Goal: Task Accomplishment & Management: Complete application form

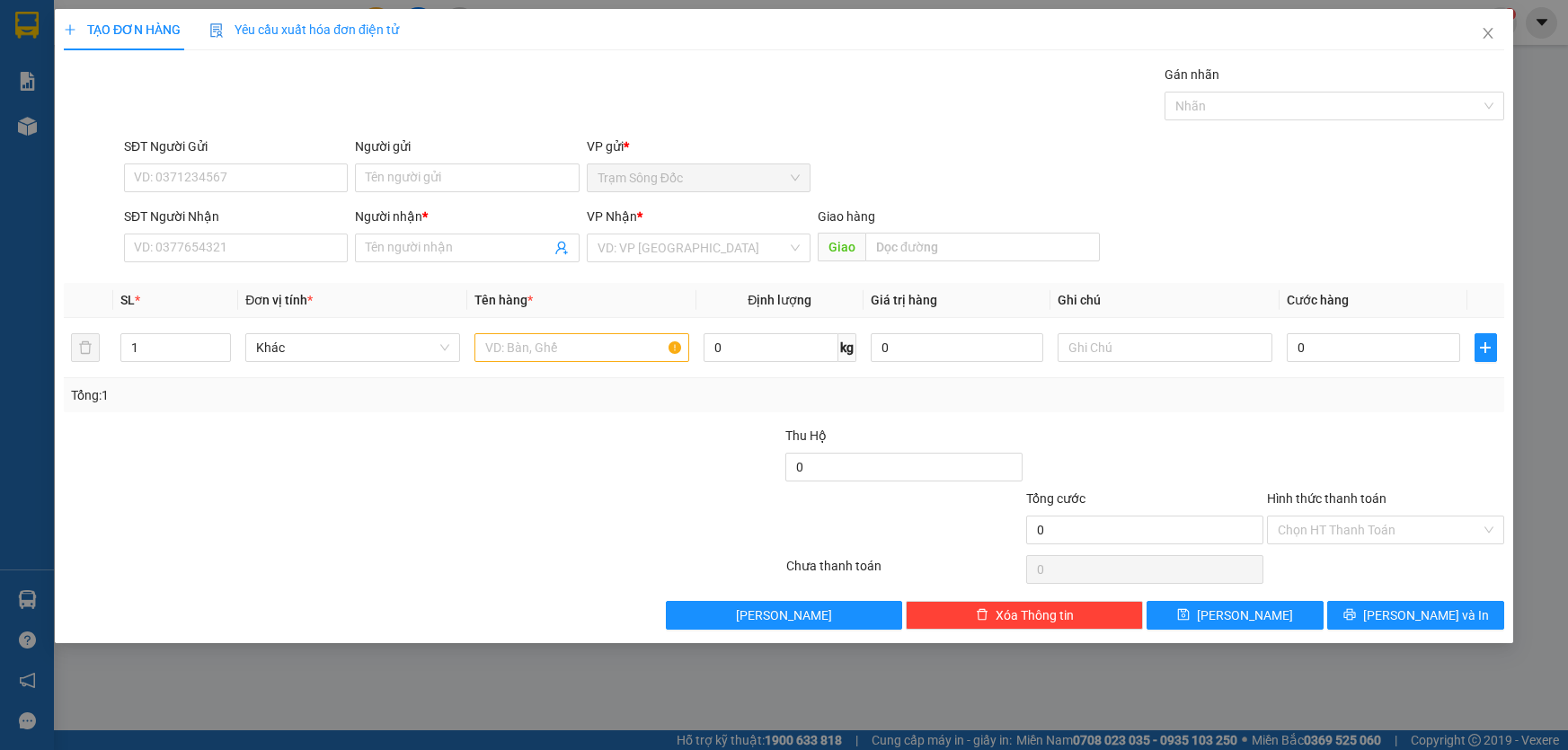
click at [1487, 33] on icon "close" at bounding box center [1488, 33] width 14 height 14
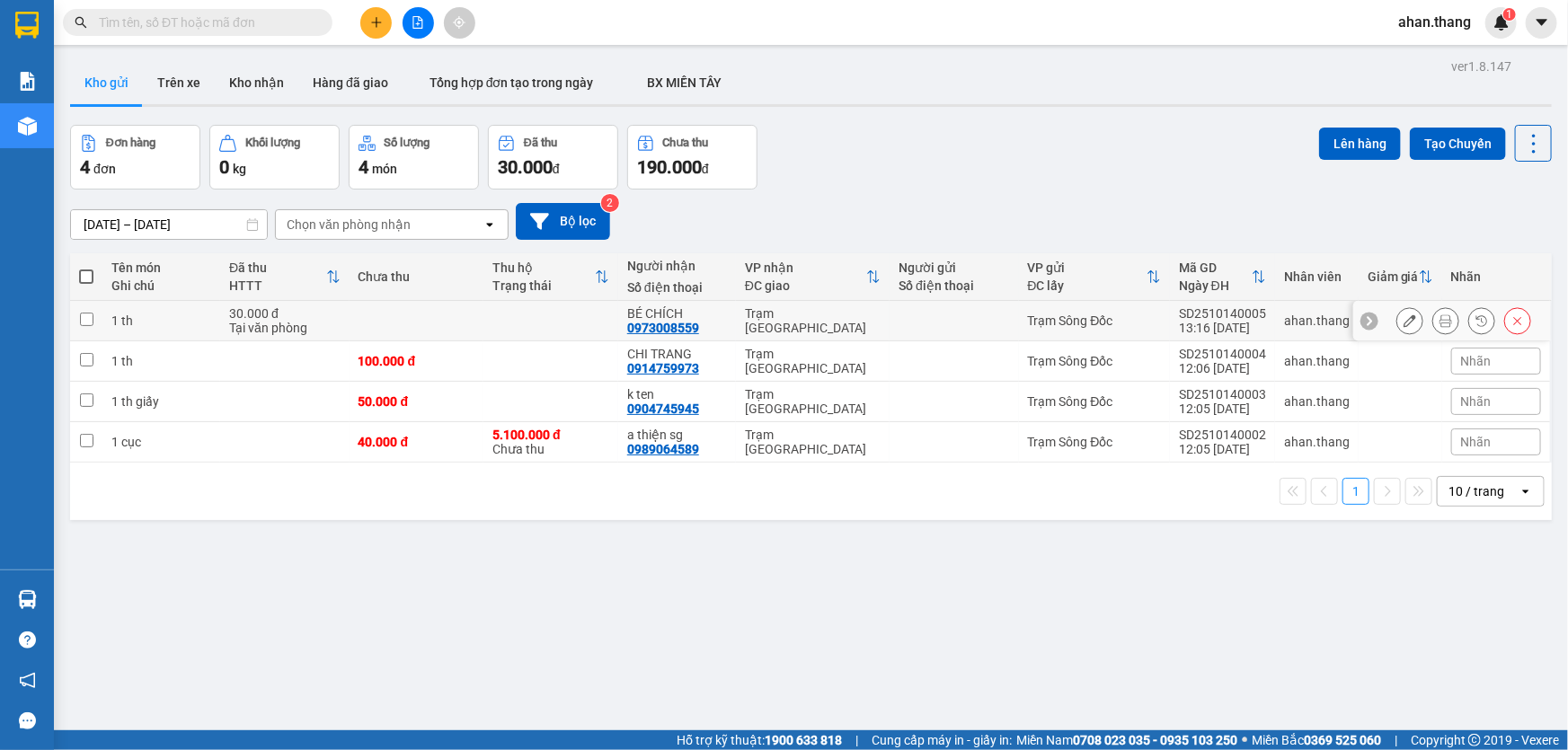
click at [708, 318] on div "BÉ CHÍCH" at bounding box center [676, 313] width 99 height 14
checkbox input "true"
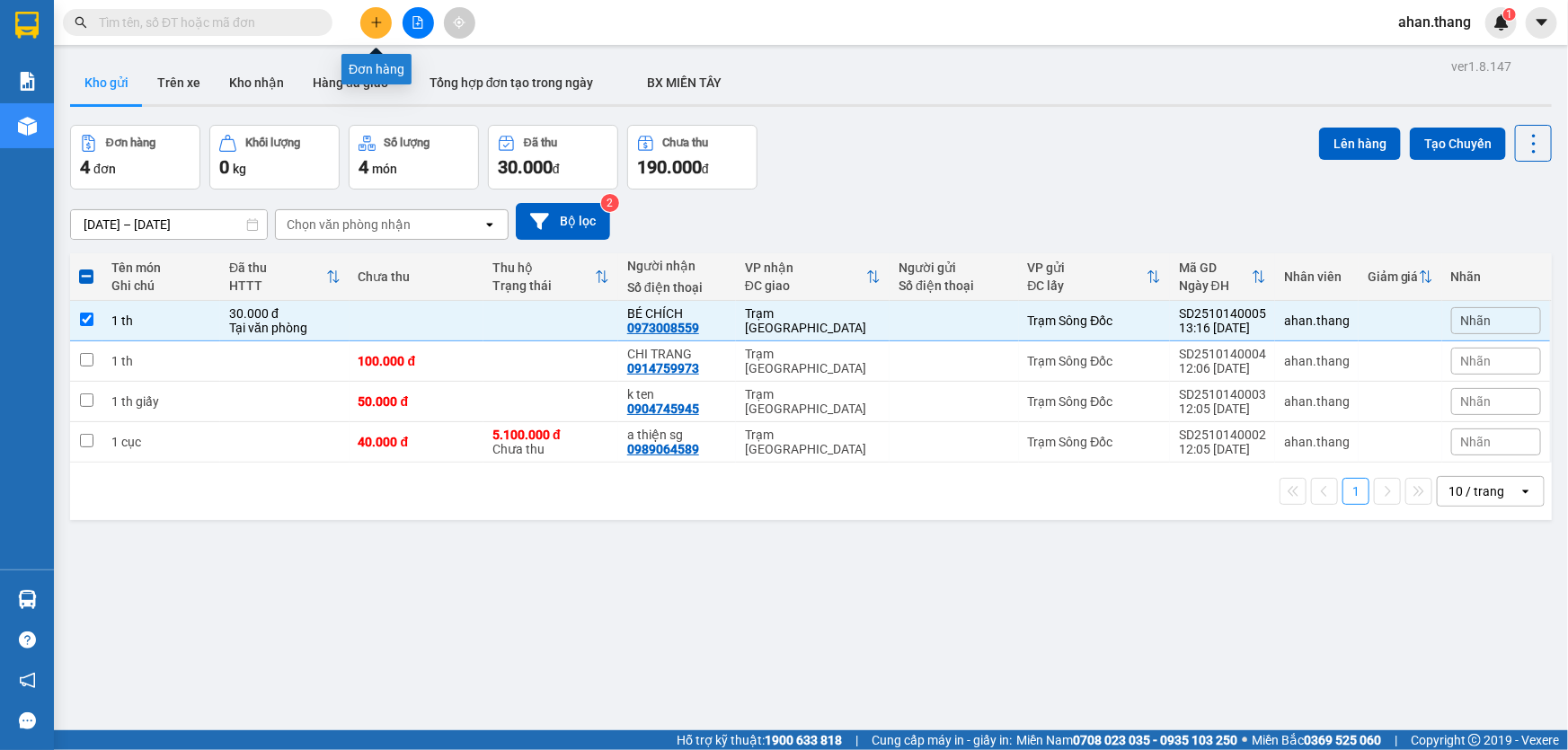
click at [377, 18] on icon "plus" at bounding box center [375, 22] width 12 height 12
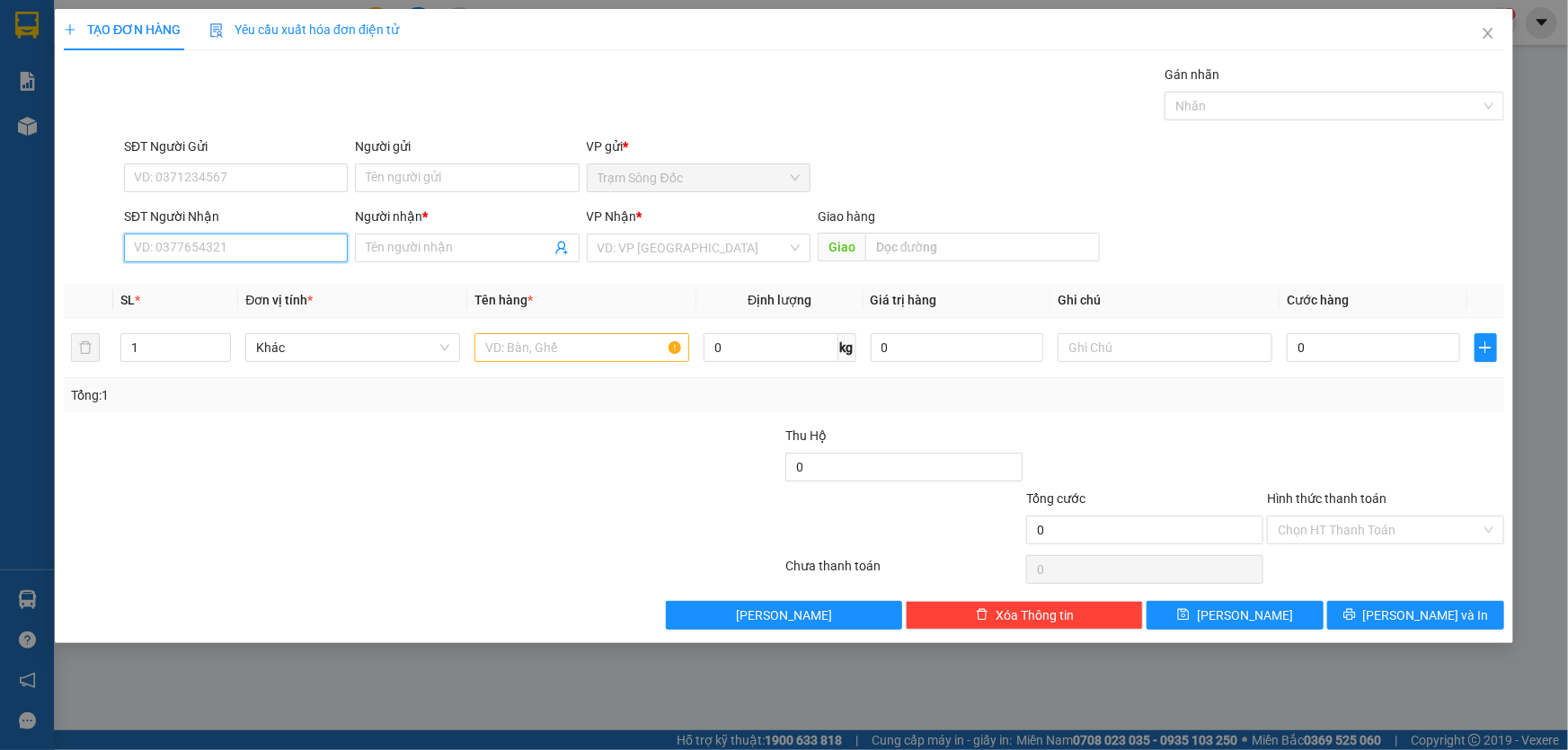
click at [243, 247] on input "SĐT Người Nhận" at bounding box center [235, 248] width 224 height 28
type input "0365074010"
drag, startPoint x: 236, startPoint y: 277, endPoint x: 411, endPoint y: 289, distance: 175.4
click at [236, 278] on div "0365074010 - K TÊN" at bounding box center [236, 284] width 202 height 20
type input "K TÊN"
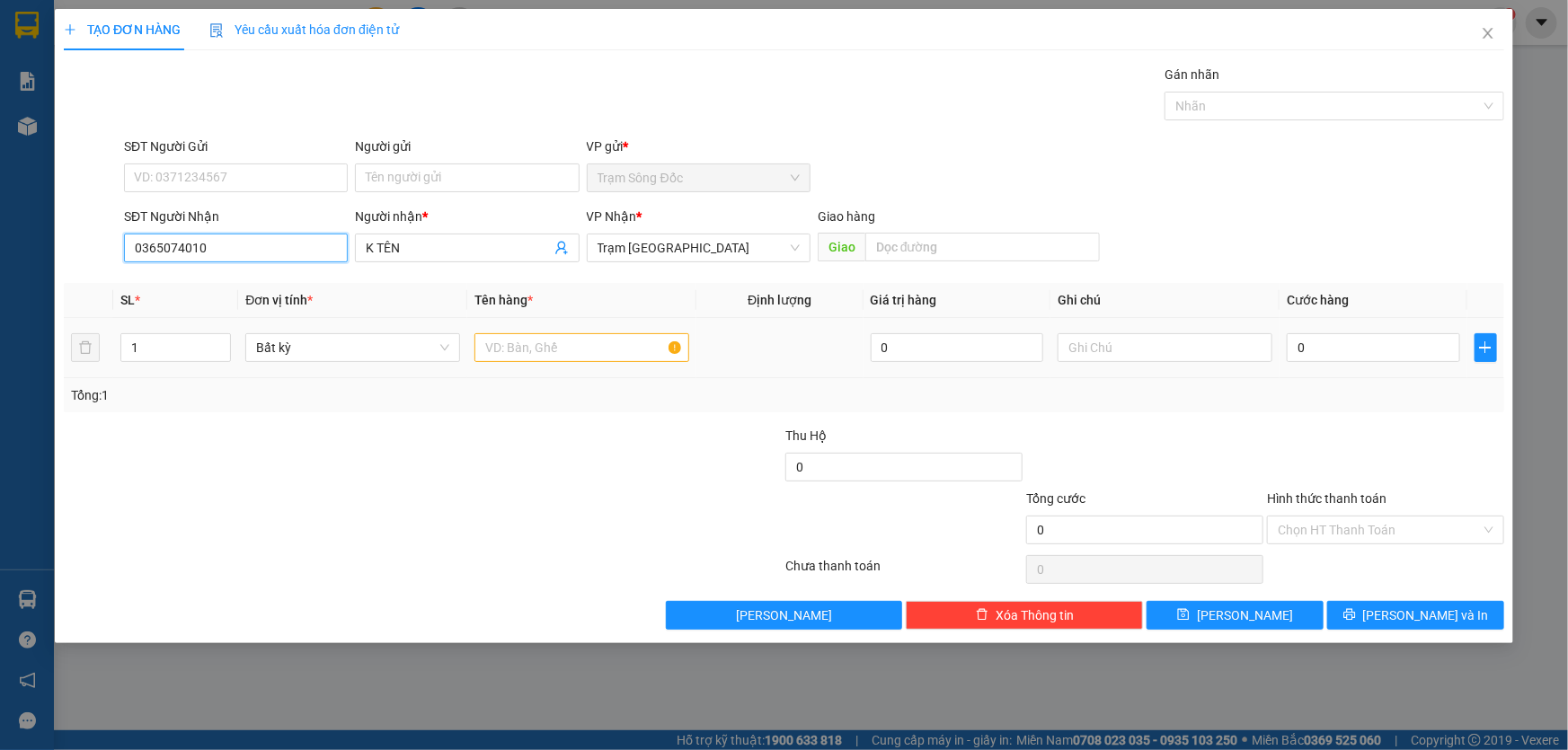
type input "0365074010"
drag, startPoint x: 477, startPoint y: 335, endPoint x: 489, endPoint y: 335, distance: 12.0
click at [485, 335] on td at bounding box center [582, 348] width 229 height 61
click at [502, 350] on input "text" at bounding box center [582, 348] width 215 height 28
type input "1th"
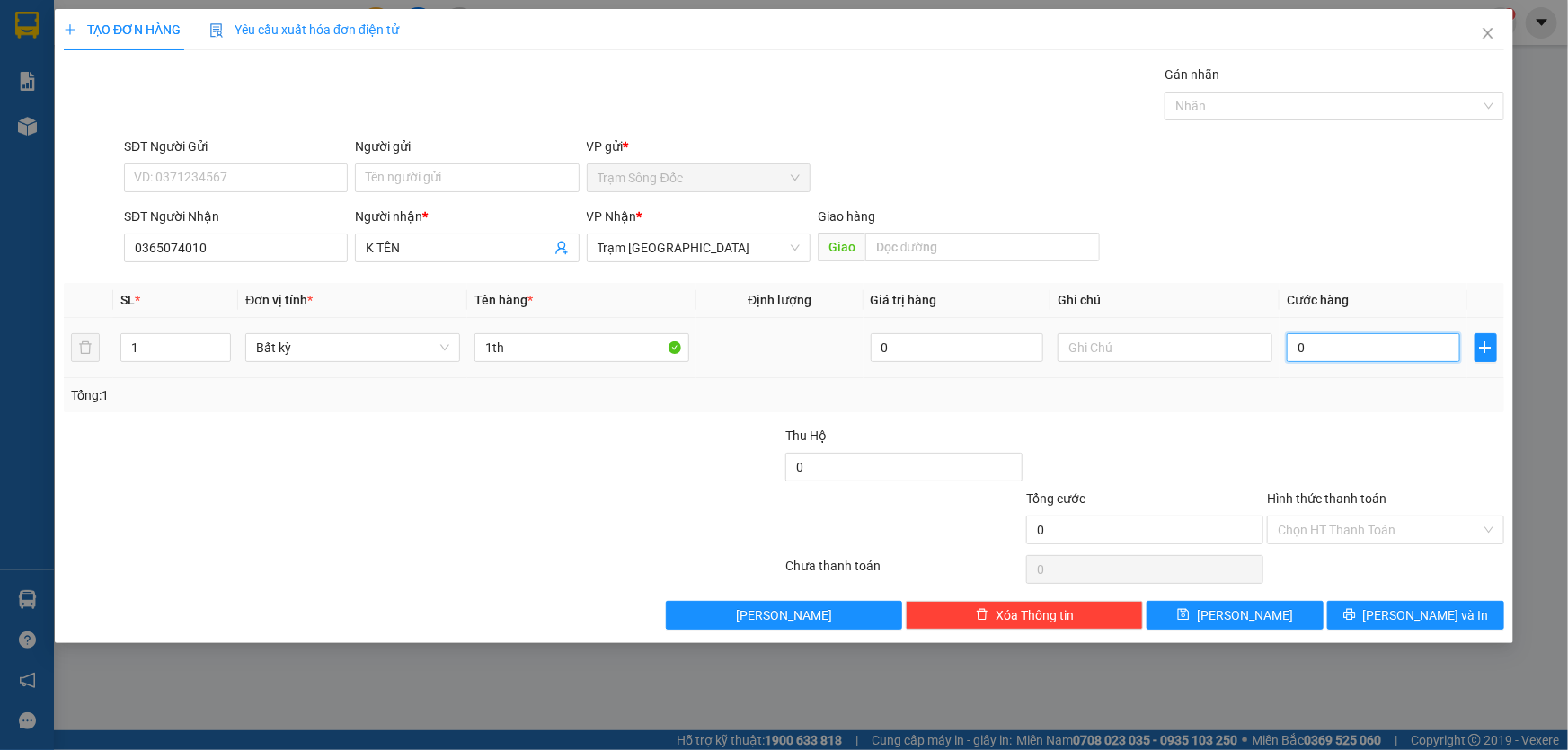
click at [1321, 351] on input "0" at bounding box center [1373, 348] width 173 height 28
type input "1"
type input "10"
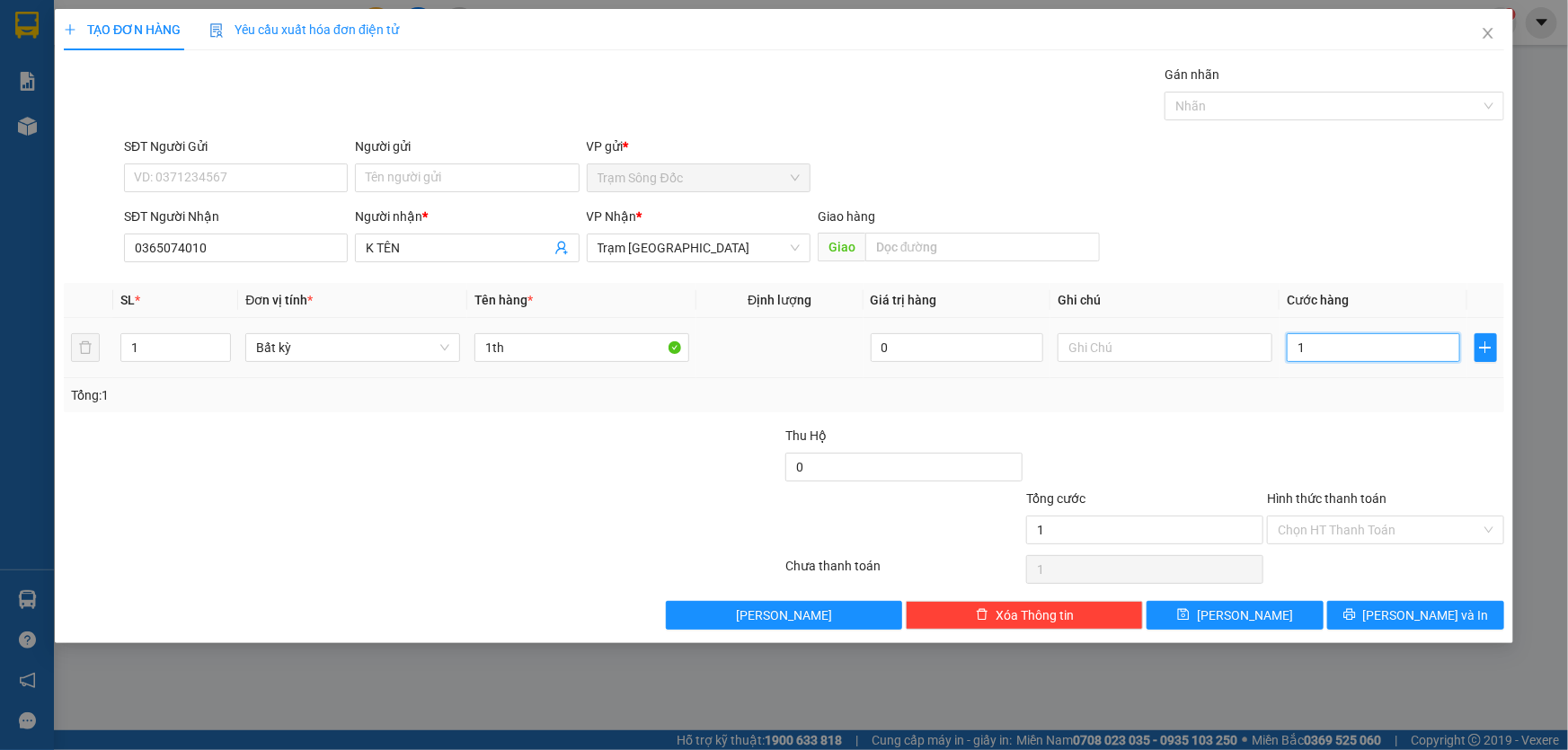
type input "10"
type input "100"
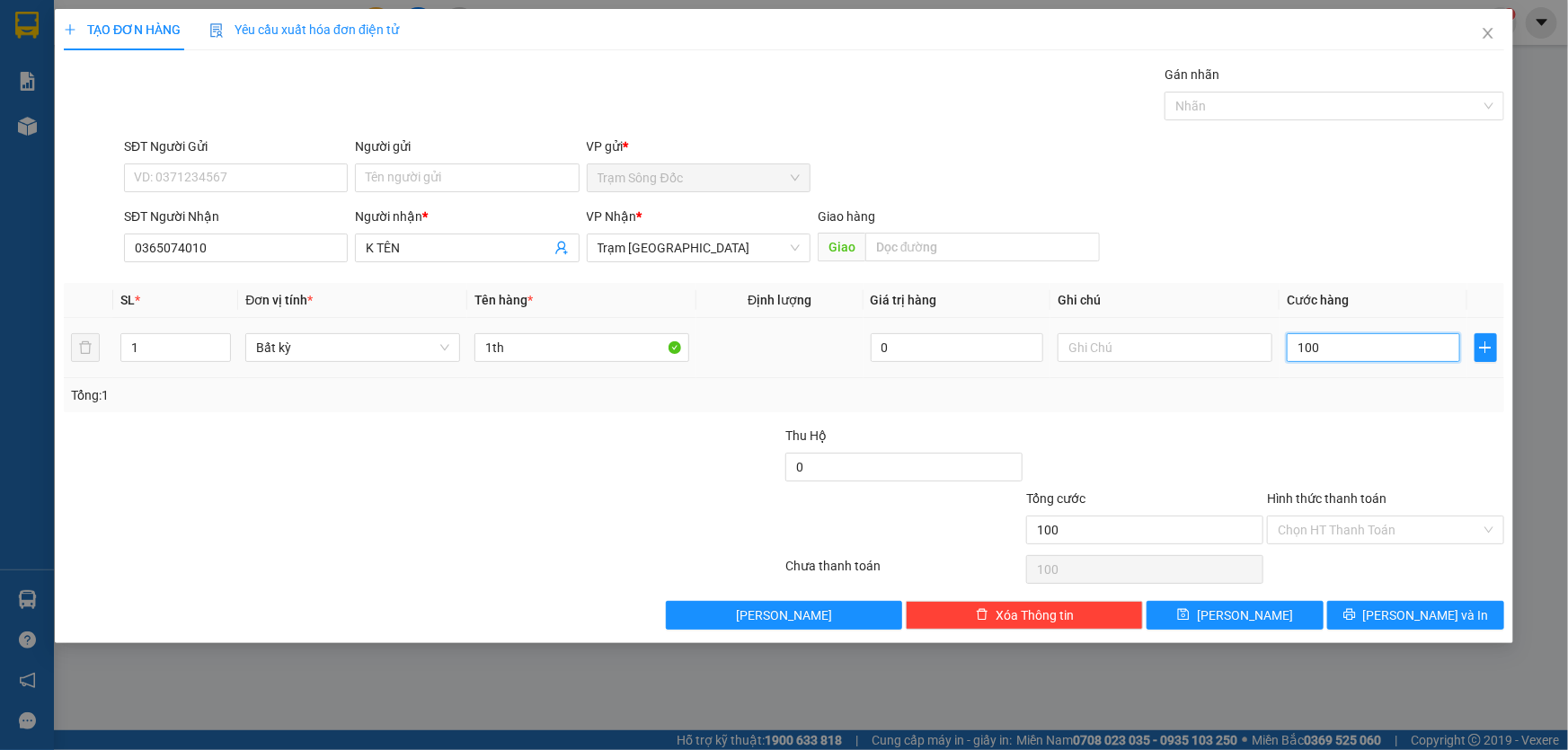
type input "1.000"
type input "10.000"
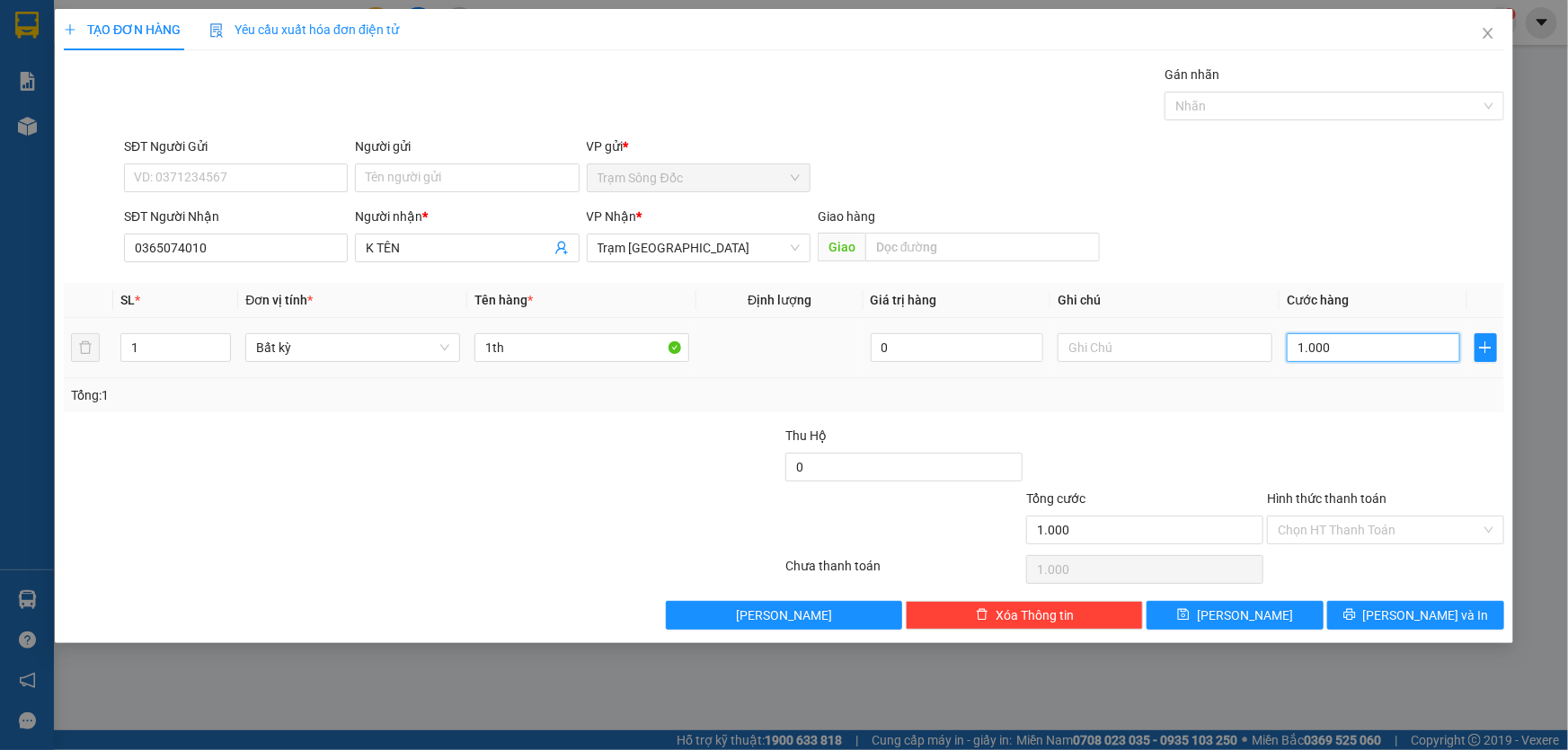
type input "10.000"
type input "100.000"
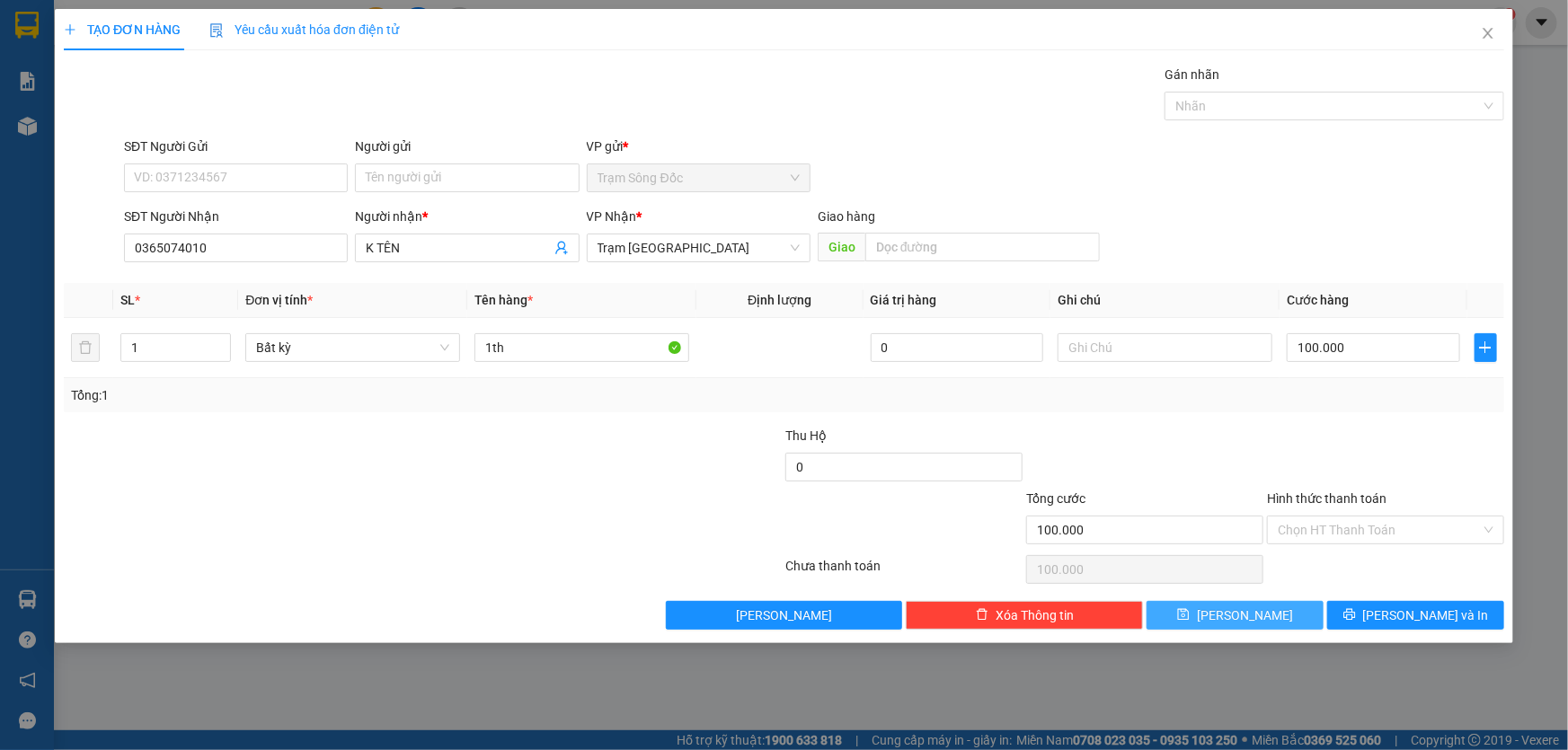
click at [1240, 605] on span "[PERSON_NAME]" at bounding box center [1246, 615] width 96 height 20
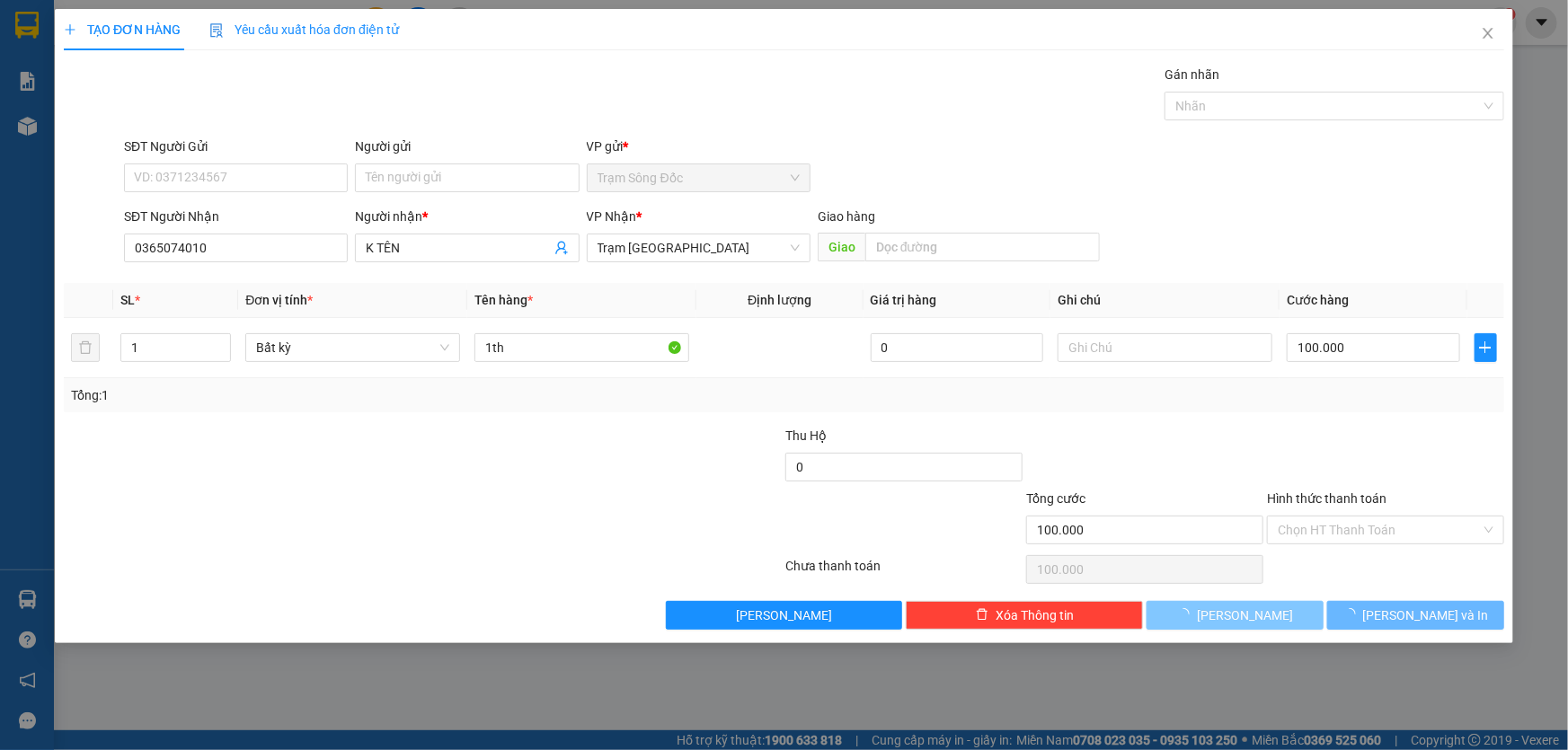
type input "0"
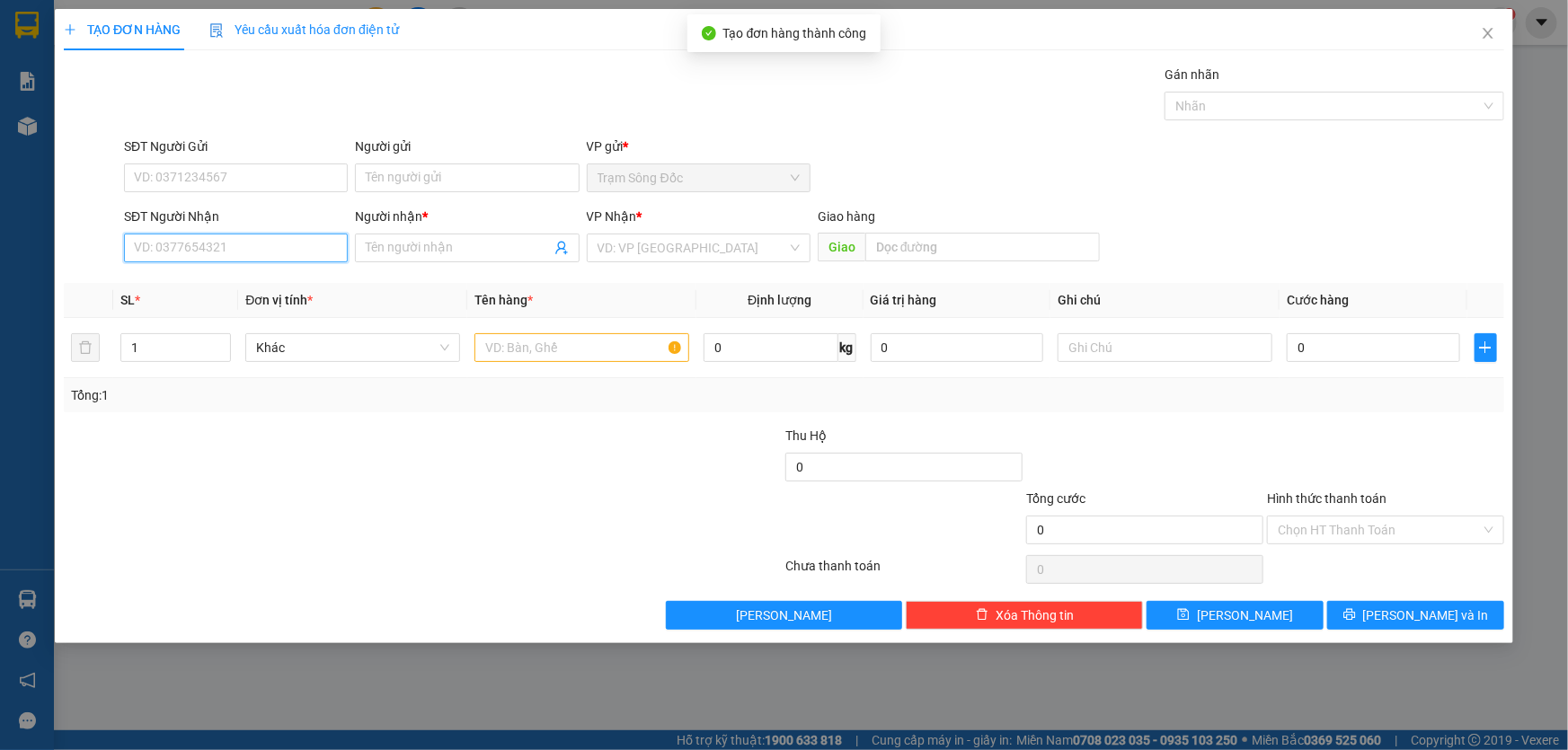
click at [225, 241] on input "SĐT Người Nhận" at bounding box center [235, 248] width 224 height 28
click at [159, 258] on input "0768111132" at bounding box center [235, 248] width 224 height 28
click at [173, 256] on input "0768111132" at bounding box center [235, 248] width 224 height 28
type input "0768111132"
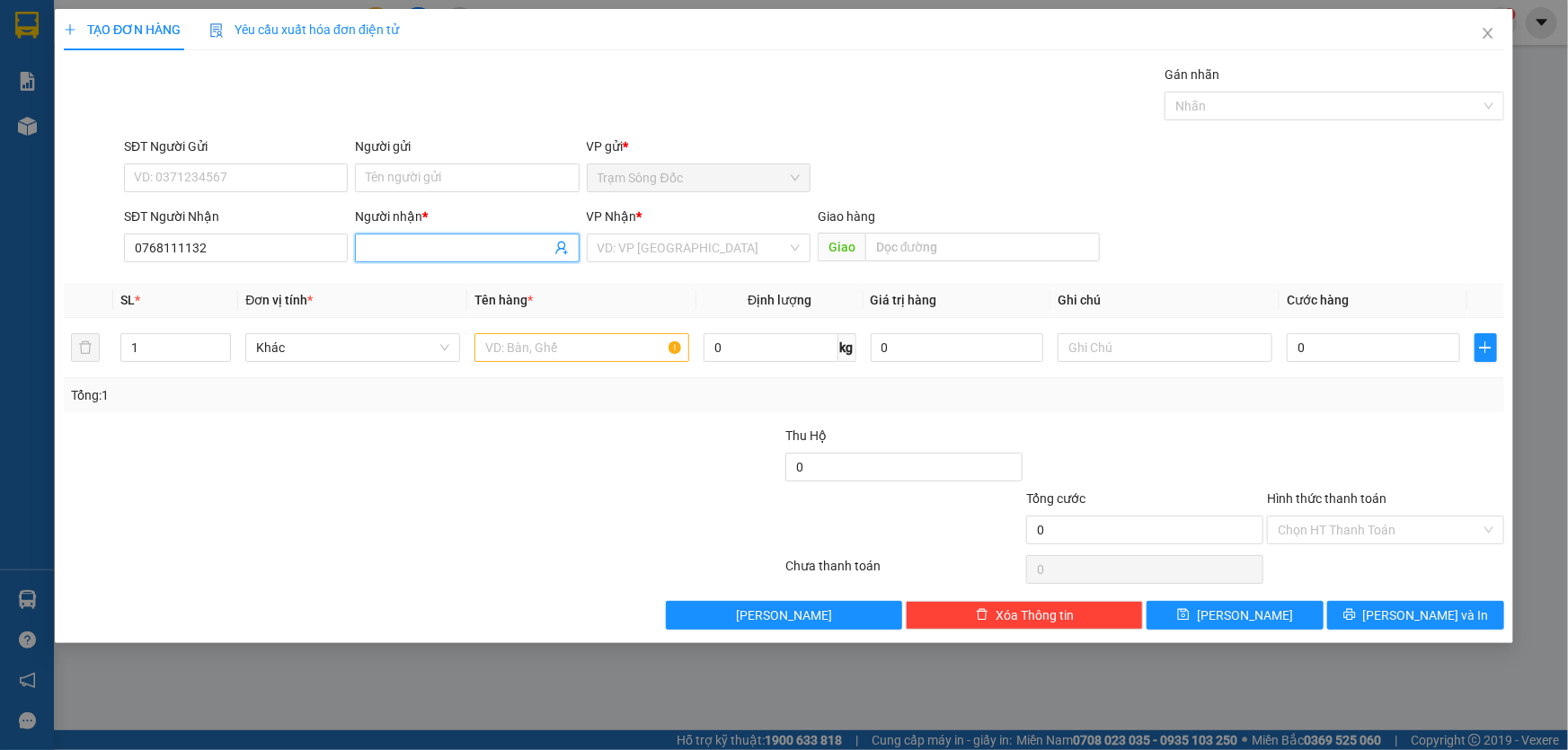
click at [406, 259] on span at bounding box center [466, 248] width 224 height 28
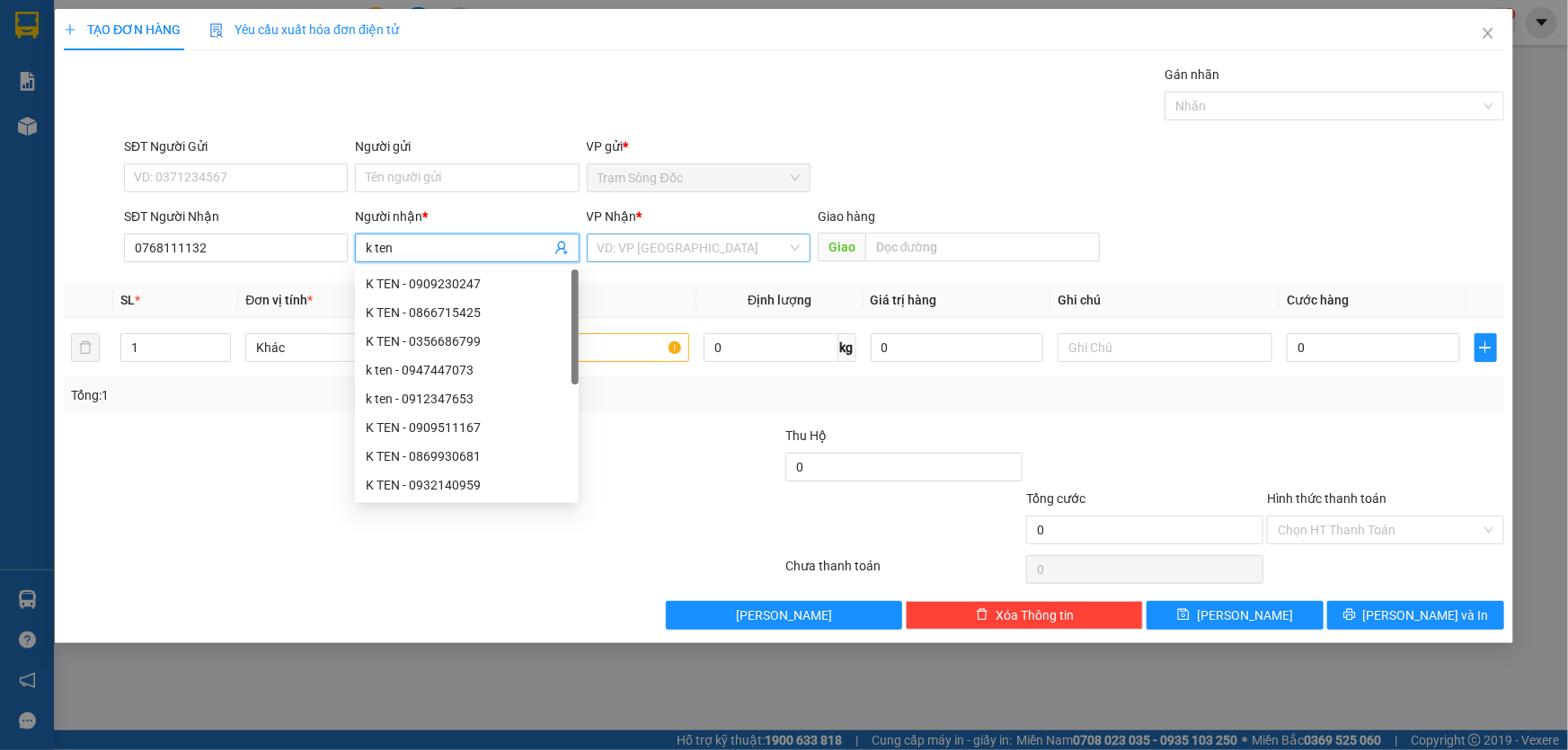
type input "k ten"
click at [665, 235] on input "search" at bounding box center [692, 248] width 189 height 27
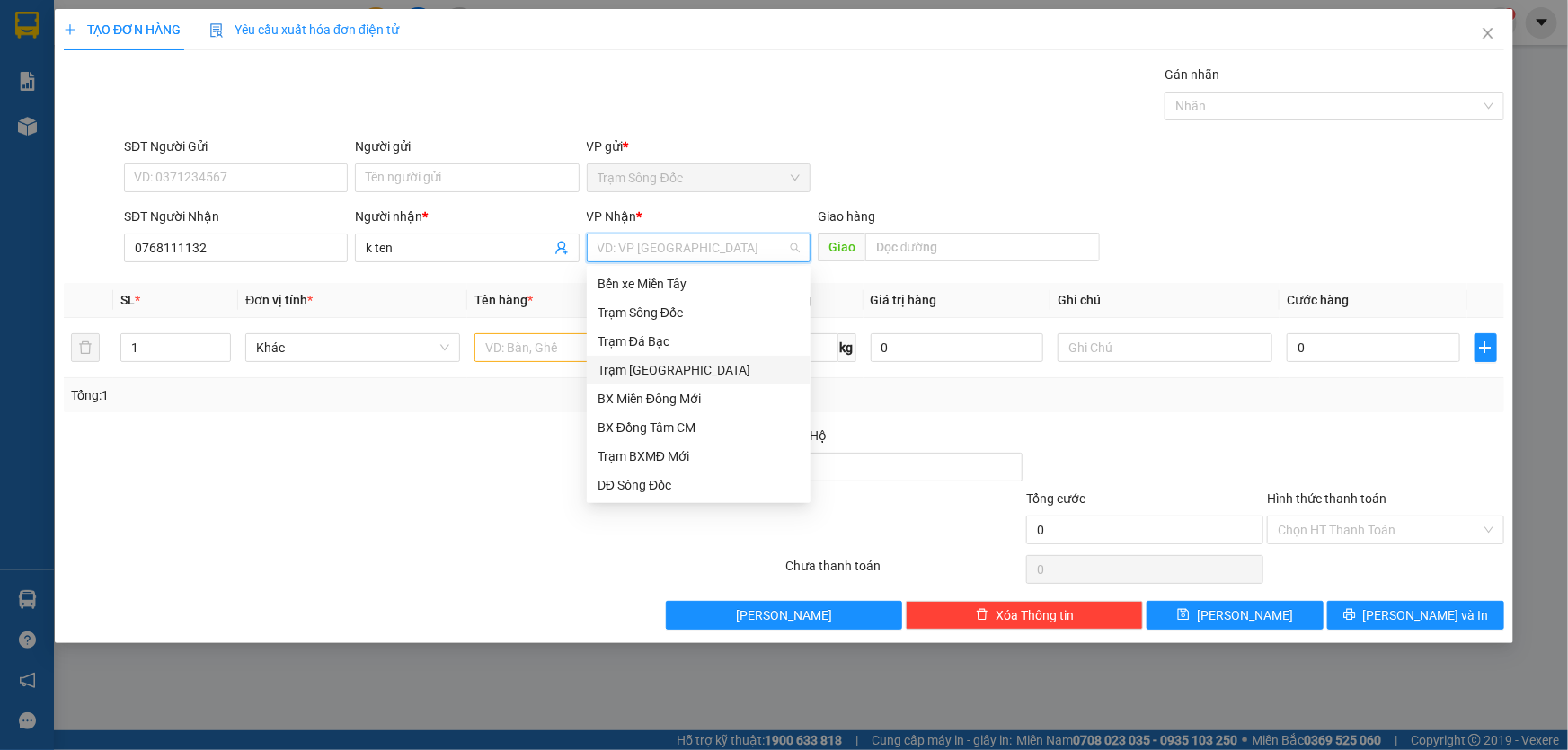
click at [645, 368] on div "Trạm [GEOGRAPHIC_DATA]" at bounding box center [699, 370] width 202 height 20
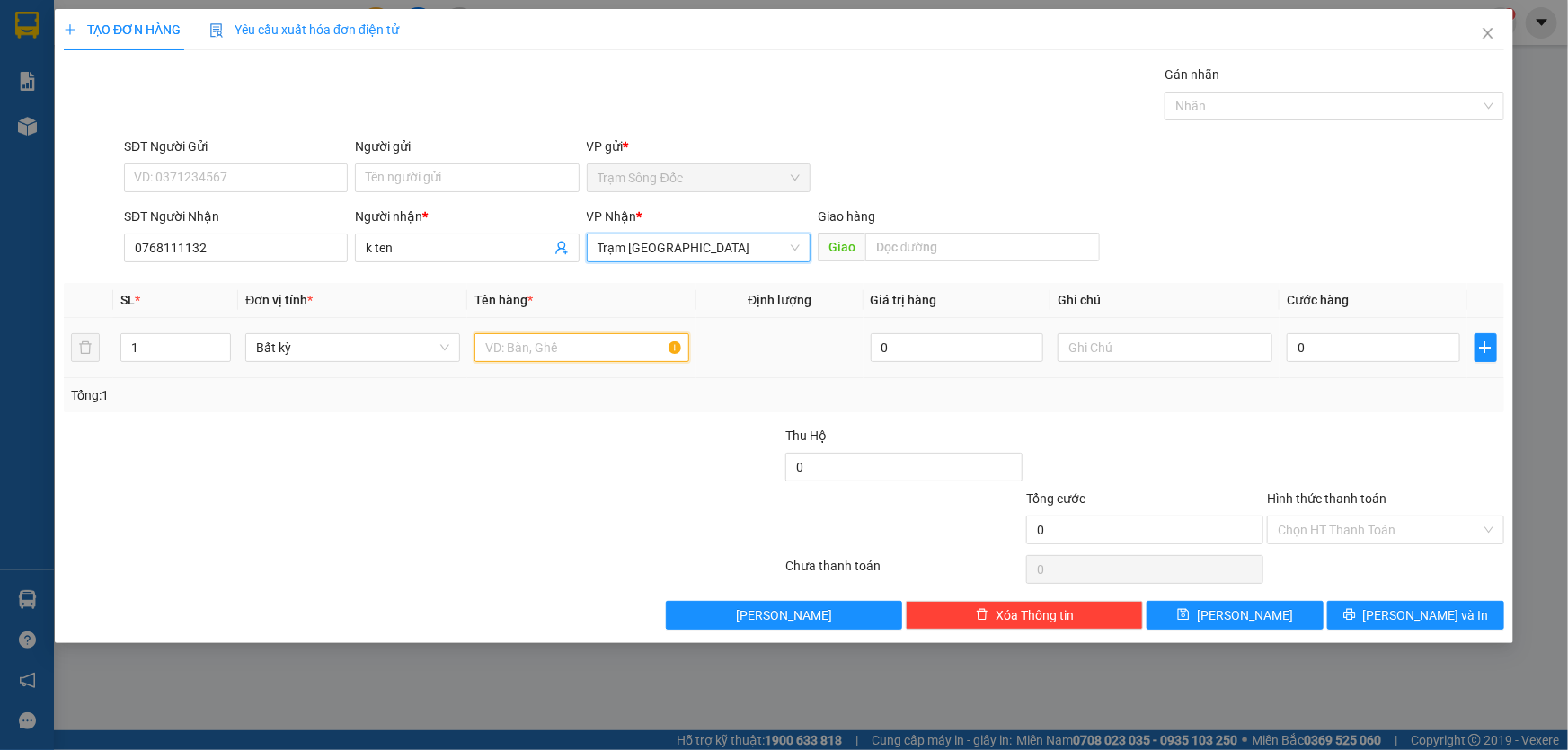
click at [542, 357] on input "text" at bounding box center [582, 348] width 215 height 28
type input "1th"
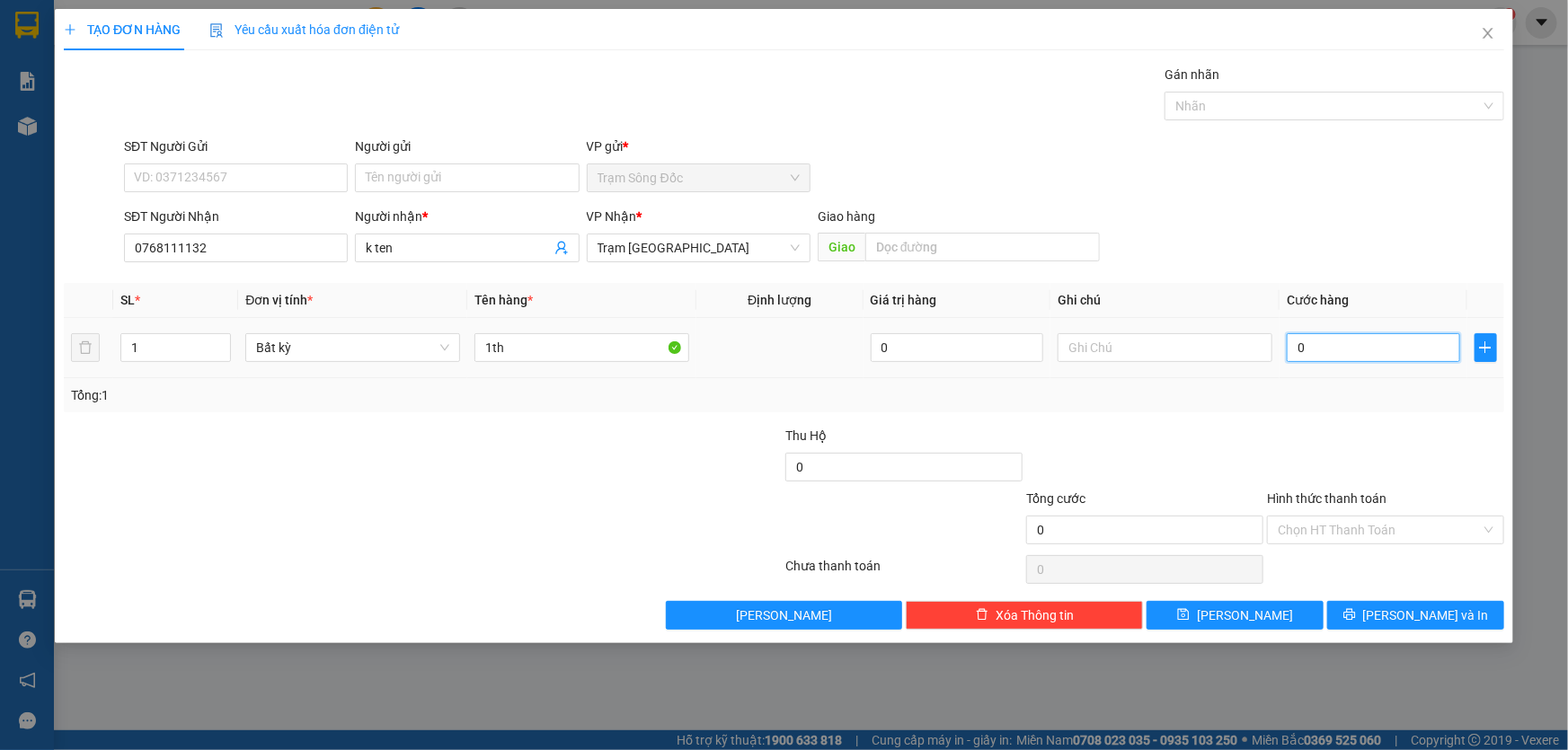
click at [1311, 361] on div "0" at bounding box center [1373, 348] width 173 height 36
type input "4"
type input "40"
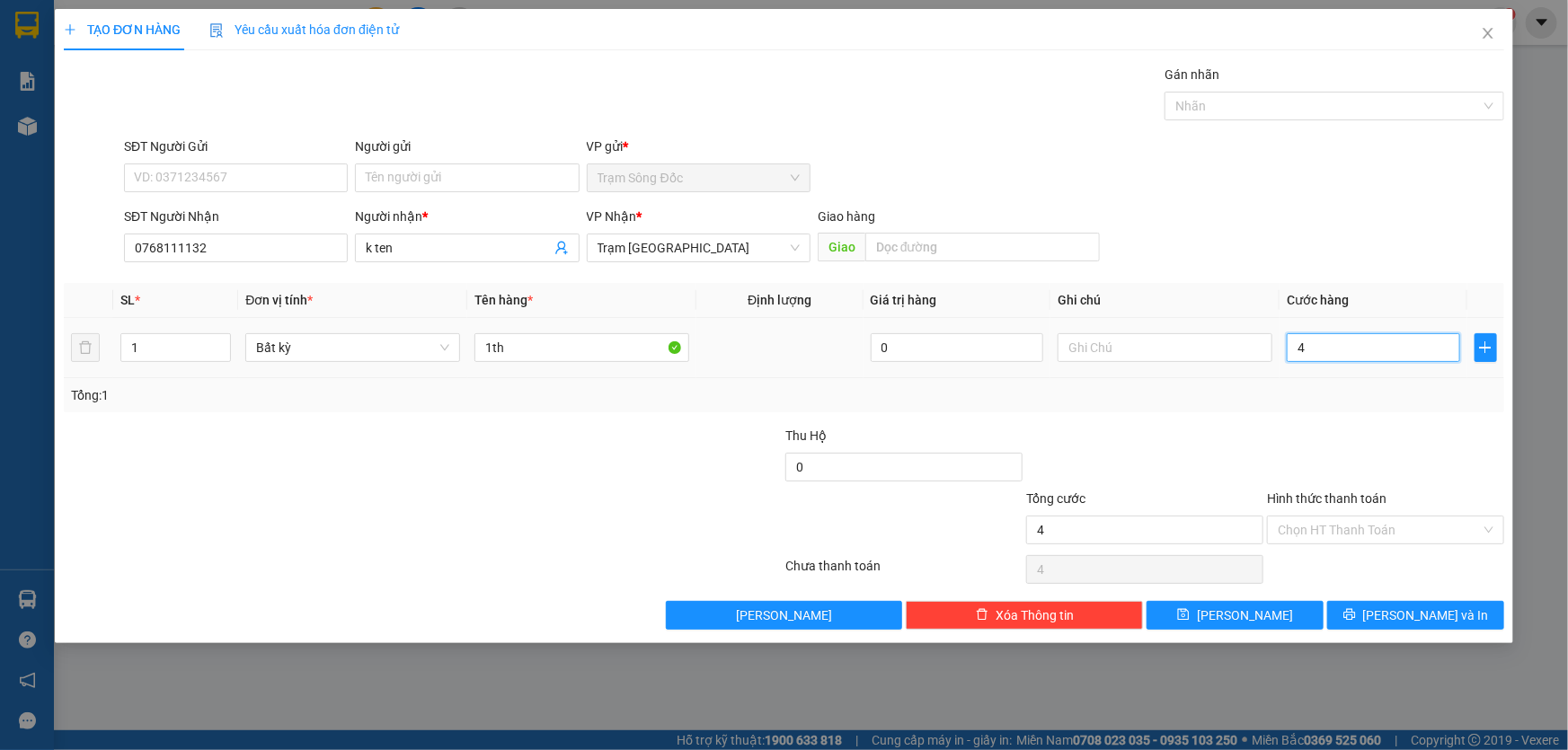
type input "40"
type input "400"
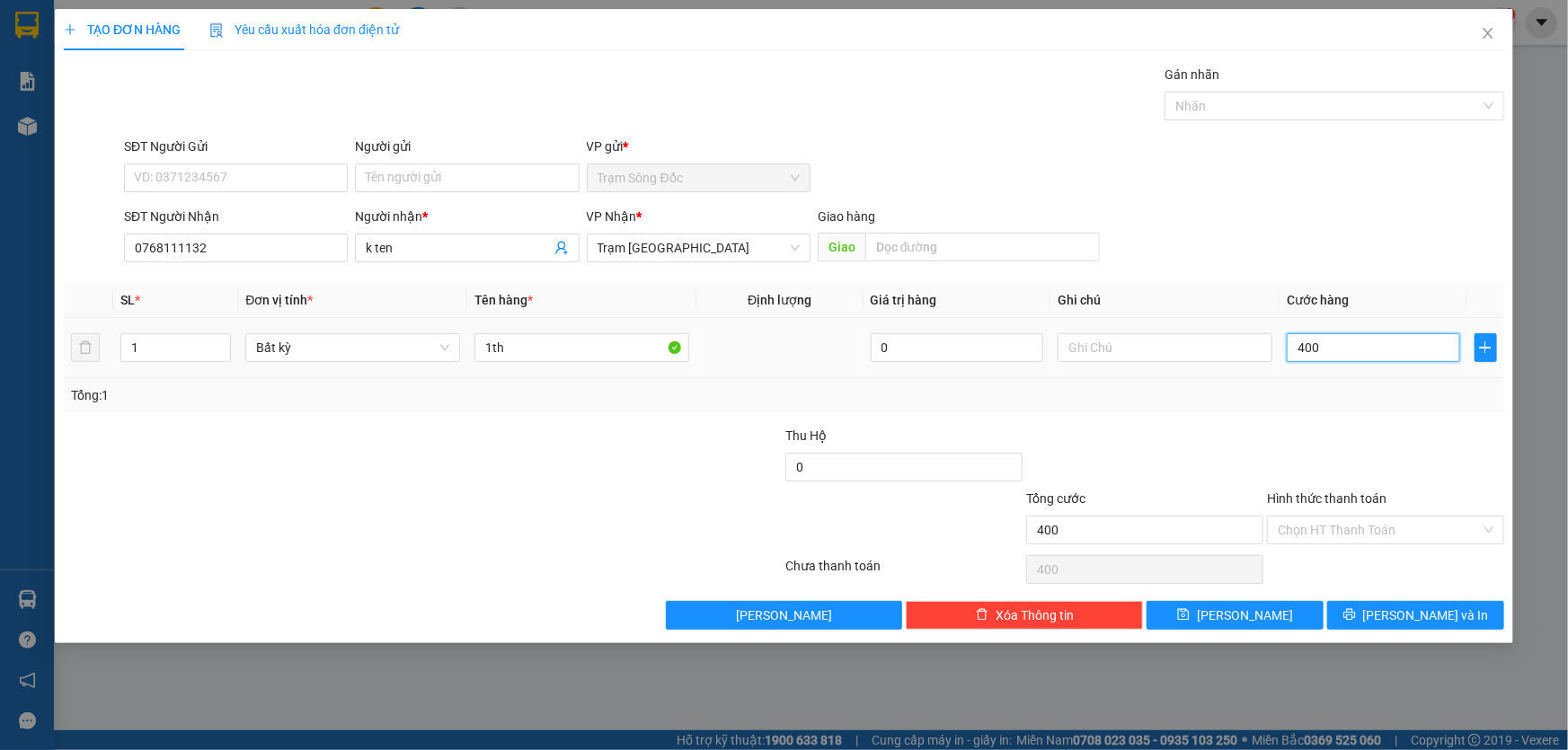
type input "4.000"
type input "40.000"
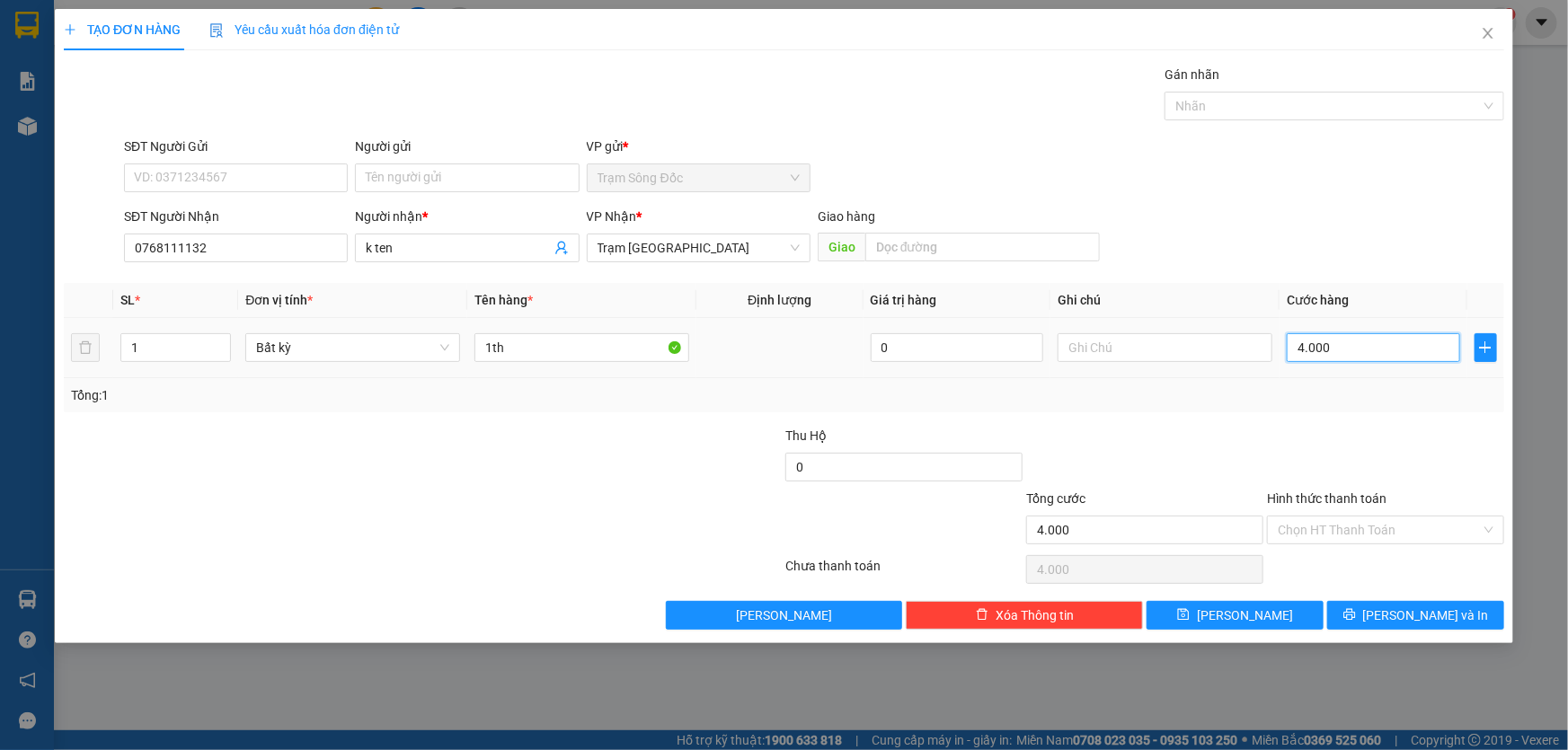
type input "40.000"
click at [1186, 611] on button "[PERSON_NAME]" at bounding box center [1234, 616] width 177 height 28
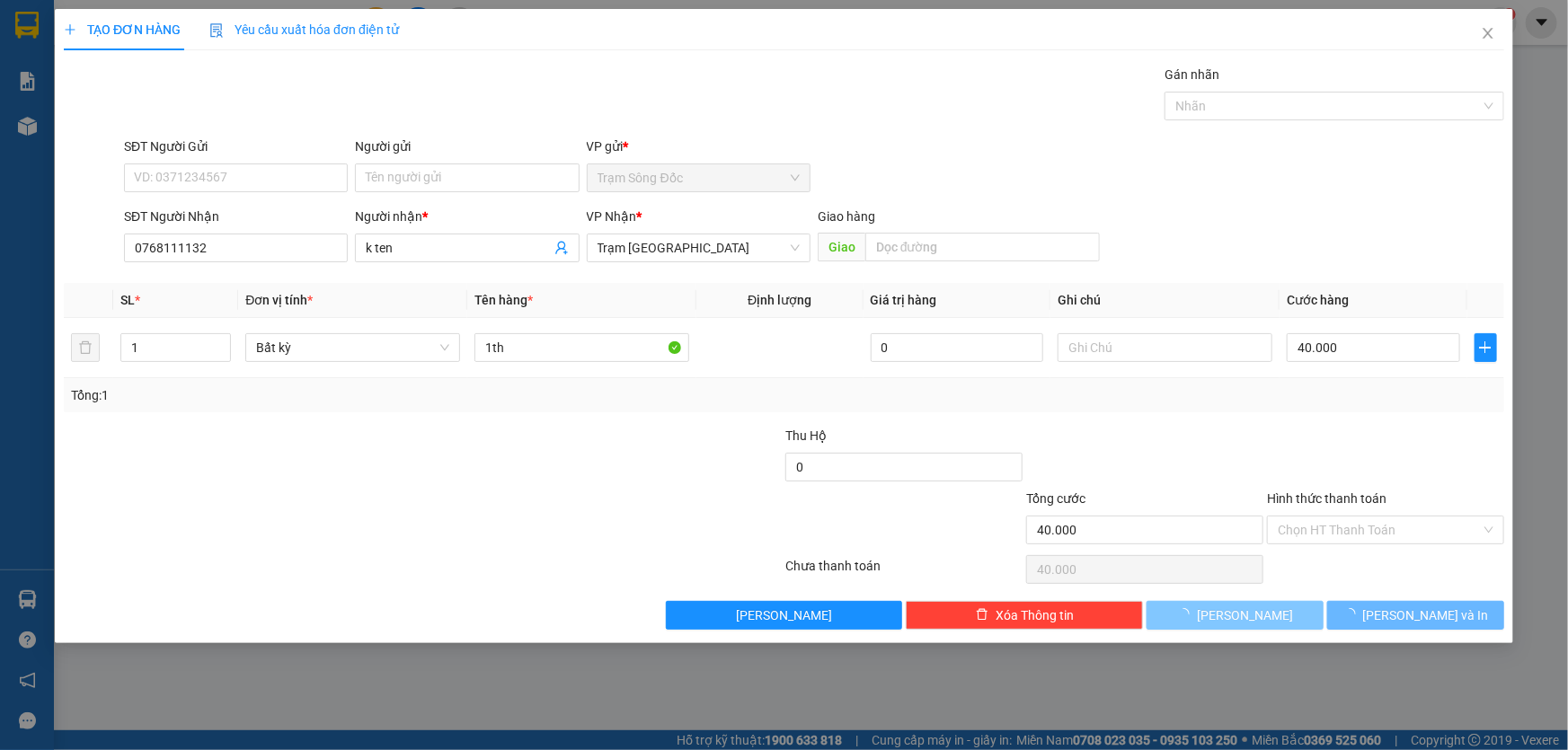
type input "0"
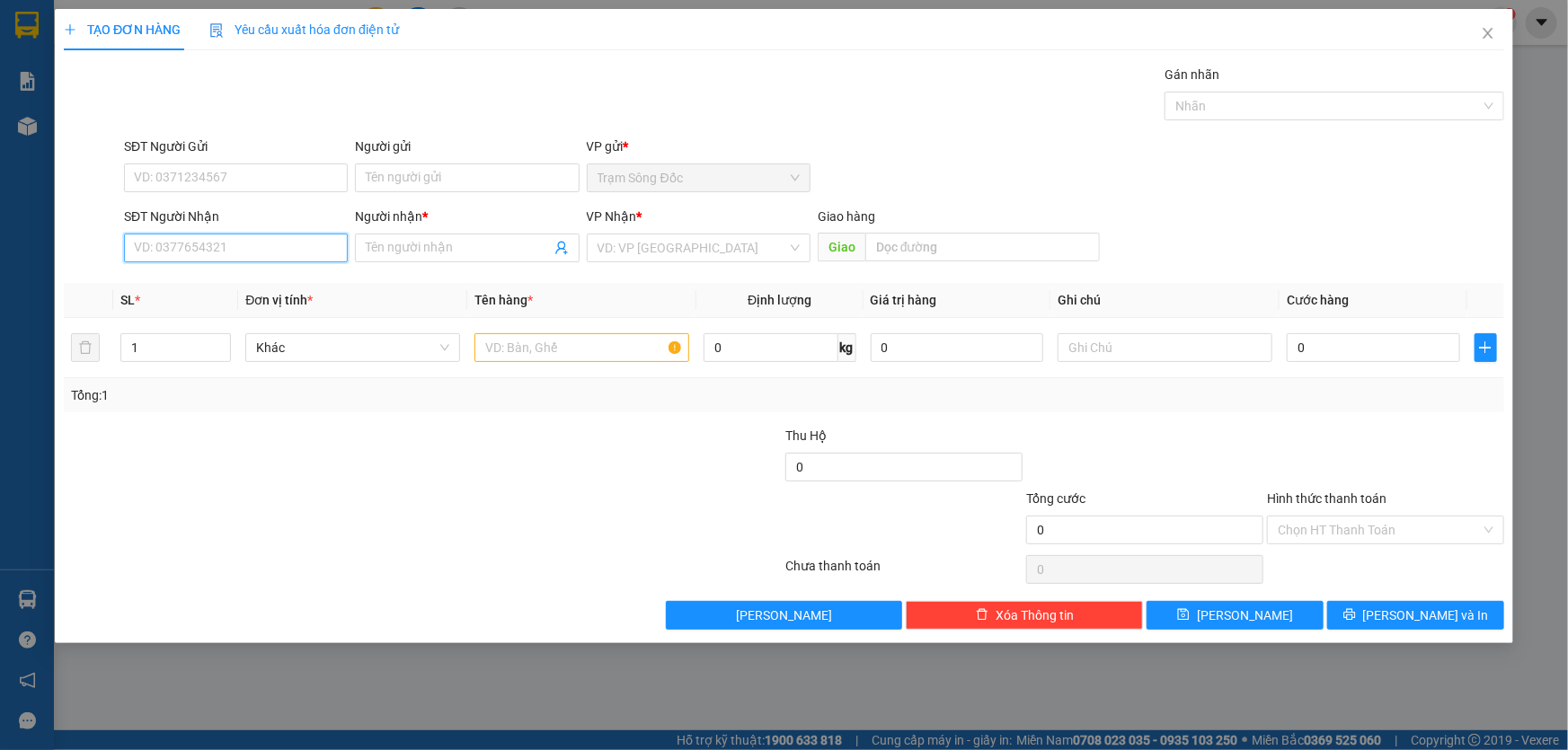
click at [258, 242] on input "SĐT Người Nhận" at bounding box center [235, 248] width 224 height 28
type input "0876345987"
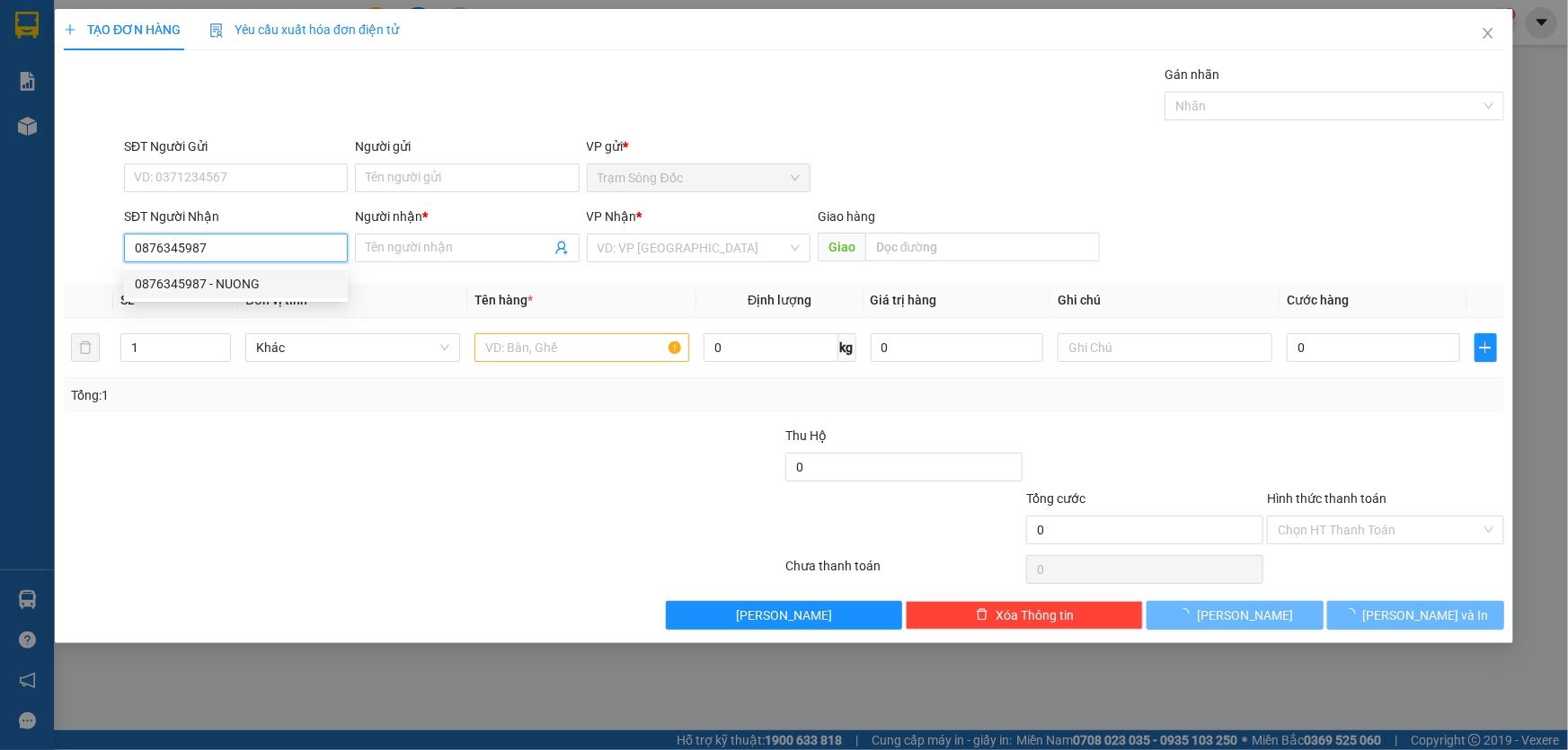
click at [252, 271] on div "0876345987 - NUONG" at bounding box center [235, 284] width 224 height 28
type input "NUONG"
type input "AN LAC"
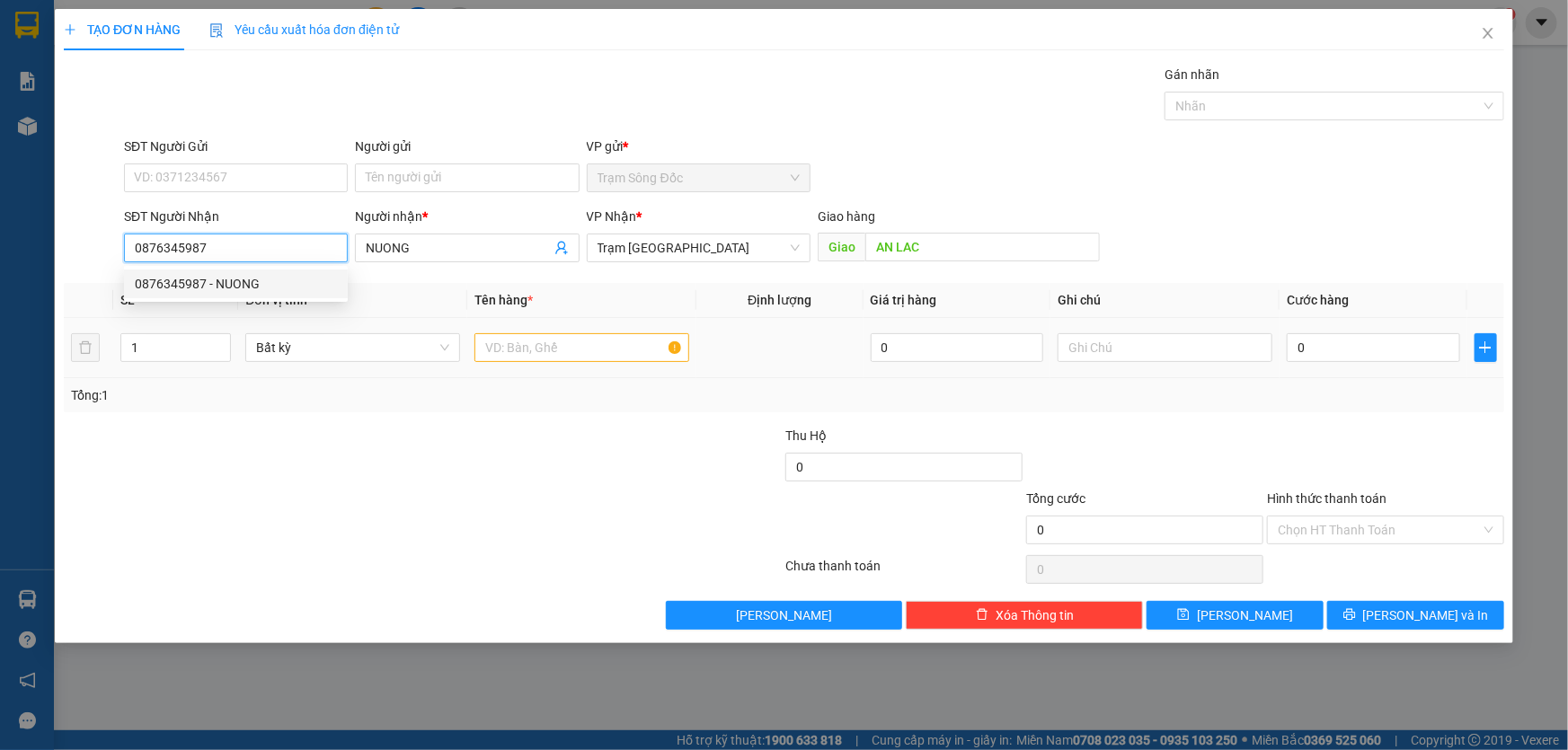
type input "0876345987"
click at [502, 337] on input "text" at bounding box center [582, 348] width 215 height 28
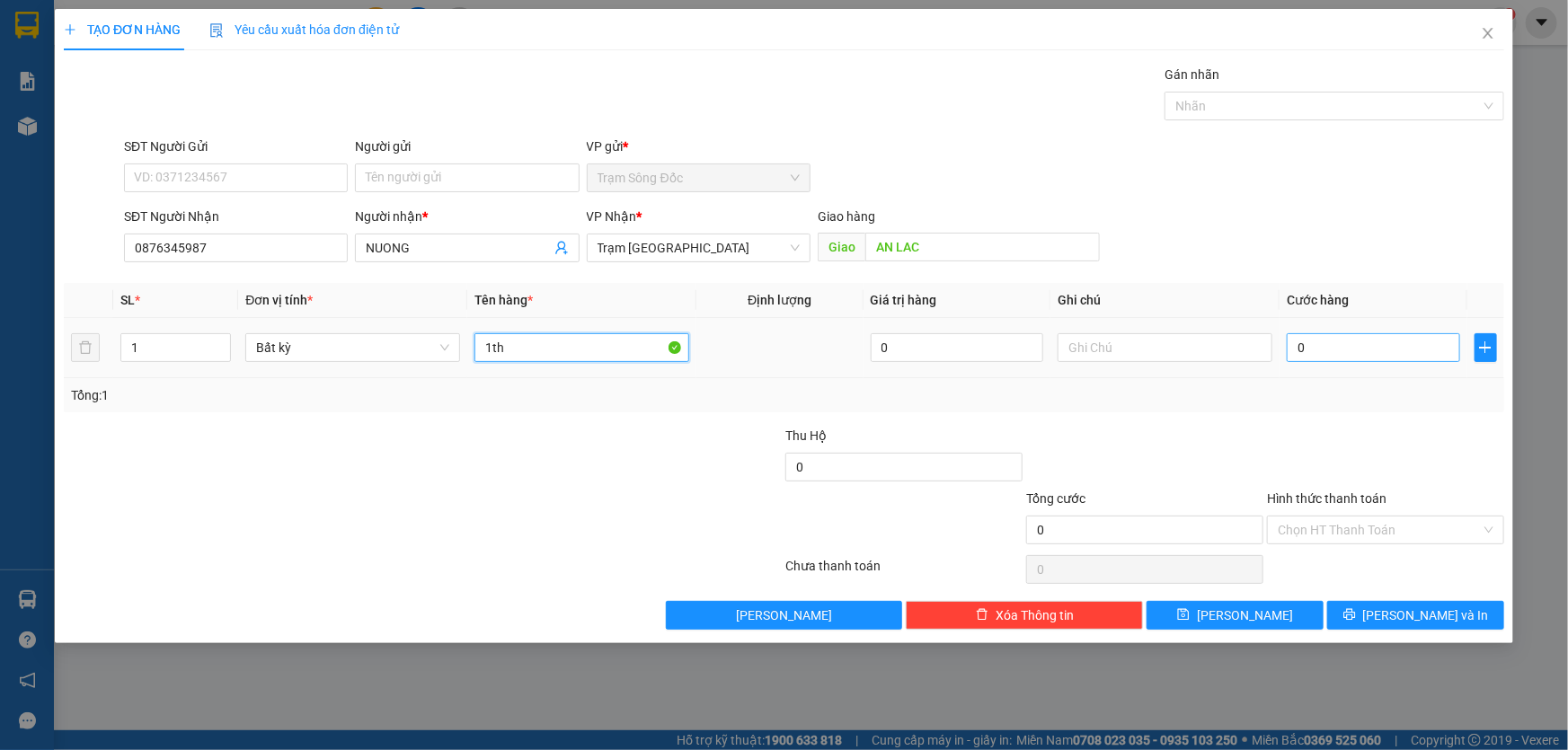
type input "1th"
click at [1341, 348] on input "0" at bounding box center [1373, 348] width 173 height 28
type input "1"
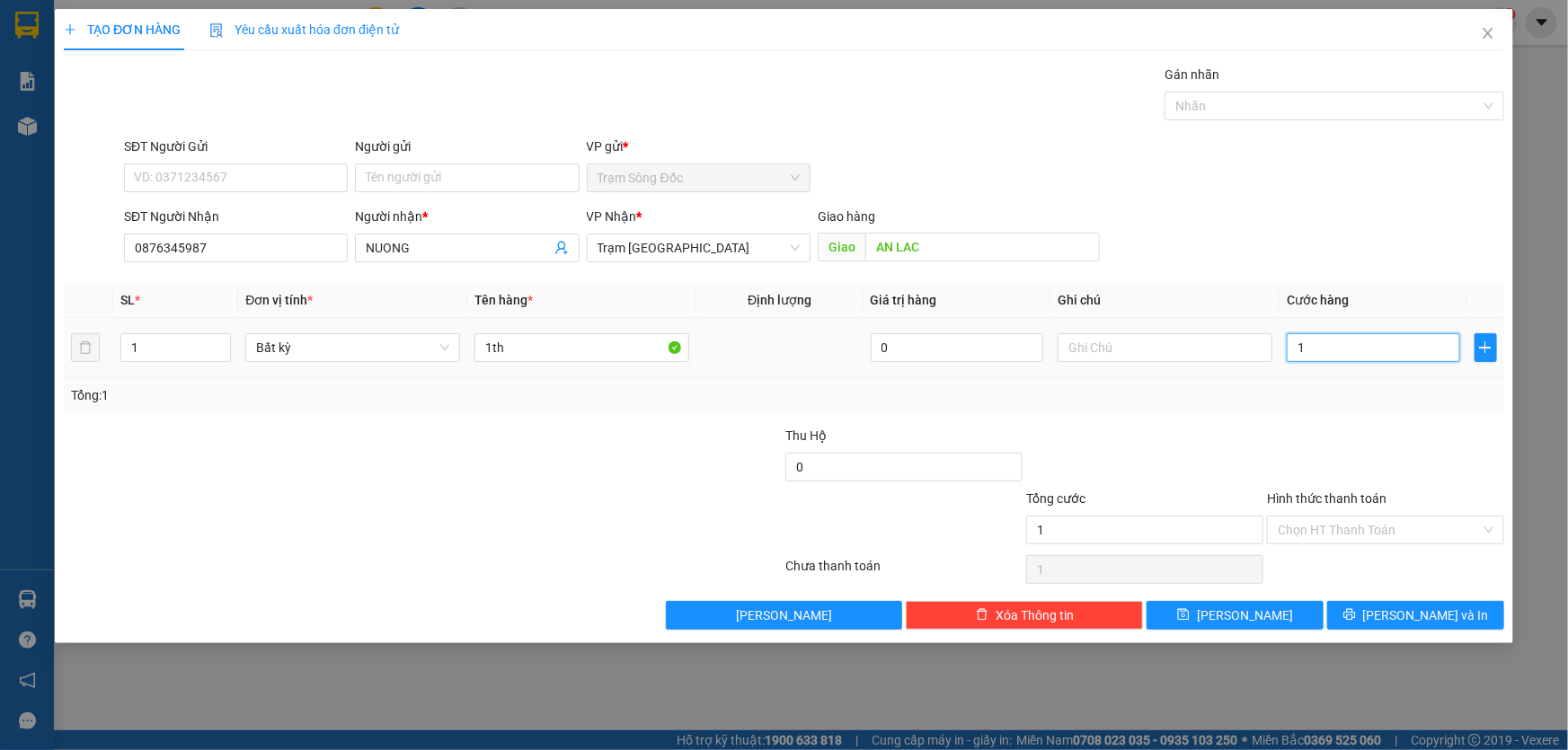
type input "10"
type input "100"
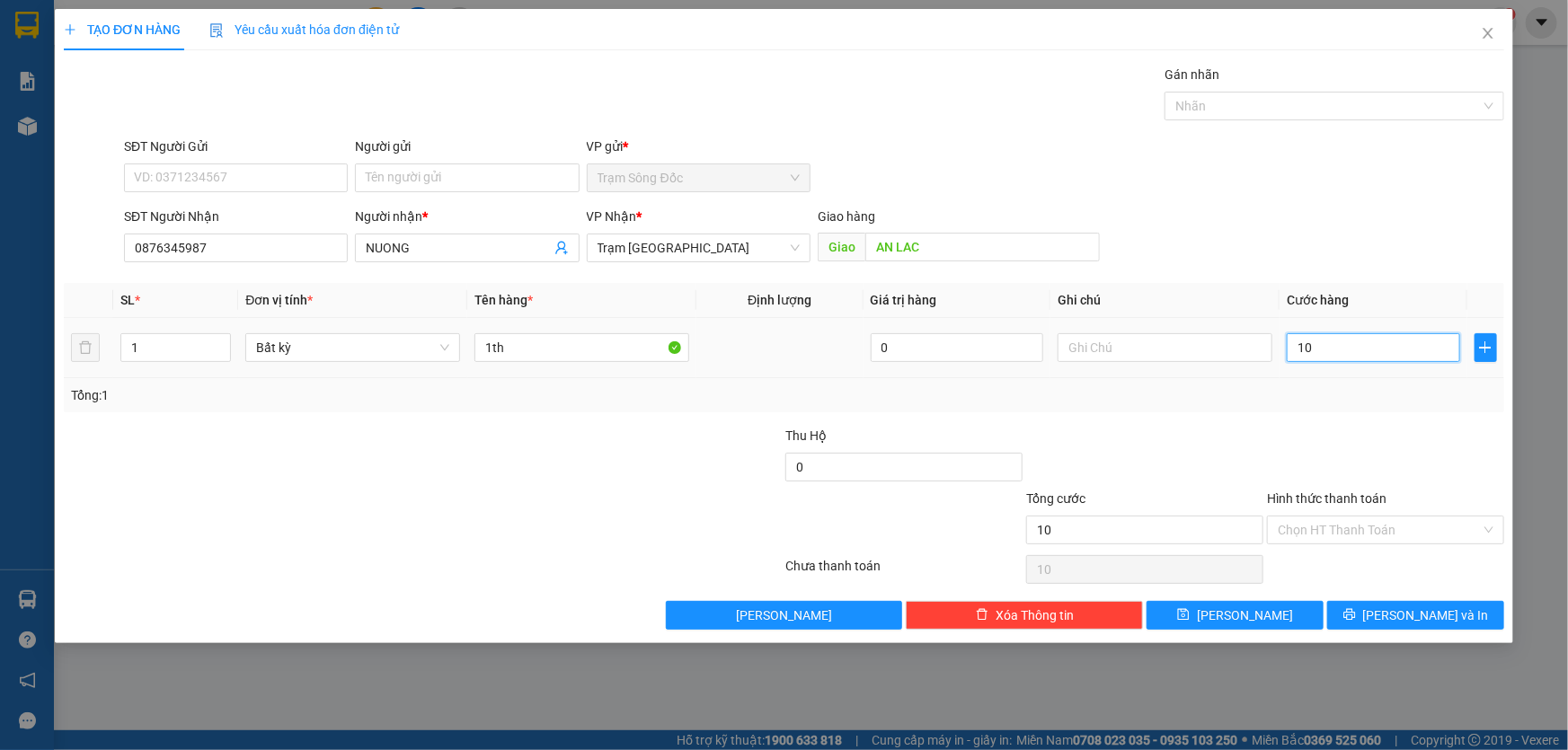
type input "100"
type input "1.000"
type input "10.000"
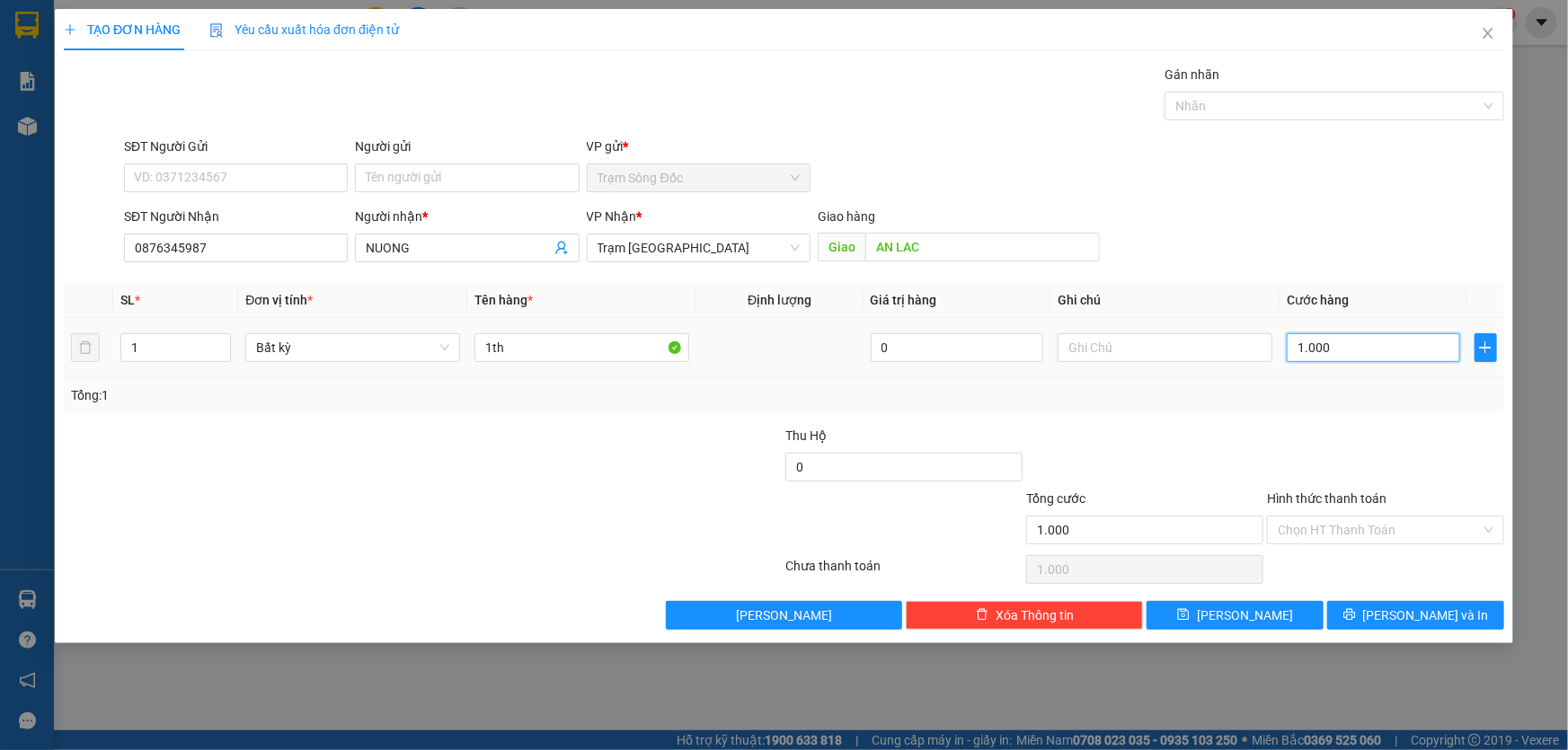
type input "10.000"
type input "100.000"
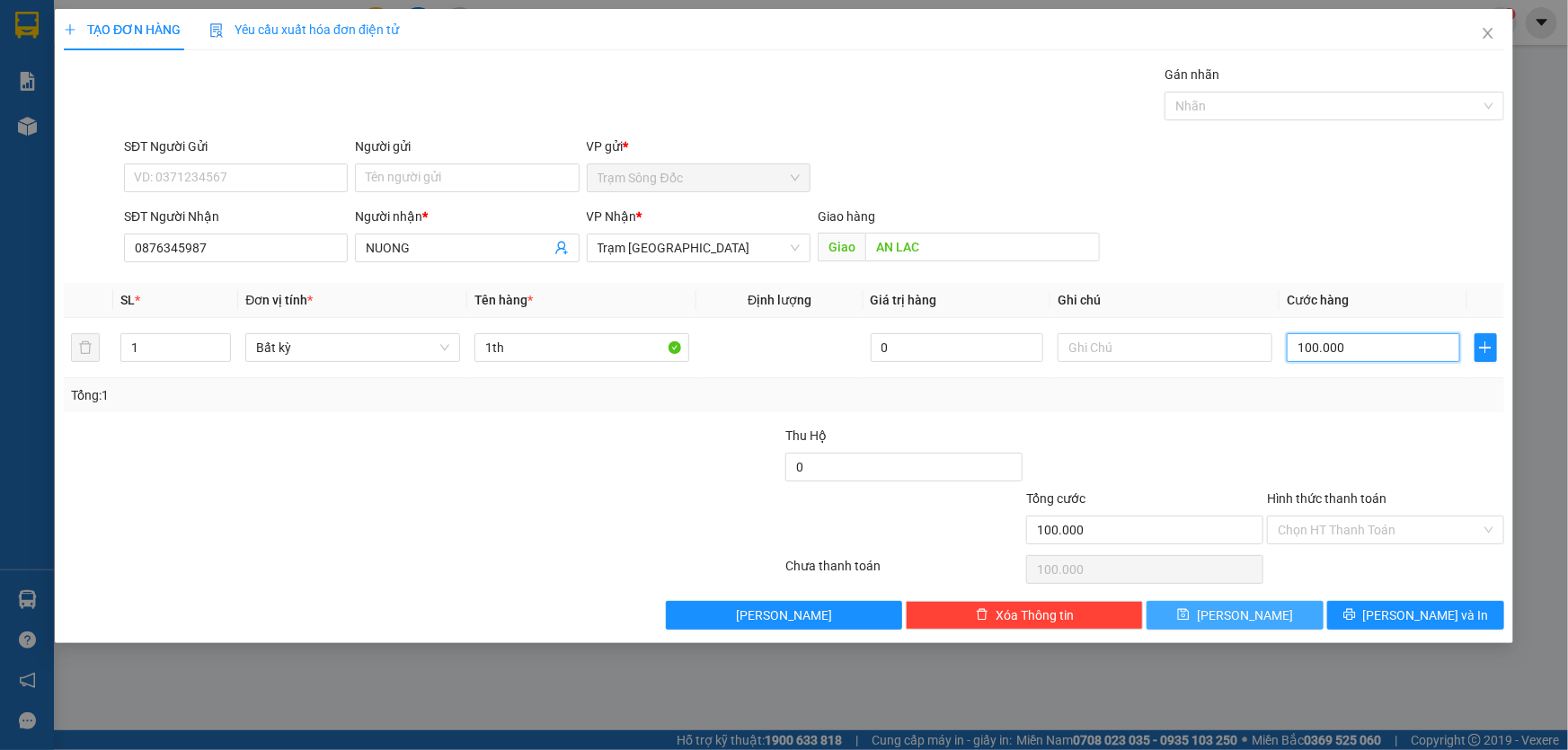
type input "100.000"
click at [1190, 610] on icon "save" at bounding box center [1183, 614] width 12 height 12
type input "0"
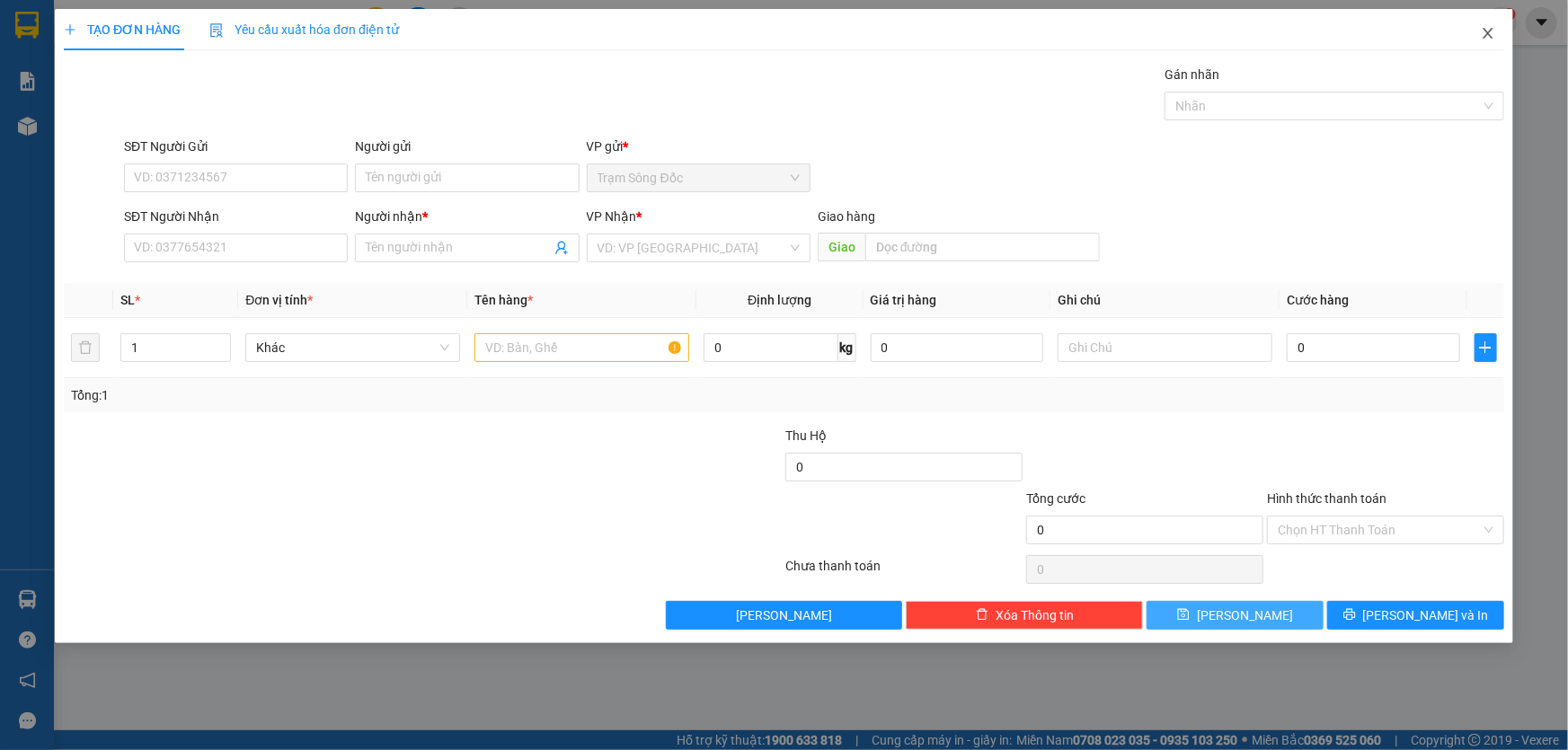
click at [1499, 32] on span "Close" at bounding box center [1488, 34] width 50 height 50
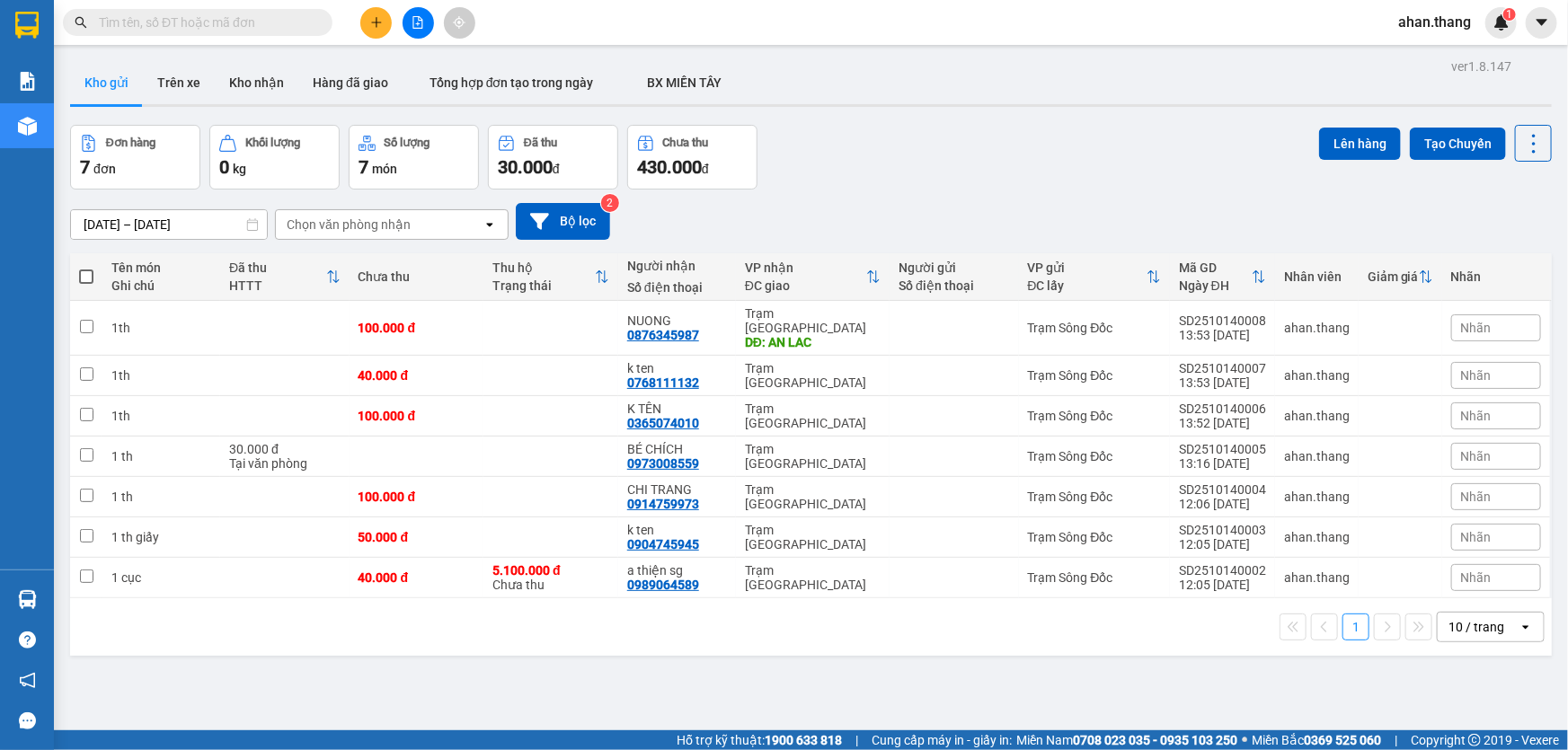
click at [372, 35] on button at bounding box center [375, 23] width 31 height 31
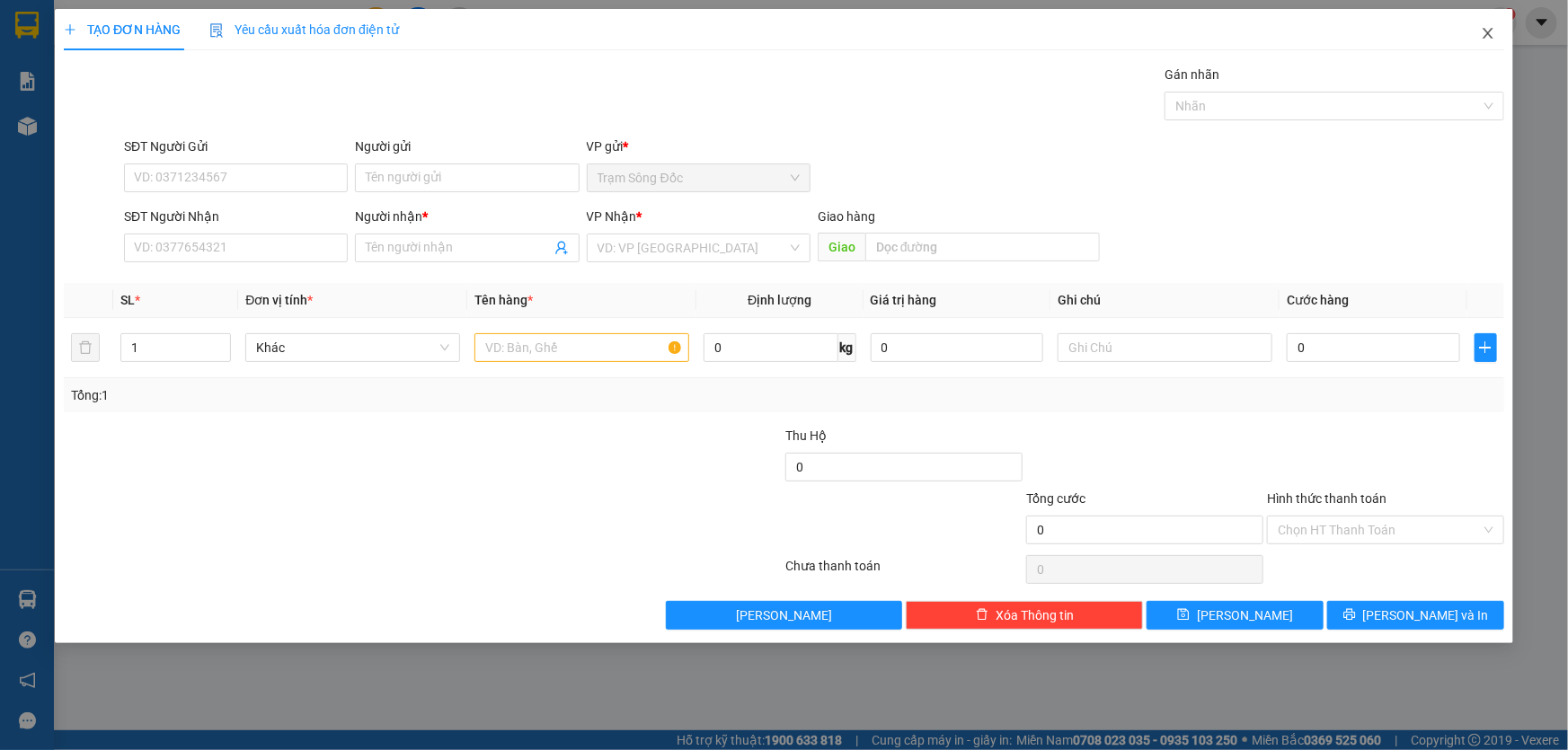
click at [1486, 28] on icon "close" at bounding box center [1488, 33] width 14 height 14
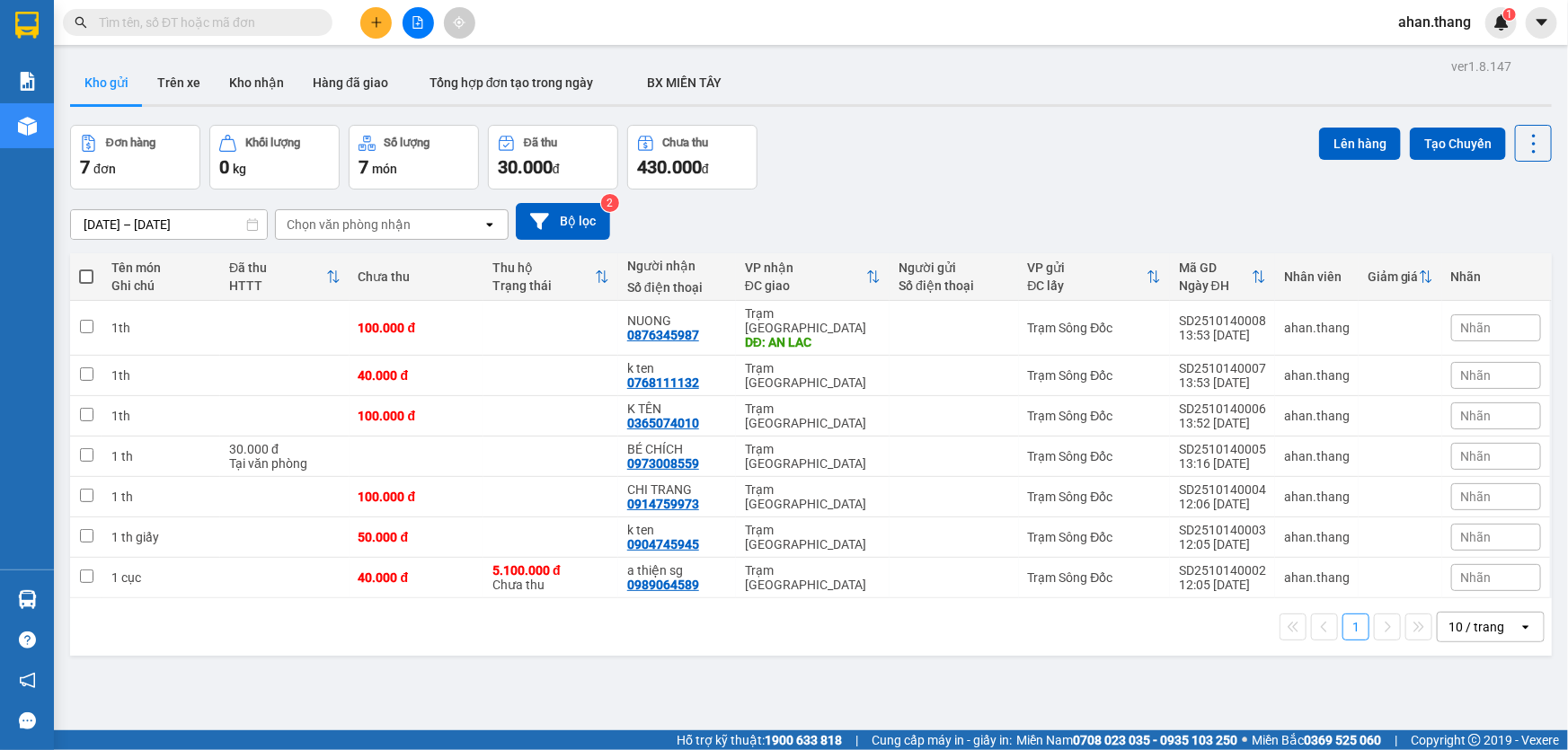
click at [1497, 613] on div "10 / trang" at bounding box center [1478, 627] width 81 height 28
click at [1459, 567] on span "100 / trang" at bounding box center [1471, 573] width 64 height 18
click at [417, 23] on icon "file-add" at bounding box center [418, 22] width 9 height 12
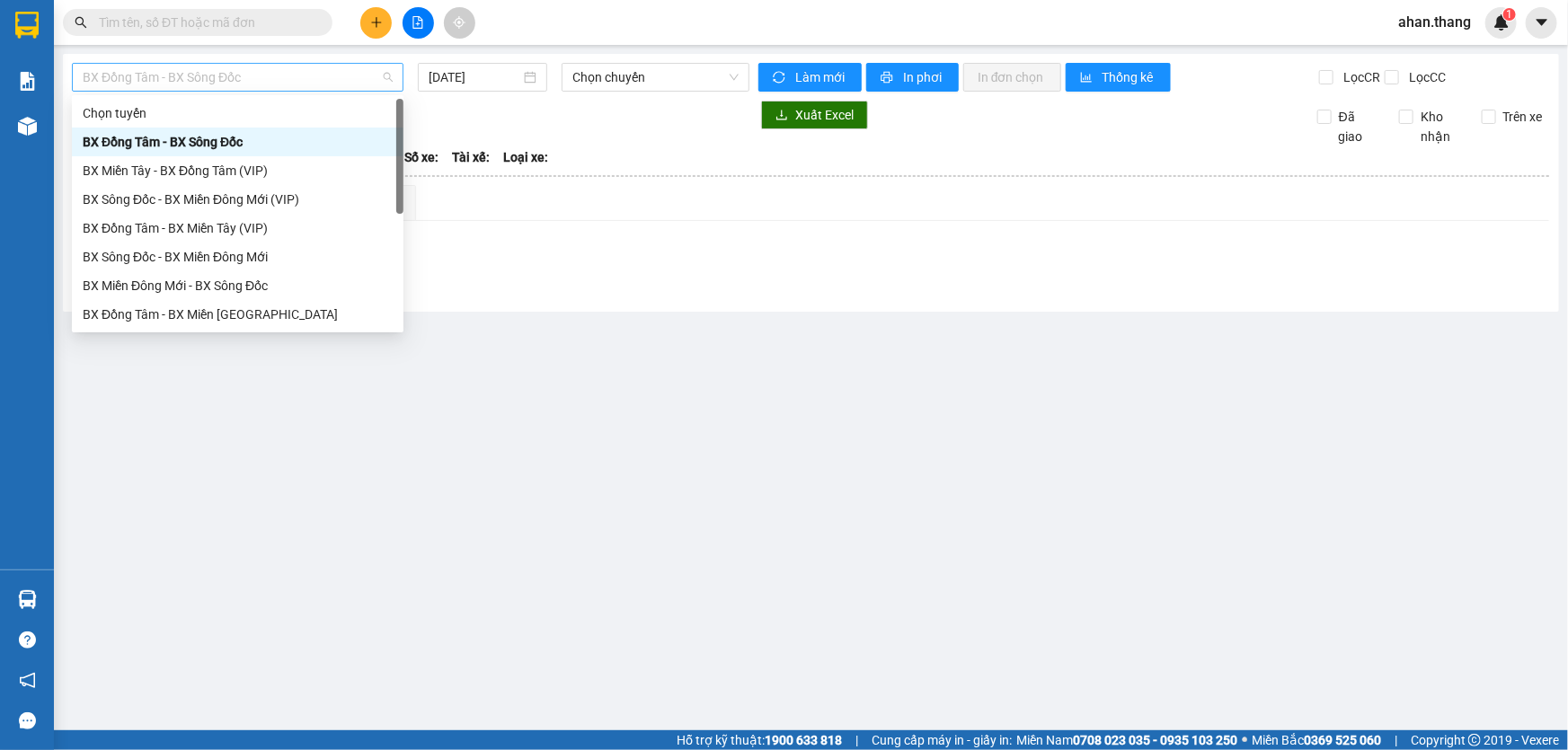
click at [335, 81] on span "BX Đồng Tâm - BX Sông Đốc" at bounding box center [237, 77] width 310 height 27
click at [207, 287] on div "BX Miền Đông Mới - BX Sông Đốc" at bounding box center [237, 286] width 310 height 20
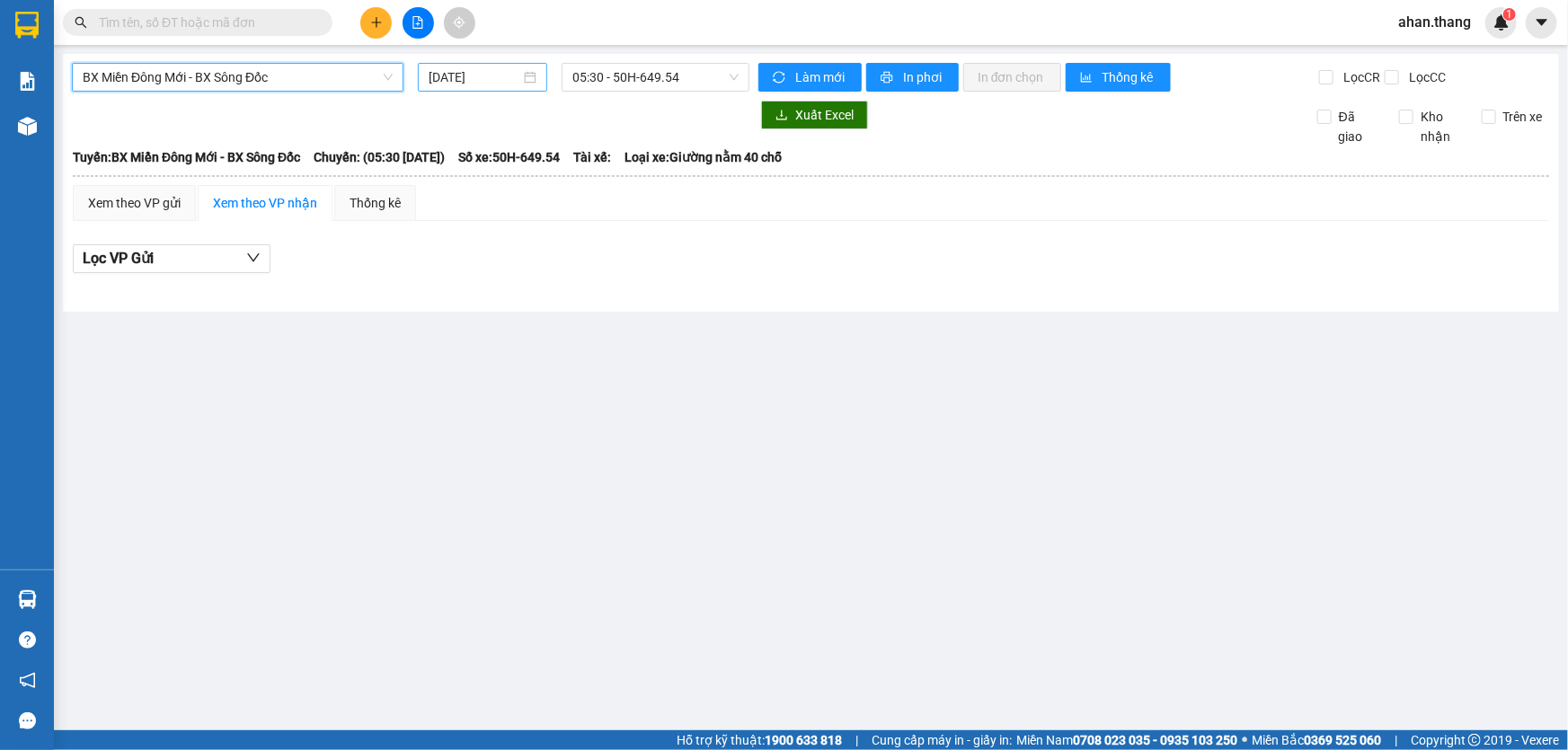
click at [452, 81] on input "[DATE]" at bounding box center [474, 77] width 92 height 20
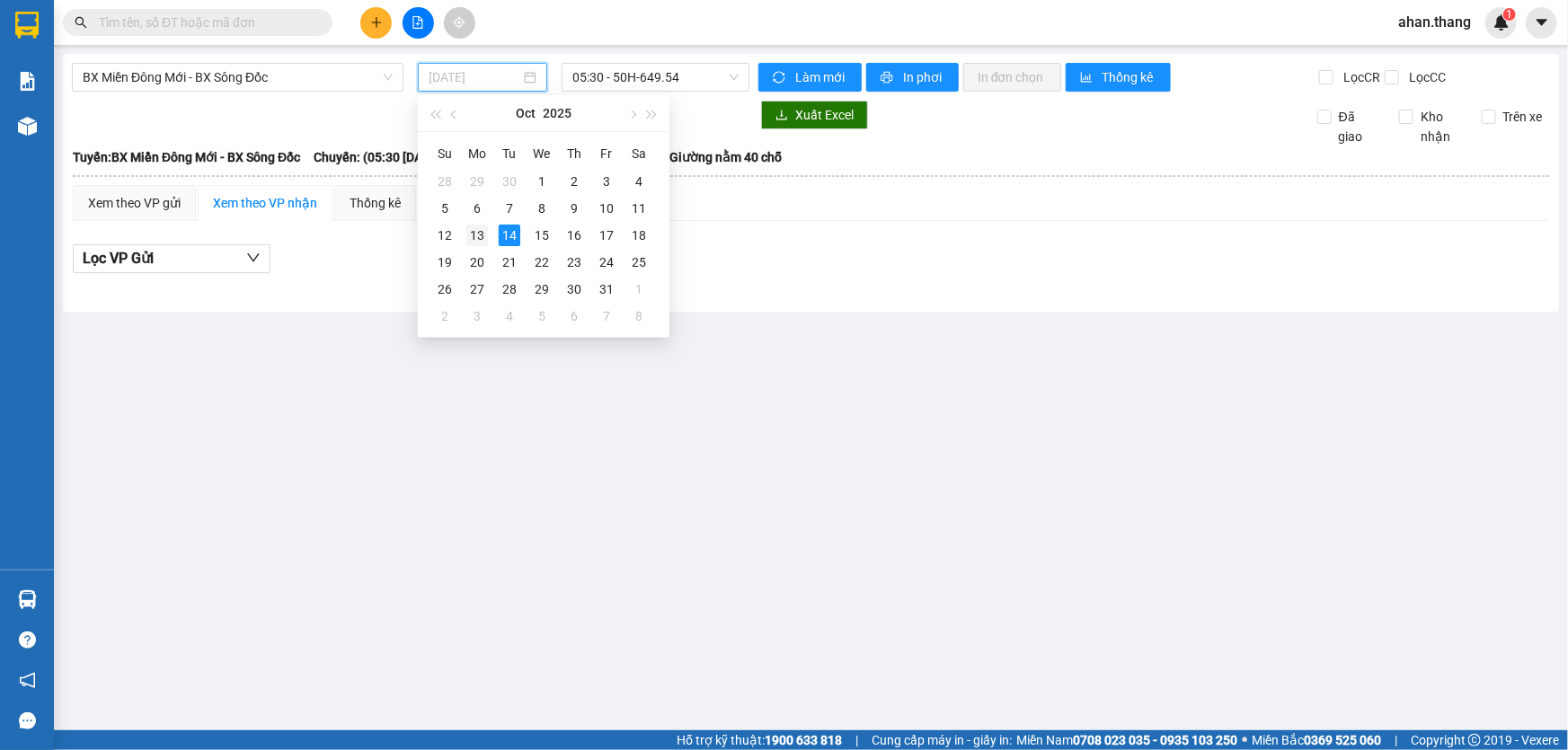
click at [479, 240] on div "13" at bounding box center [477, 235] width 22 height 22
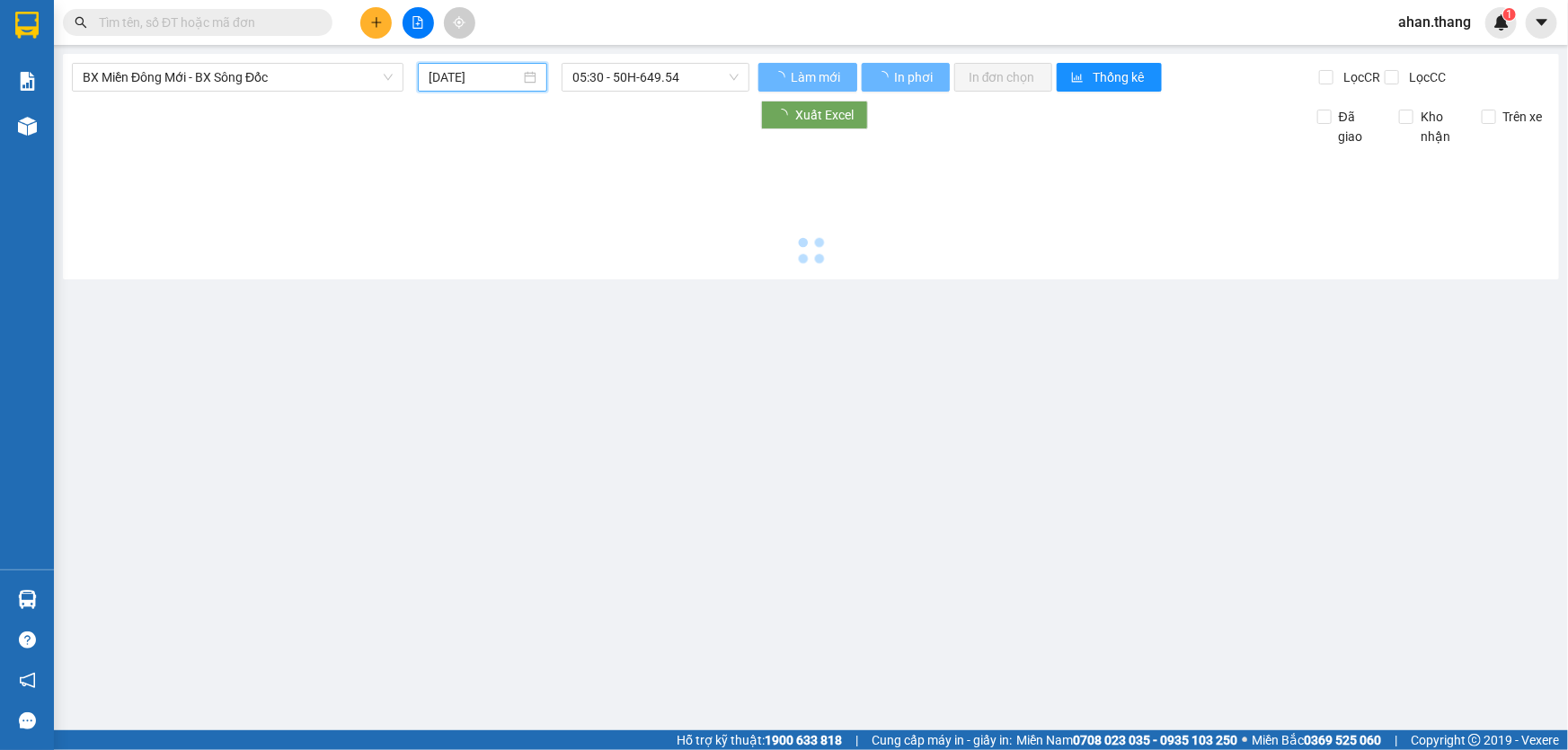
type input "[DATE]"
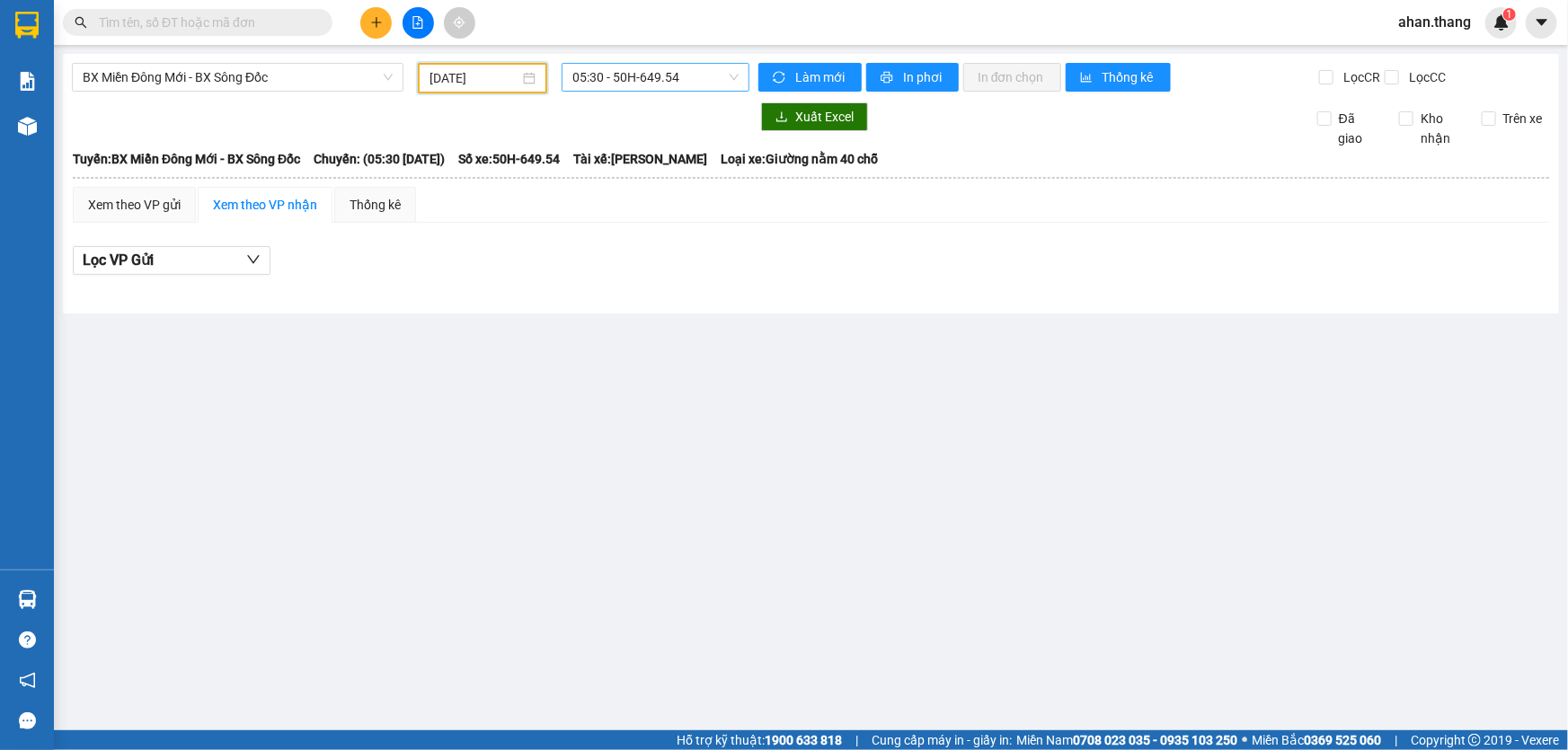
click at [588, 81] on span "05:30 - 50H-649.54" at bounding box center [655, 77] width 166 height 27
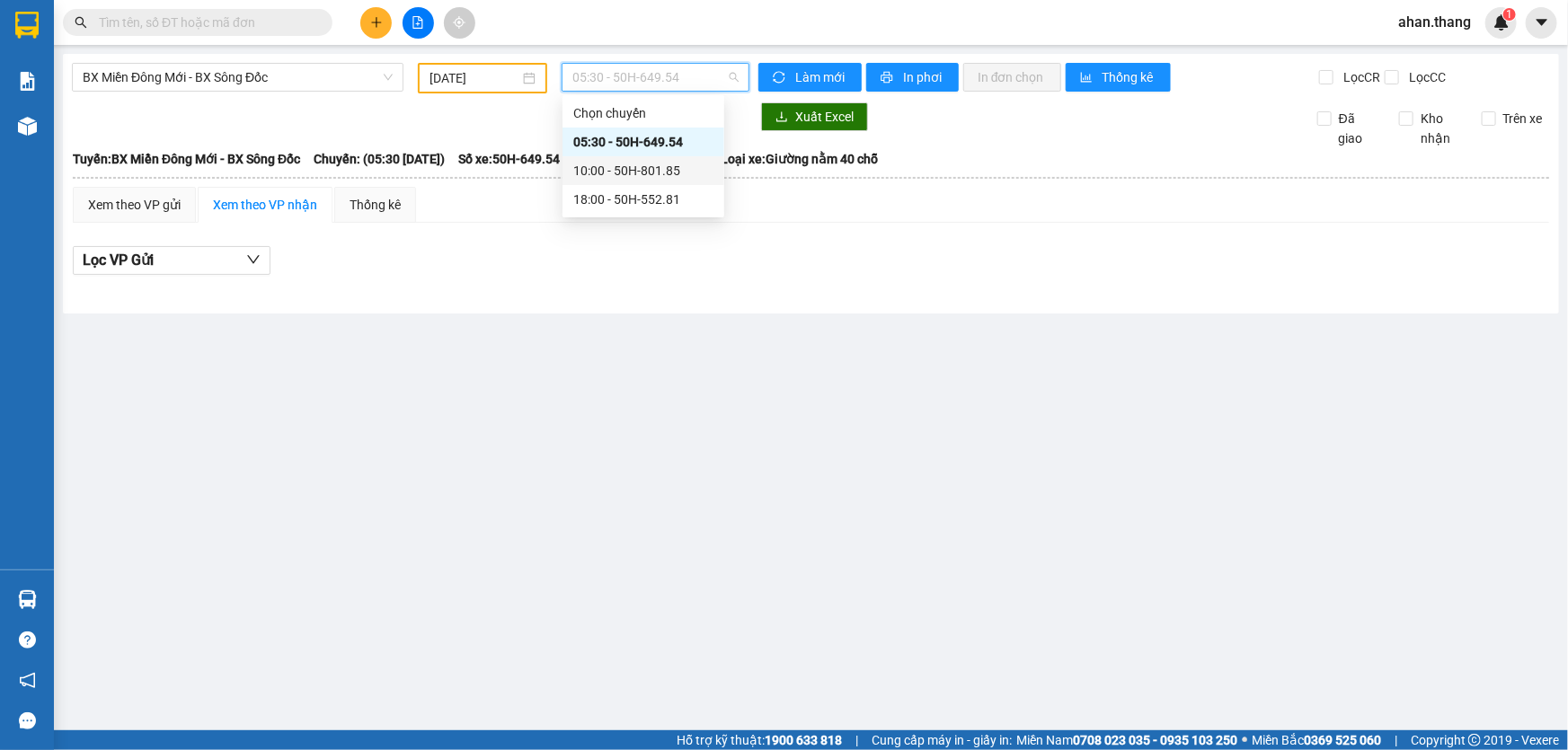
click at [619, 166] on div "10:00 - 50H-801.85" at bounding box center [643, 170] width 140 height 20
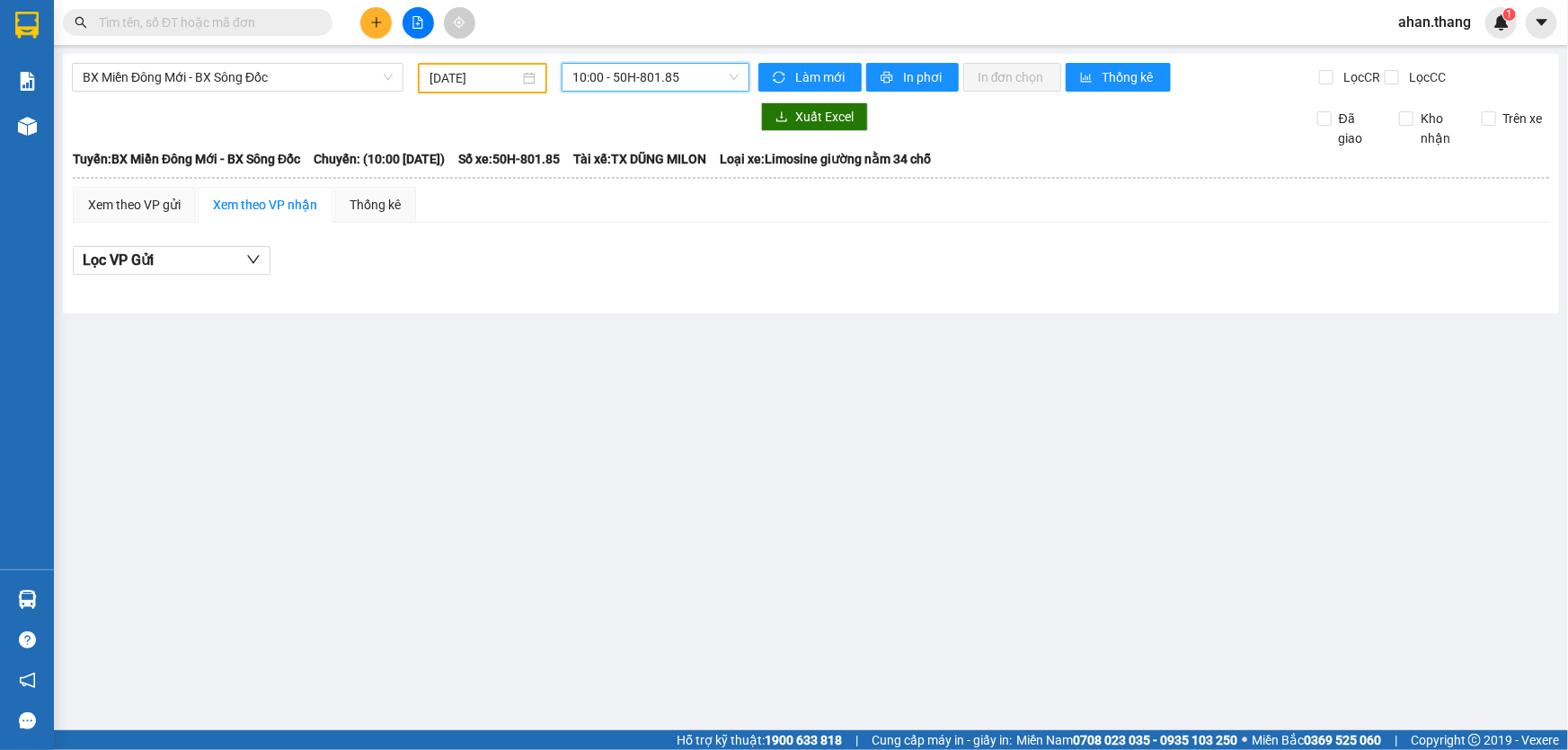
click at [592, 78] on span "10:00 - 50H-801.85" at bounding box center [655, 77] width 166 height 27
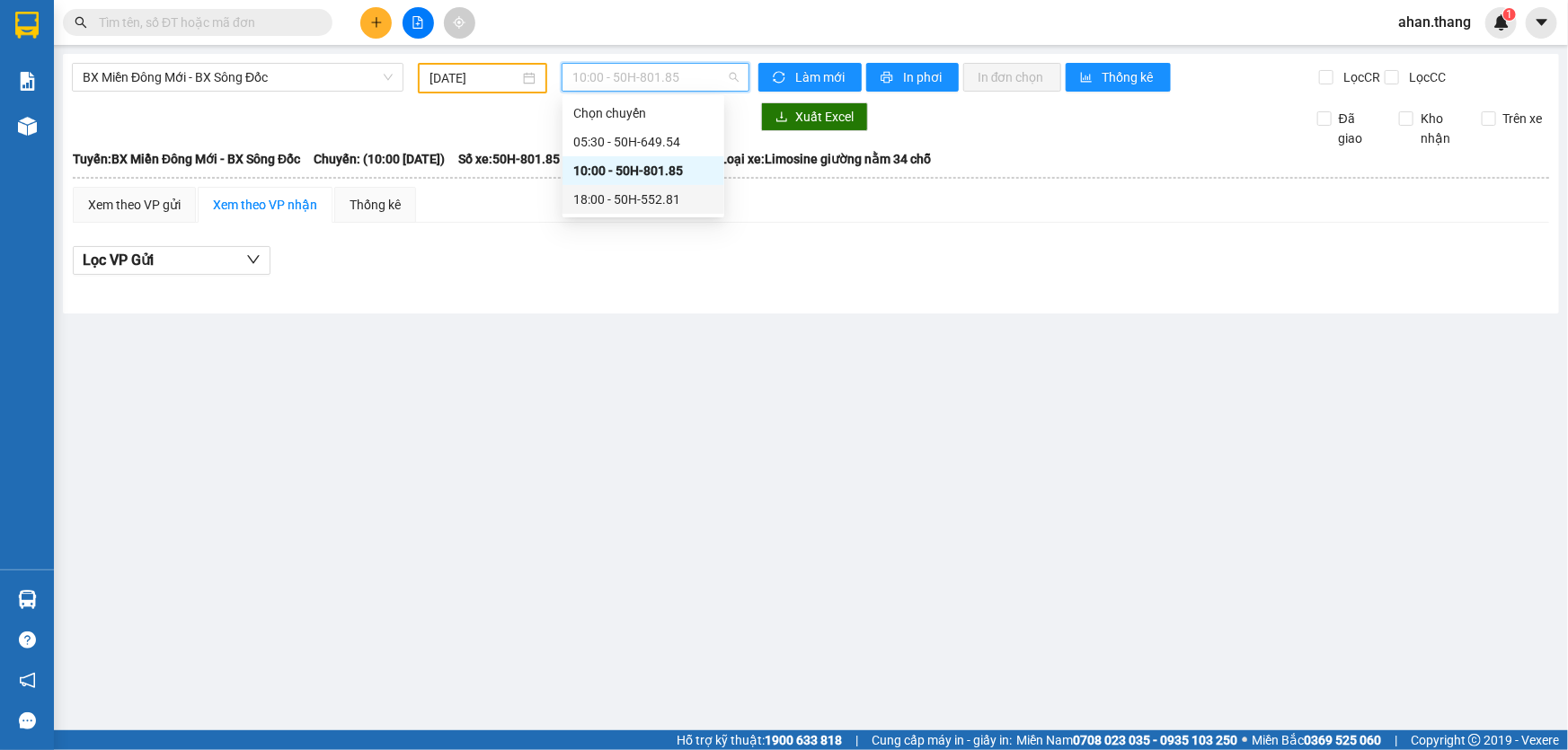
click at [604, 196] on div "18:00 - 50H-552.81" at bounding box center [643, 199] width 140 height 20
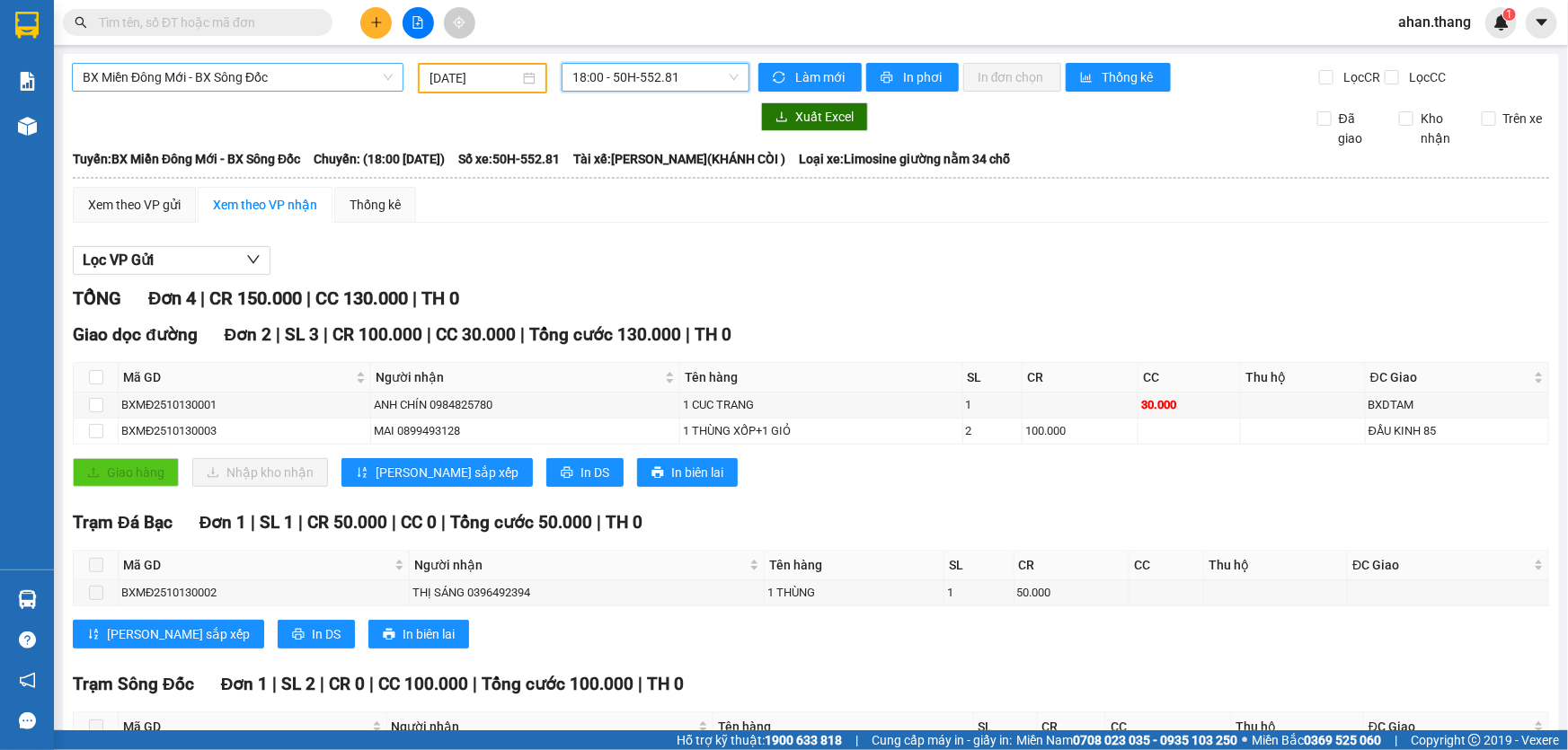
click at [311, 84] on span "BX Miền Đông Mới - BX Sông Đốc" at bounding box center [237, 77] width 310 height 27
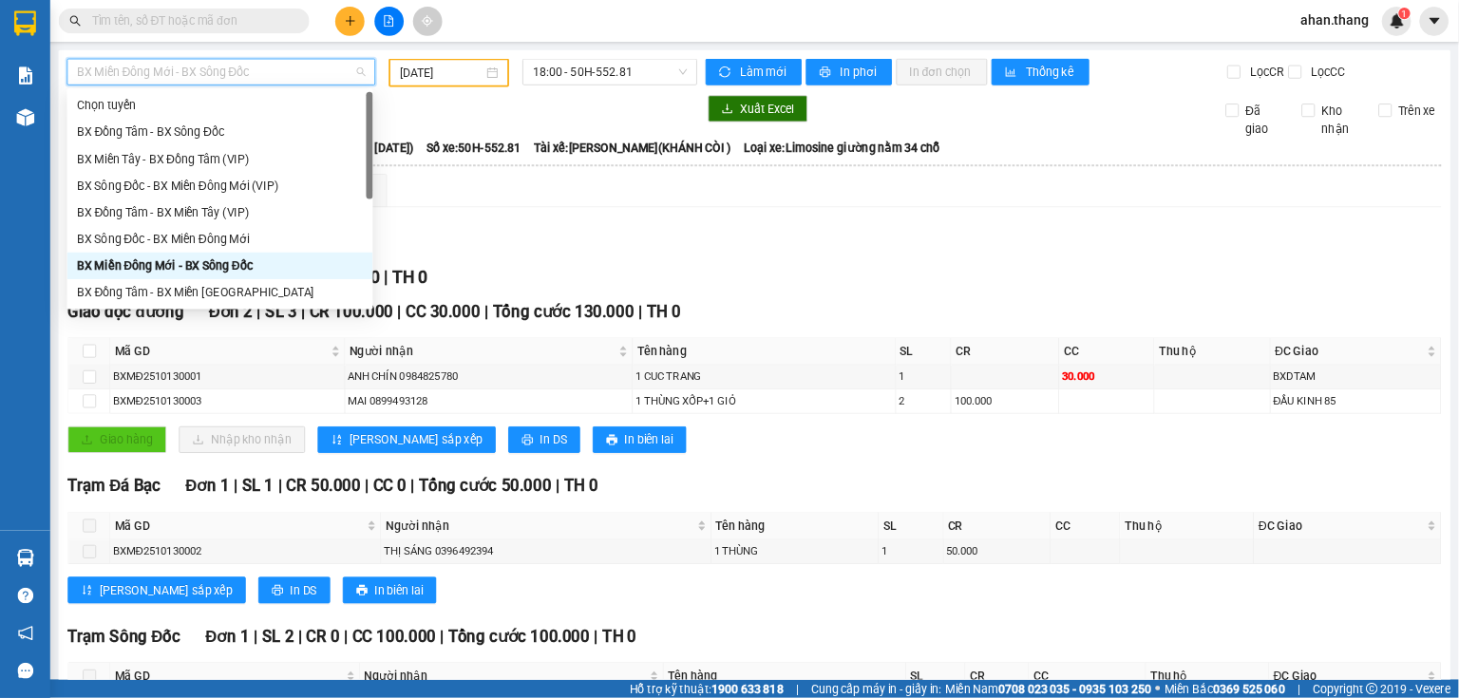
scroll to position [143, 0]
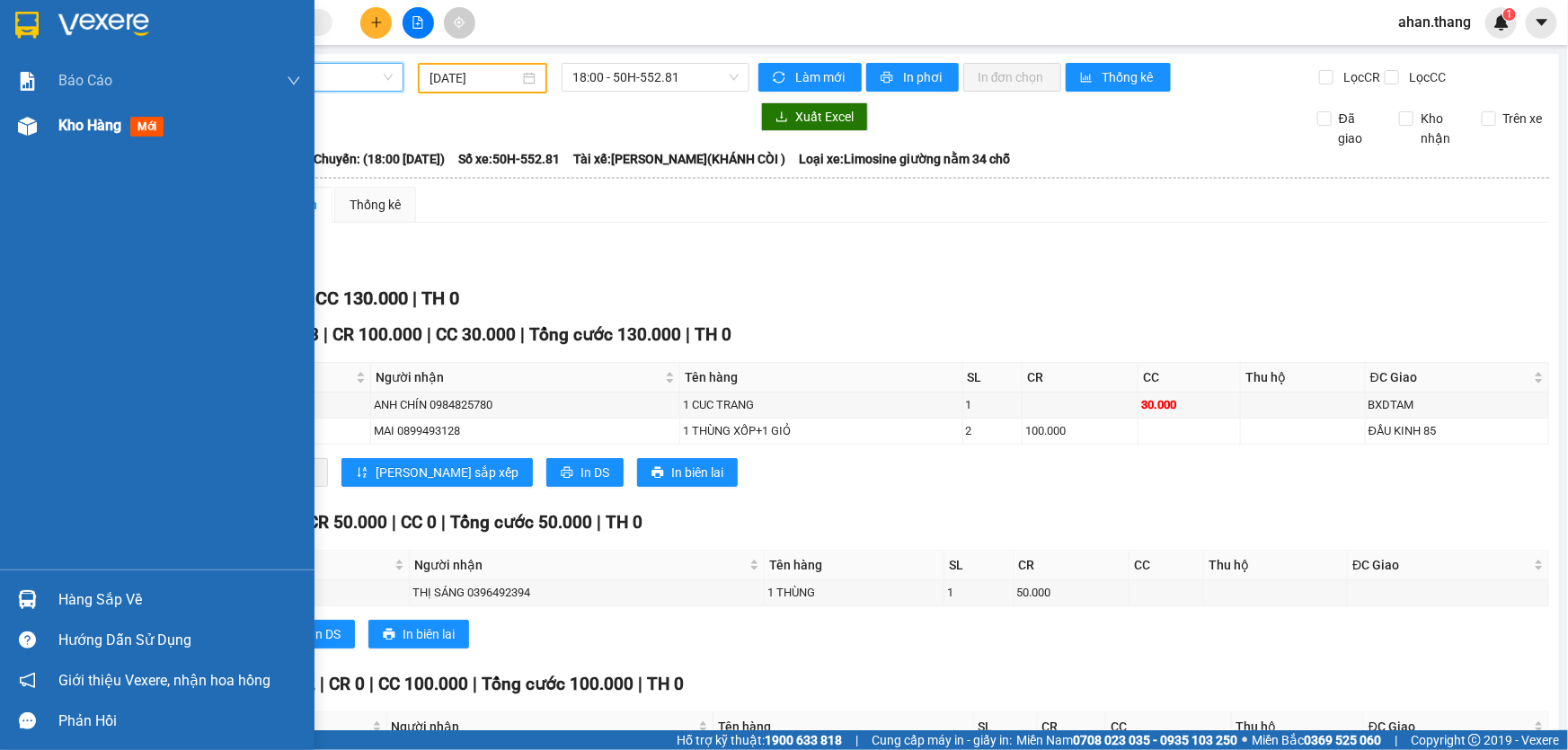
click at [78, 134] on span "Kho hàng" at bounding box center [90, 126] width 63 height 17
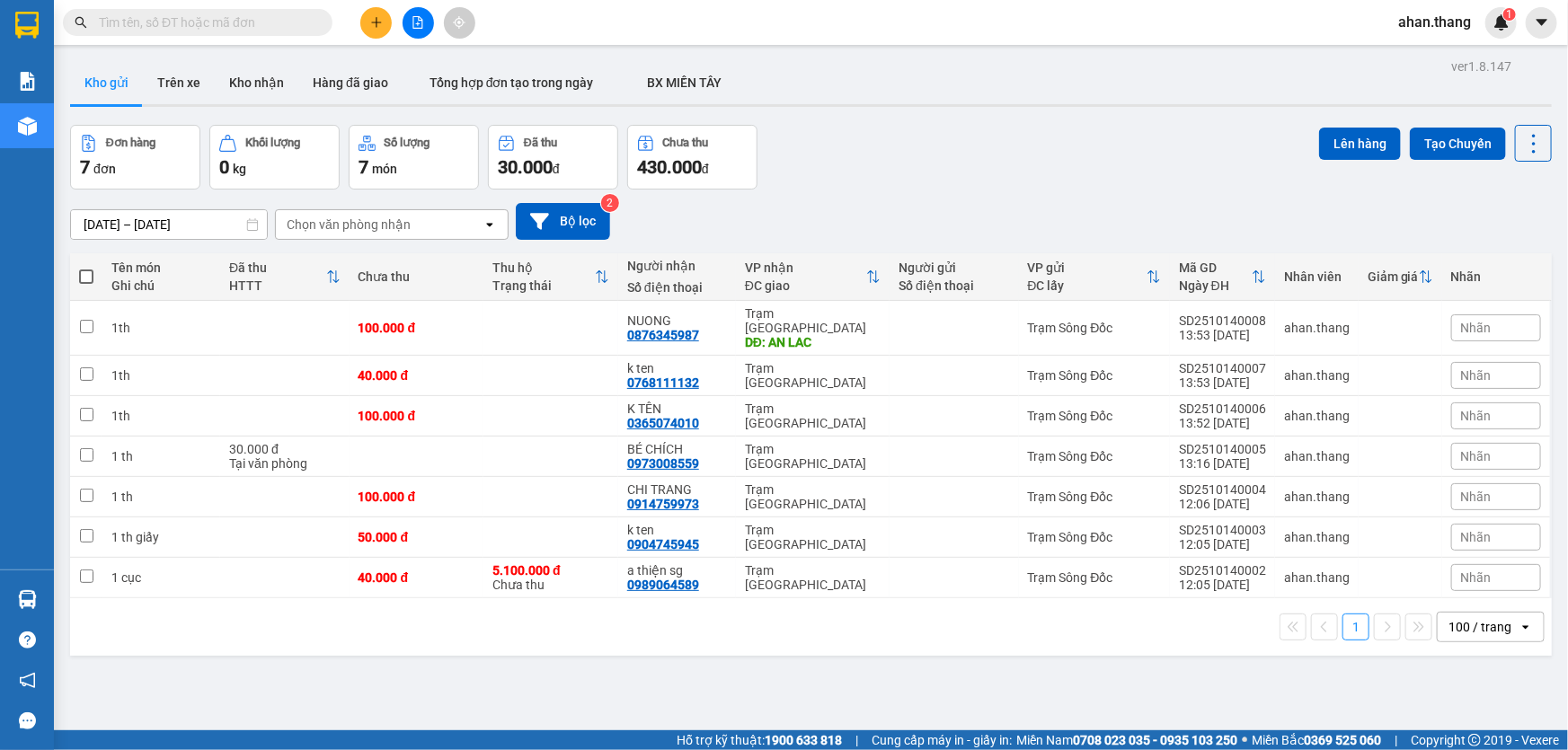
click at [372, 26] on icon "plus" at bounding box center [375, 22] width 12 height 12
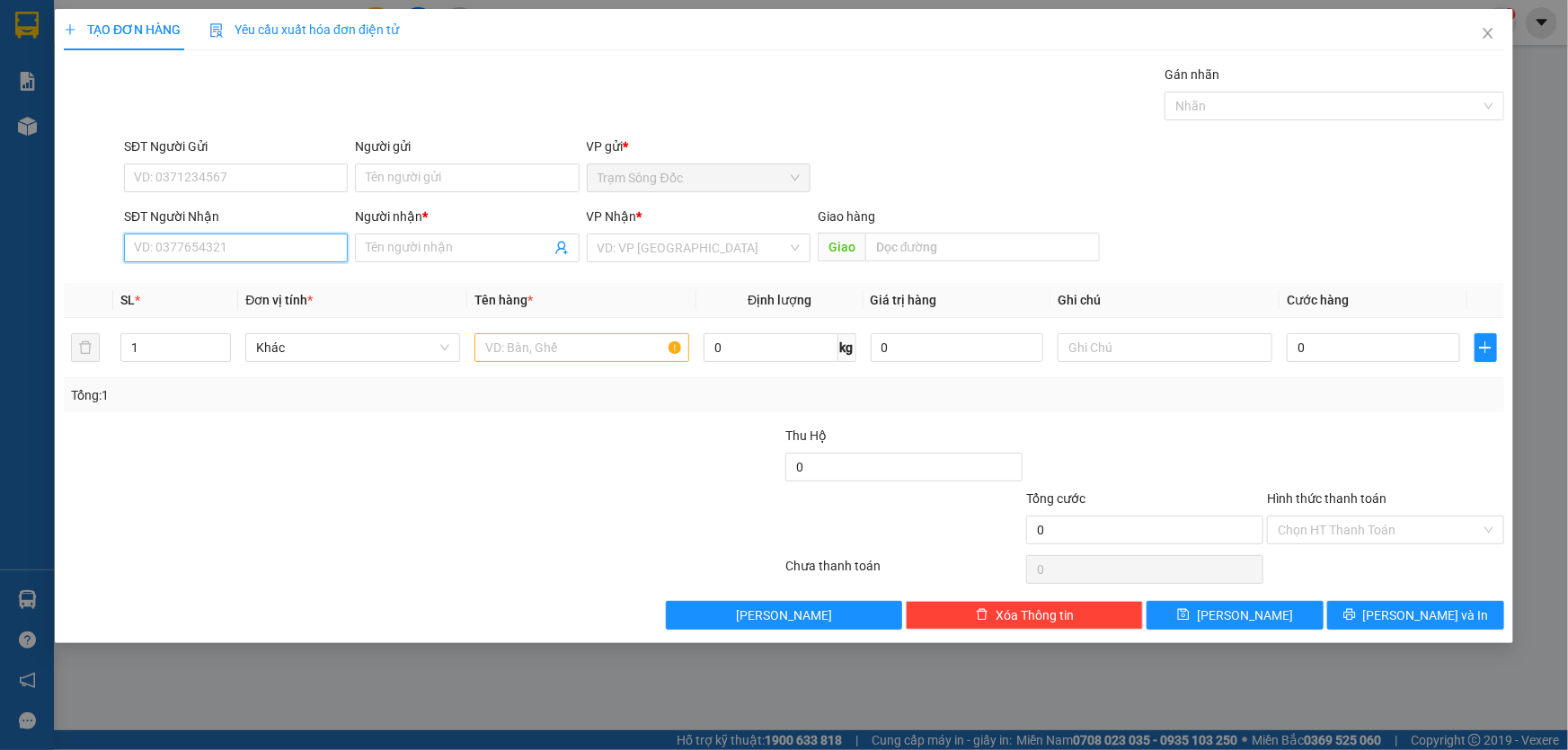
click at [271, 252] on input "SĐT Người Nhận" at bounding box center [235, 248] width 224 height 28
click at [158, 260] on input "0934531920" at bounding box center [235, 248] width 224 height 28
type input "0934531920"
click at [161, 262] on div "SĐT Người Nhận 0934531920 0934531920" at bounding box center [235, 238] width 224 height 63
click at [367, 249] on input "Người nhận *" at bounding box center [458, 248] width 184 height 20
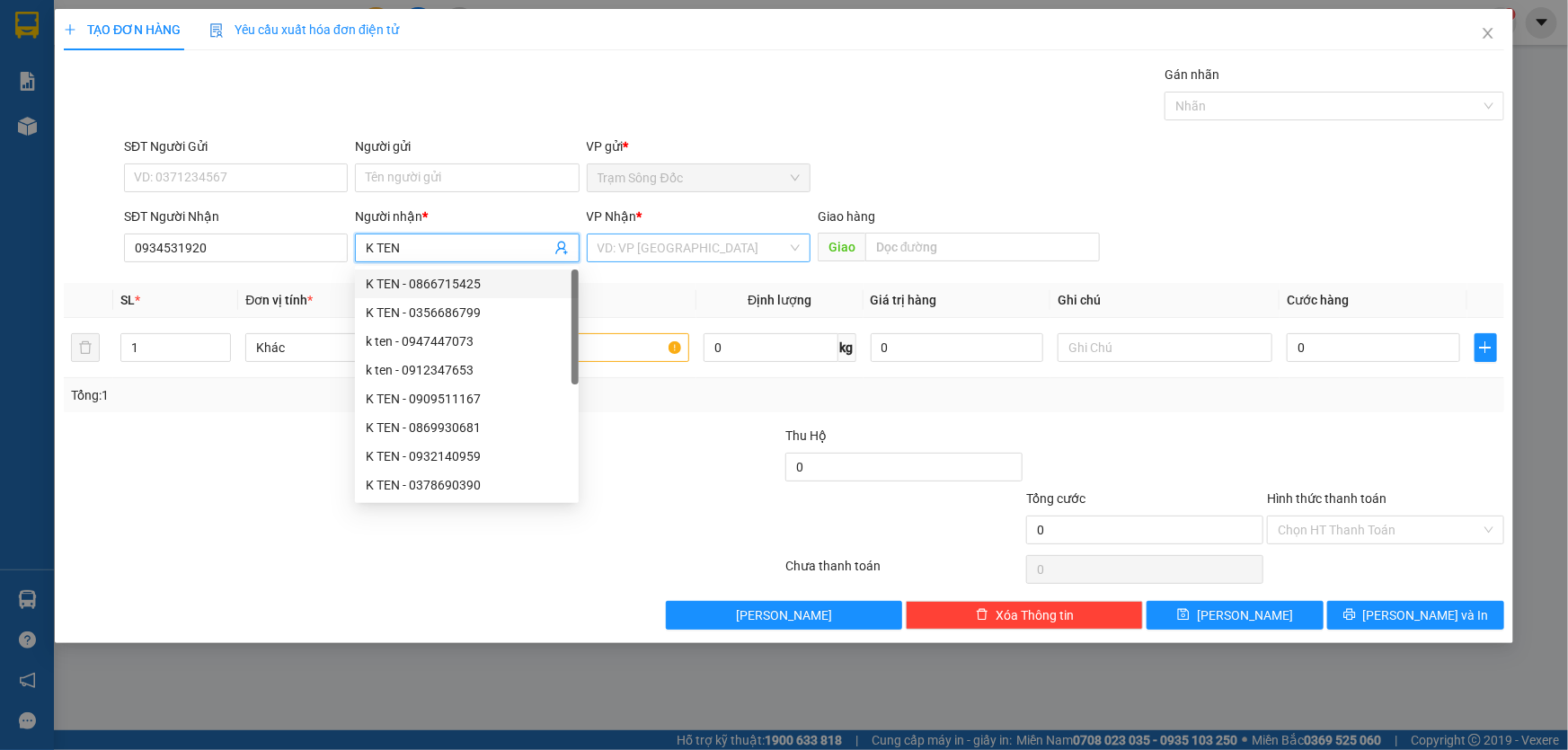
type input "K TEN"
click at [613, 253] on input "search" at bounding box center [692, 248] width 189 height 27
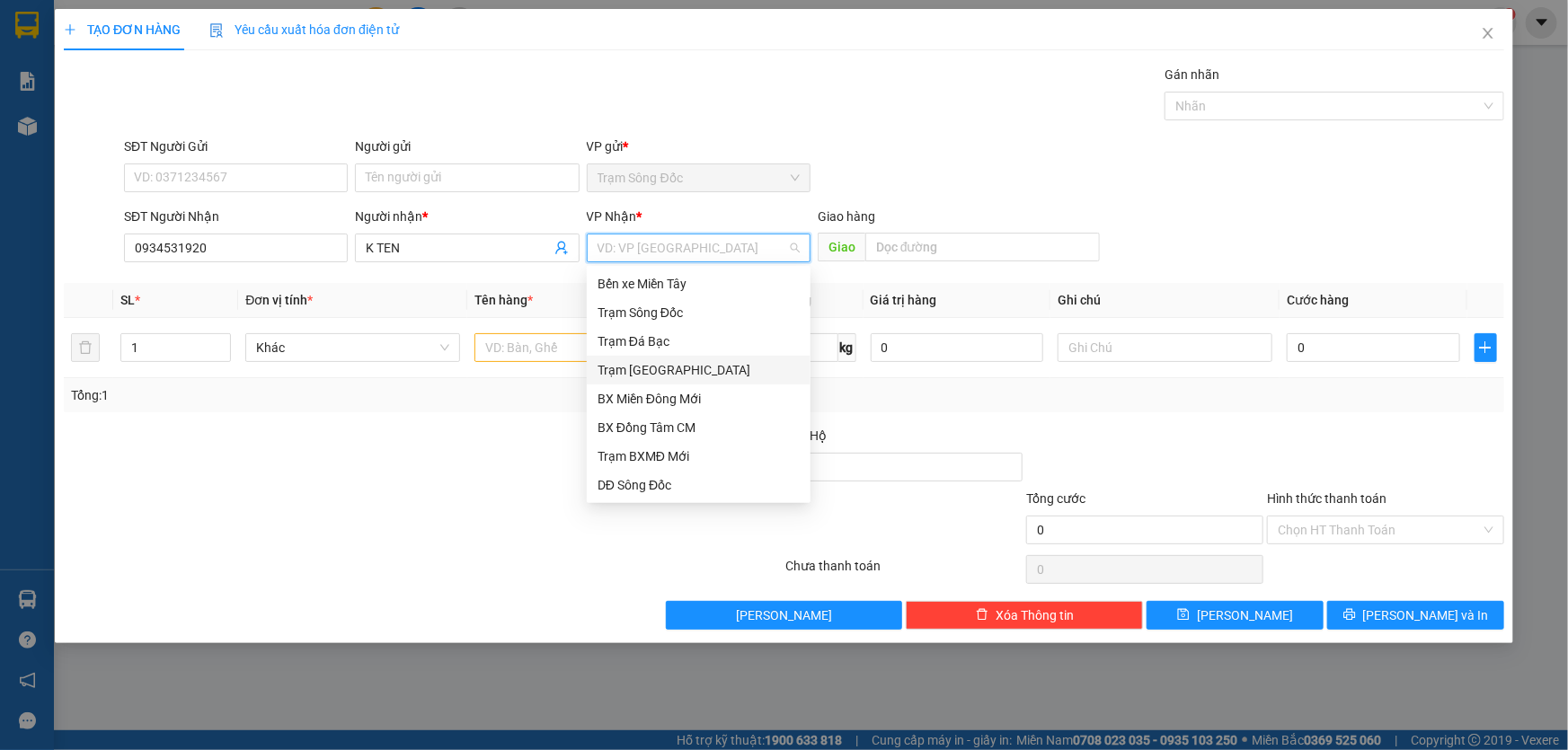
click at [667, 370] on div "Trạm [GEOGRAPHIC_DATA]" at bounding box center [699, 370] width 202 height 20
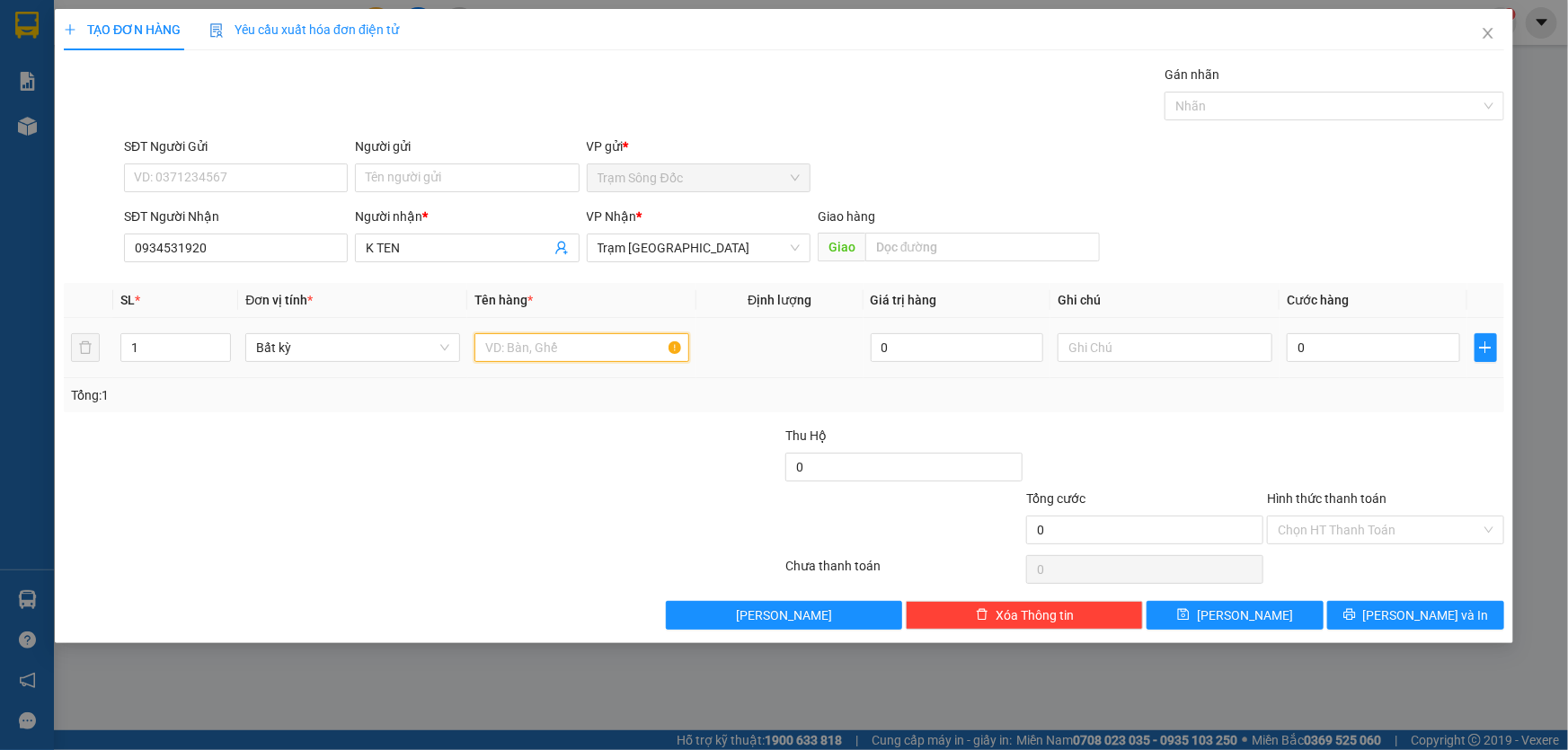
click at [578, 354] on input "text" at bounding box center [582, 348] width 215 height 28
type input "28 TH"
click at [1366, 357] on input "0" at bounding box center [1373, 348] width 173 height 28
type input "8"
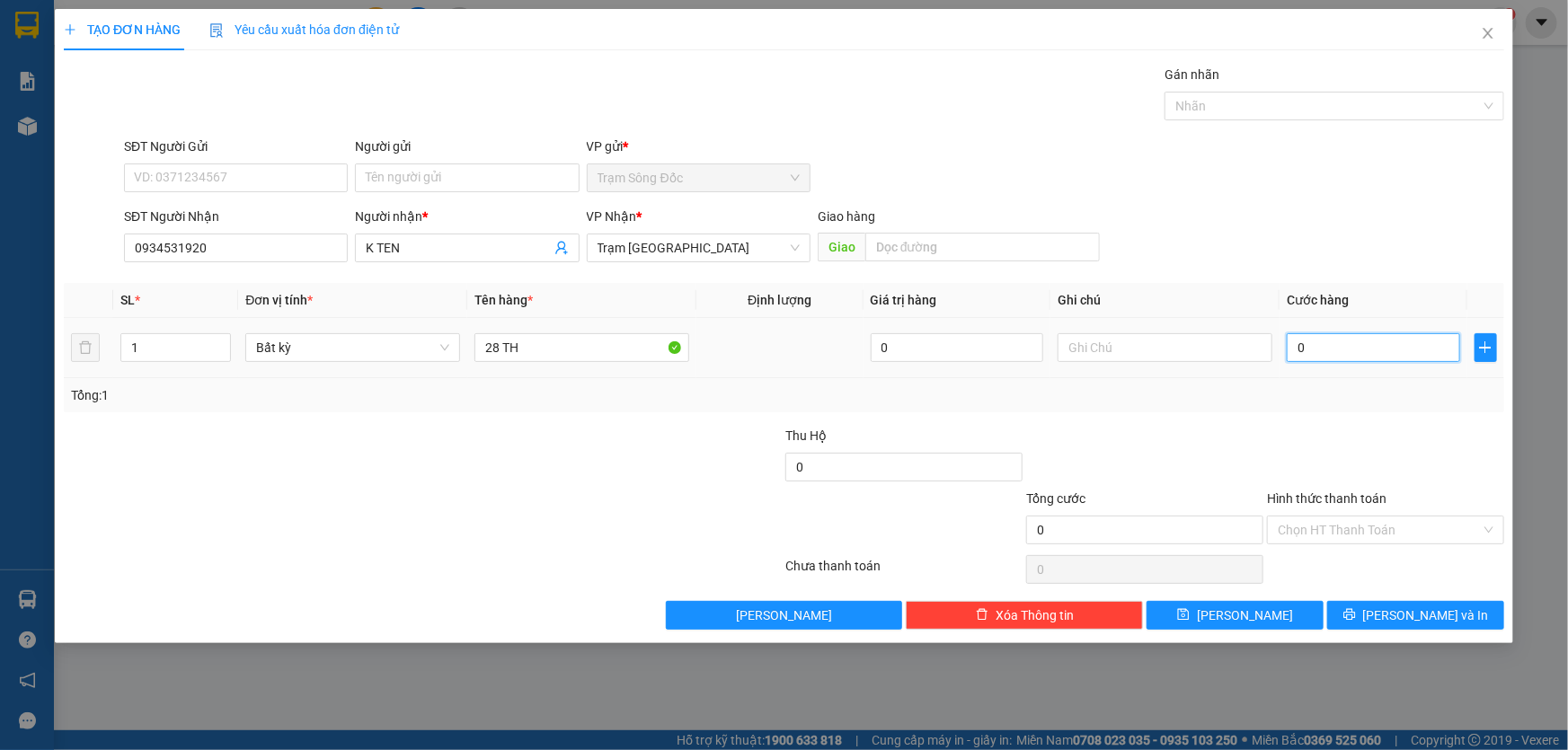
type input "8"
type input "84"
type input "840"
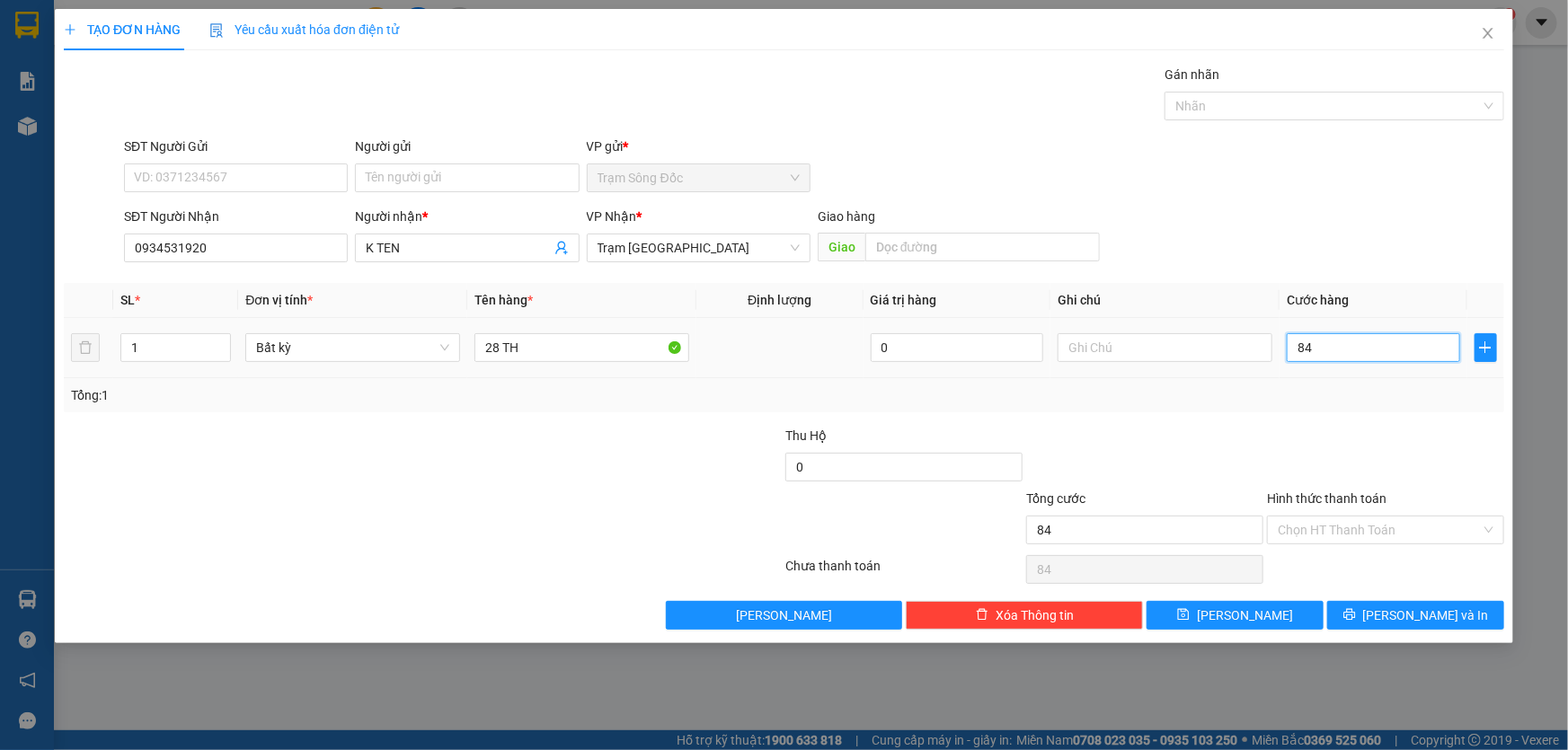
type input "840"
type input "8.400"
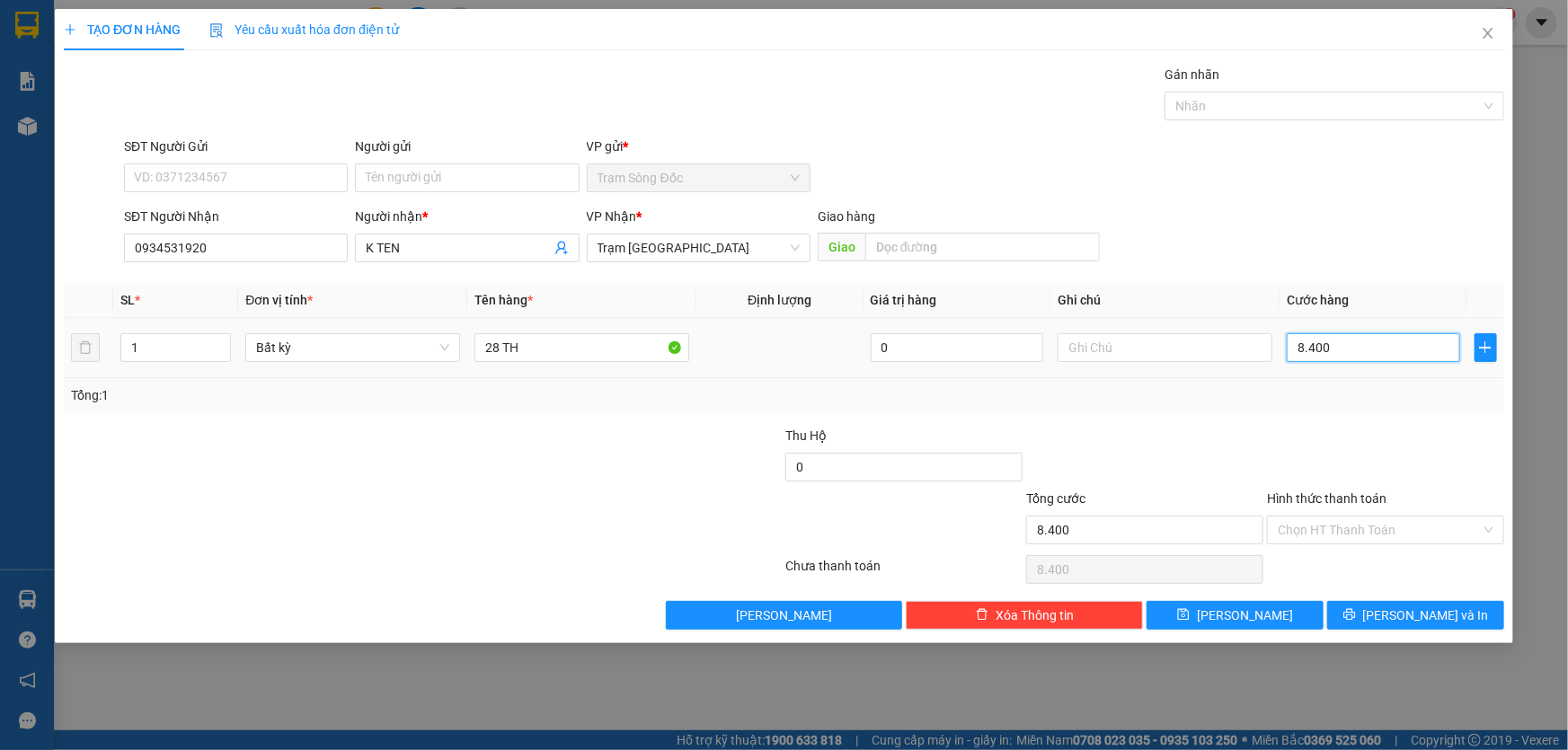
type input "84.000"
type input "840.000"
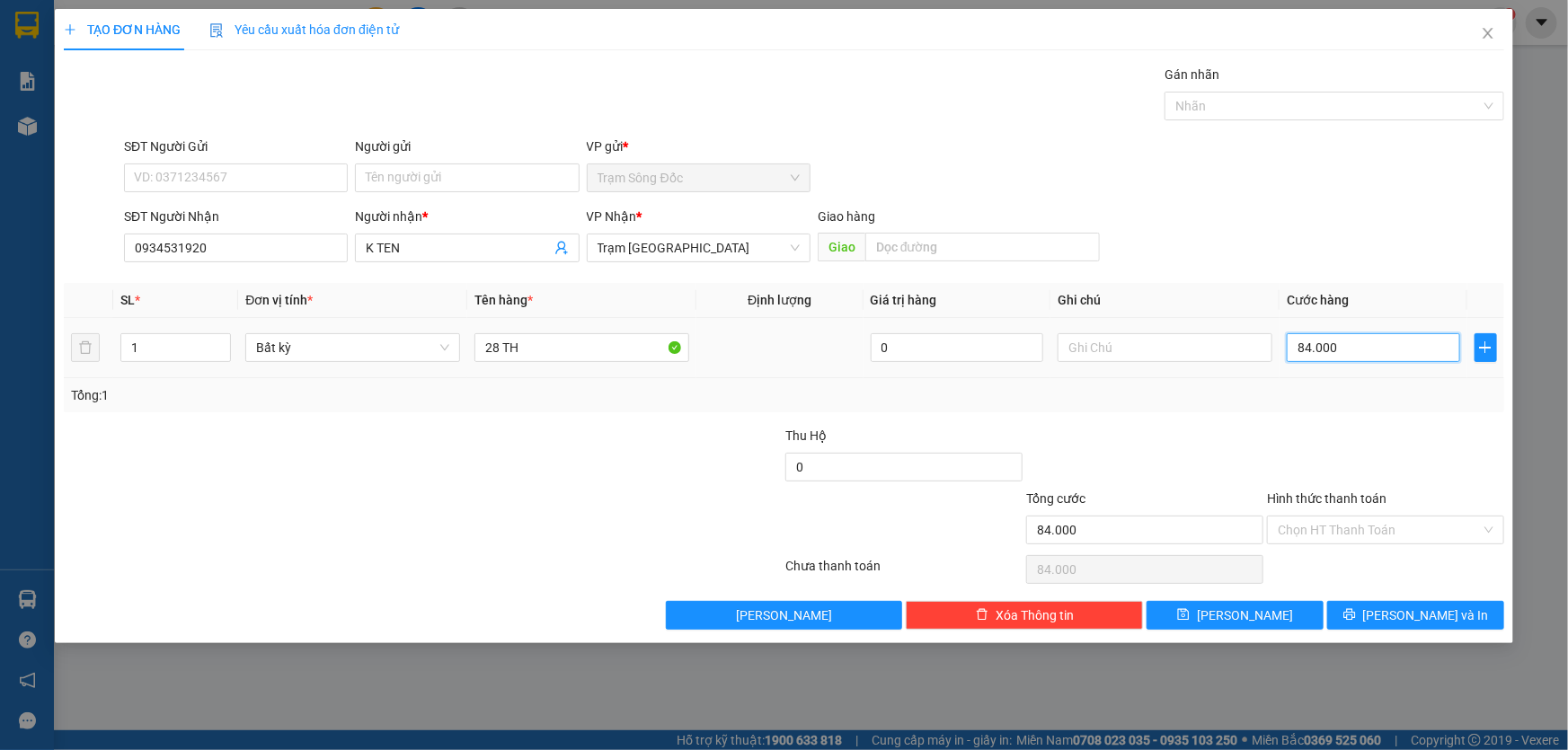
type input "840.000"
click at [1213, 611] on button "[PERSON_NAME]" at bounding box center [1234, 616] width 177 height 28
type input "0"
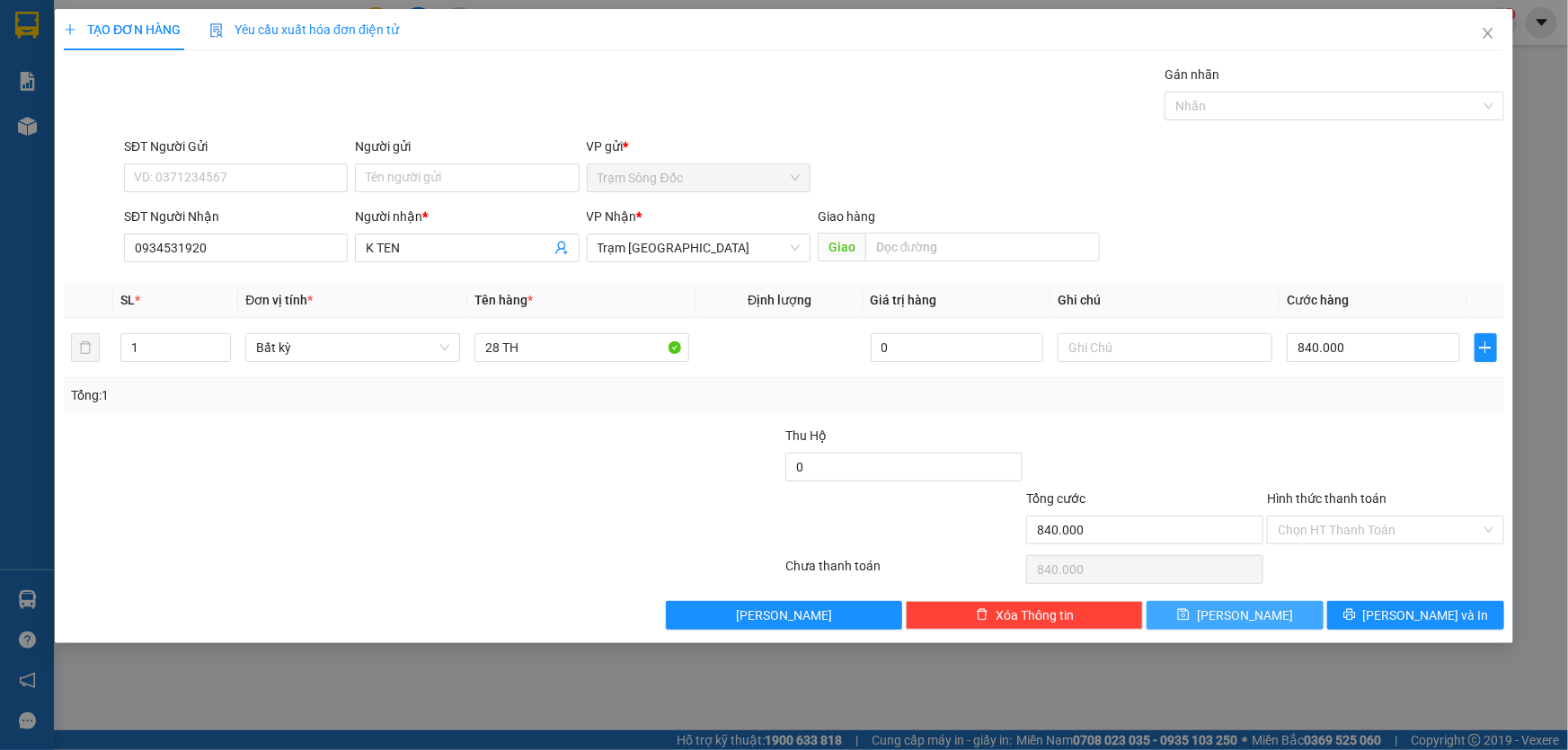
type input "0"
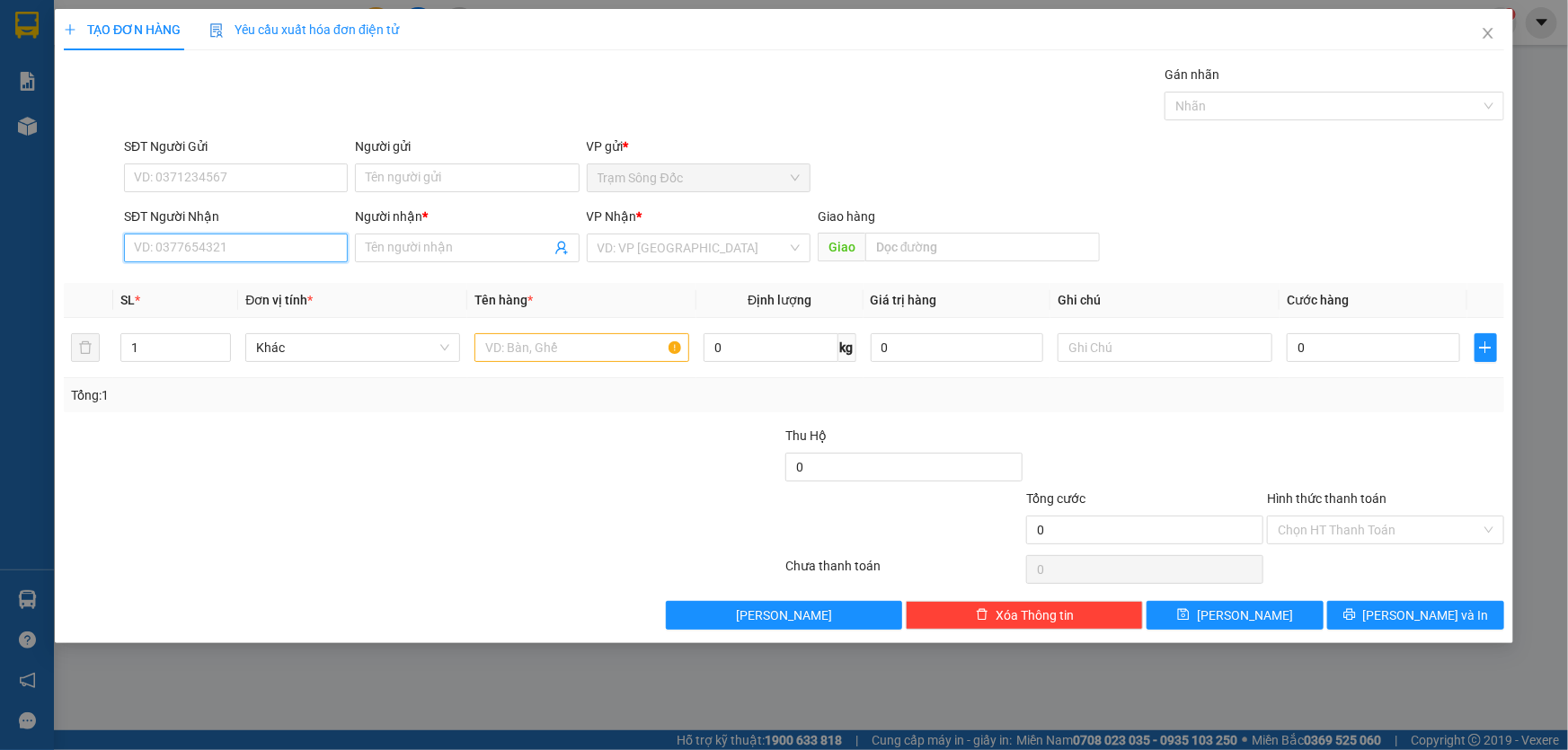
click at [152, 251] on input "SĐT Người Nhận" at bounding box center [235, 248] width 224 height 28
click at [224, 270] on div "0888023450 - DUY" at bounding box center [235, 284] width 224 height 28
type input "0888023450"
type input "DUY"
type input "0888023450"
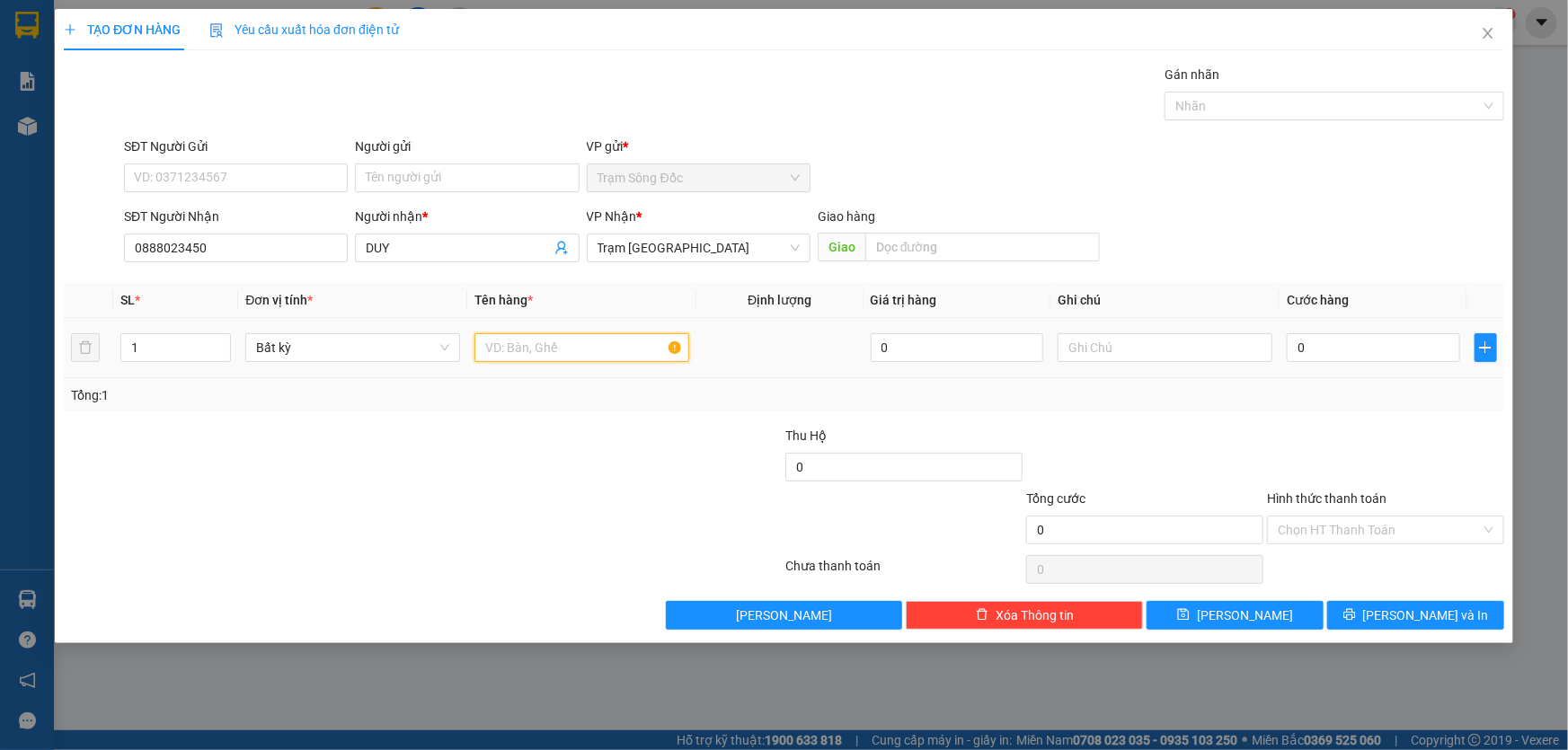
click at [540, 344] on input "text" at bounding box center [582, 348] width 215 height 28
type input "1 BOC HỒNG"
click at [1323, 352] on input "0" at bounding box center [1373, 348] width 173 height 28
type input "3"
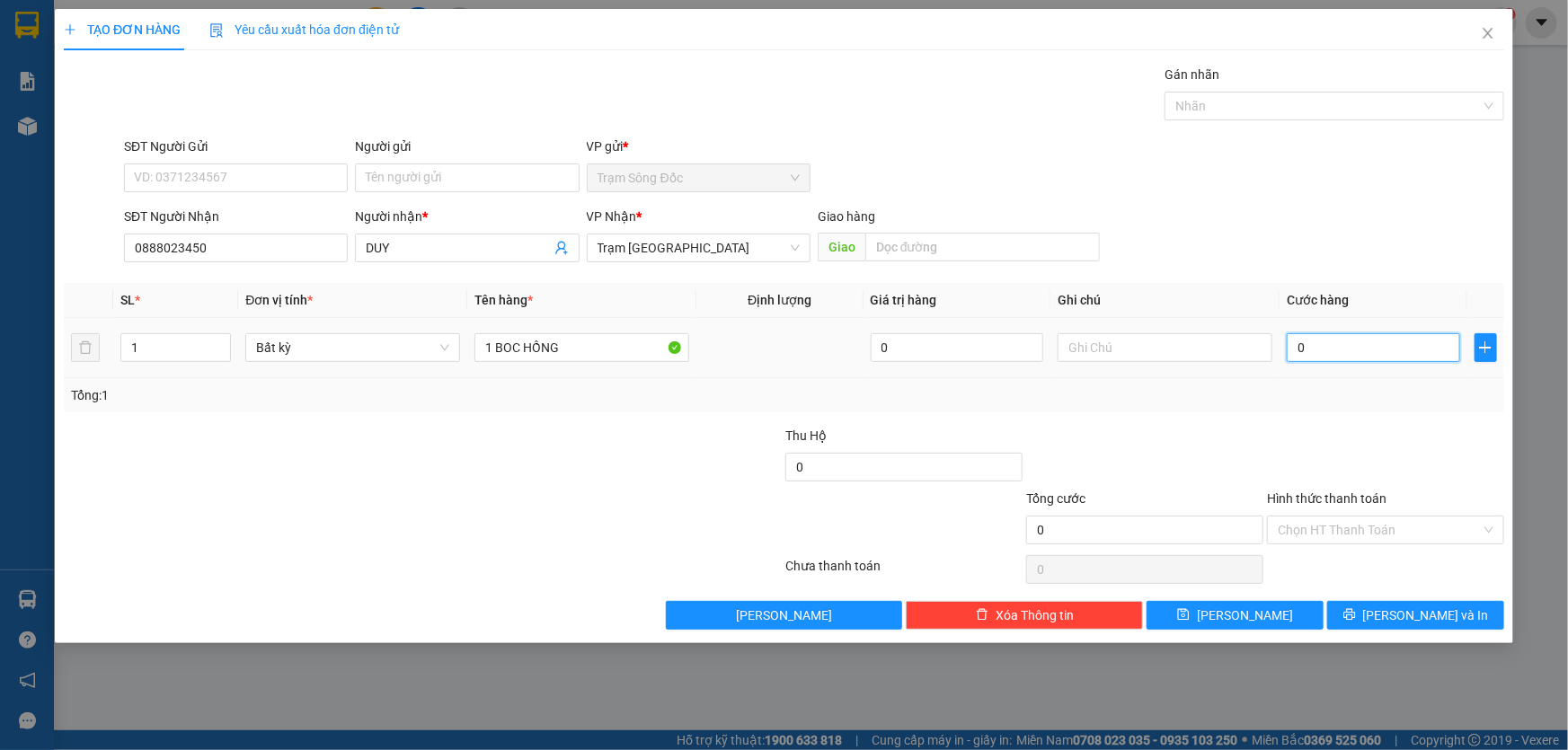
type input "3"
type input "30"
type input "30.000"
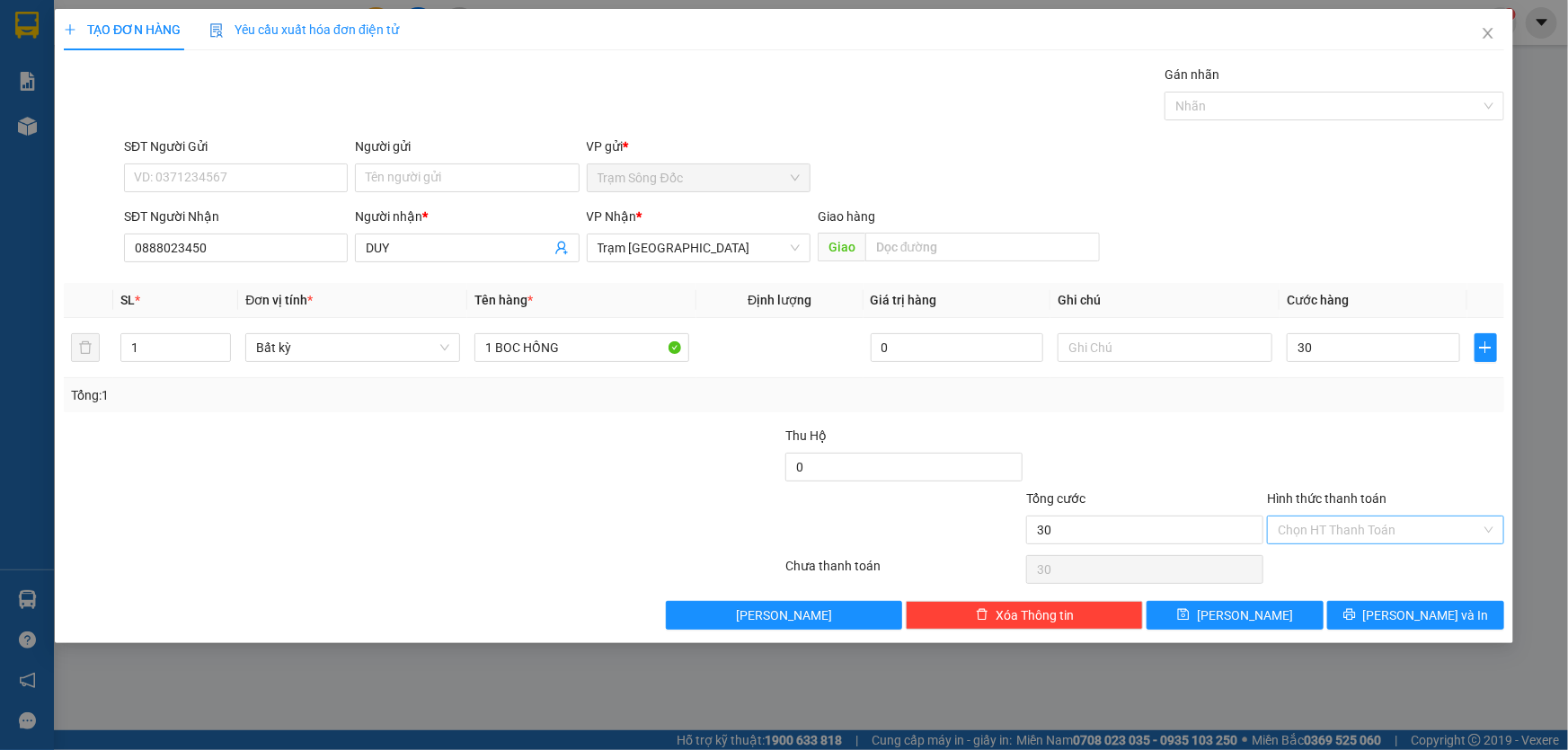
type input "30.000"
drag, startPoint x: 1352, startPoint y: 532, endPoint x: 1329, endPoint y: 551, distance: 29.8
click at [1350, 532] on input "Hình thức thanh toán" at bounding box center [1379, 530] width 203 height 27
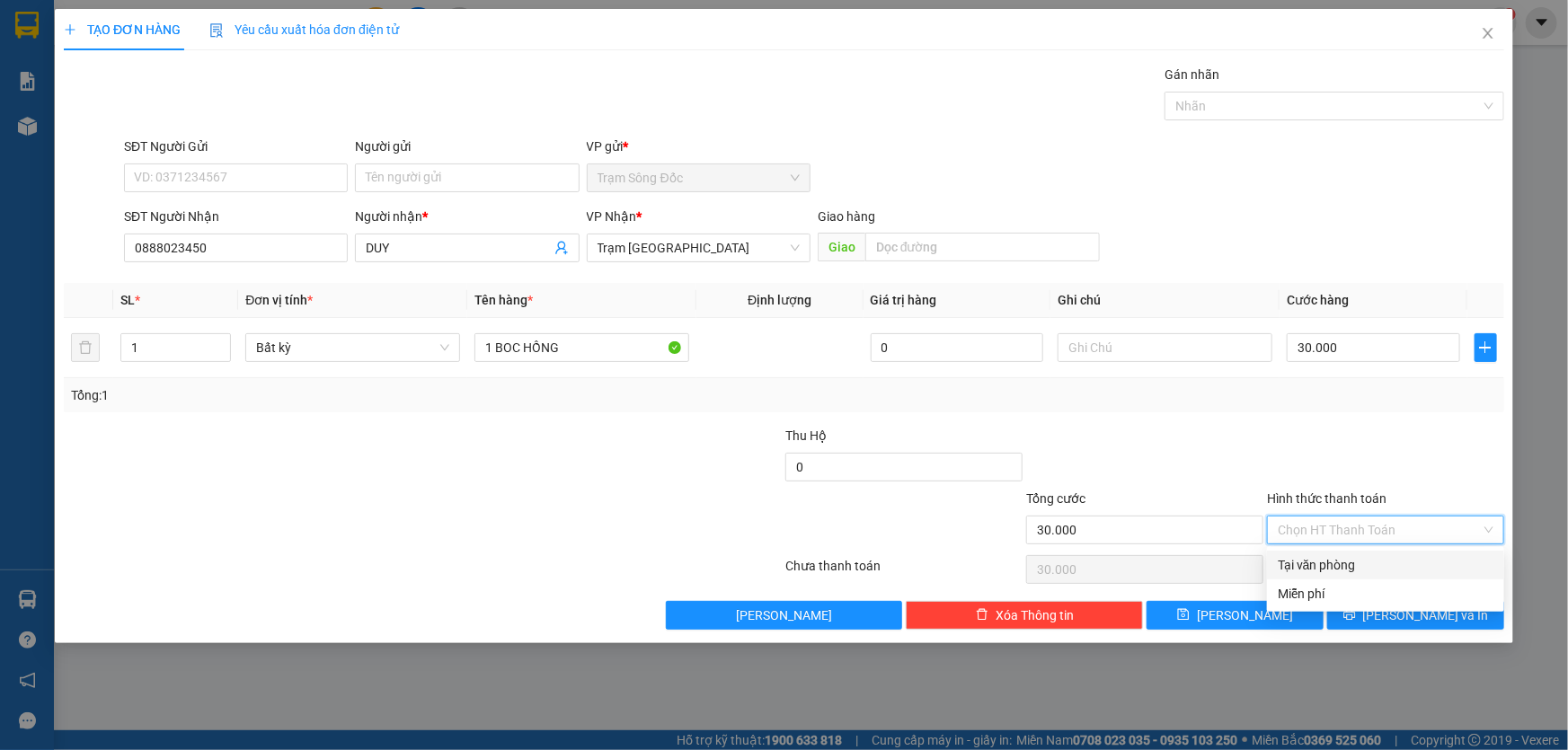
drag, startPoint x: 1327, startPoint y: 565, endPoint x: 1300, endPoint y: 586, distance: 34.2
click at [1324, 568] on div "Tại văn phòng" at bounding box center [1385, 565] width 216 height 20
type input "0"
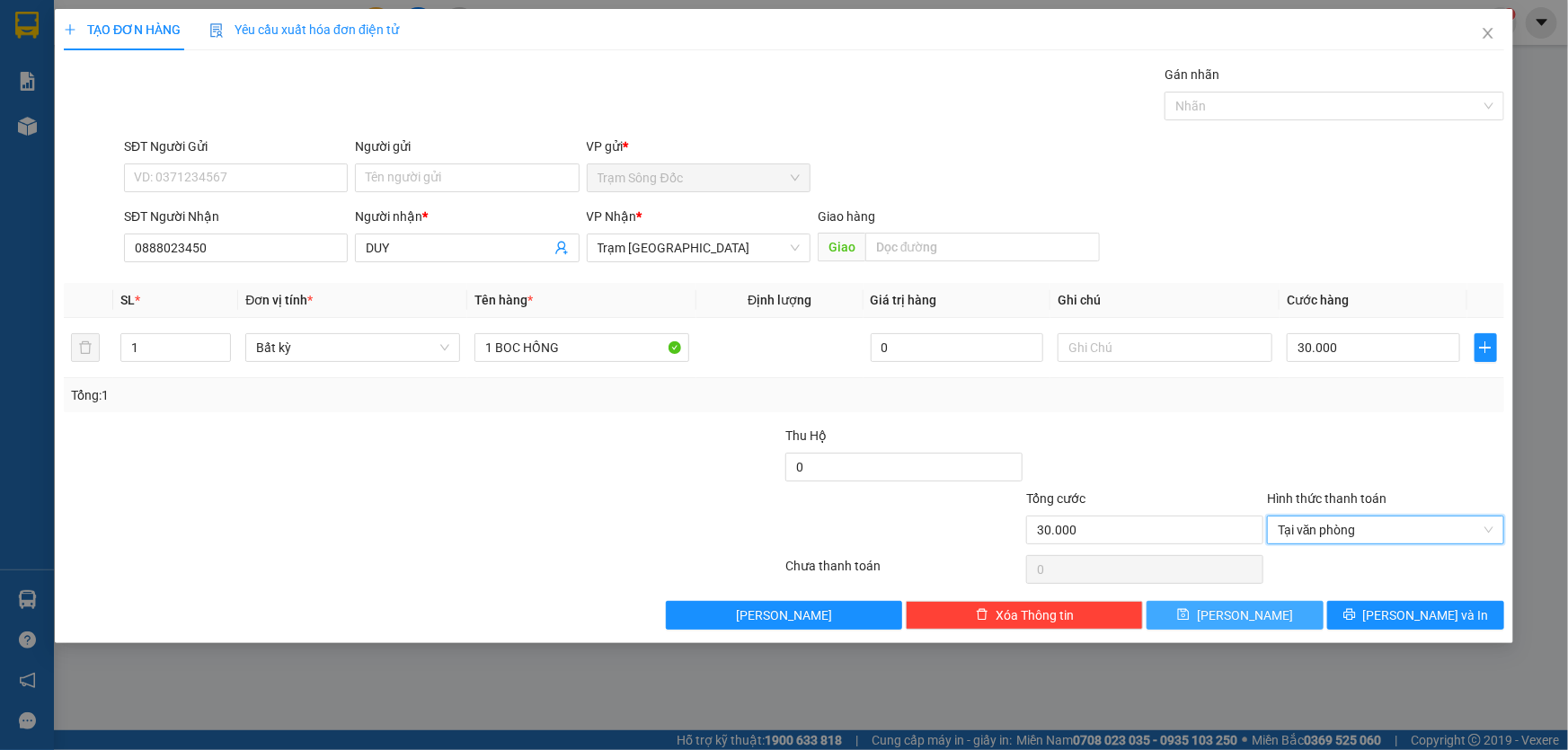
click at [1275, 617] on button "[PERSON_NAME]" at bounding box center [1234, 616] width 177 height 28
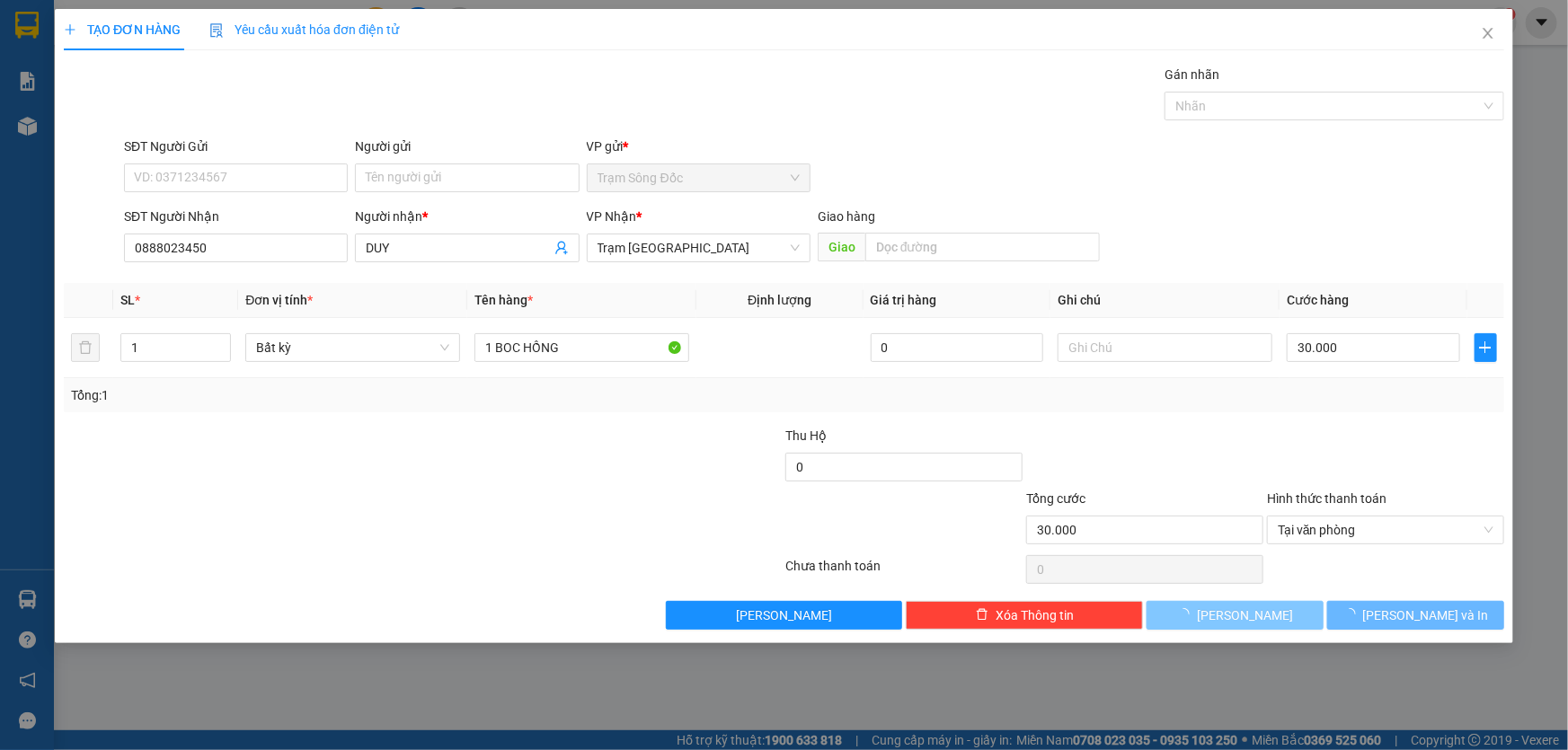
type input "0"
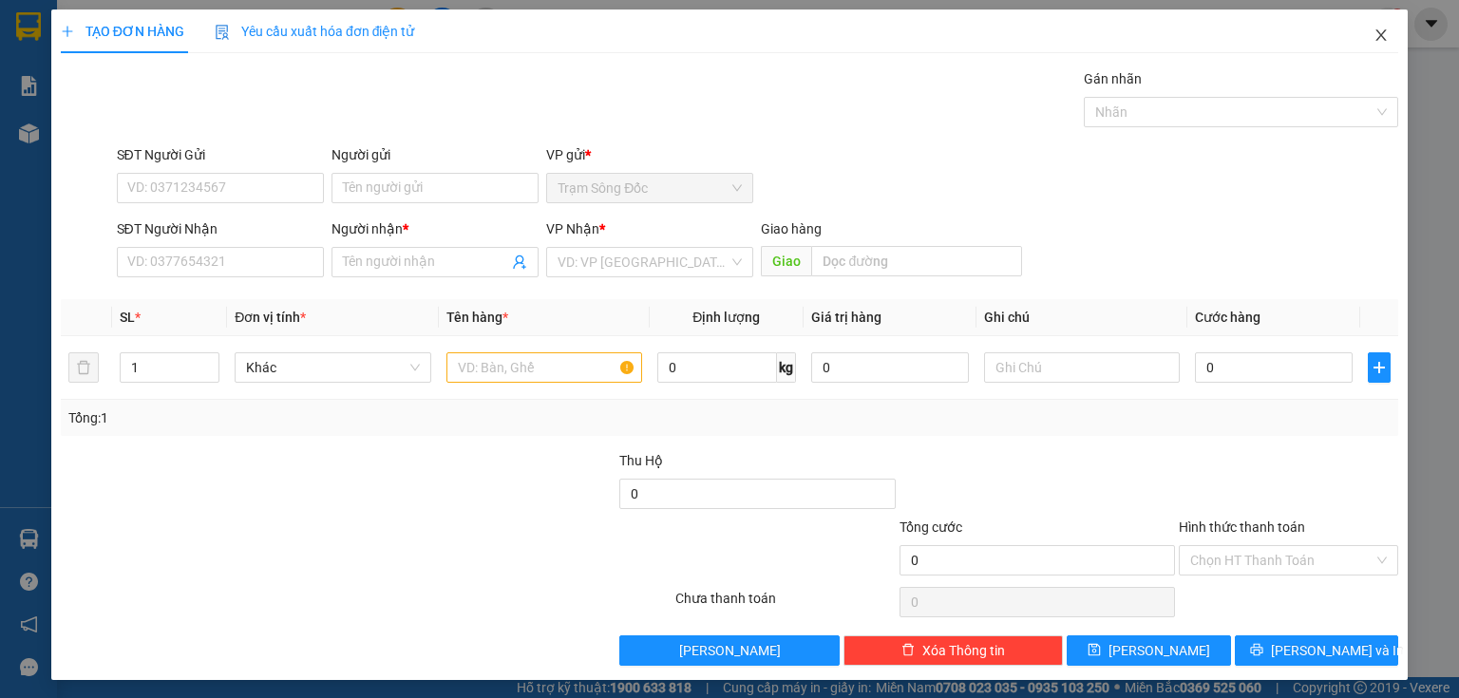
click at [1374, 38] on icon "close" at bounding box center [1381, 35] width 15 height 15
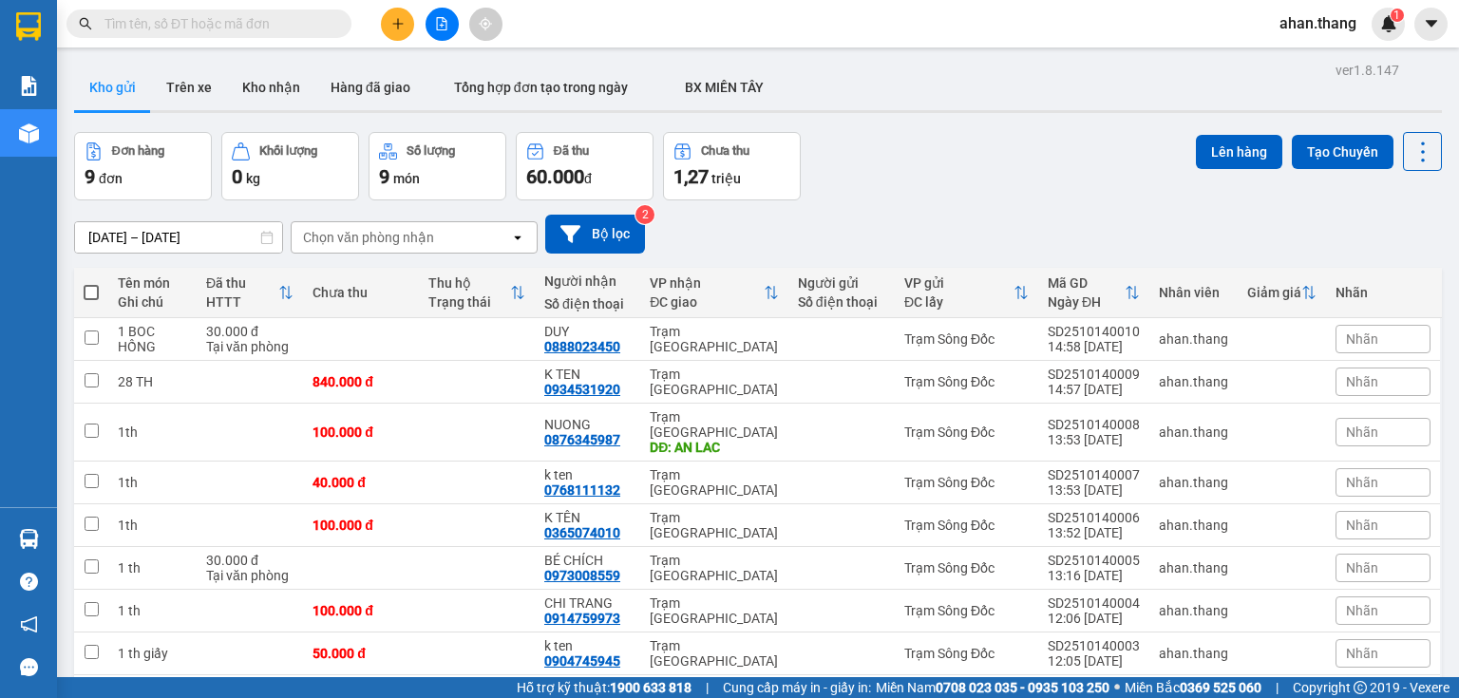
click at [394, 29] on icon "plus" at bounding box center [397, 23] width 13 height 13
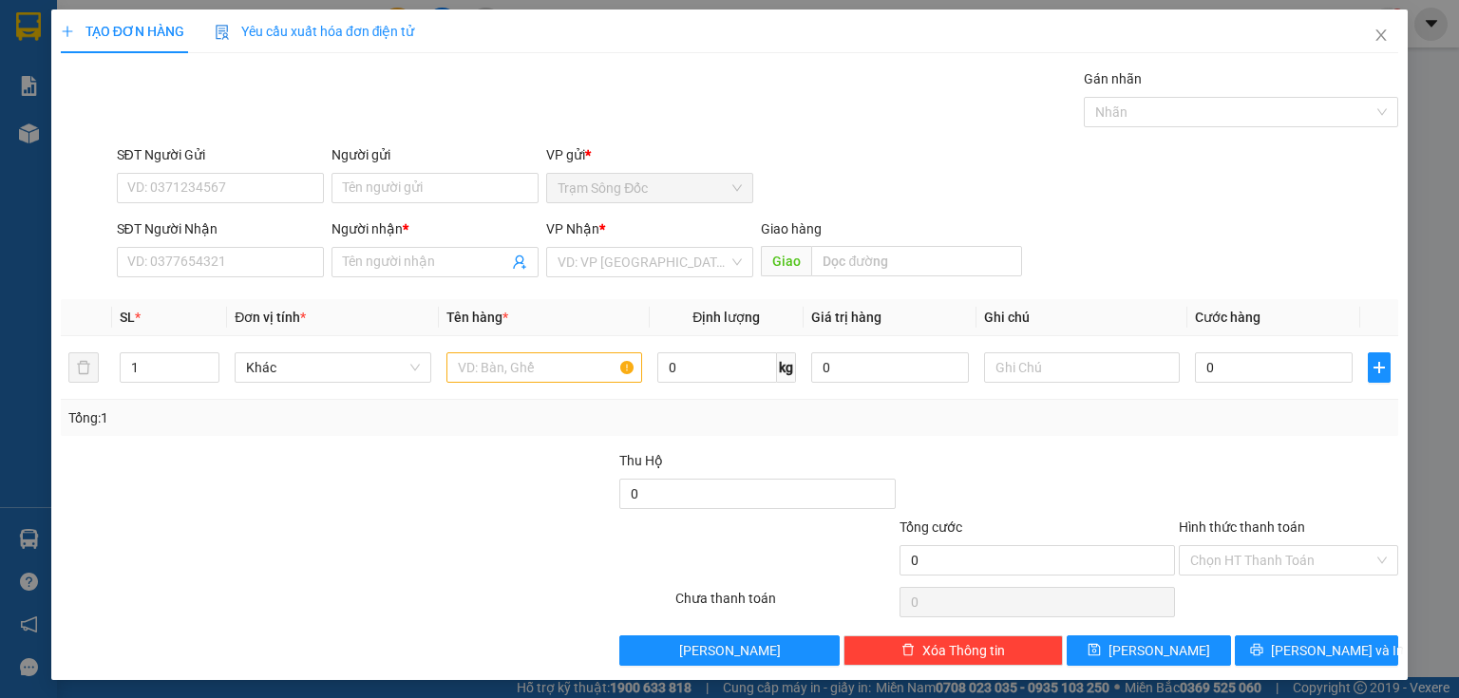
click at [313, 245] on div "SĐT Người Nhận" at bounding box center [220, 233] width 207 height 29
click at [1378, 34] on icon "close" at bounding box center [1381, 35] width 15 height 15
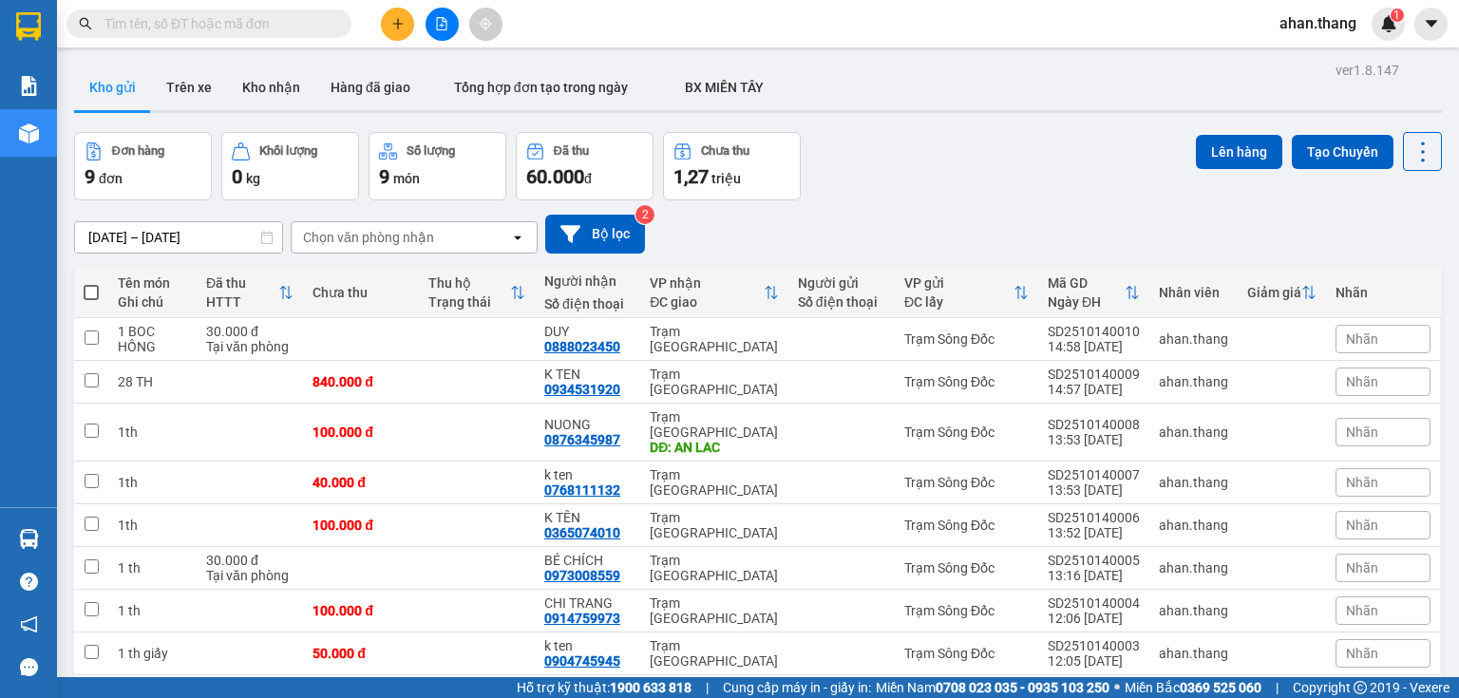
click at [451, 25] on button at bounding box center [442, 24] width 33 height 33
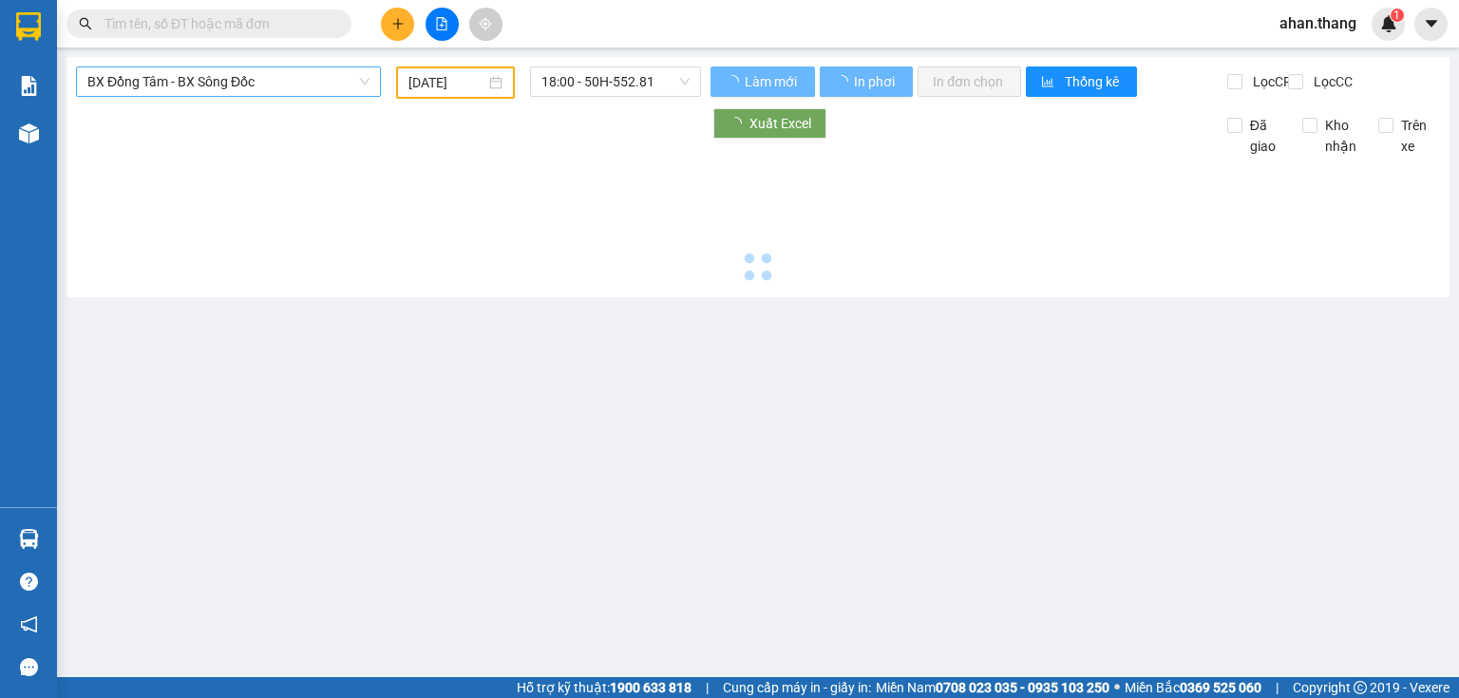
click at [322, 86] on span "BX Đồng Tâm - BX Sông Đốc" at bounding box center [228, 81] width 282 height 29
type input "[DATE]"
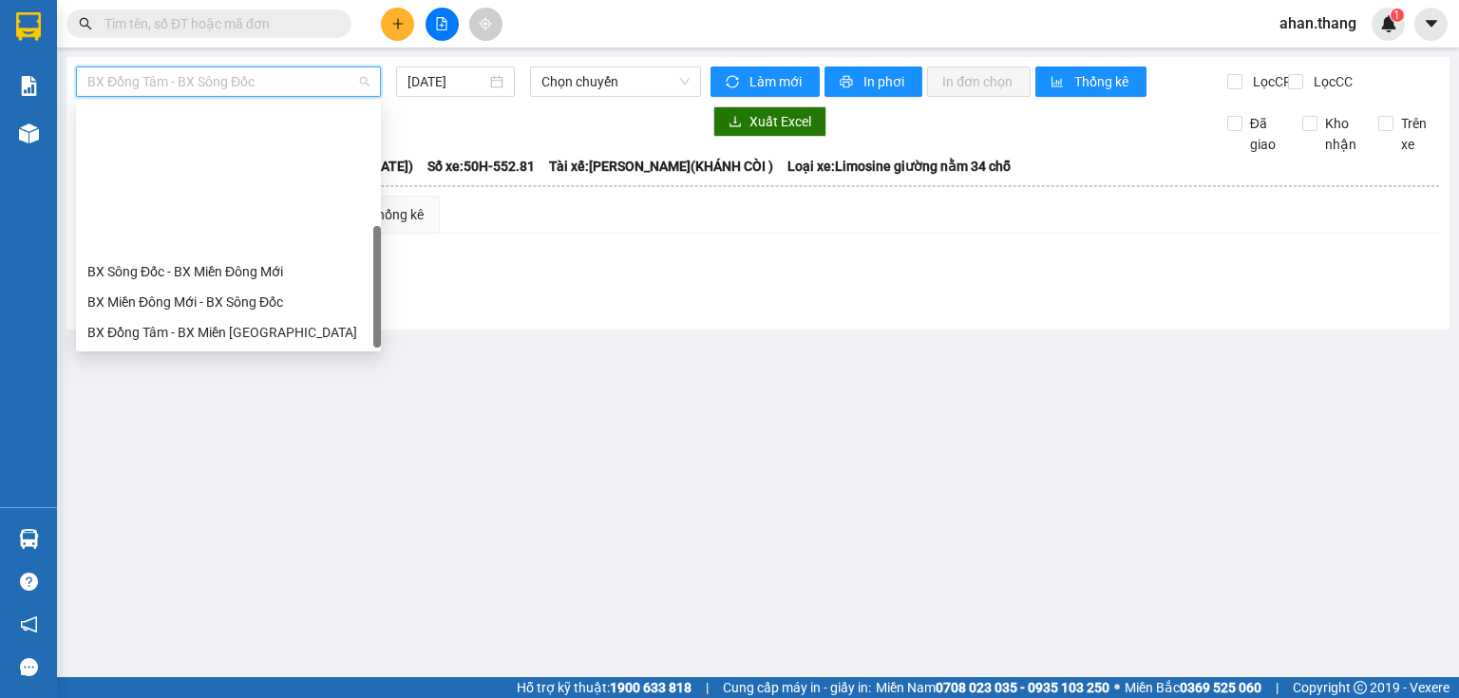
scroll to position [182, 0]
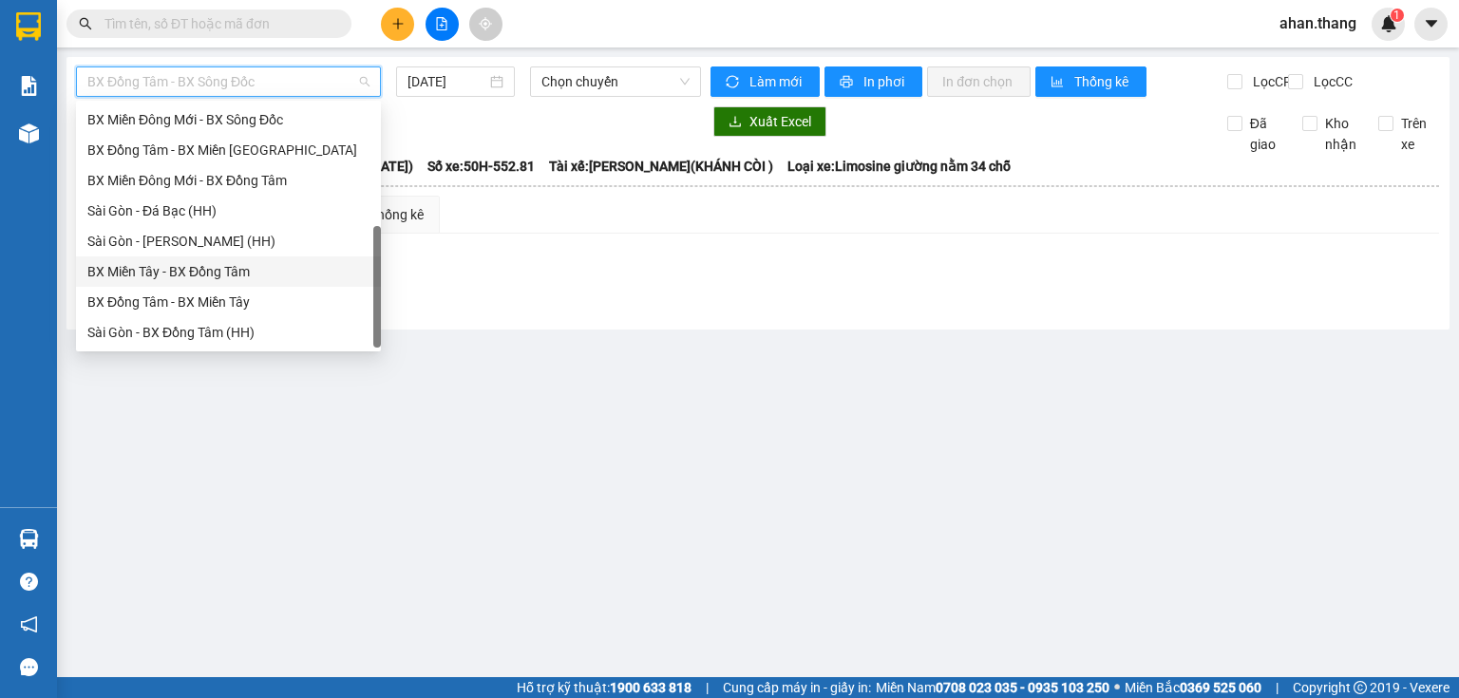
click at [144, 277] on div "BX Miền Tây - BX Đồng Tâm" at bounding box center [228, 271] width 282 height 21
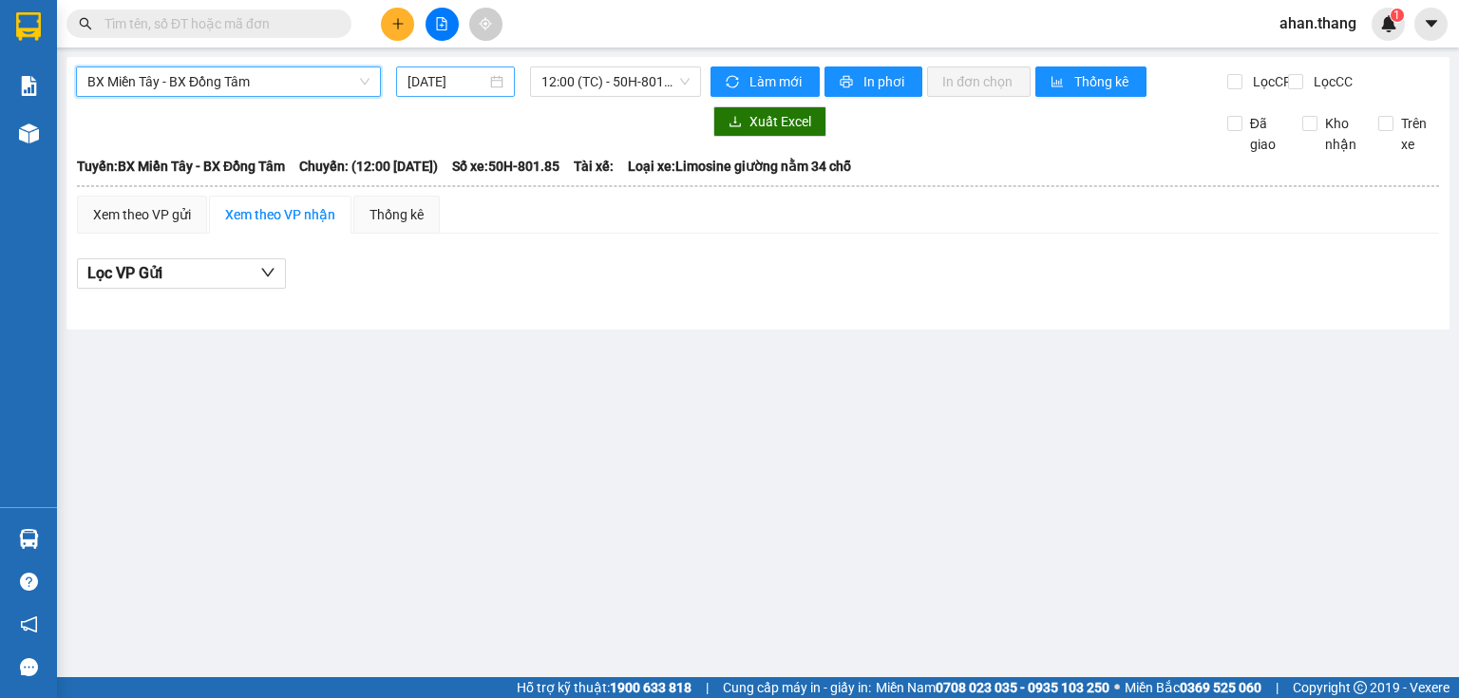
click at [448, 81] on input "[DATE]" at bounding box center [447, 81] width 78 height 21
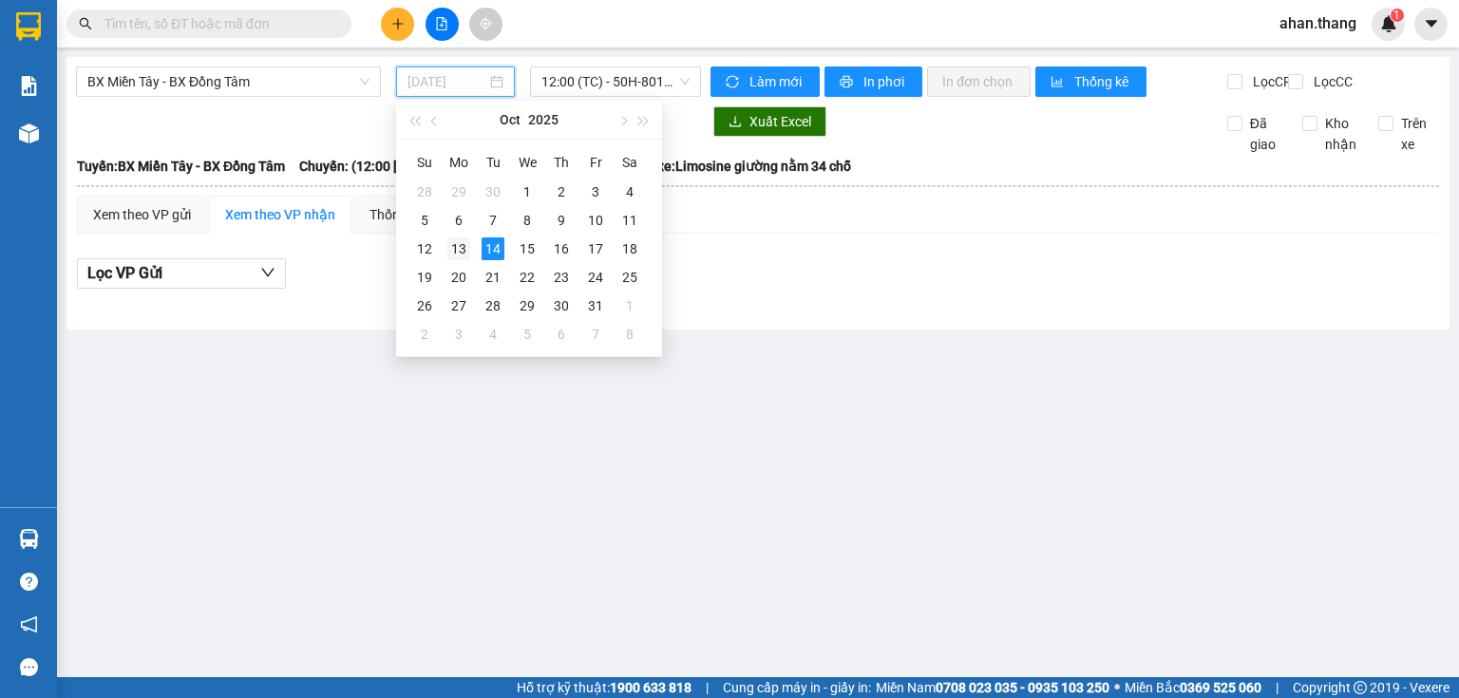
click at [464, 247] on div "13" at bounding box center [459, 249] width 23 height 23
type input "[DATE]"
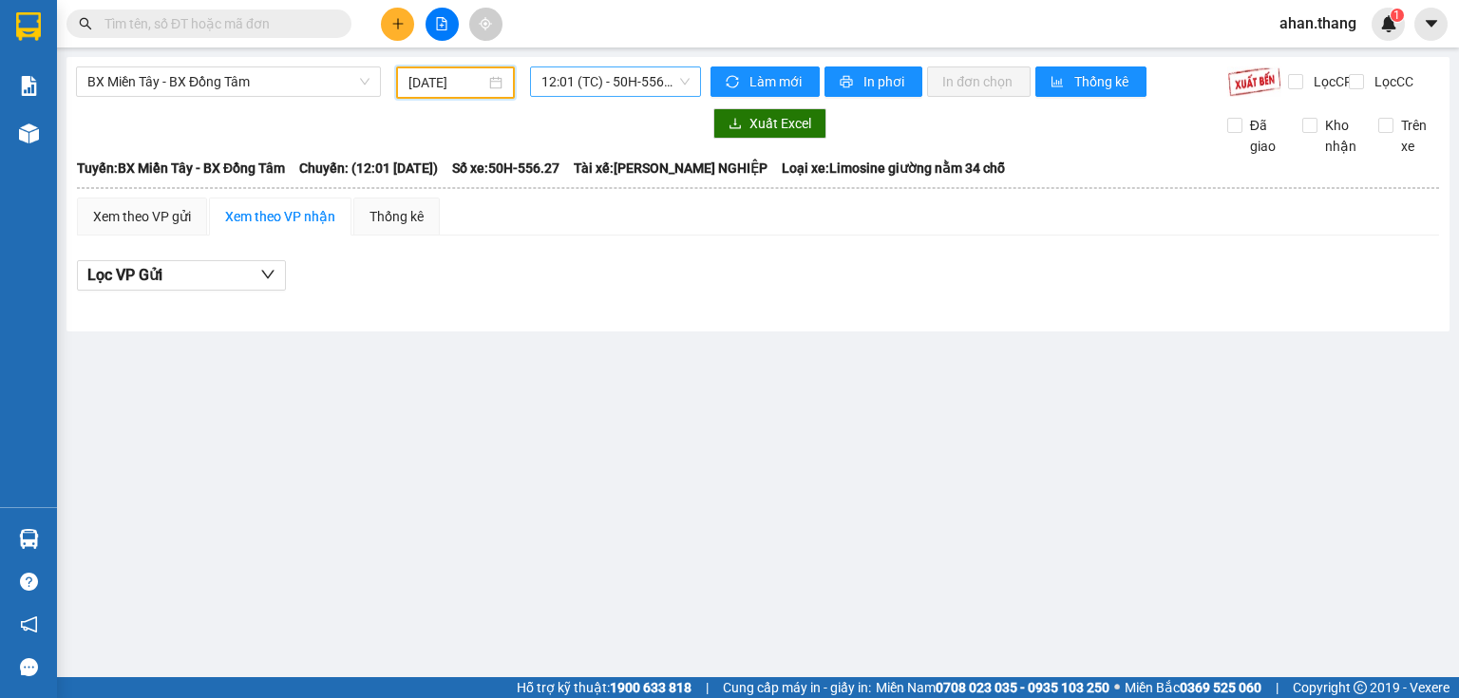
click at [604, 71] on span "12:01 (TC) - 50H-556.27" at bounding box center [616, 81] width 149 height 29
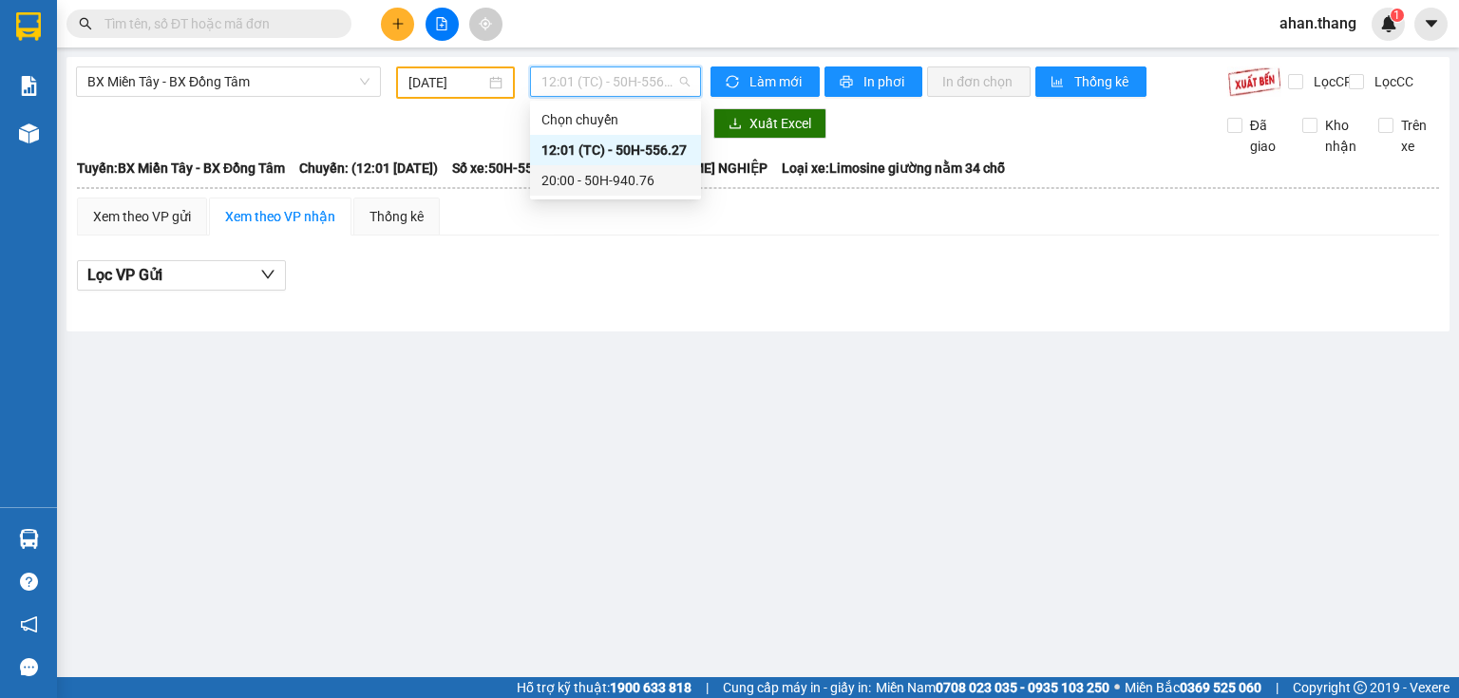
click at [577, 188] on div "20:00 - 50H-940.76" at bounding box center [616, 180] width 148 height 21
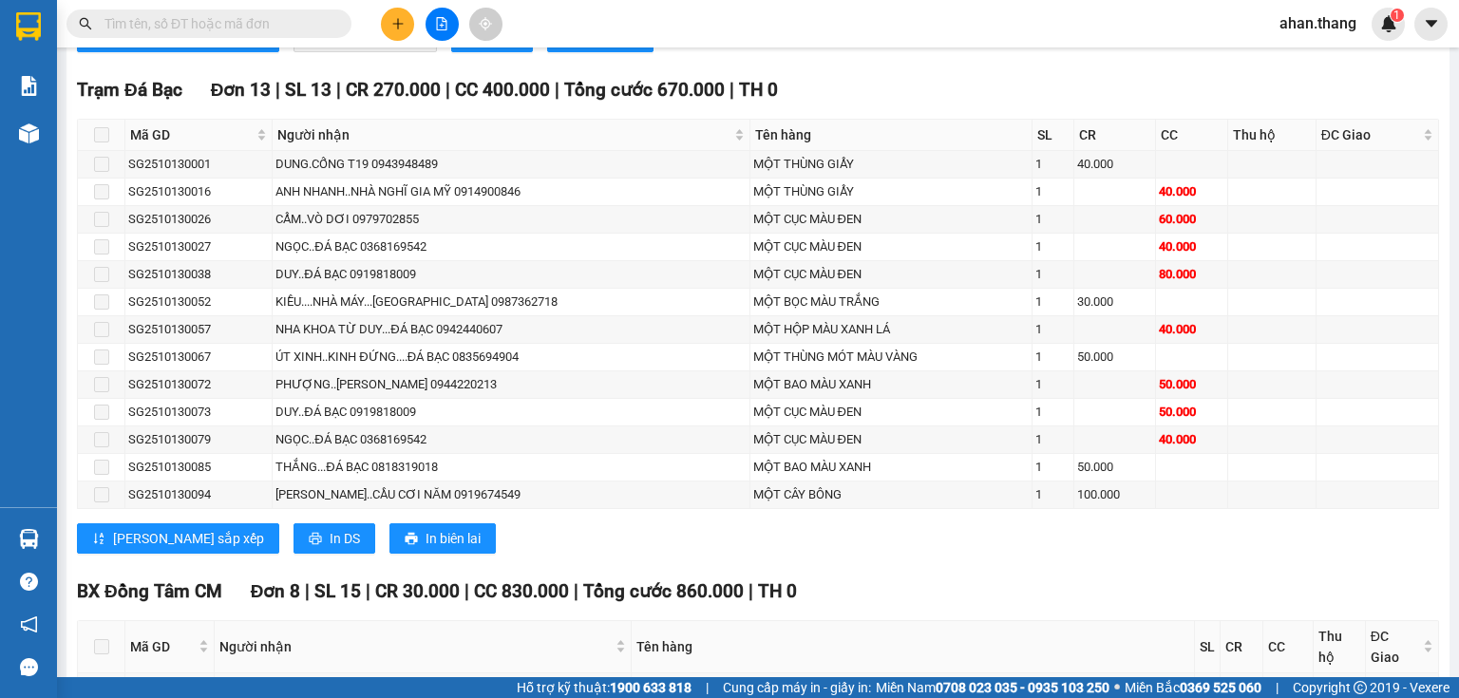
scroll to position [3080, 0]
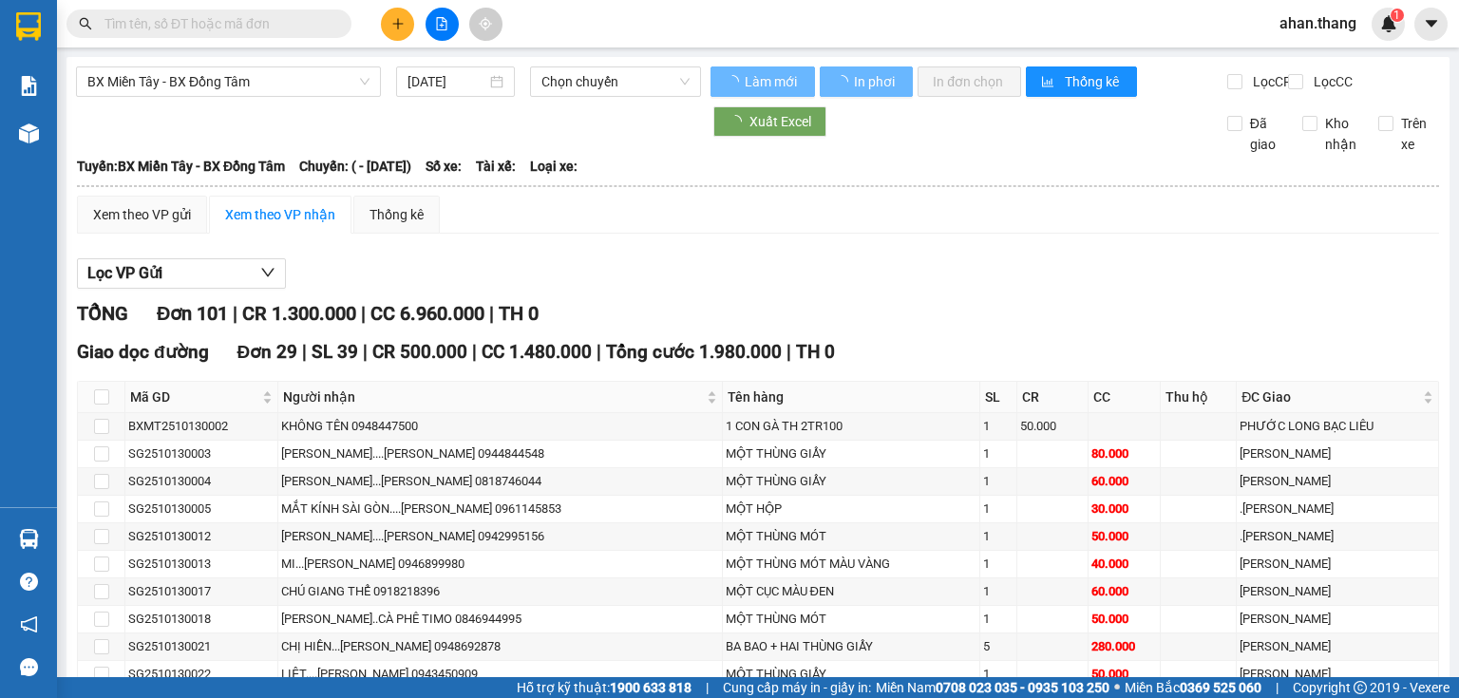
type input "[DATE]"
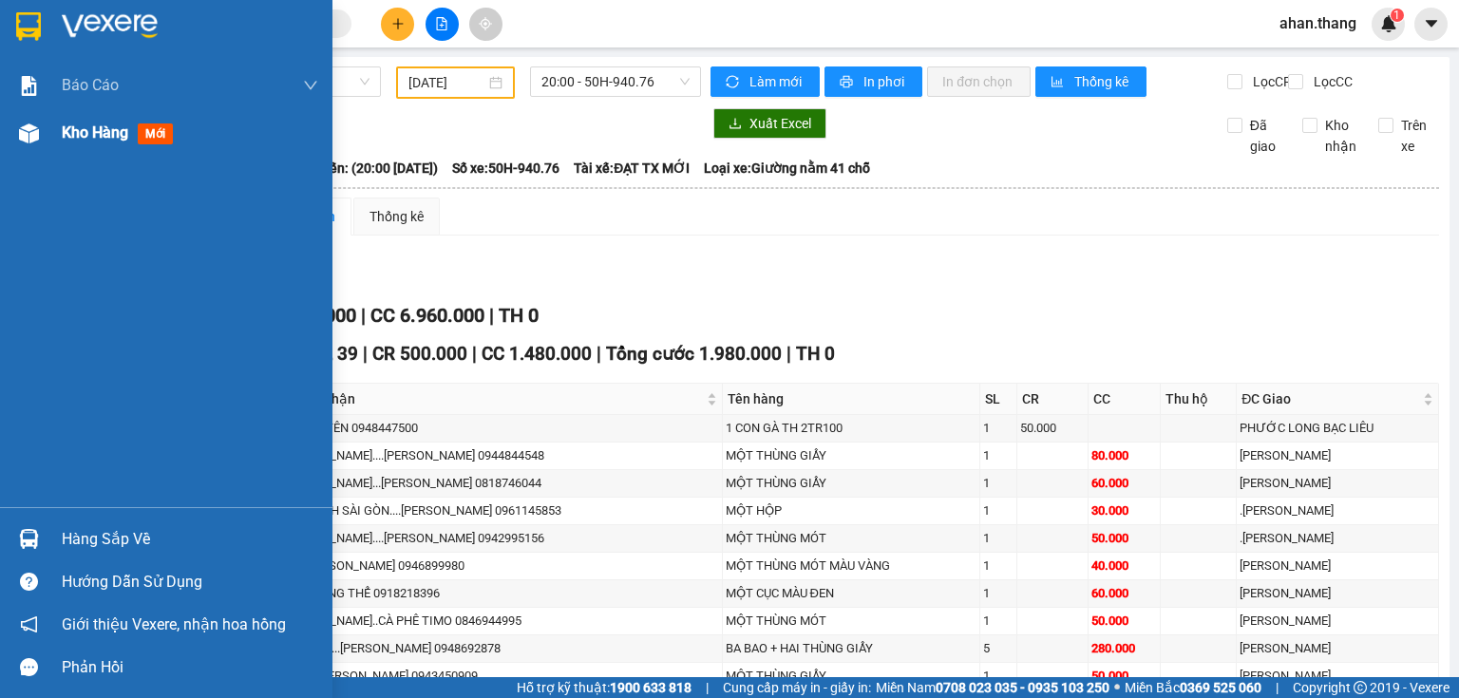
click at [122, 137] on span "Kho hàng" at bounding box center [95, 133] width 67 height 18
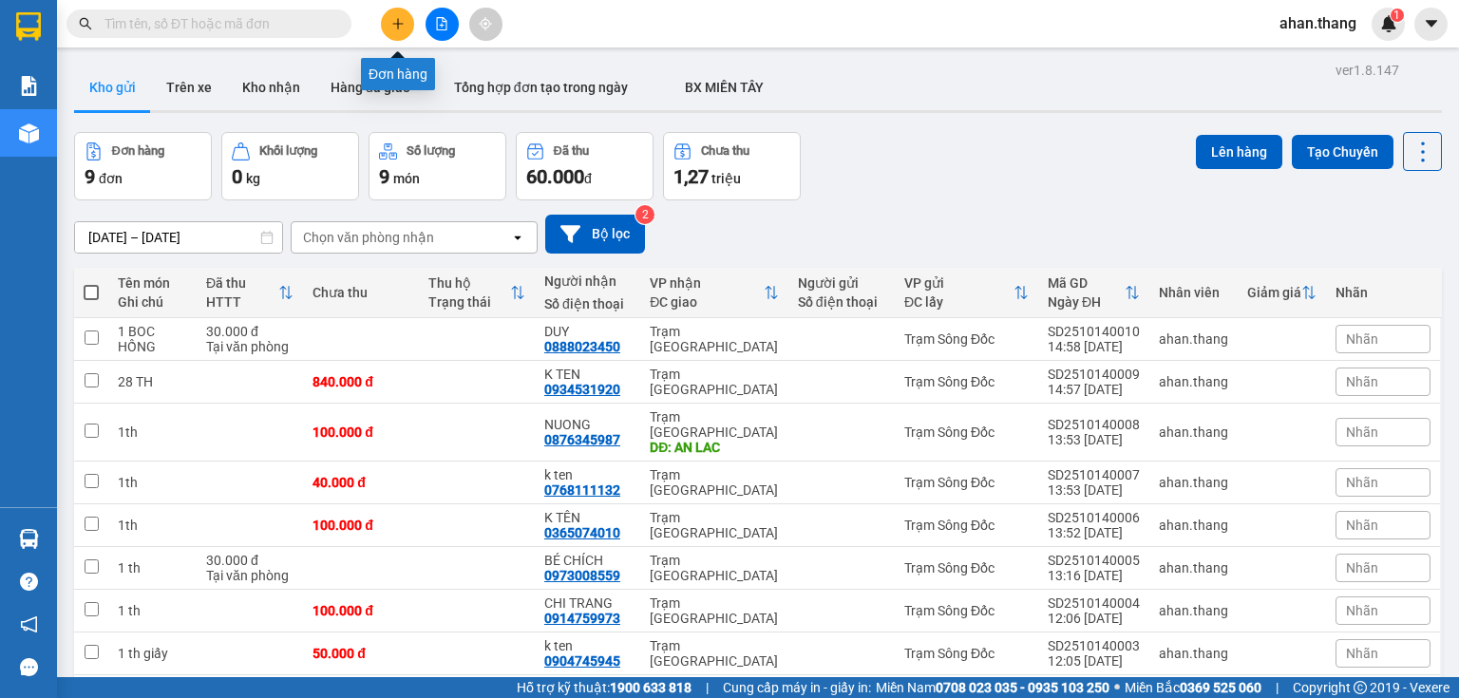
click at [401, 22] on icon "plus" at bounding box center [397, 23] width 13 height 13
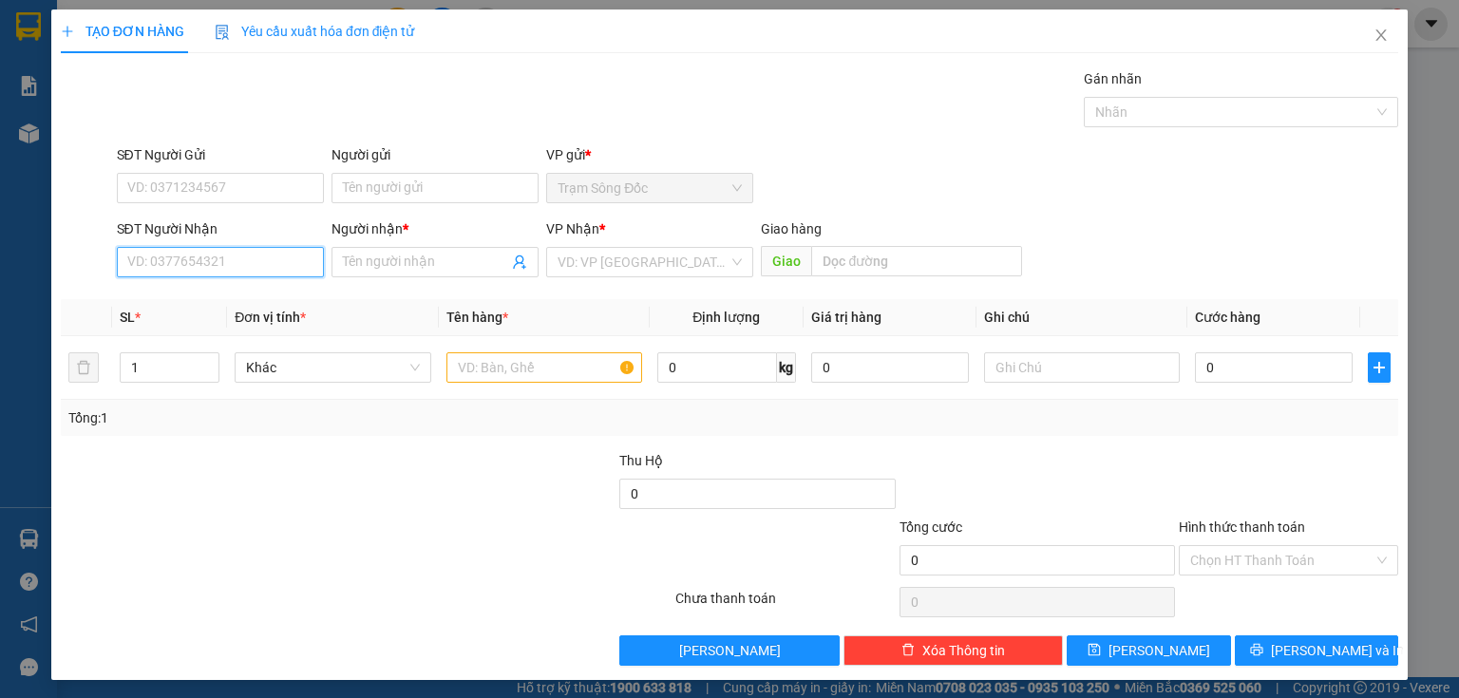
click at [278, 261] on input "SĐT Người Nhận" at bounding box center [220, 262] width 207 height 30
click at [277, 303] on div "0915260532 - NGHI" at bounding box center [218, 299] width 182 height 21
type input "0915260532"
type input "NGHI"
type input "0915260532"
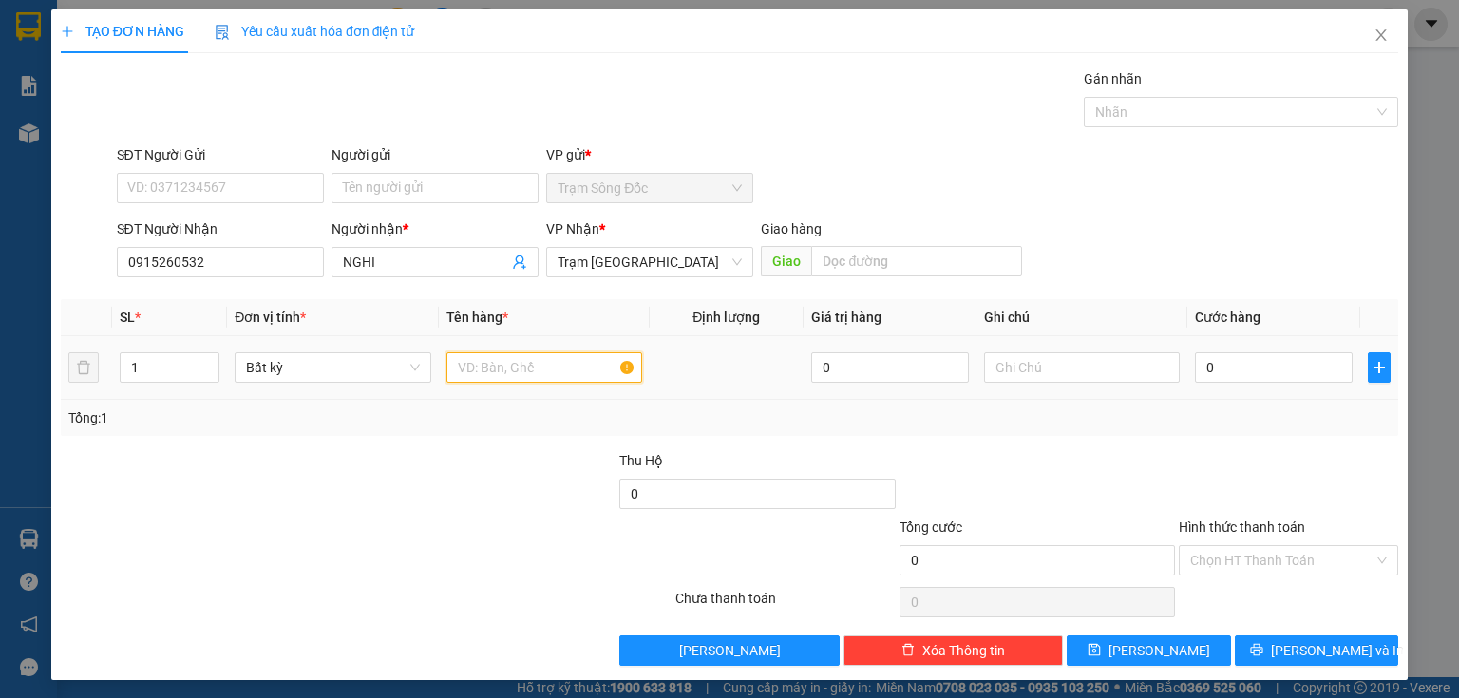
click at [494, 367] on input "text" at bounding box center [545, 368] width 196 height 30
type input "1 BAO"
click at [1203, 372] on input "0" at bounding box center [1274, 368] width 158 height 30
type input "1"
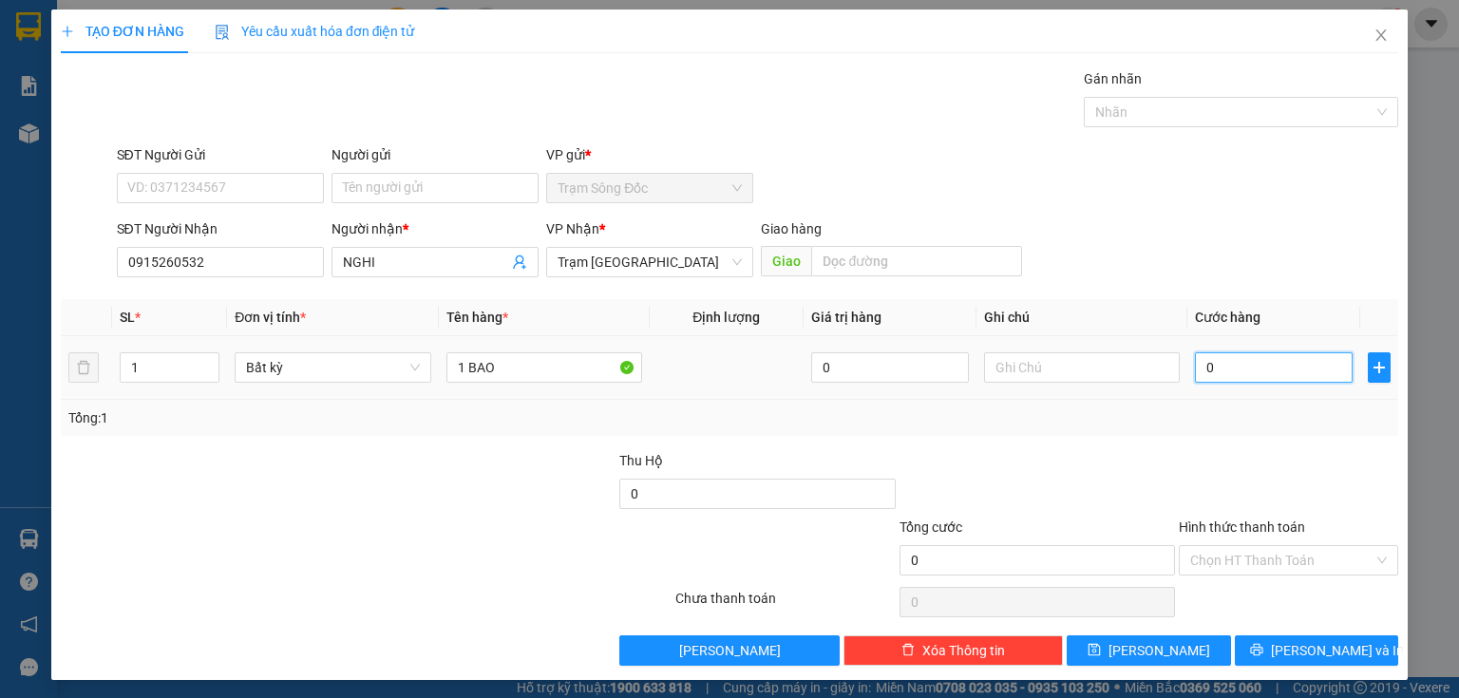
type input "1"
type input "12"
type input "120"
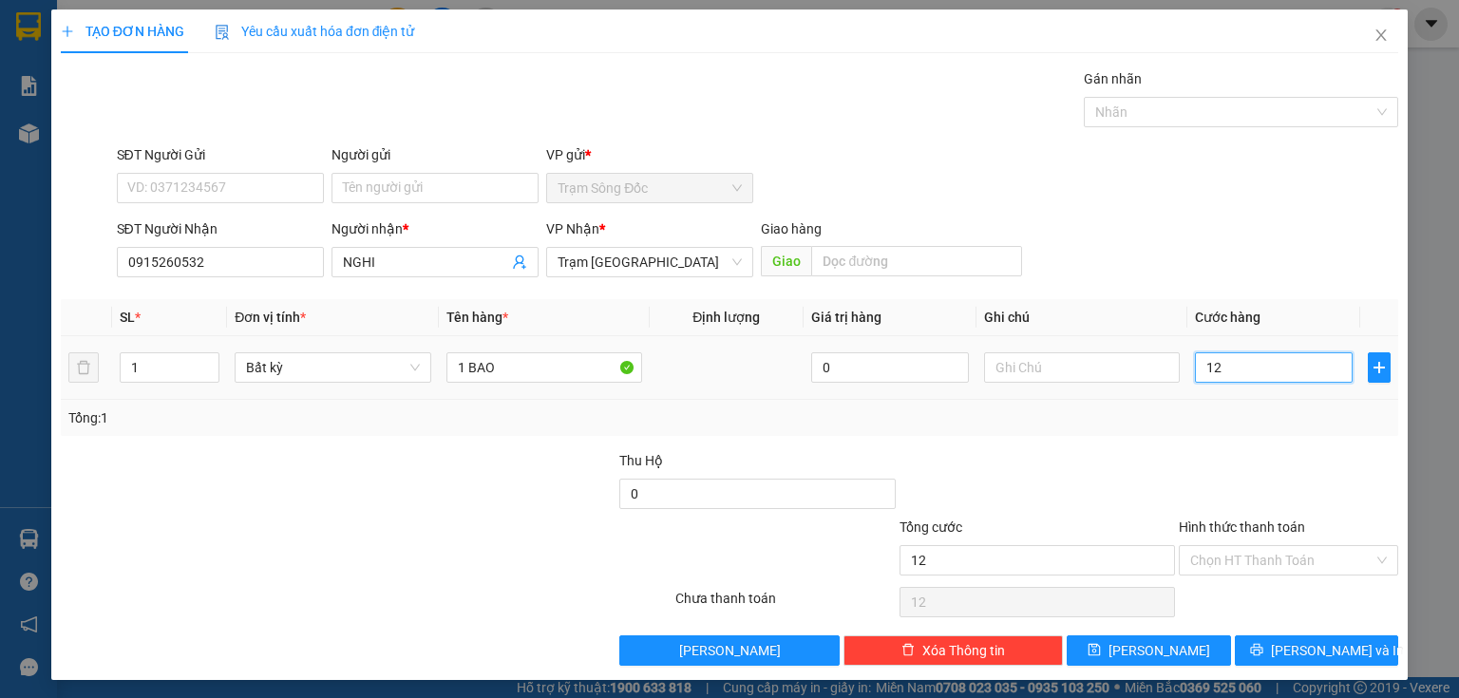
type input "120"
type input "120.000"
click at [1281, 549] on input "Hình thức thanh toán" at bounding box center [1282, 560] width 183 height 29
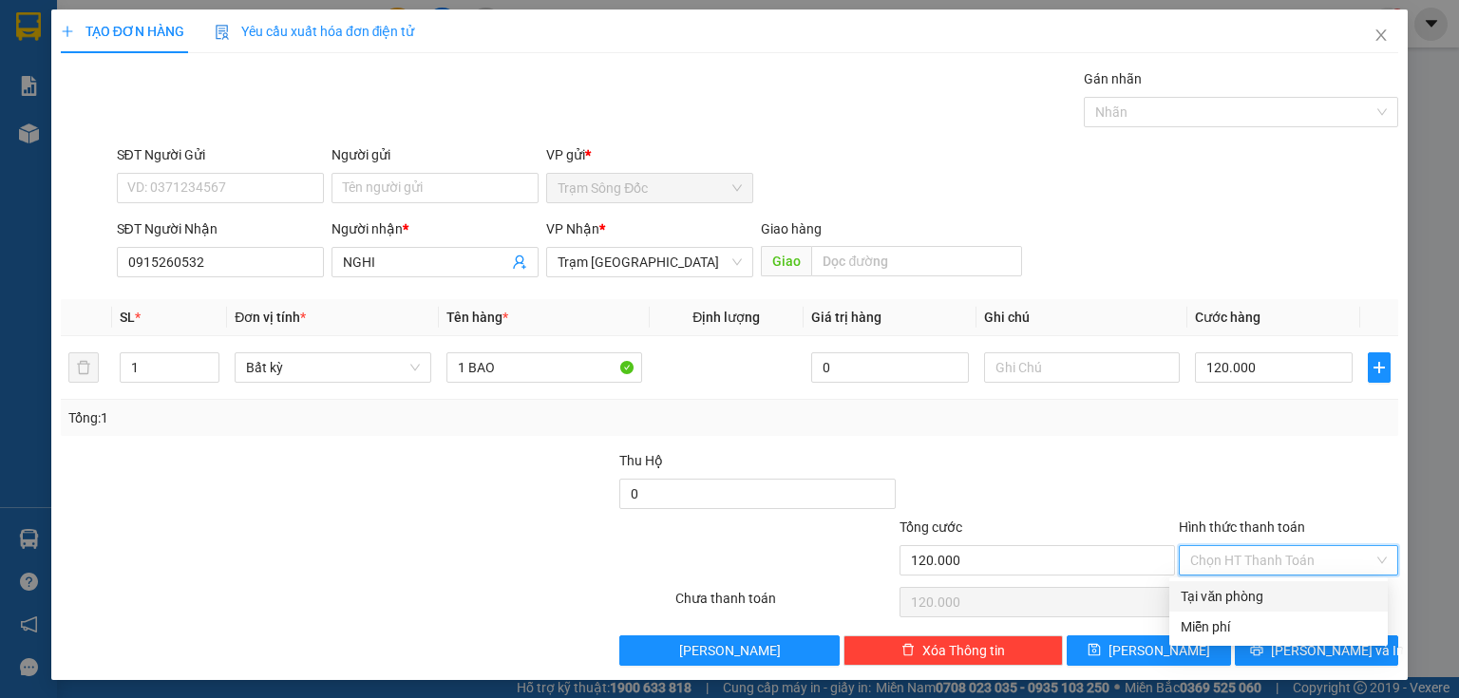
click at [1245, 601] on div "Tại văn phòng" at bounding box center [1279, 596] width 196 height 21
type input "0"
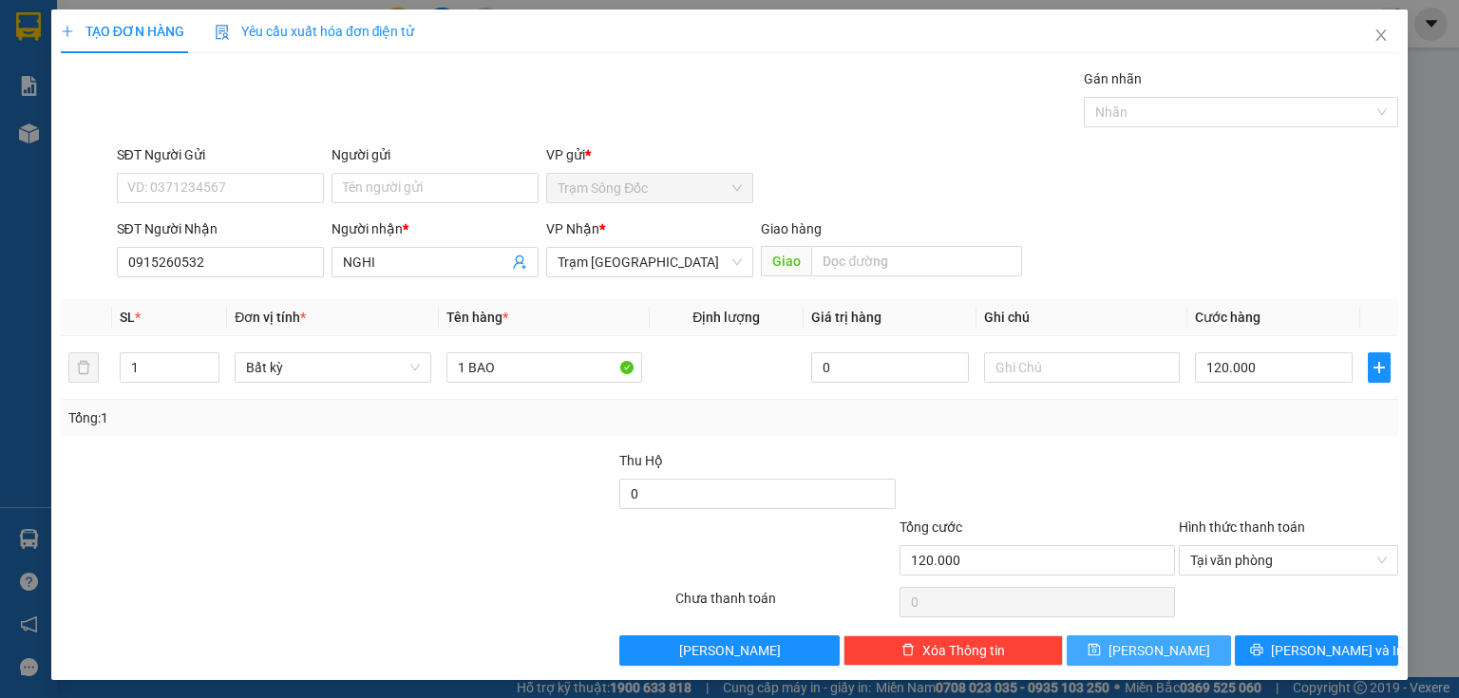
click at [1174, 647] on button "[PERSON_NAME]" at bounding box center [1149, 651] width 164 height 30
type input "0"
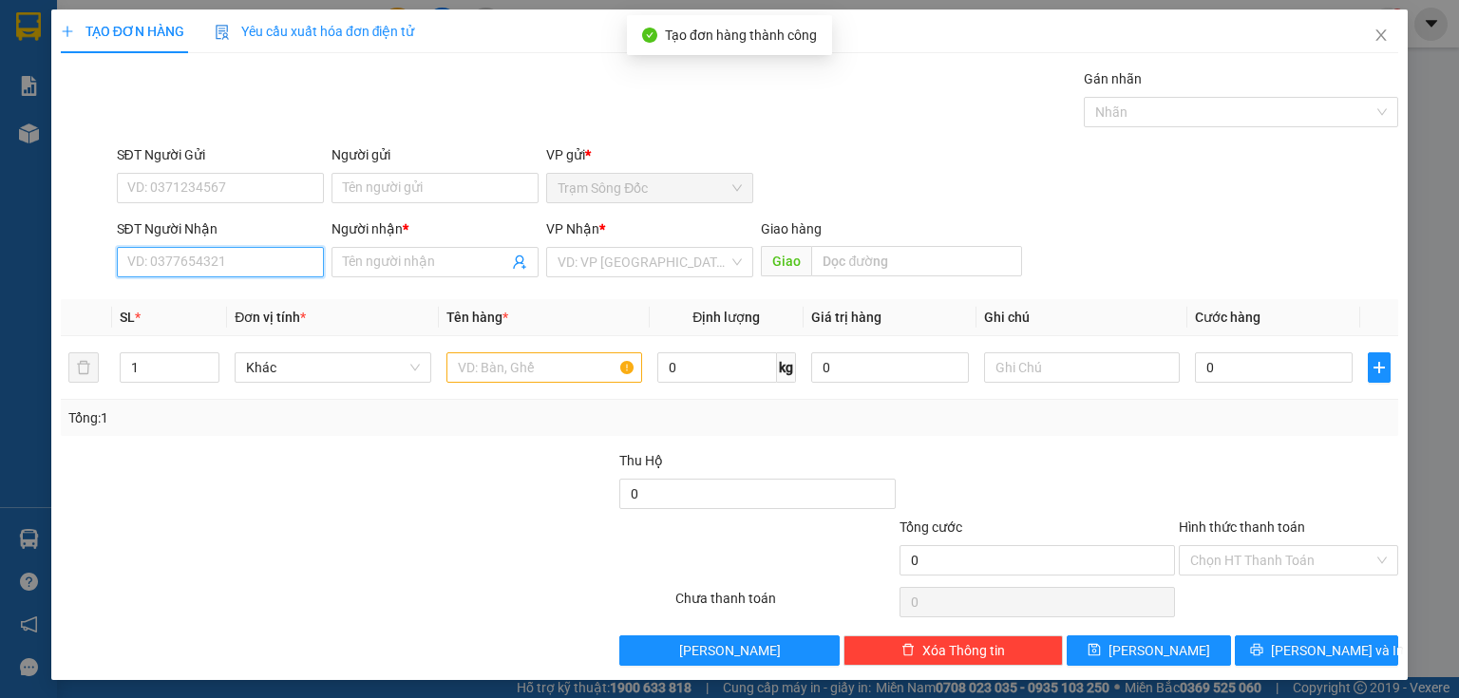
click at [274, 270] on input "SĐT Người Nhận" at bounding box center [220, 262] width 207 height 30
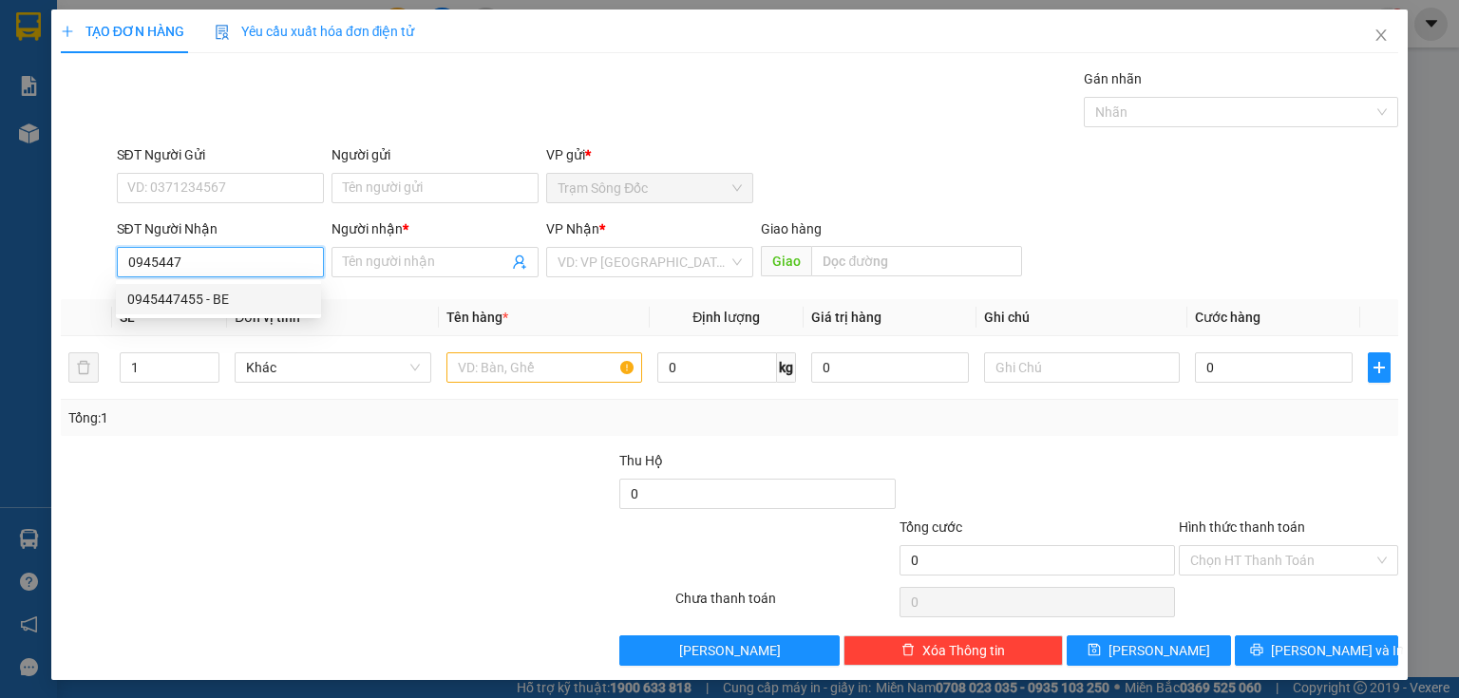
click at [262, 293] on div "0945447455 - BE" at bounding box center [218, 299] width 182 height 21
type input "0945447455"
type input "BE"
type input "VINH LONG"
type input "0945447455"
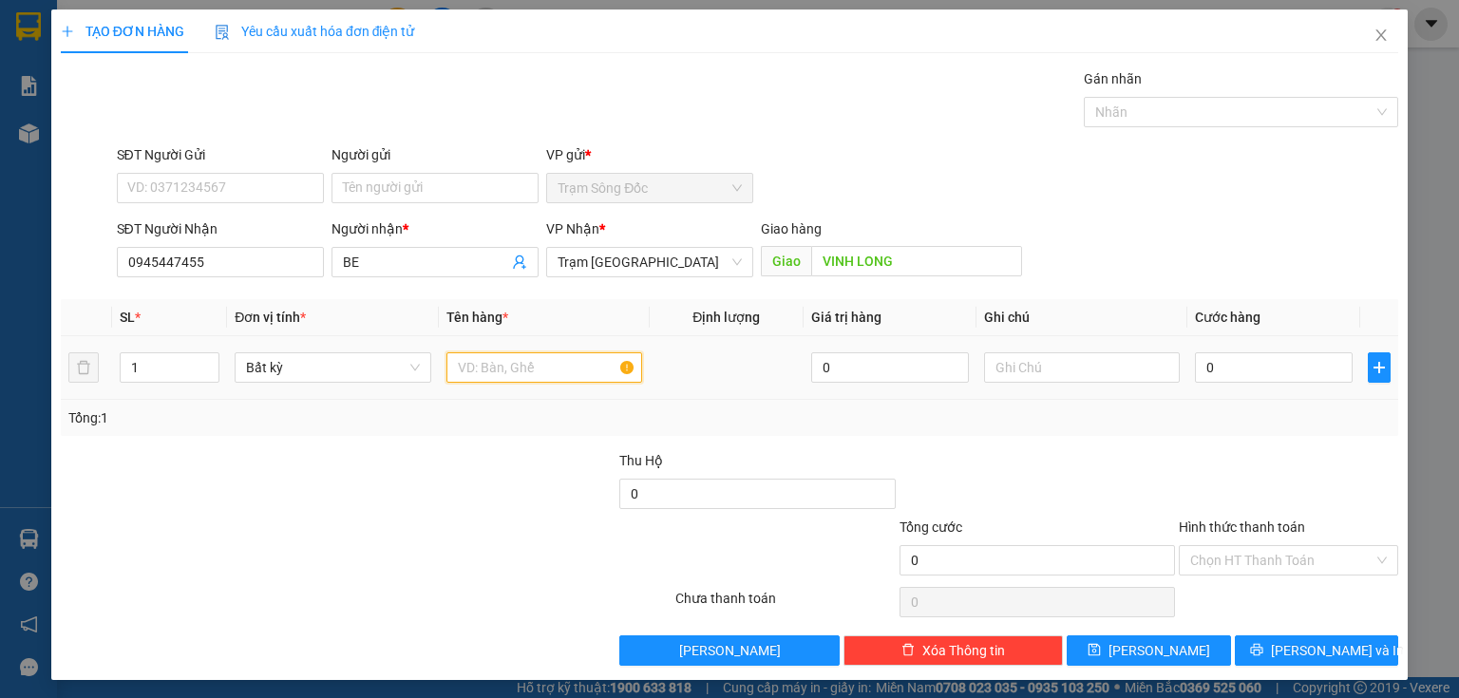
click at [478, 366] on input "text" at bounding box center [545, 368] width 196 height 30
type input "1TH"
click at [1213, 370] on input "0" at bounding box center [1274, 368] width 158 height 30
type input "1"
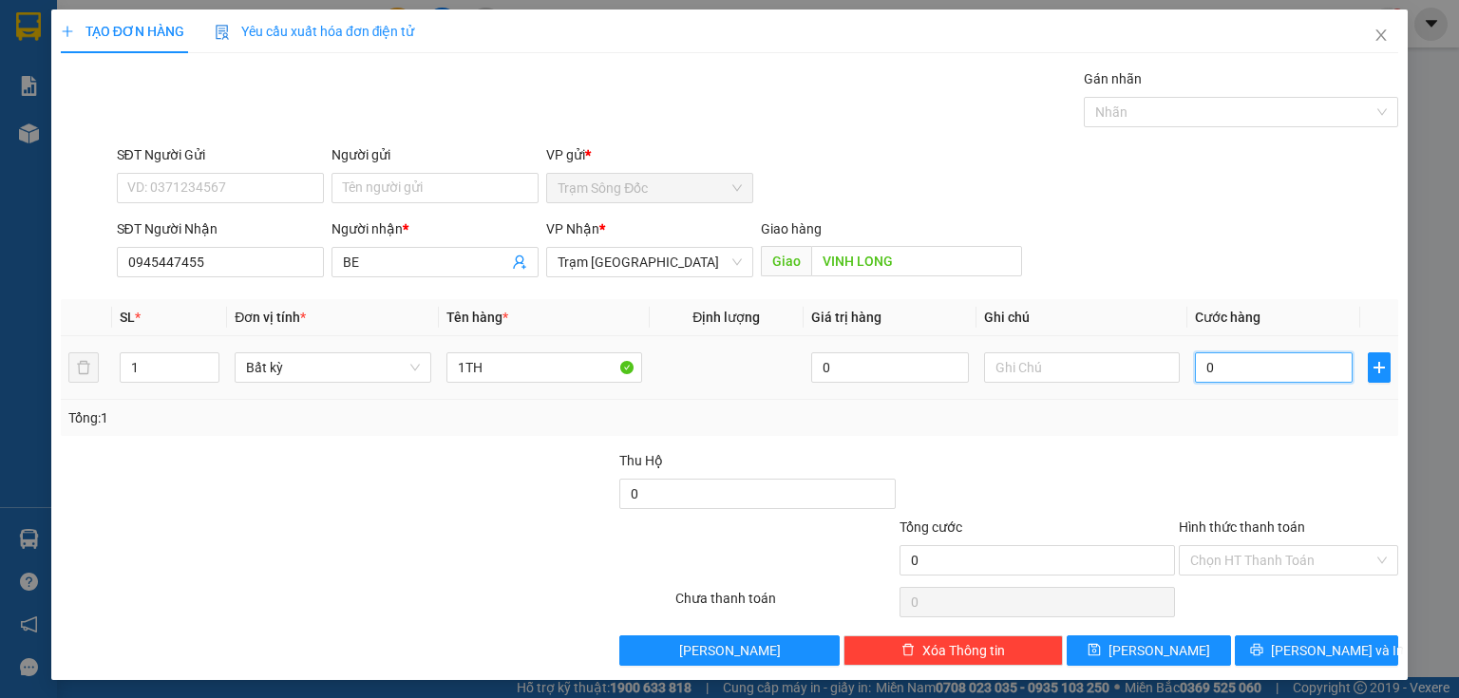
type input "1"
type input "12"
type input "120"
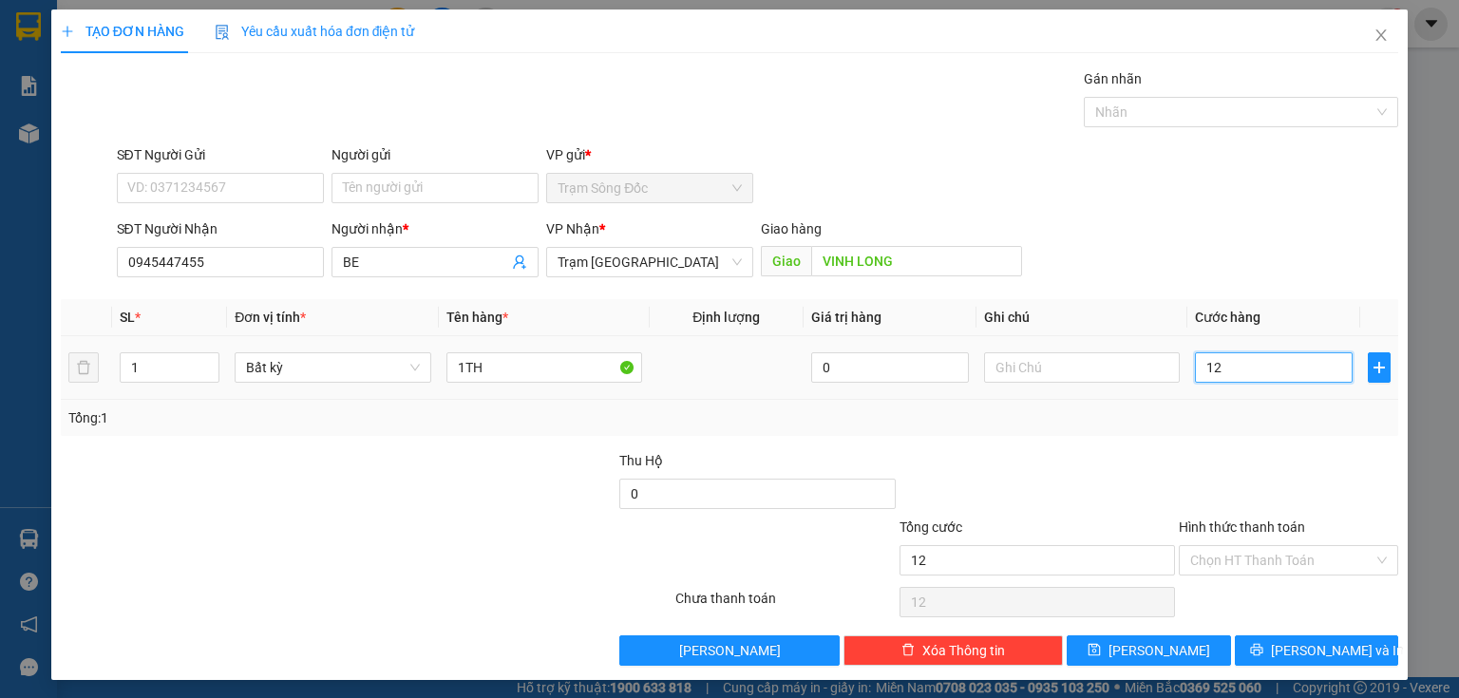
type input "120"
type input "120.000"
click at [1228, 561] on input "Hình thức thanh toán" at bounding box center [1282, 560] width 183 height 29
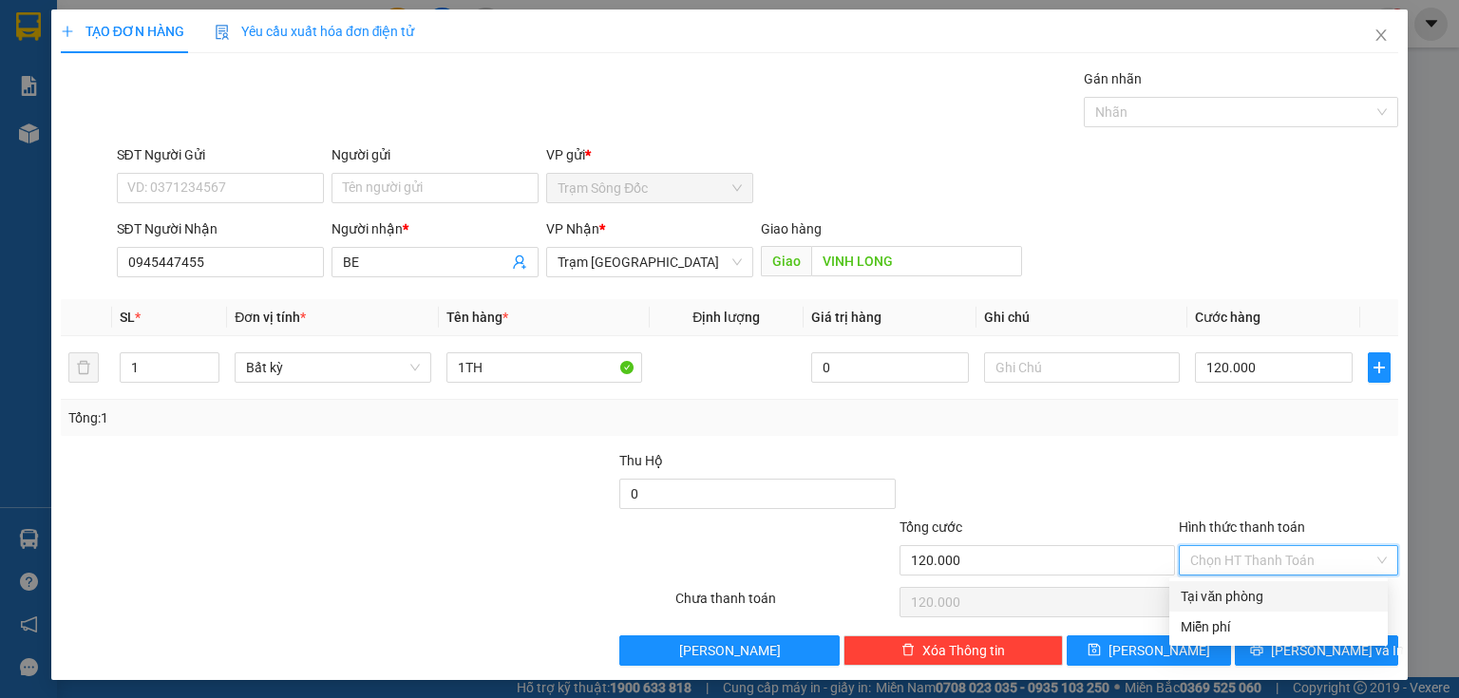
click at [1226, 592] on div "Tại văn phòng" at bounding box center [1279, 596] width 196 height 21
type input "0"
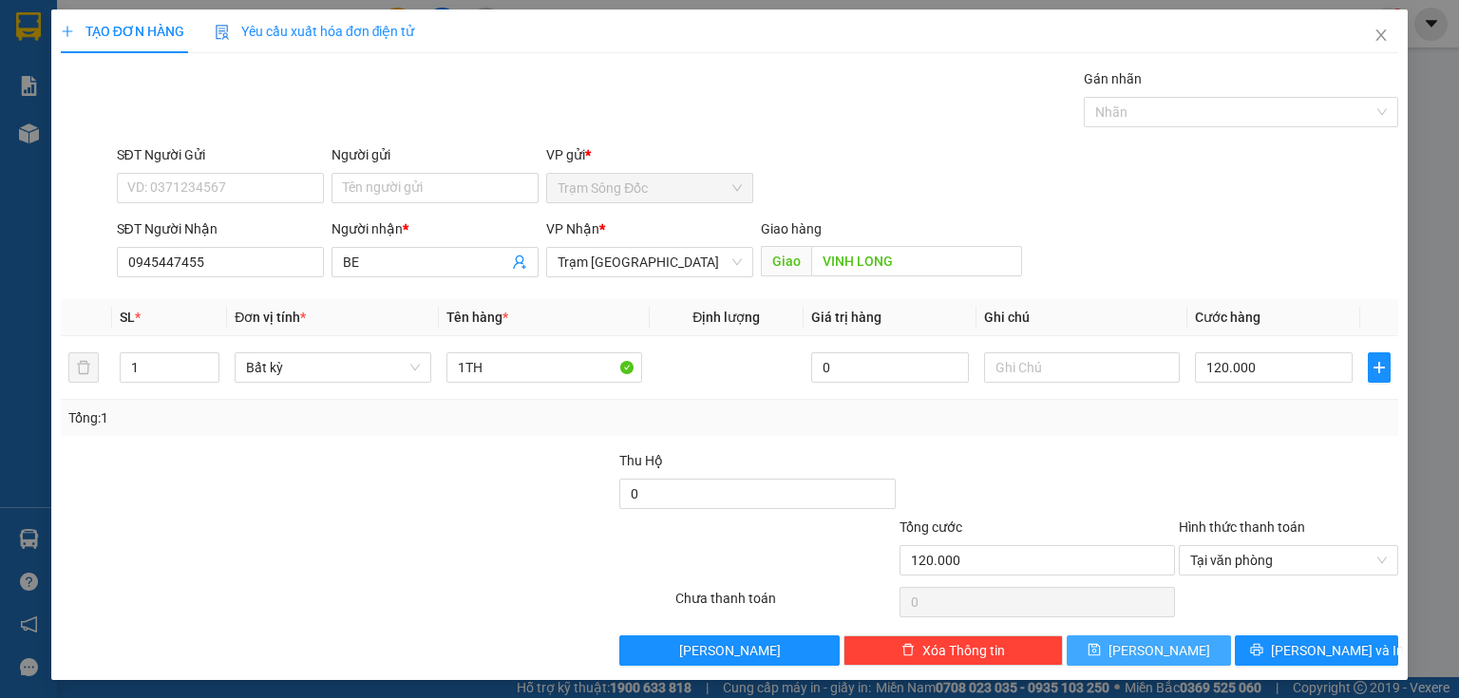
click at [1185, 645] on button "[PERSON_NAME]" at bounding box center [1149, 651] width 164 height 30
type input "0"
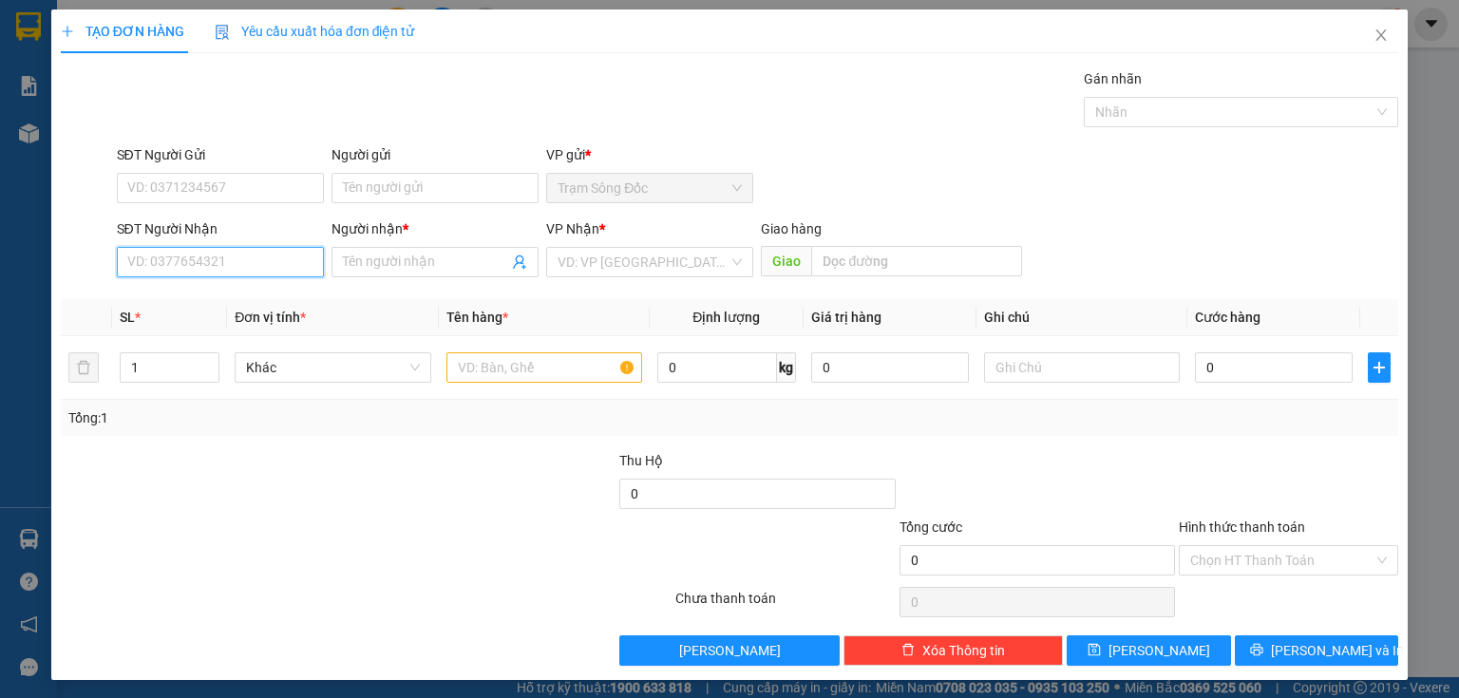
click at [273, 264] on input "SĐT Người Nhận" at bounding box center [220, 262] width 207 height 30
click at [187, 302] on div "0964064465 - HUNG 39" at bounding box center [218, 299] width 182 height 21
type input "0964064465"
type input "HUNG 39"
type input "0964064465"
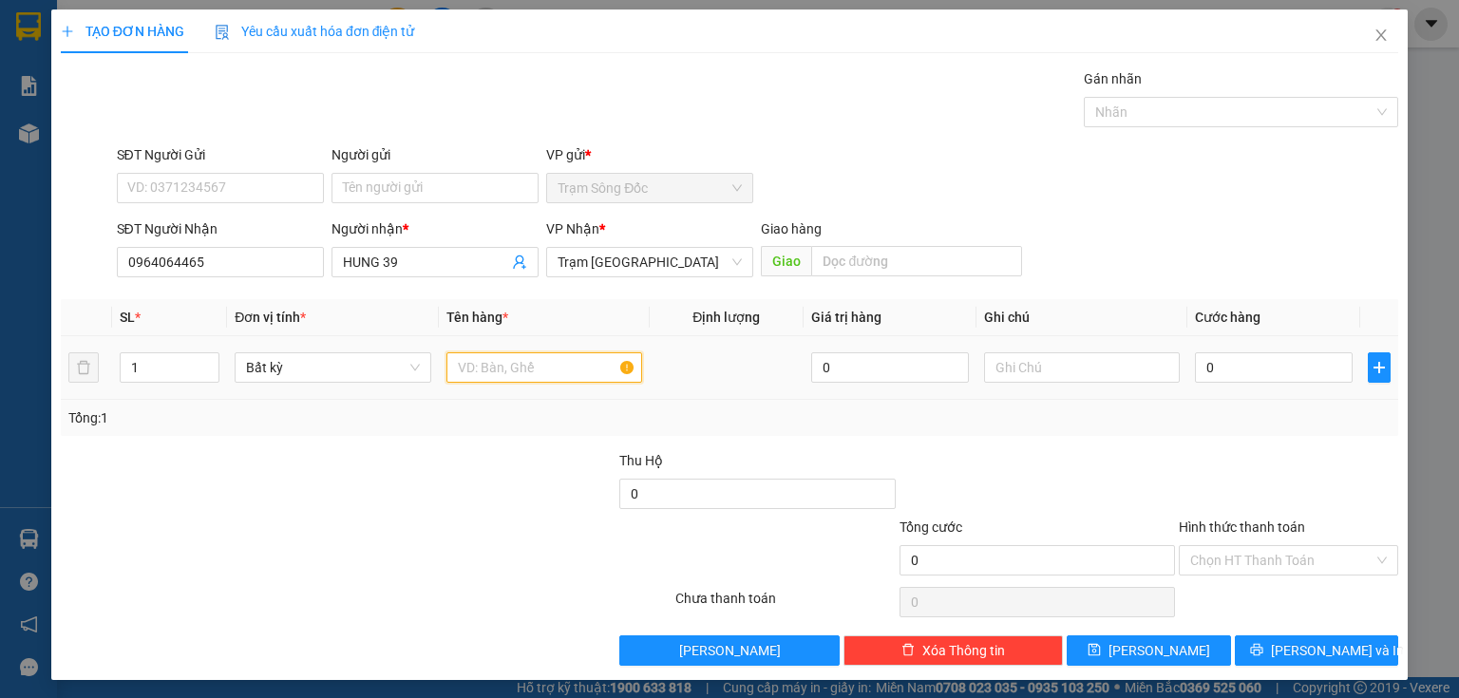
click at [494, 372] on input "text" at bounding box center [545, 368] width 196 height 30
type input "1TH"
click at [1241, 365] on input "0" at bounding box center [1274, 368] width 158 height 30
type input "4"
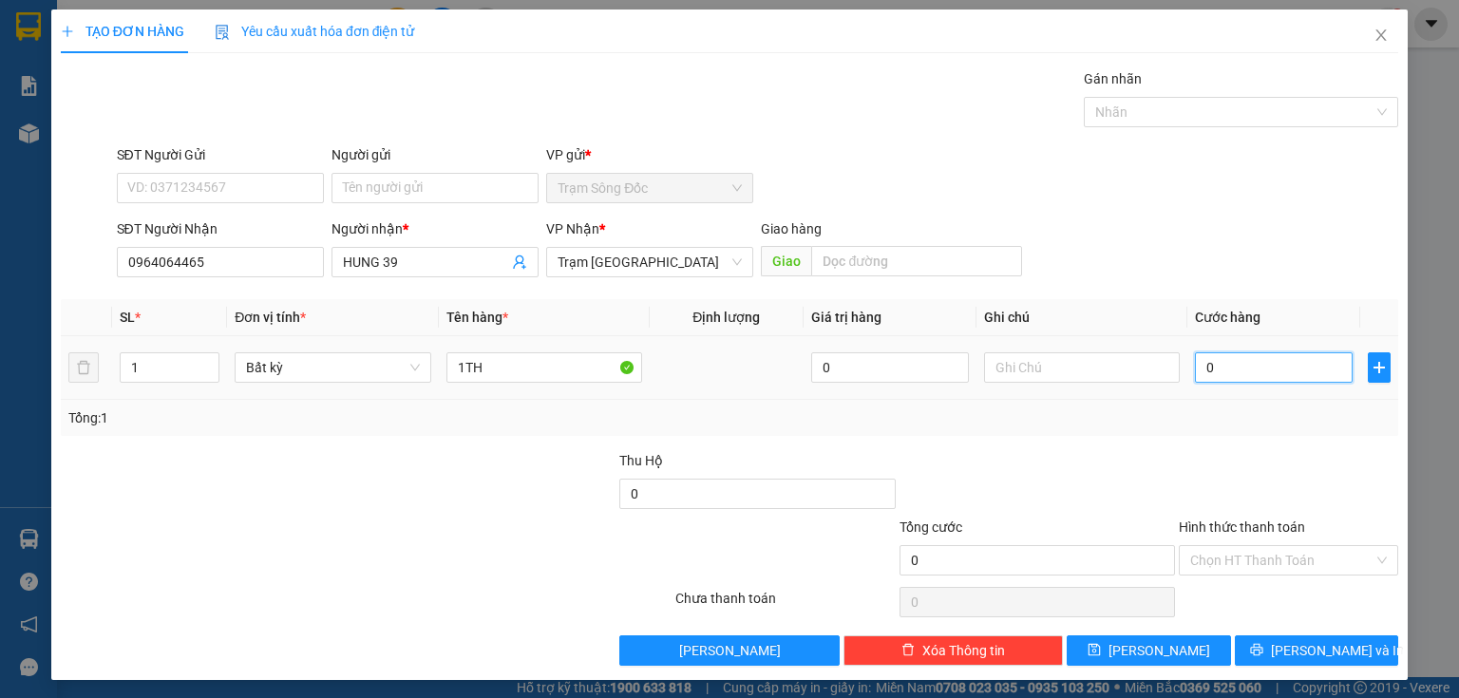
type input "4"
type input "40"
type input "40.000"
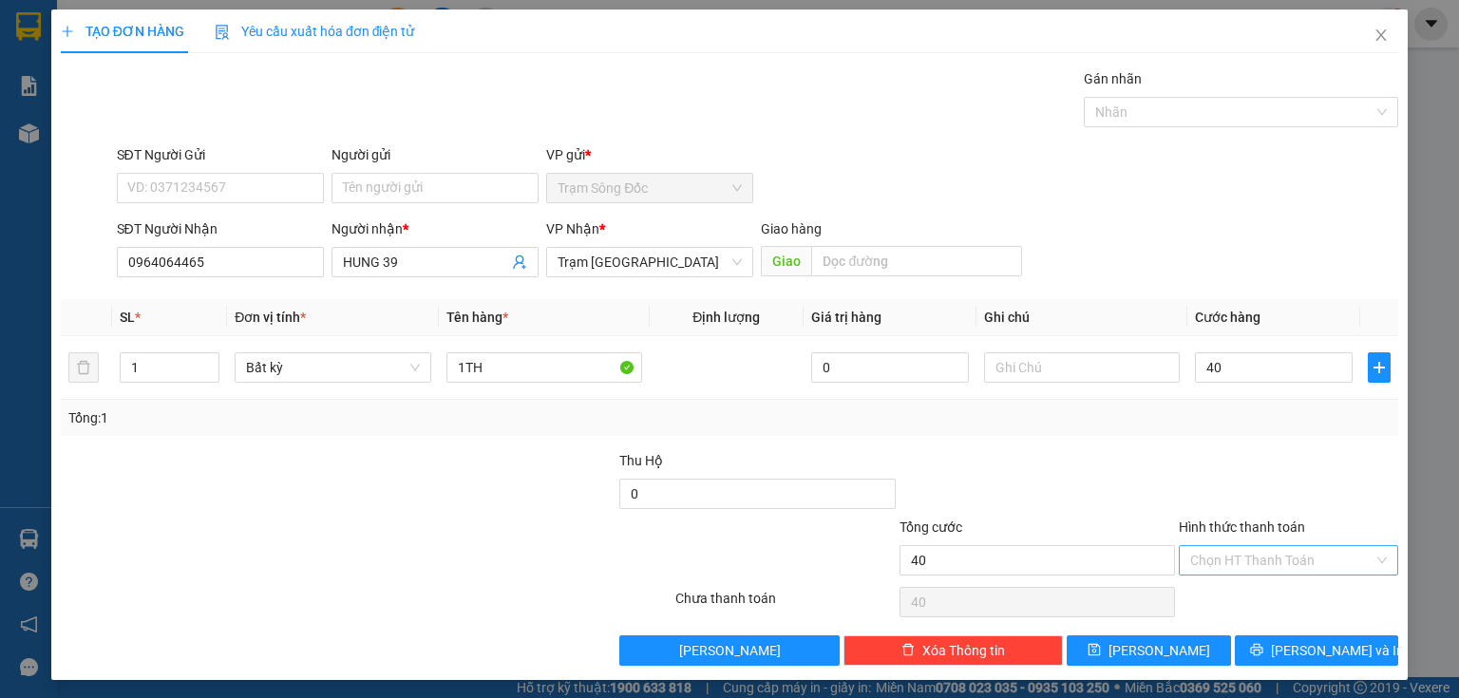
type input "40.000"
click at [1256, 559] on input "Hình thức thanh toán" at bounding box center [1282, 560] width 183 height 29
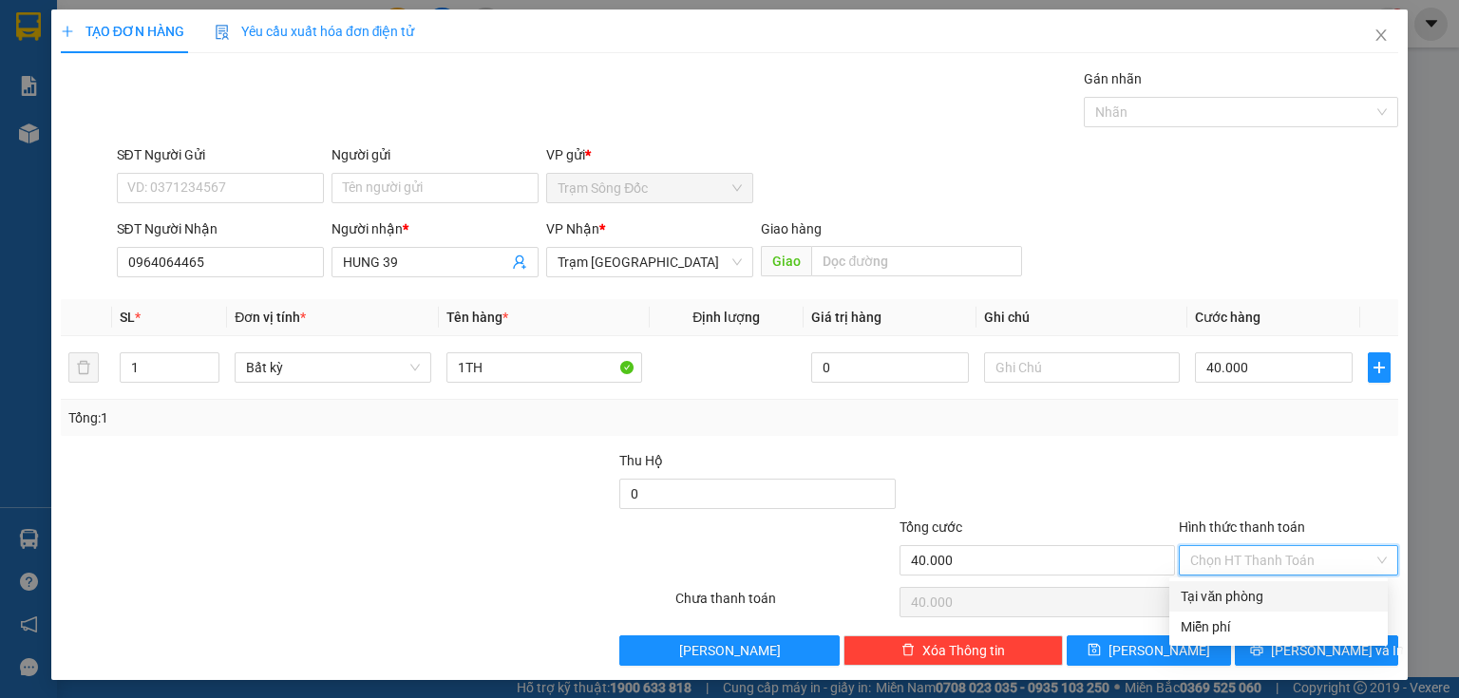
drag, startPoint x: 1230, startPoint y: 597, endPoint x: 1193, endPoint y: 604, distance: 36.9
click at [1228, 597] on div "Tại văn phòng" at bounding box center [1279, 596] width 196 height 21
type input "0"
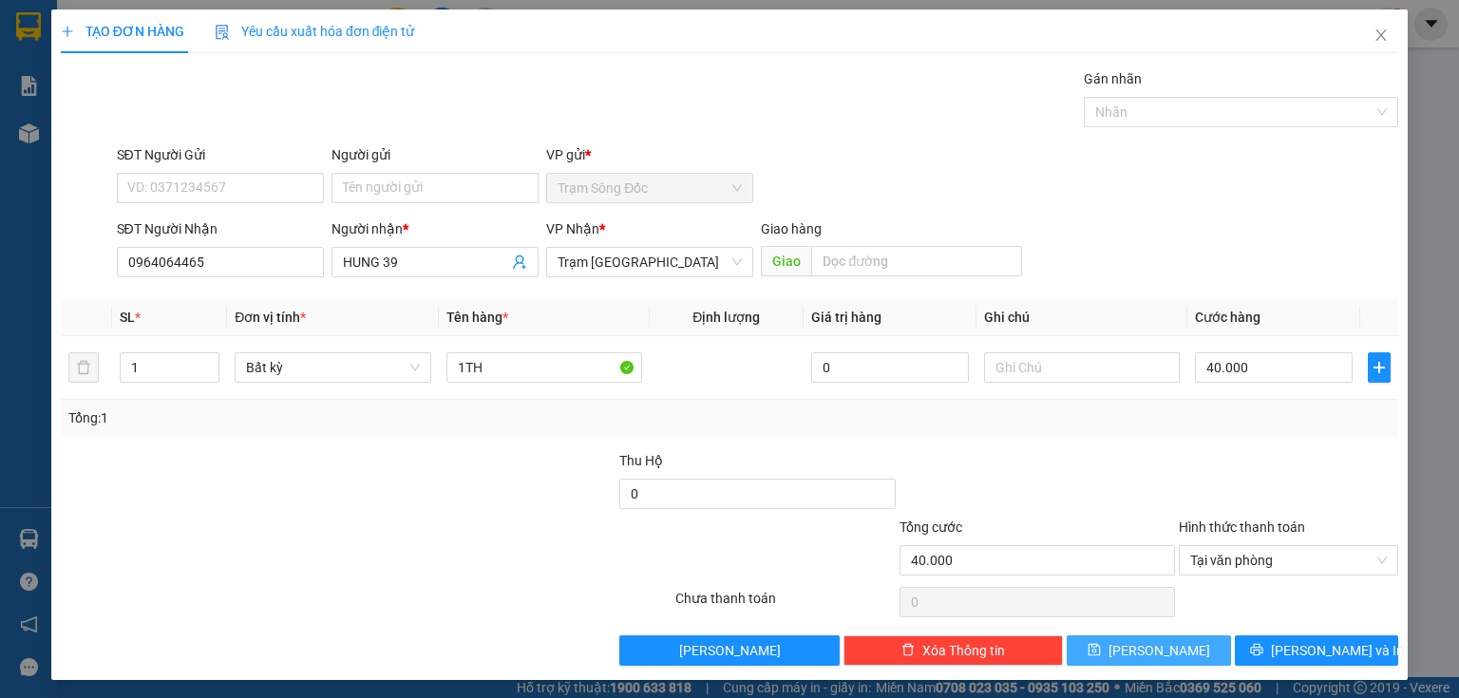
drag, startPoint x: 1155, startPoint y: 649, endPoint x: 743, endPoint y: 525, distance: 430.8
click at [1154, 649] on span "[PERSON_NAME]" at bounding box center [1160, 650] width 102 height 21
type input "0"
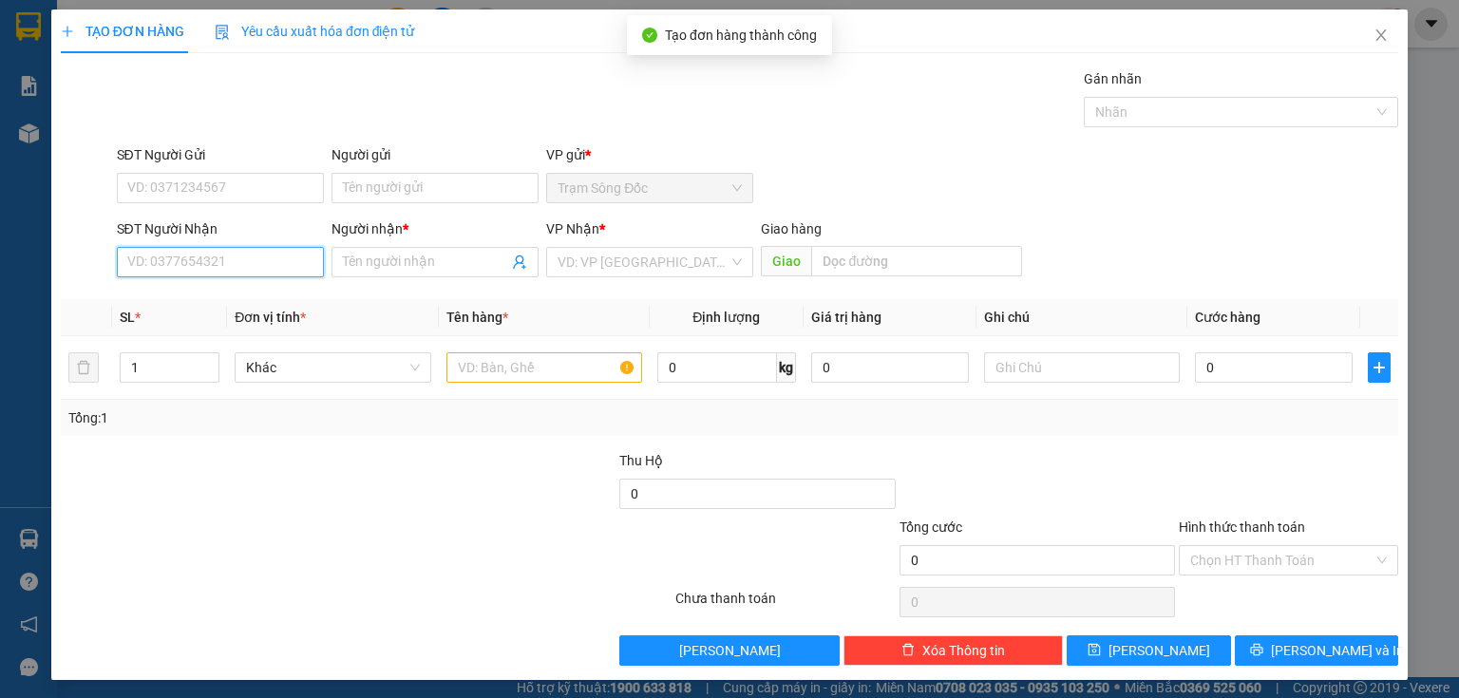
click at [260, 253] on input "SĐT Người Nhận" at bounding box center [220, 262] width 207 height 30
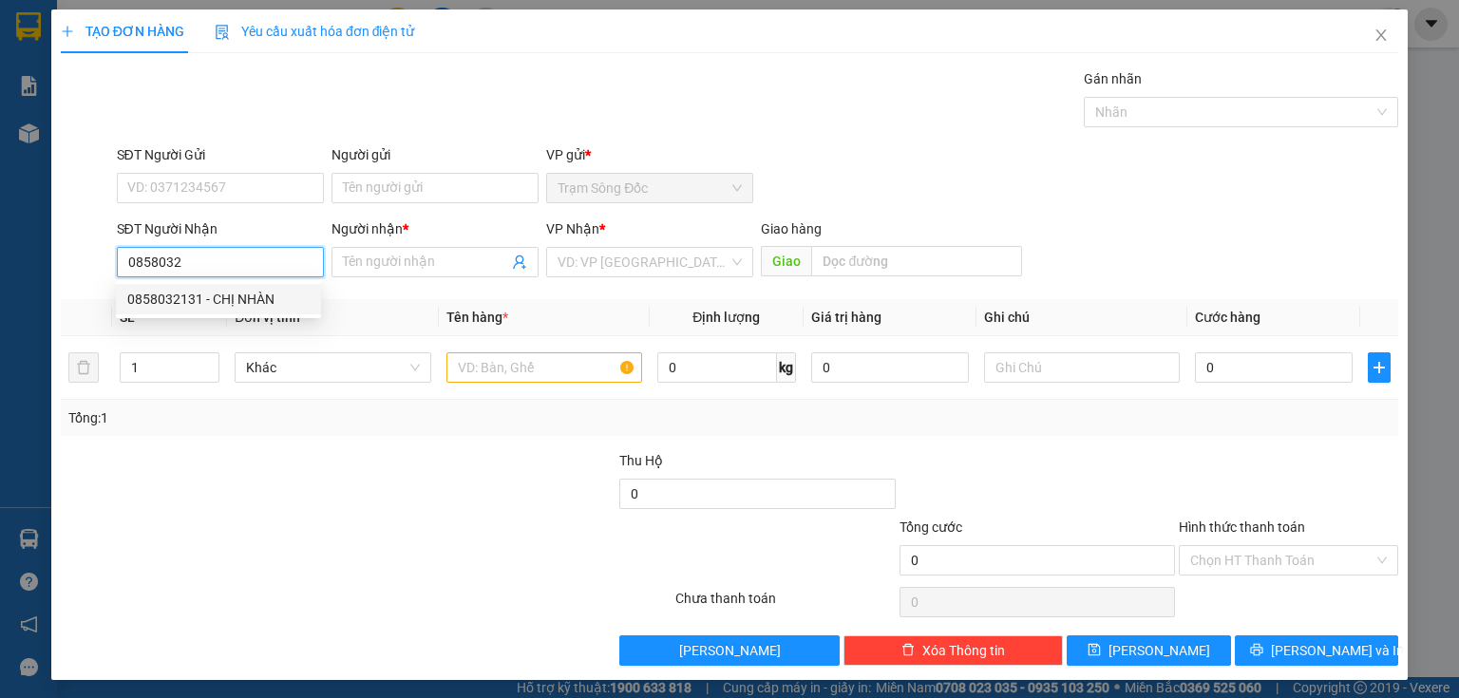
click at [205, 296] on div "0858032131 - CHỊ NHÀN" at bounding box center [218, 299] width 182 height 21
type input "0858032131"
type input "CHỊ NHÀN"
type input "0858032131"
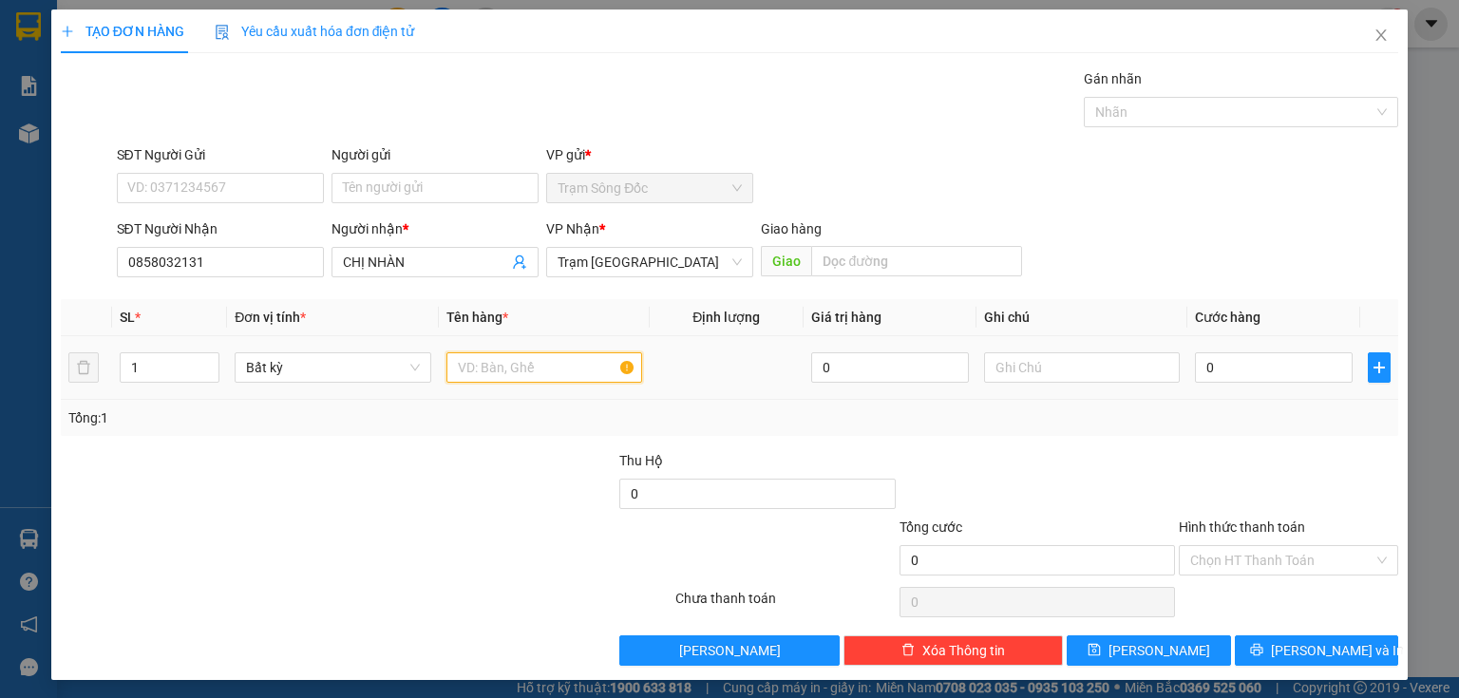
click at [488, 372] on input "text" at bounding box center [545, 368] width 196 height 30
type input "1TH"
click at [1209, 372] on input "0" at bounding box center [1274, 368] width 158 height 30
type input "3"
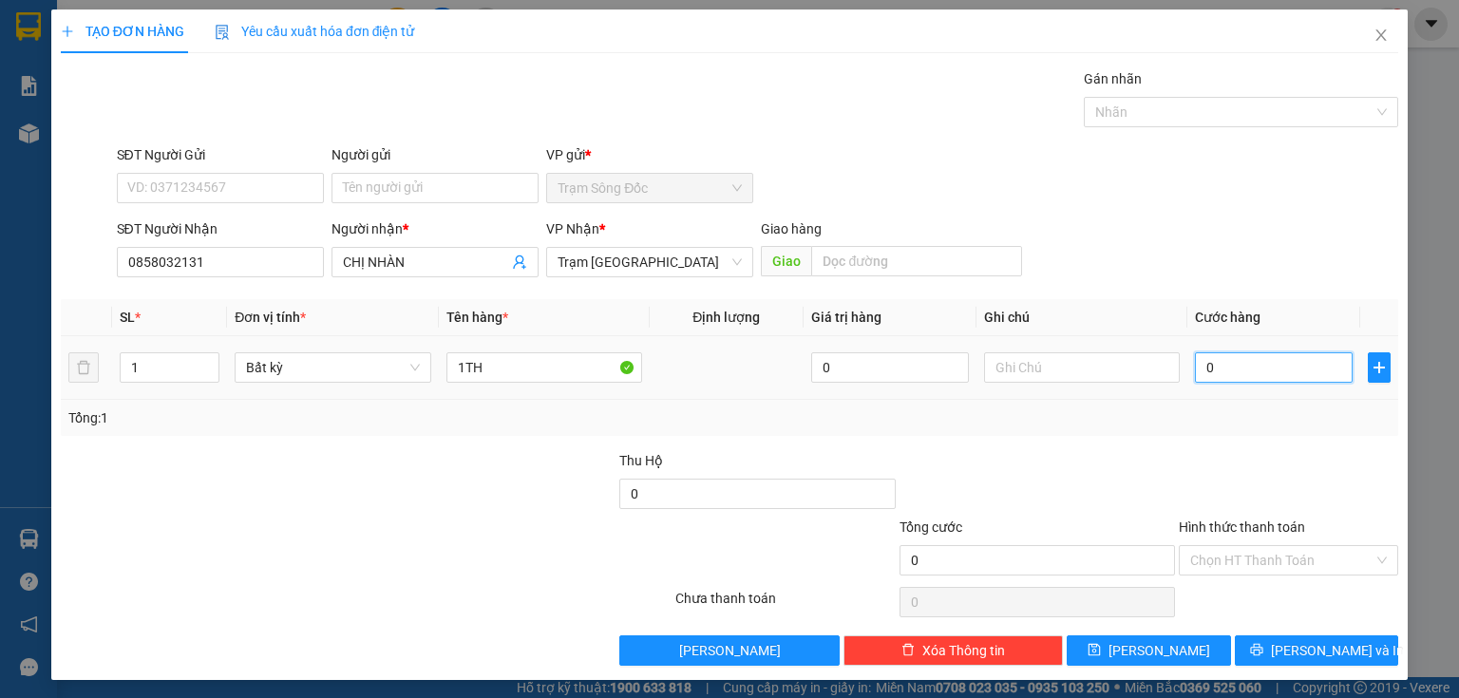
type input "3"
type input "30"
type input "30.000"
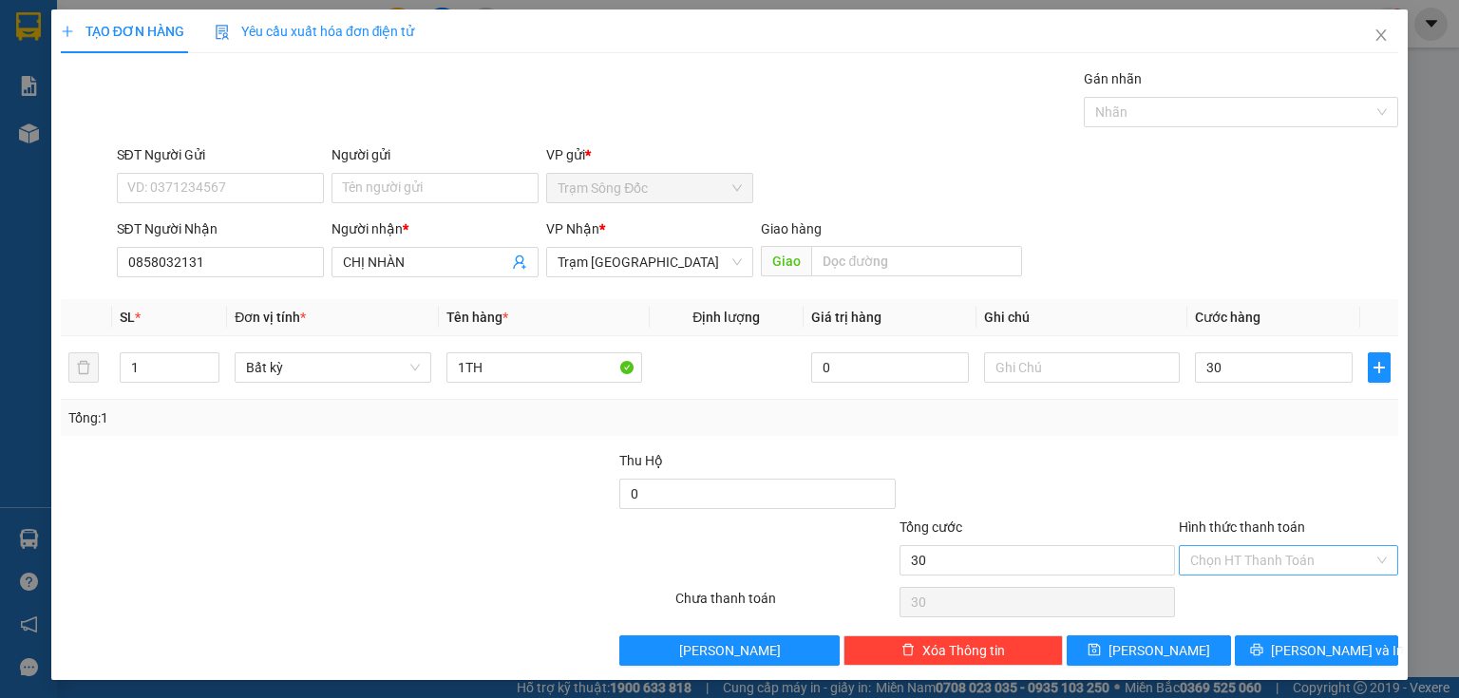
type input "30.000"
click at [1204, 557] on input "Hình thức thanh toán" at bounding box center [1282, 560] width 183 height 29
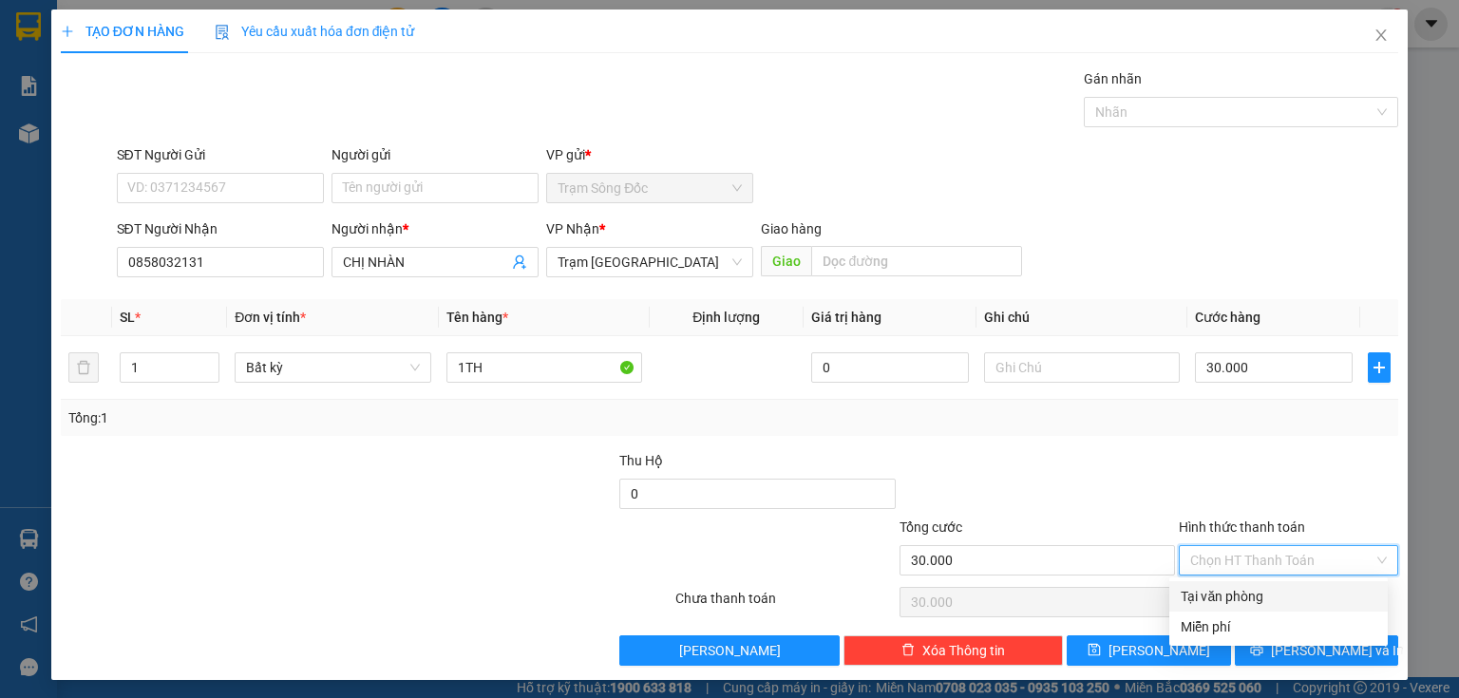
click at [1216, 596] on div "Tại văn phòng" at bounding box center [1279, 596] width 196 height 21
type input "0"
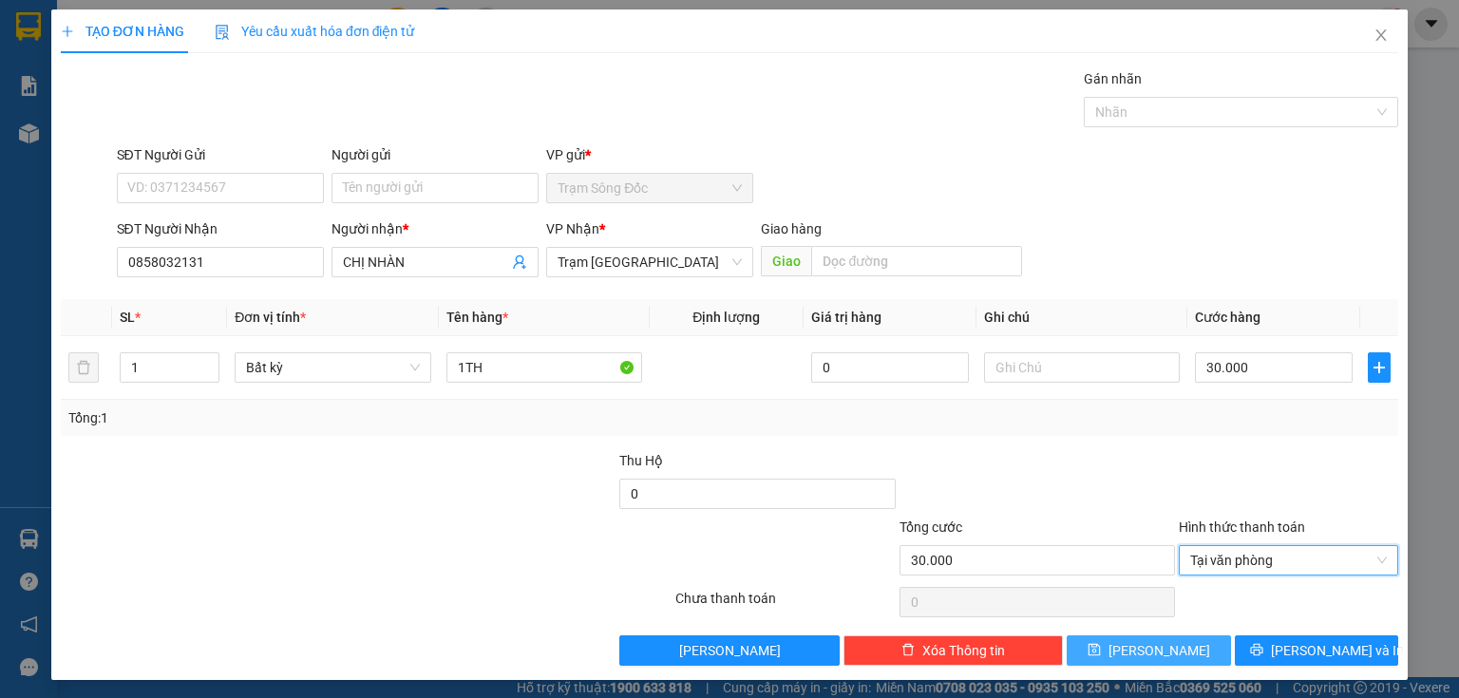
click at [1177, 640] on button "[PERSON_NAME]" at bounding box center [1149, 651] width 164 height 30
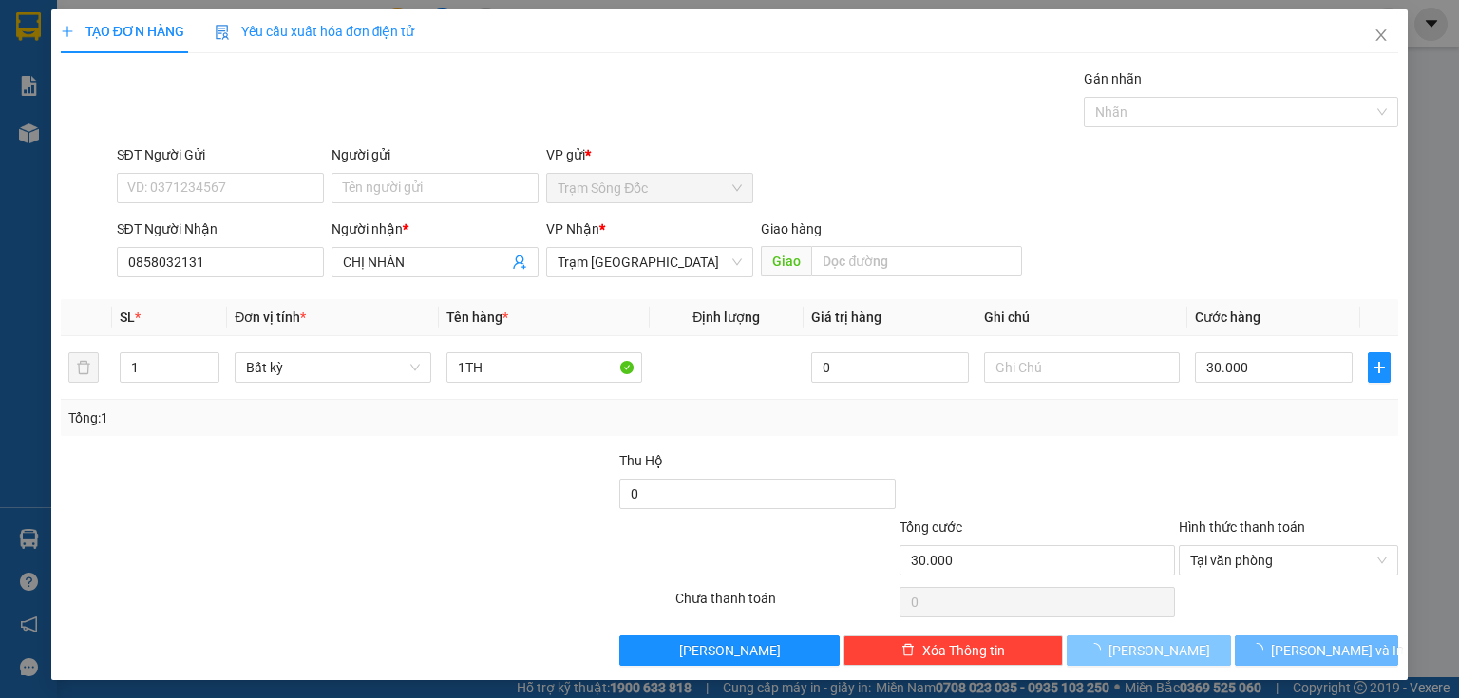
type input "0"
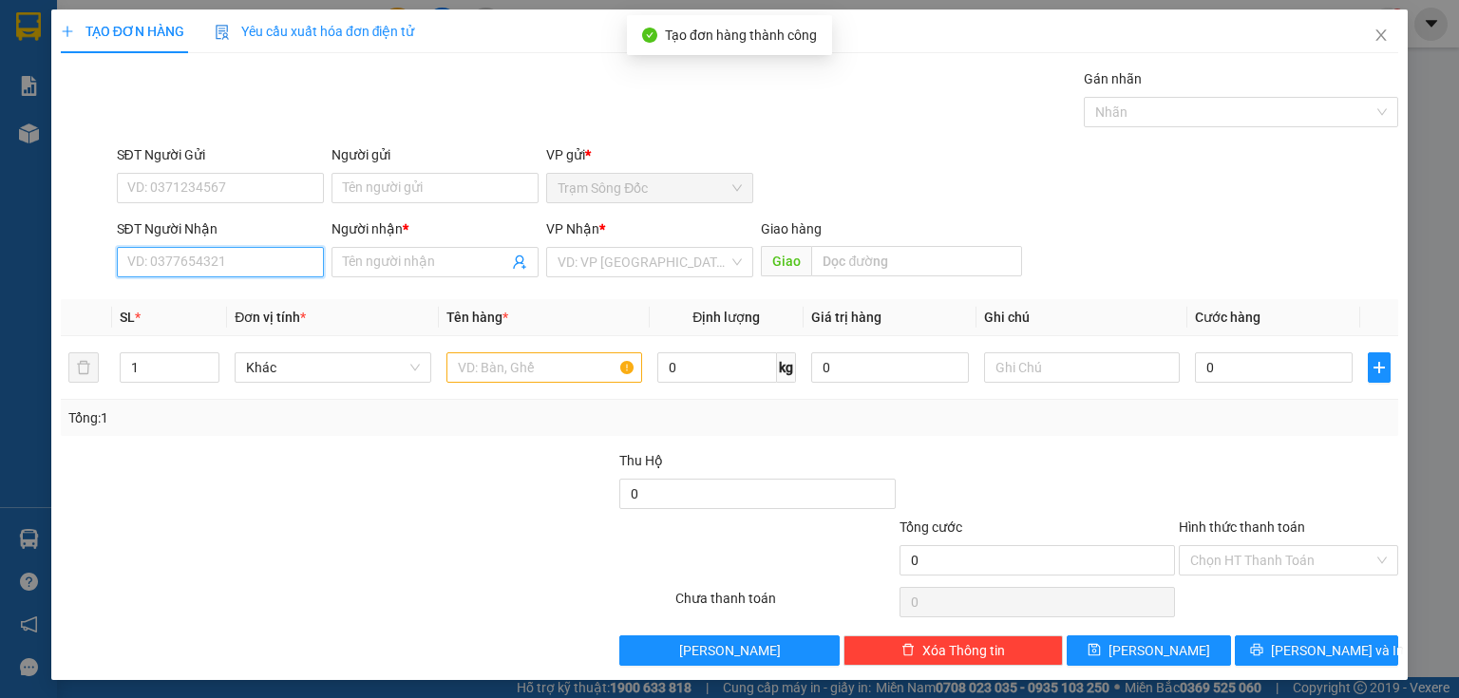
click at [277, 261] on input "SĐT Người Nhận" at bounding box center [220, 262] width 207 height 30
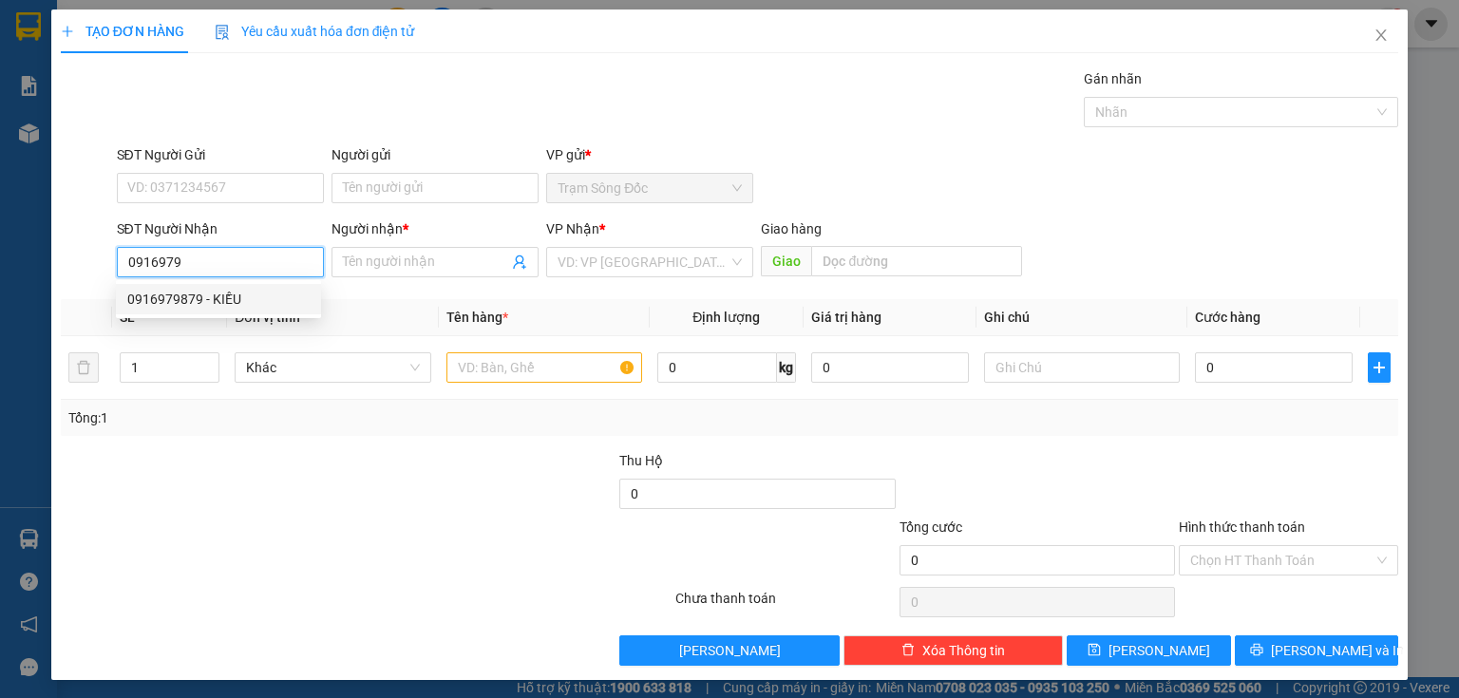
click at [258, 293] on div "0916979879 - KIỀU" at bounding box center [218, 299] width 182 height 21
type input "0916979879"
type input "KIỀU"
type input "0916979879"
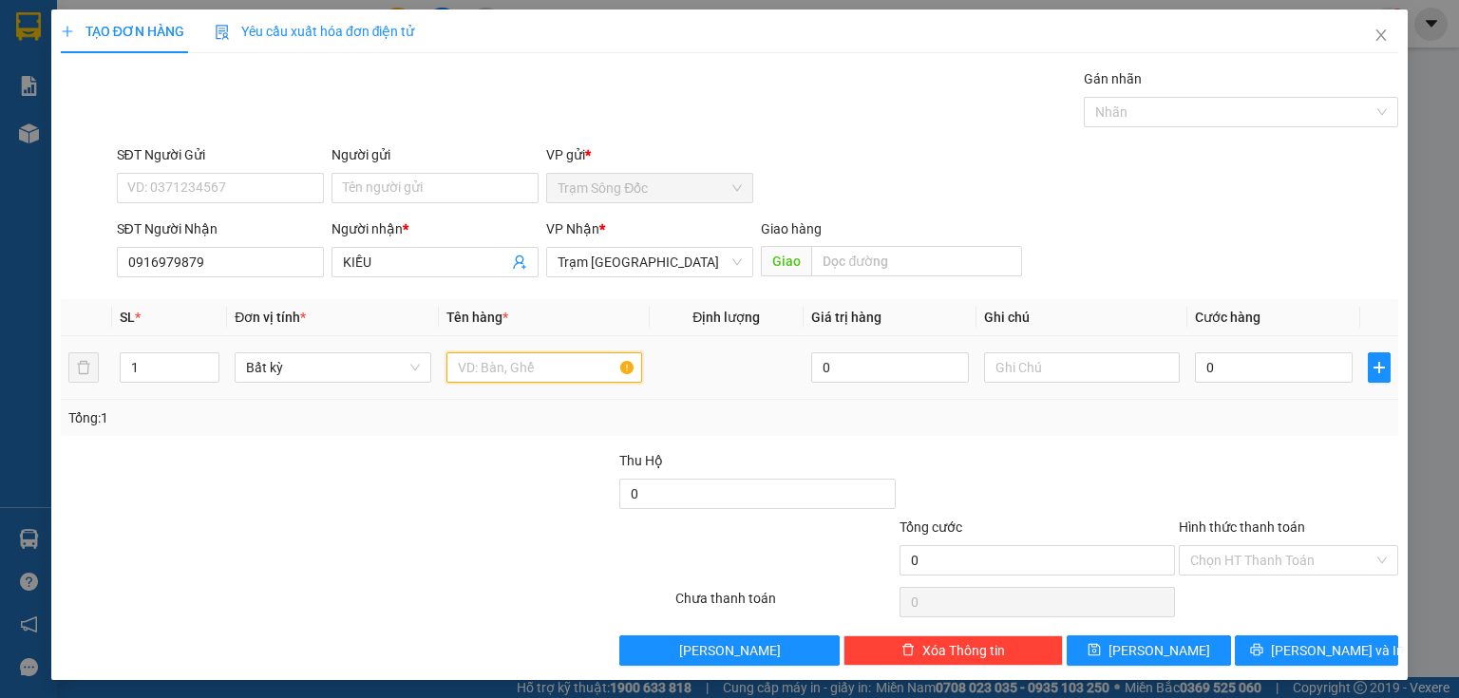
click at [496, 372] on input "text" at bounding box center [545, 368] width 196 height 30
type input "1TH"
click at [1221, 364] on input "0" at bounding box center [1274, 368] width 158 height 30
type input "5"
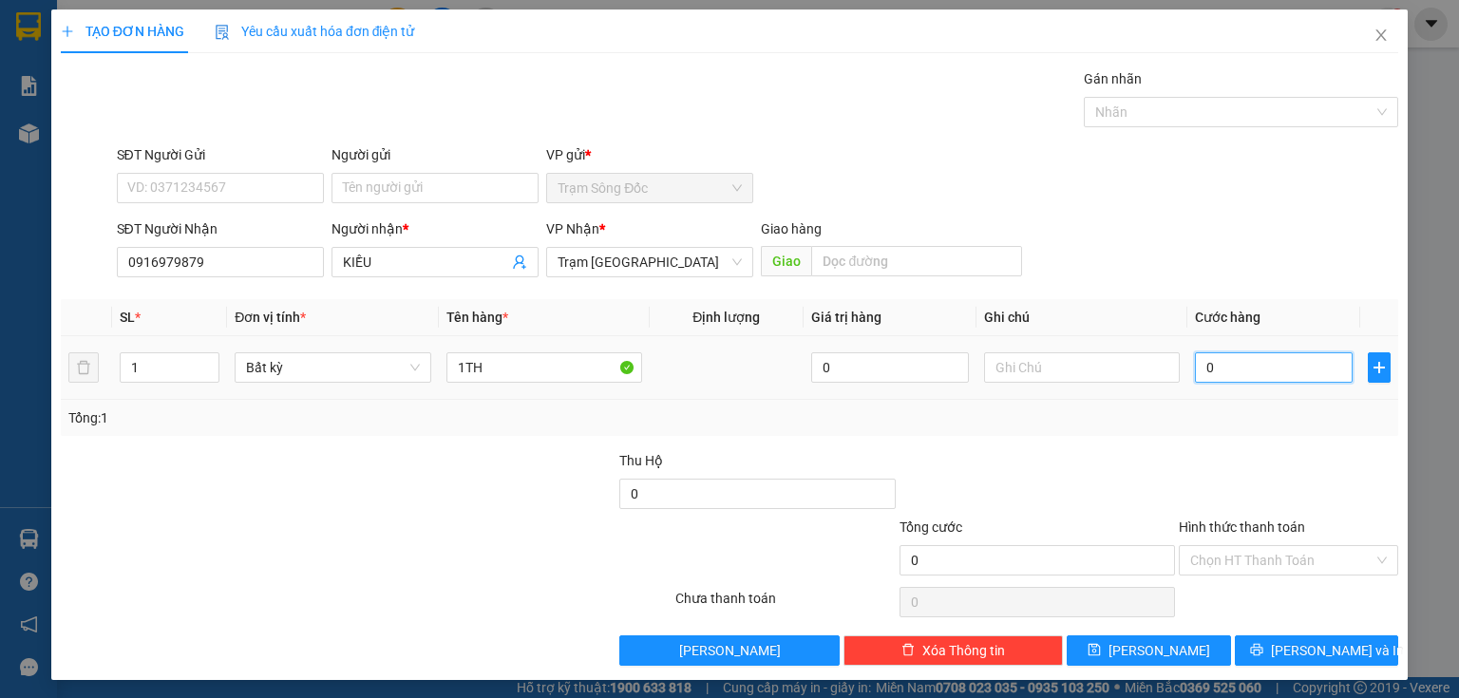
type input "5"
type input "50"
type input "50.000"
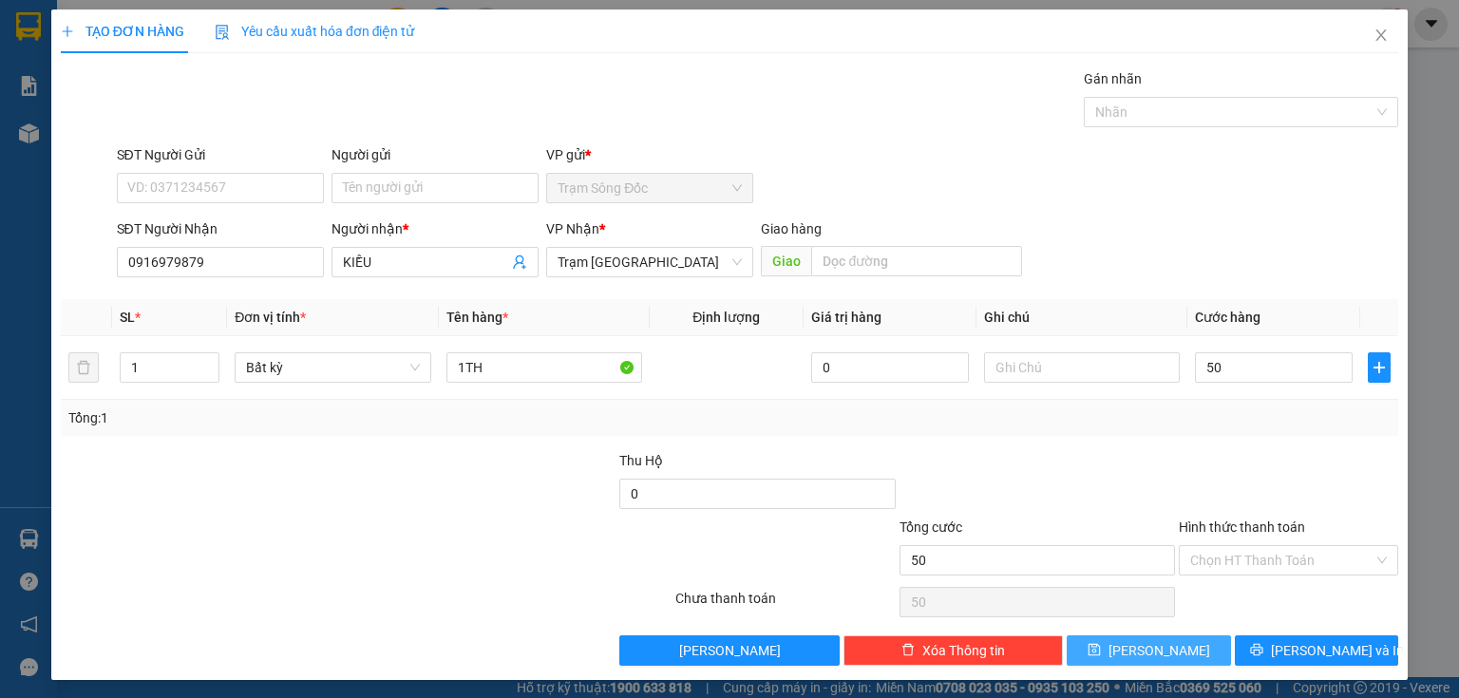
type input "50.000"
click at [1161, 638] on button "[PERSON_NAME]" at bounding box center [1149, 651] width 164 height 30
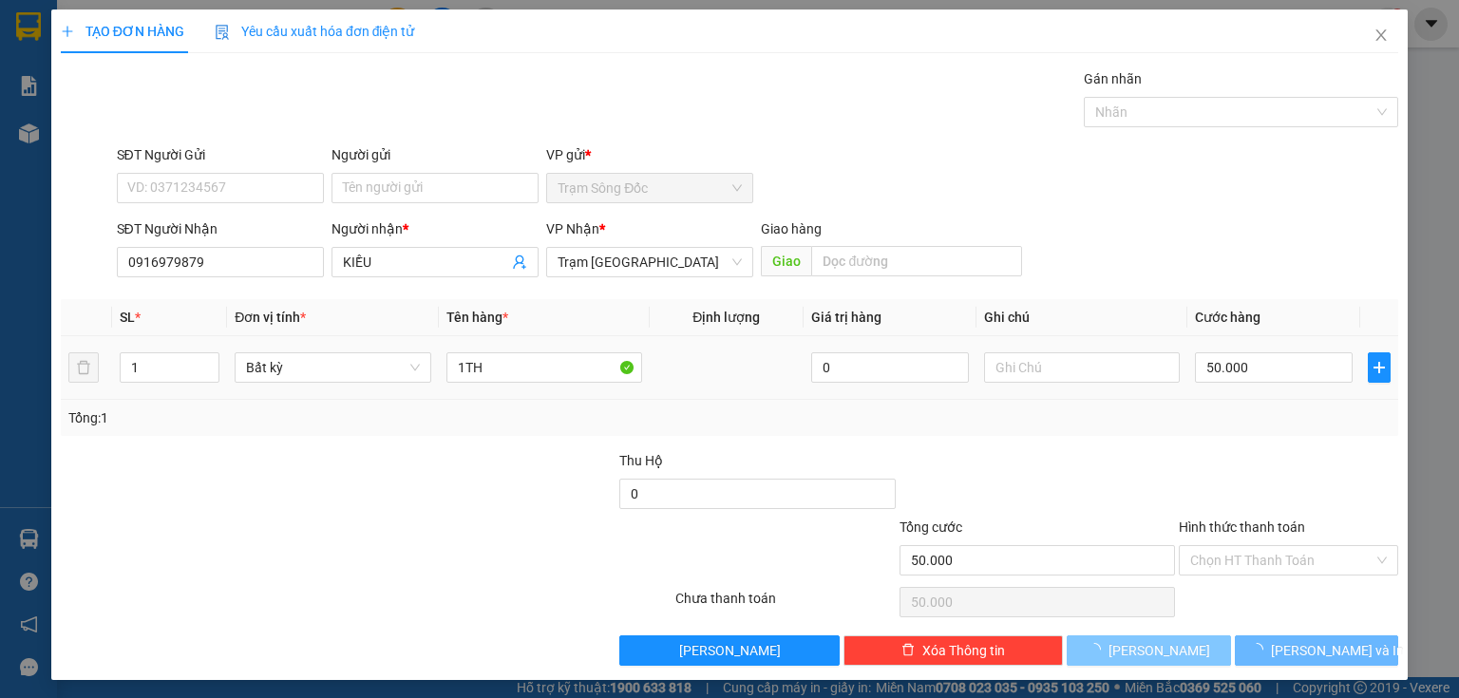
type input "0"
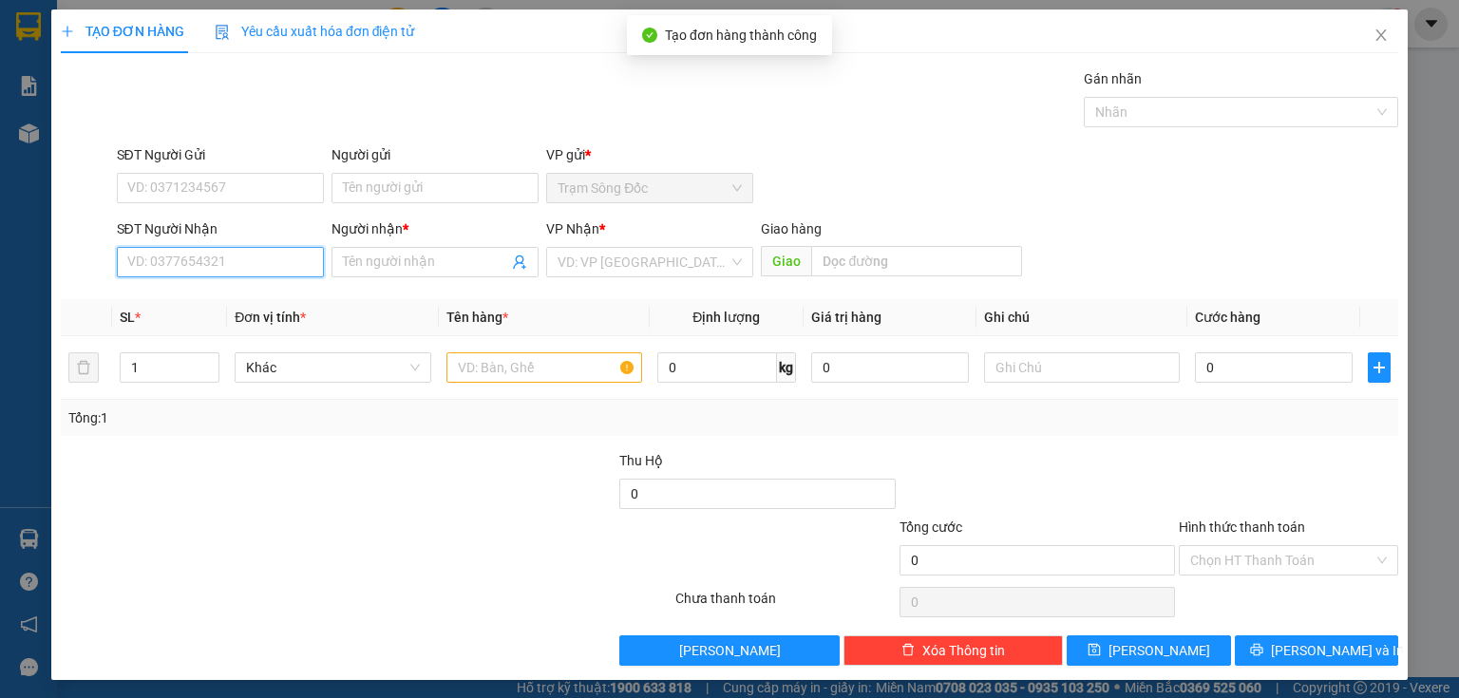
click at [205, 266] on input "SĐT Người Nhận" at bounding box center [220, 262] width 207 height 30
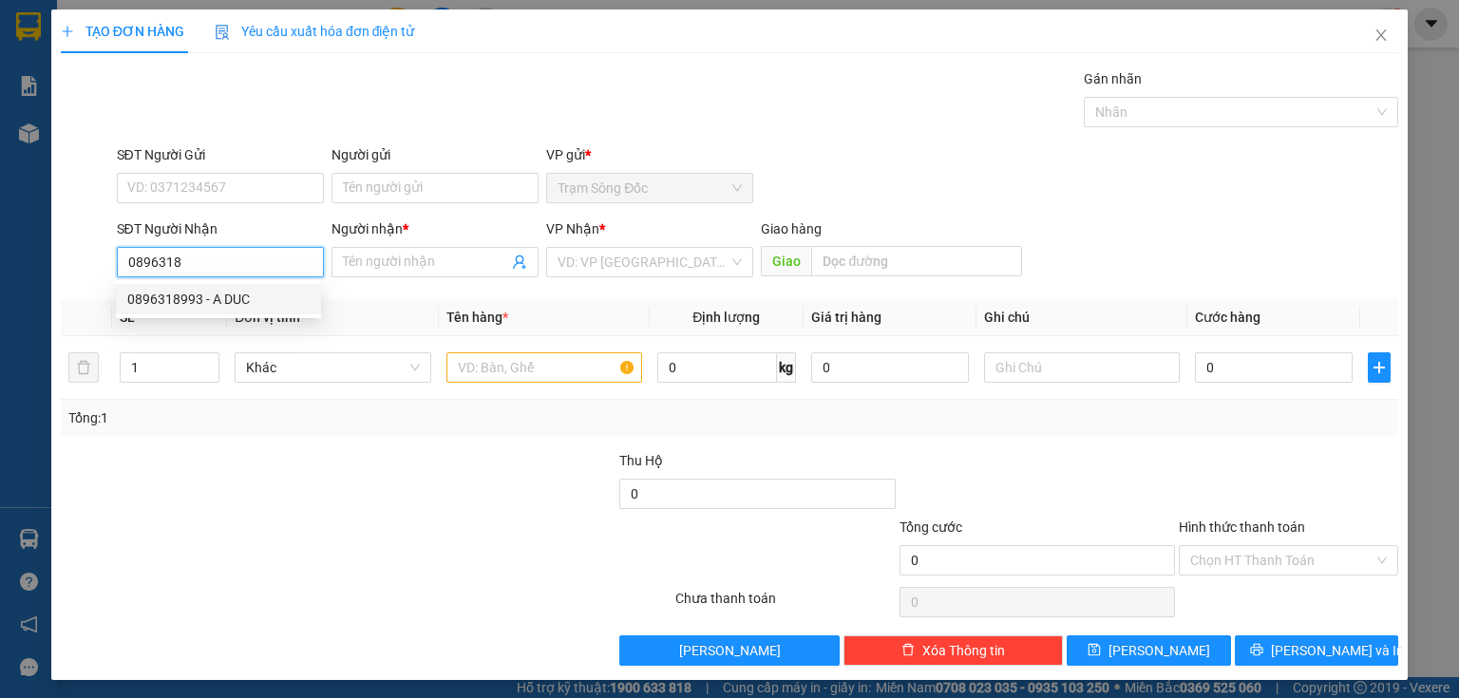
click at [167, 296] on div "0896318993 - A DUC" at bounding box center [218, 299] width 182 height 21
type input "0896318993"
type input "A DUC"
type input "0896318993"
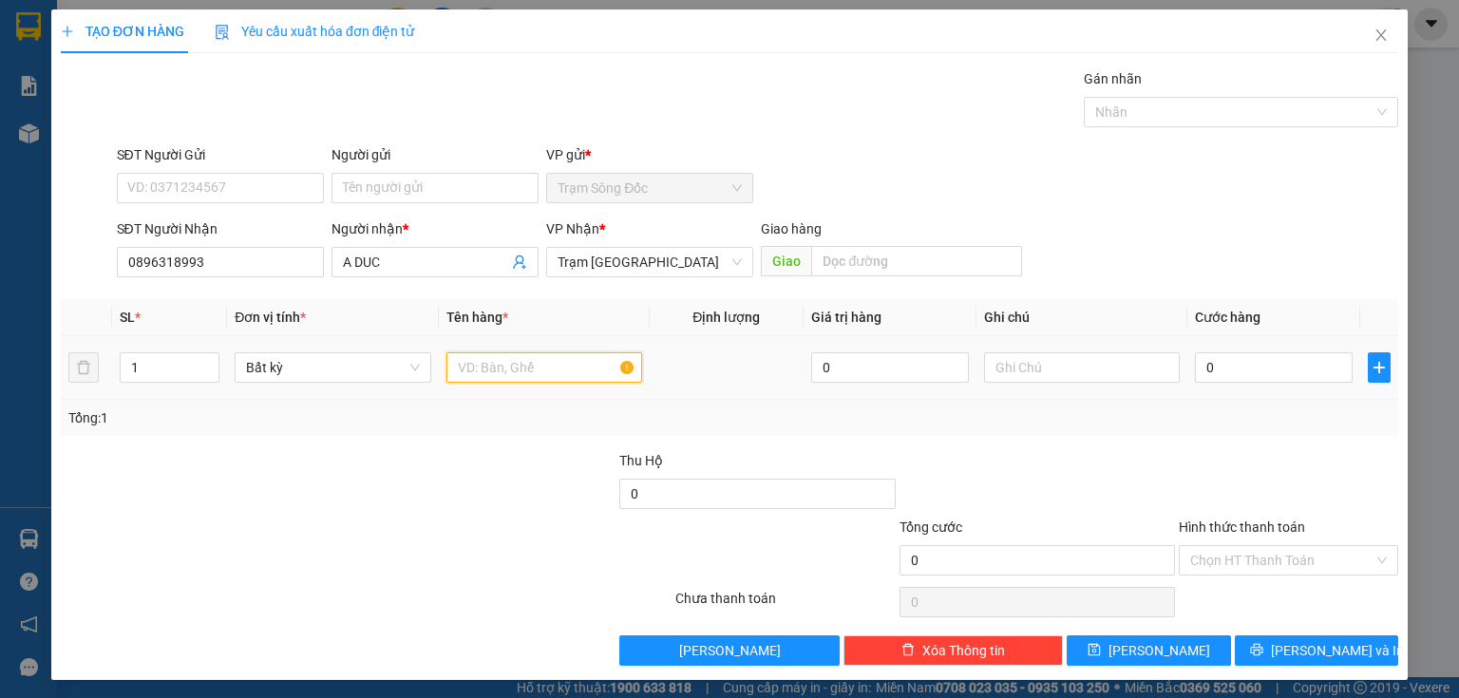
click at [546, 372] on input "text" at bounding box center [545, 368] width 196 height 30
type input "1TH"
click at [1255, 367] on input "0" at bounding box center [1274, 368] width 158 height 30
type input "3"
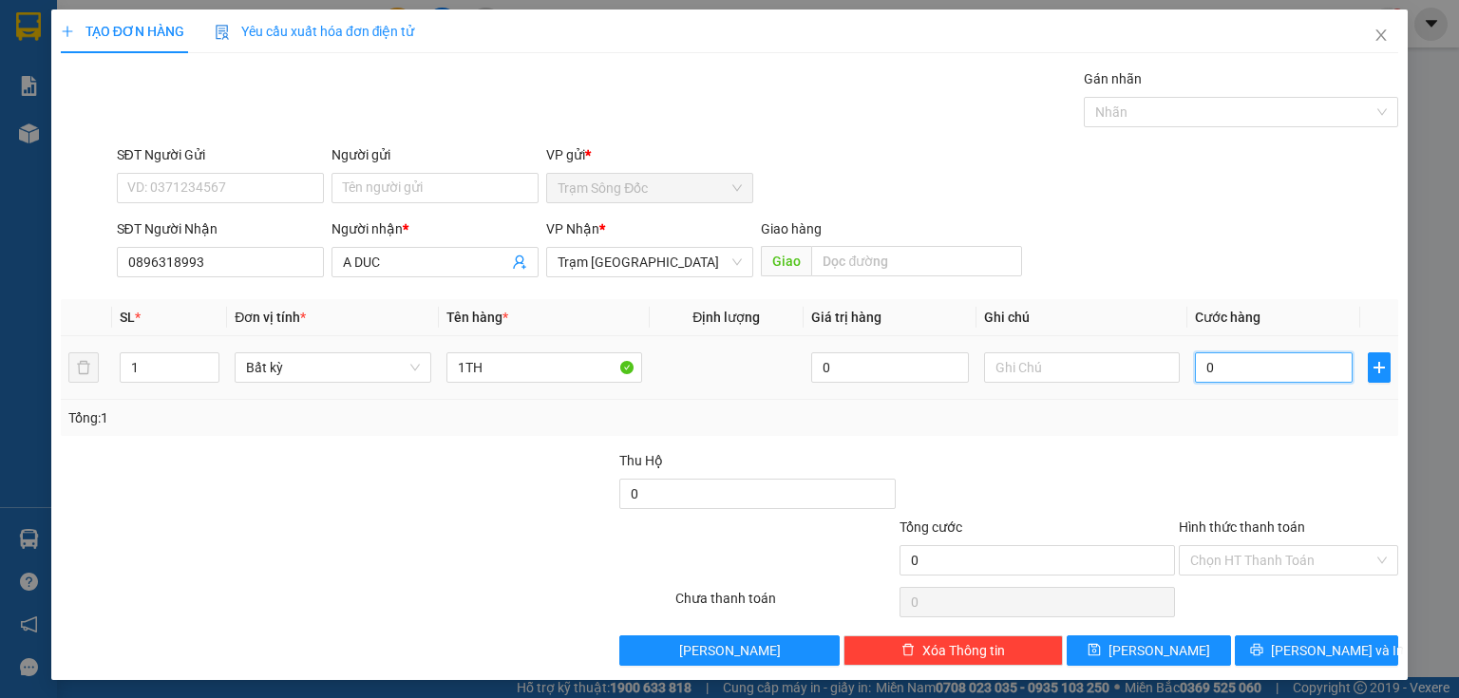
type input "3"
type input "30"
type input "30.000"
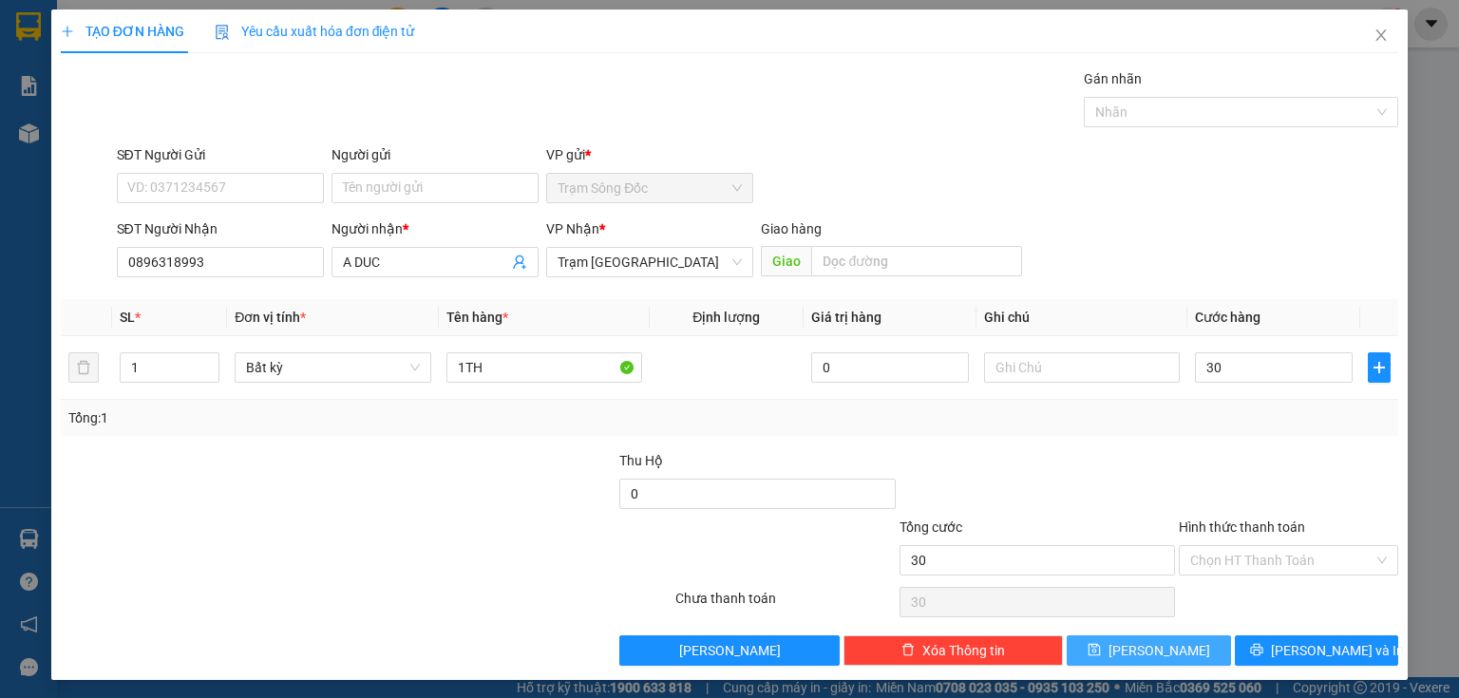
type input "30.000"
click at [1159, 642] on span "[PERSON_NAME]" at bounding box center [1160, 650] width 102 height 21
type input "0"
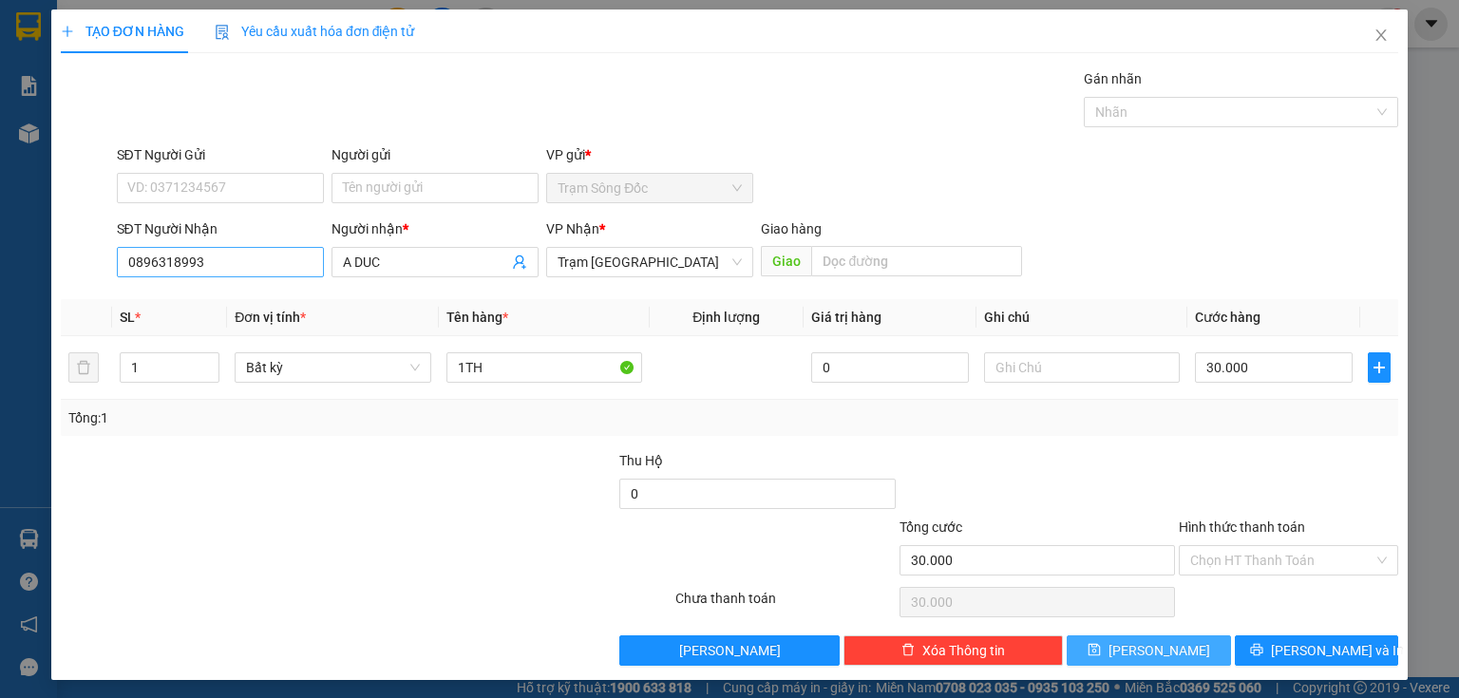
type input "0"
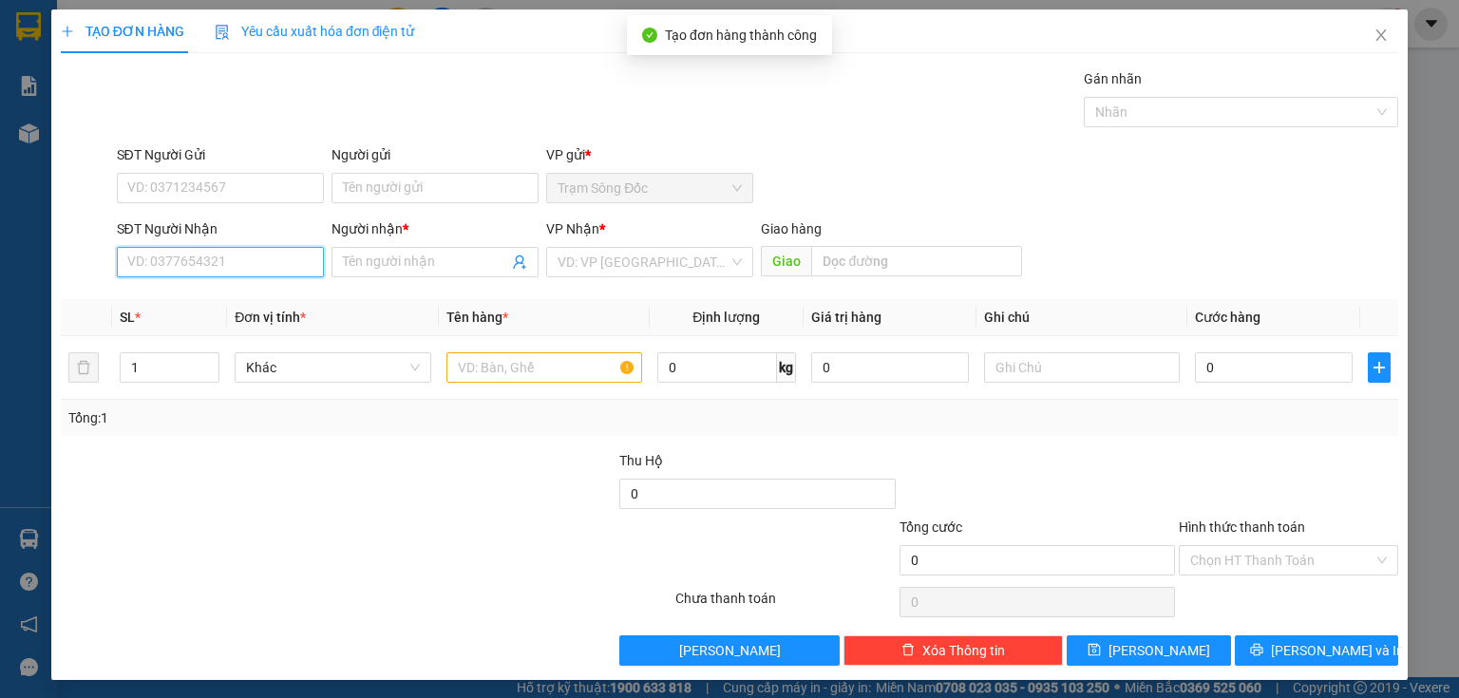
click at [220, 262] on input "SĐT Người Nhận" at bounding box center [220, 262] width 207 height 30
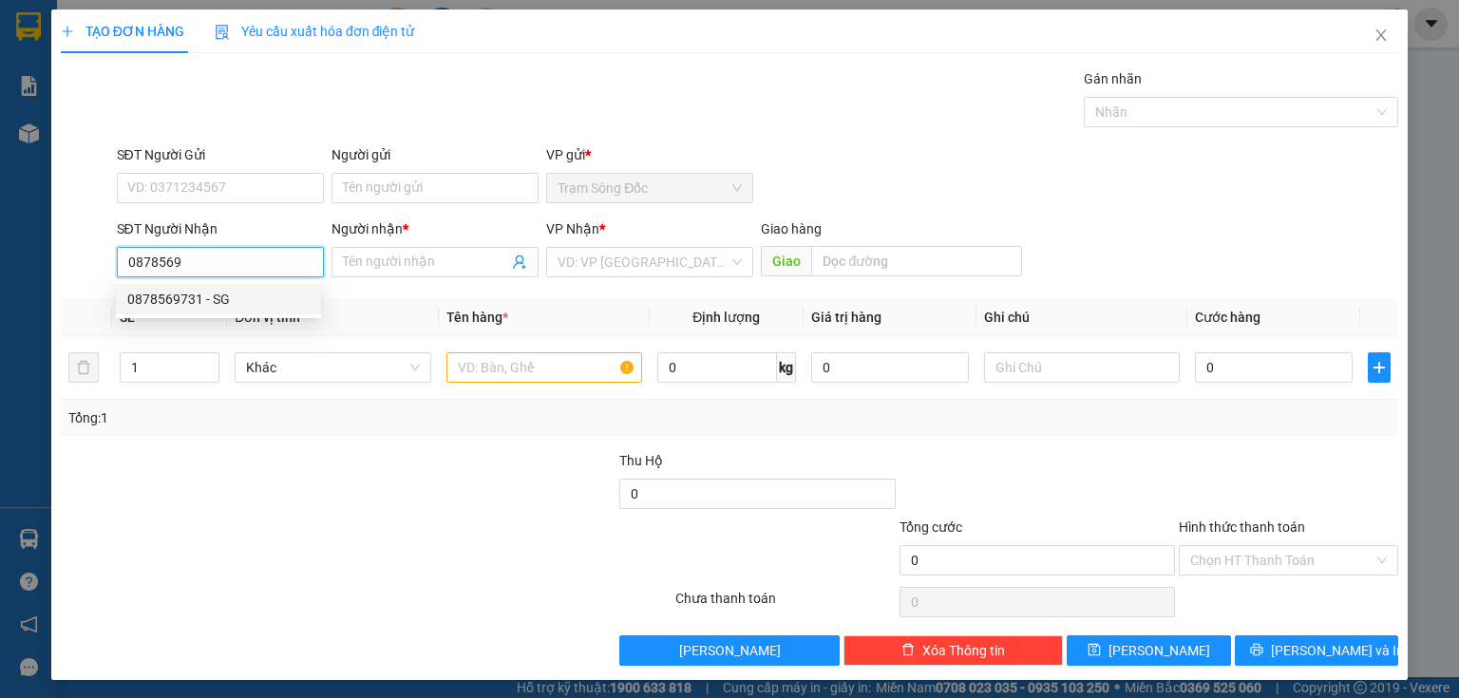
click at [214, 304] on div "0878569731 - SG" at bounding box center [218, 299] width 182 height 21
type input "0878569731"
type input "SG"
type input "0878569731"
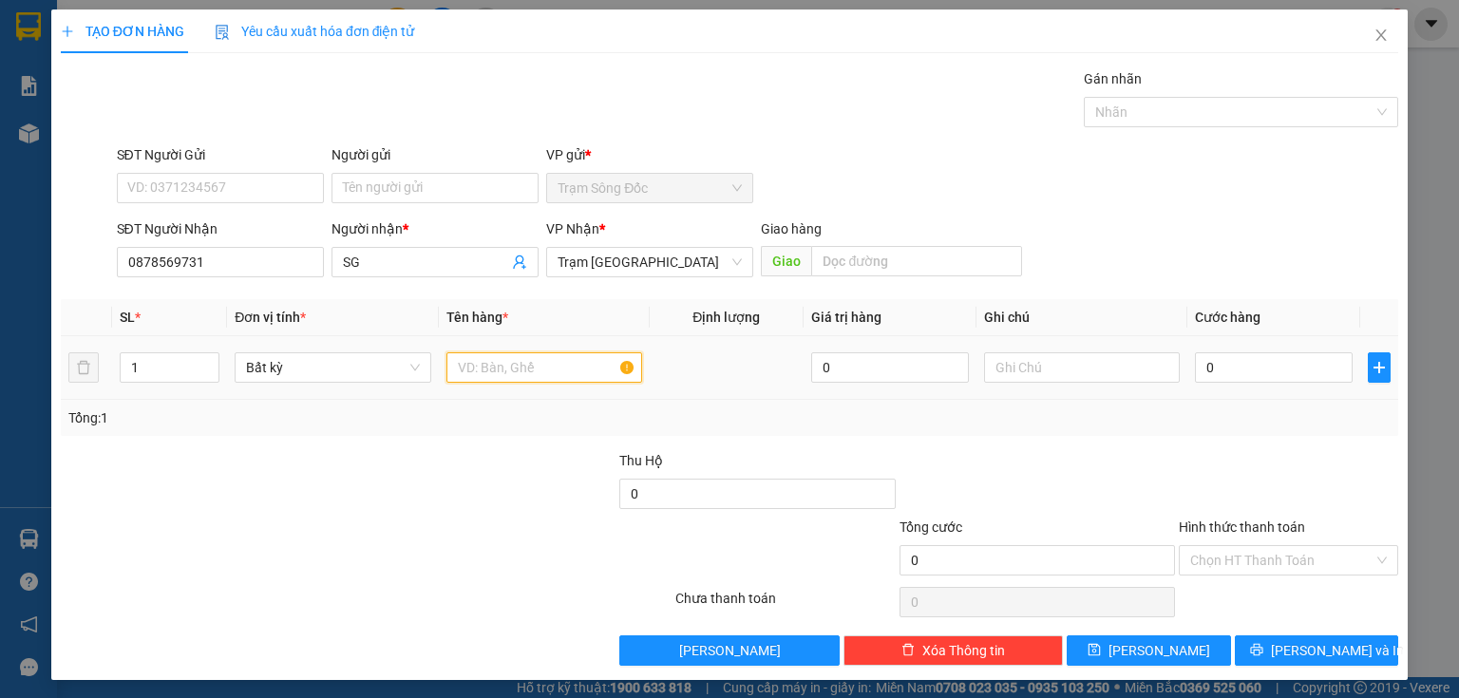
click at [486, 369] on input "text" at bounding box center [545, 368] width 196 height 30
type input "1TH"
click at [1219, 365] on input "0" at bounding box center [1274, 368] width 158 height 30
type input "8"
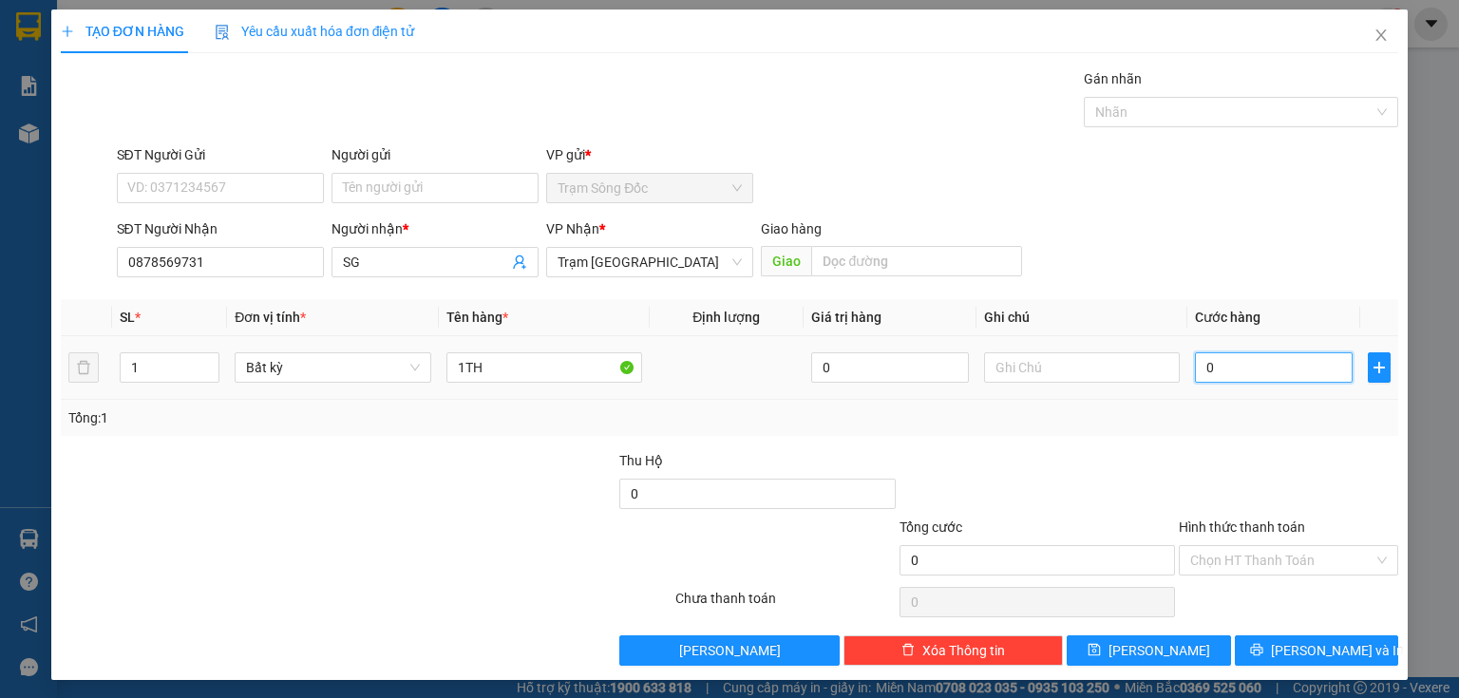
type input "8"
type input "80"
type input "80.000"
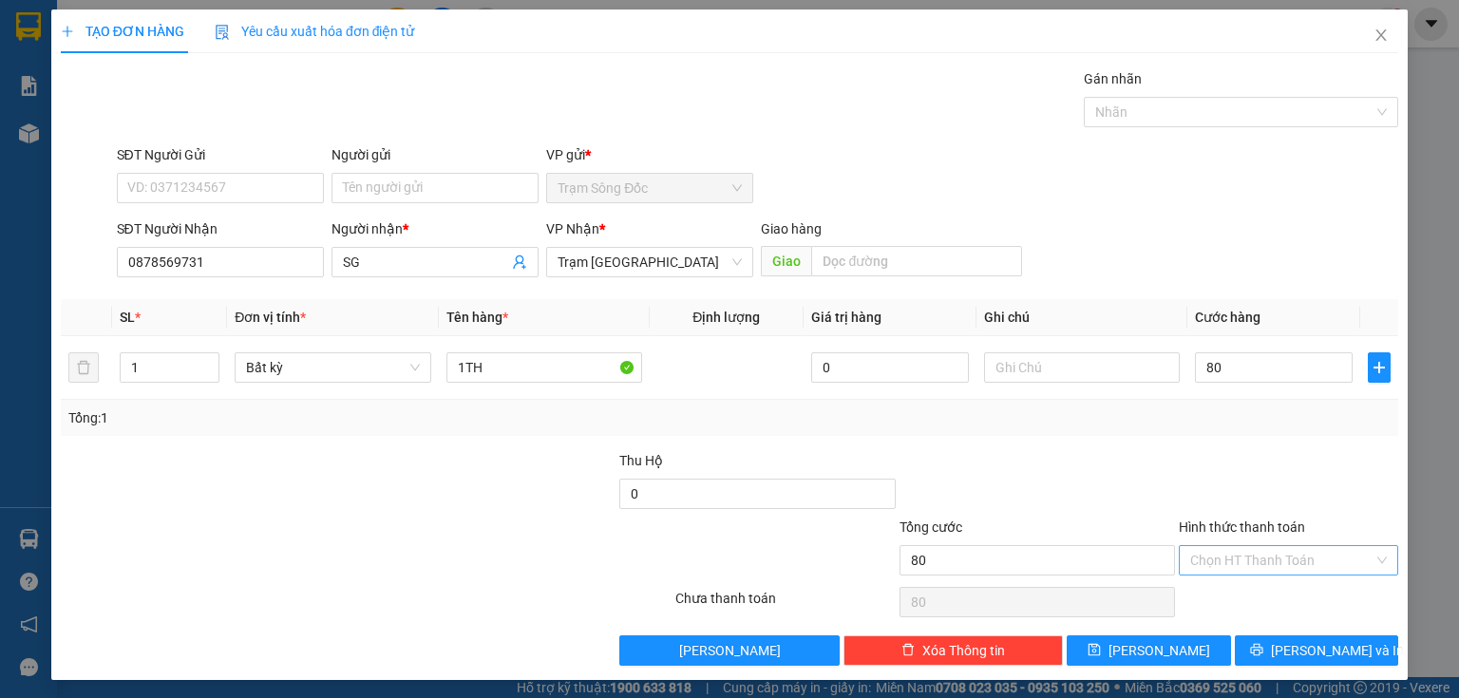
type input "80.000"
drag, startPoint x: 1249, startPoint y: 554, endPoint x: 1253, endPoint y: 593, distance: 39.2
click at [1249, 554] on input "Hình thức thanh toán" at bounding box center [1282, 560] width 183 height 29
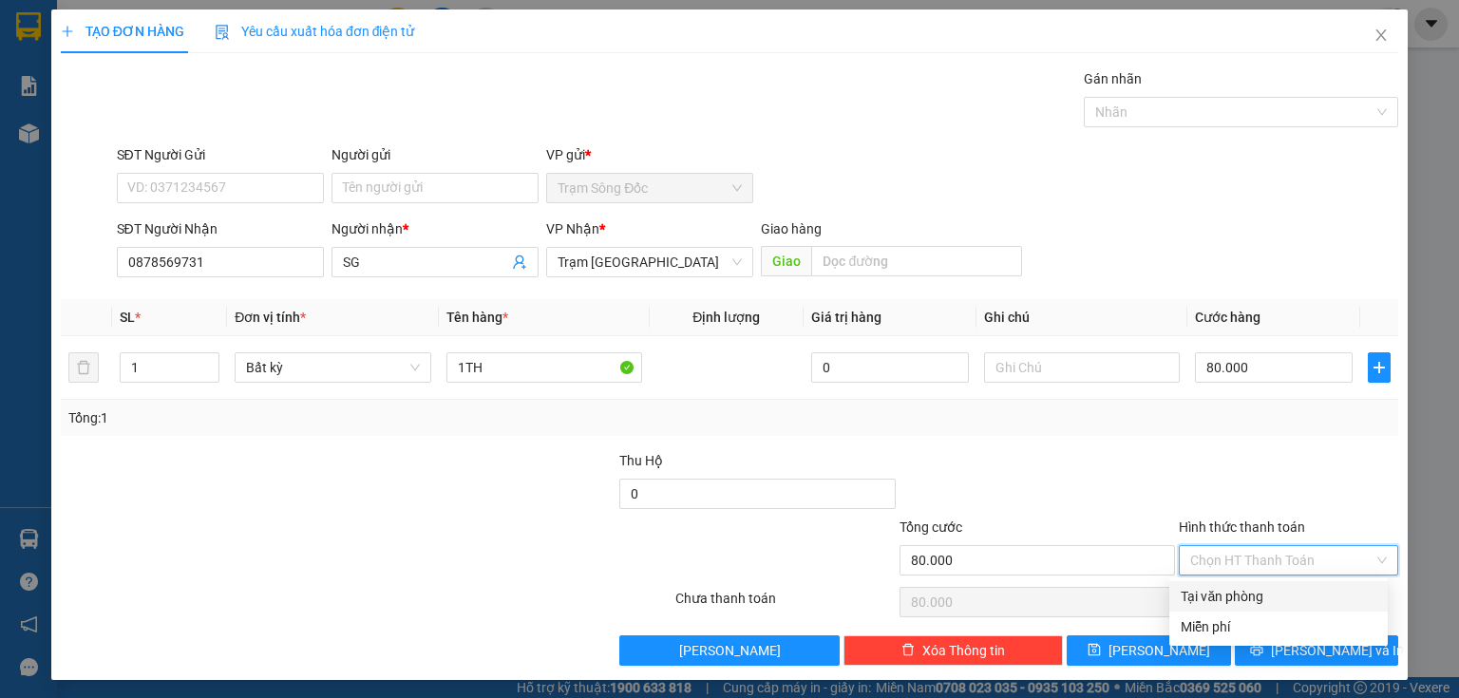
drag, startPoint x: 1249, startPoint y: 597, endPoint x: 1186, endPoint y: 630, distance: 71.0
click at [1249, 596] on div "Tại văn phòng" at bounding box center [1279, 596] width 196 height 21
type input "0"
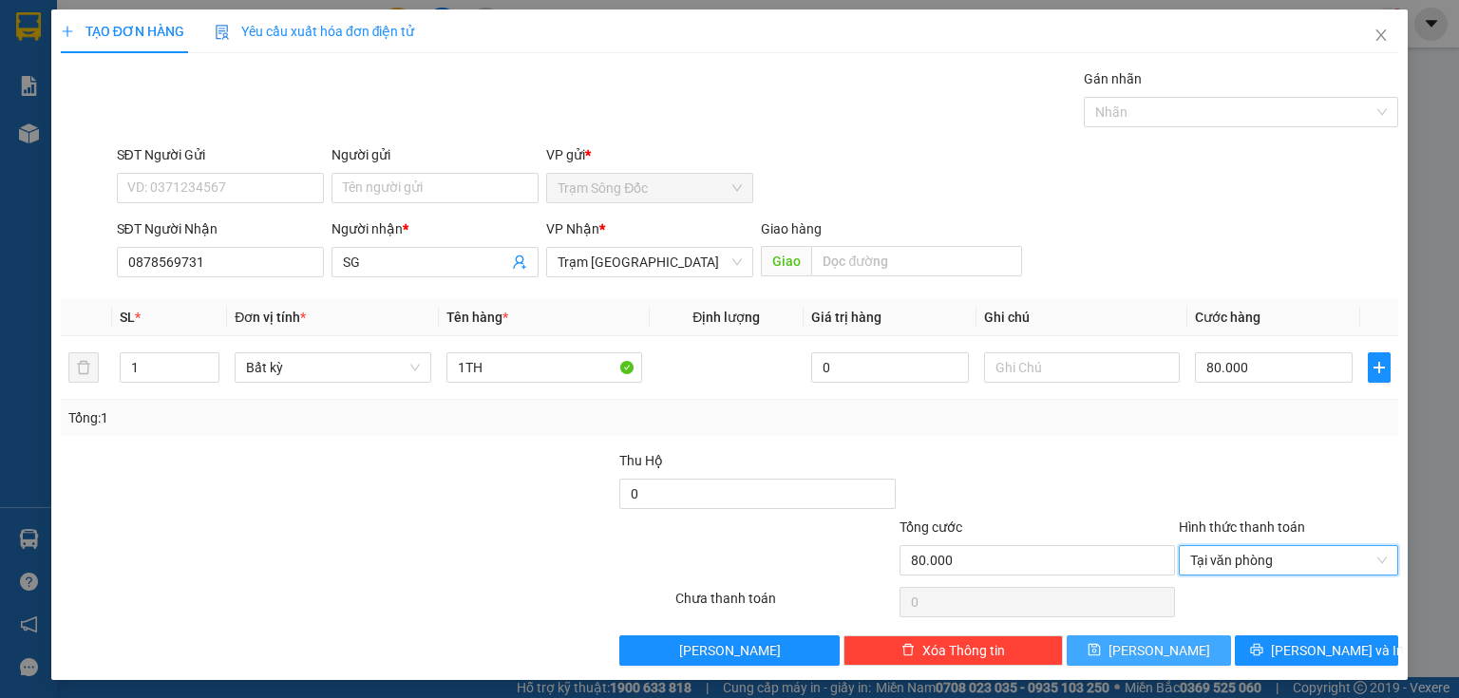
click at [1161, 642] on button "[PERSON_NAME]" at bounding box center [1149, 651] width 164 height 30
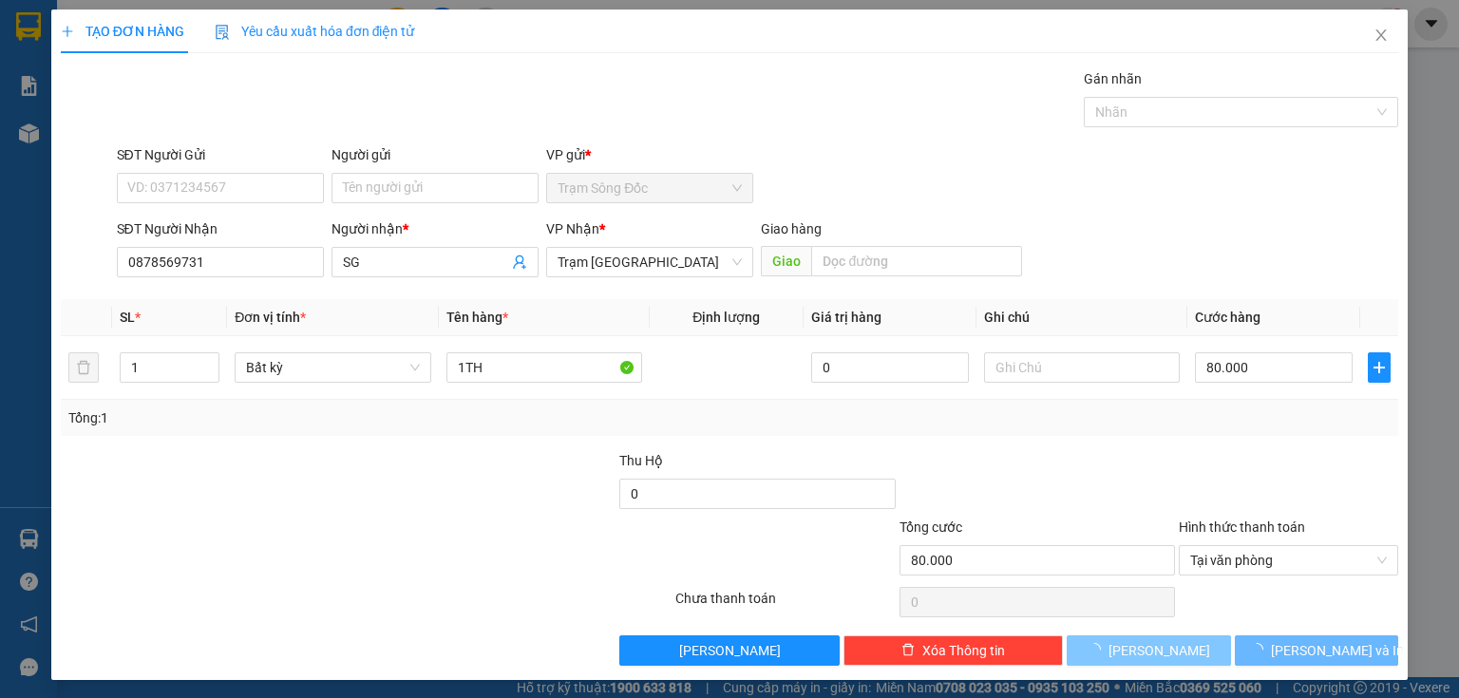
type input "0"
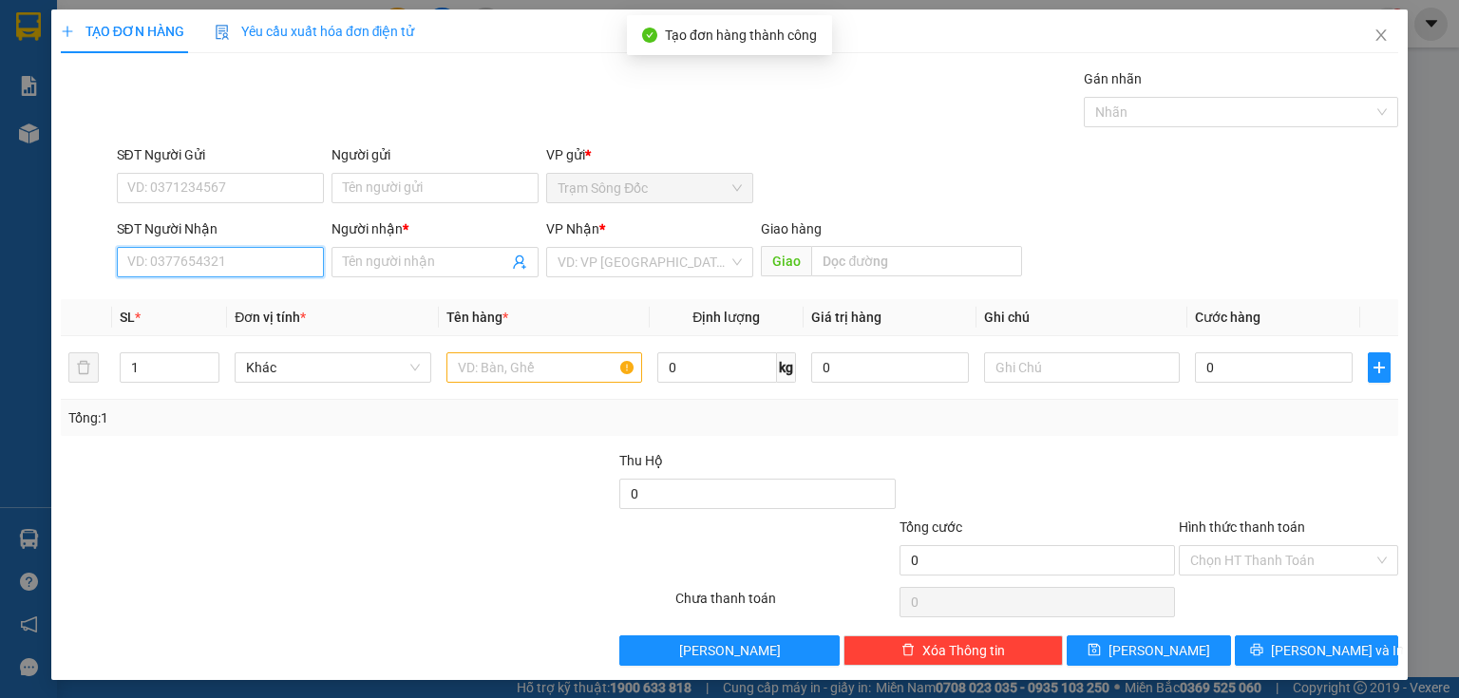
click at [296, 263] on input "SĐT Người Nhận" at bounding box center [220, 262] width 207 height 30
drag, startPoint x: 200, startPoint y: 261, endPoint x: 93, endPoint y: 258, distance: 107.4
click at [93, 258] on div "SĐT Người Nhận 0918877 0918877 Người nhận * Tên người nhận VP Nhận * VD: VP Sài…" at bounding box center [730, 252] width 1342 height 67
type input "0918287716"
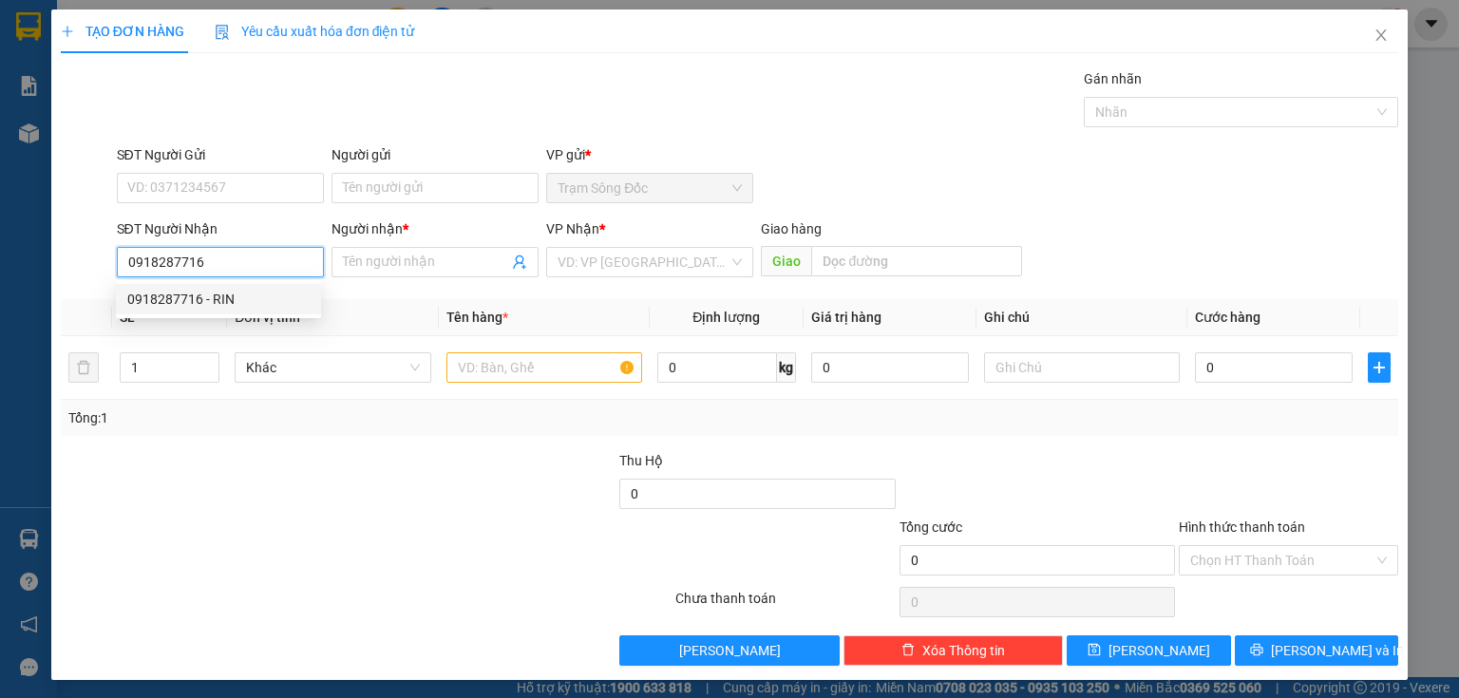
click at [177, 294] on div "0918287716 - RIN" at bounding box center [218, 299] width 182 height 21
type input "RIN"
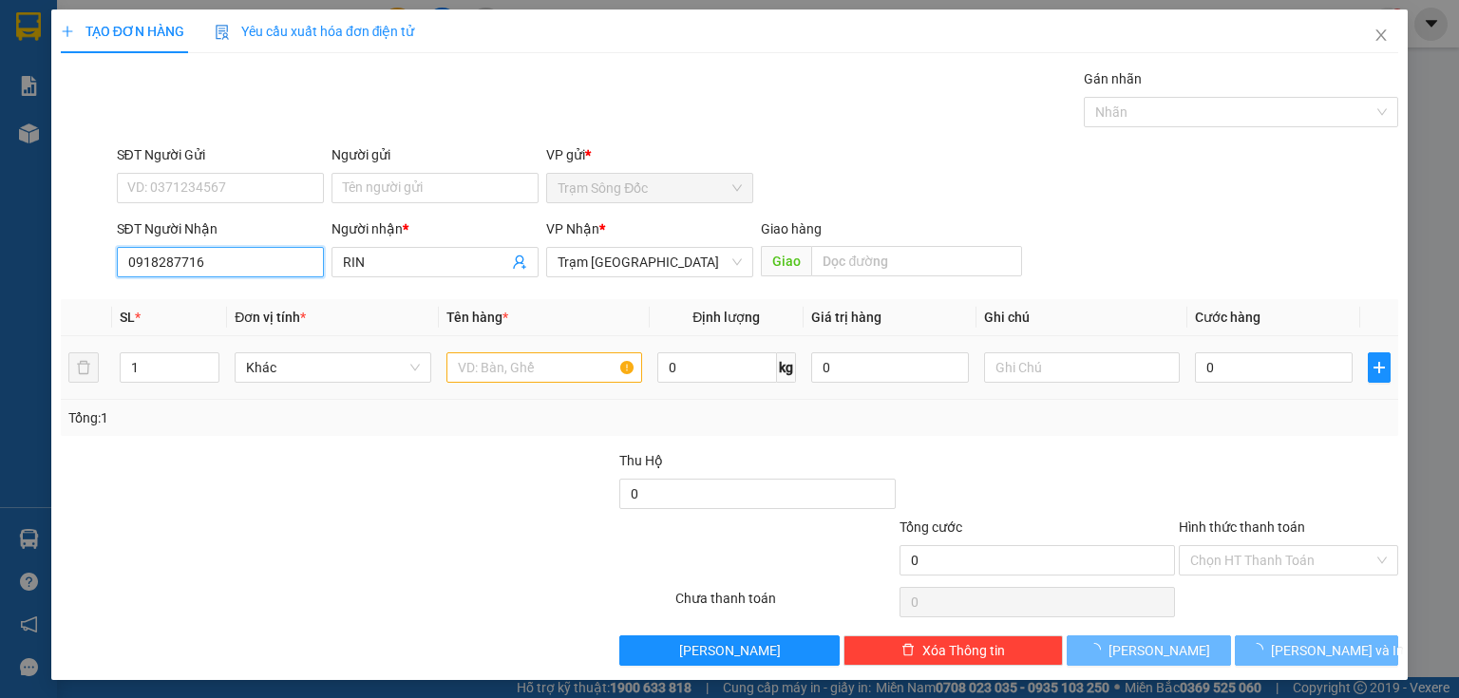
type input "0918287716"
click at [484, 371] on input "text" at bounding box center [545, 368] width 196 height 30
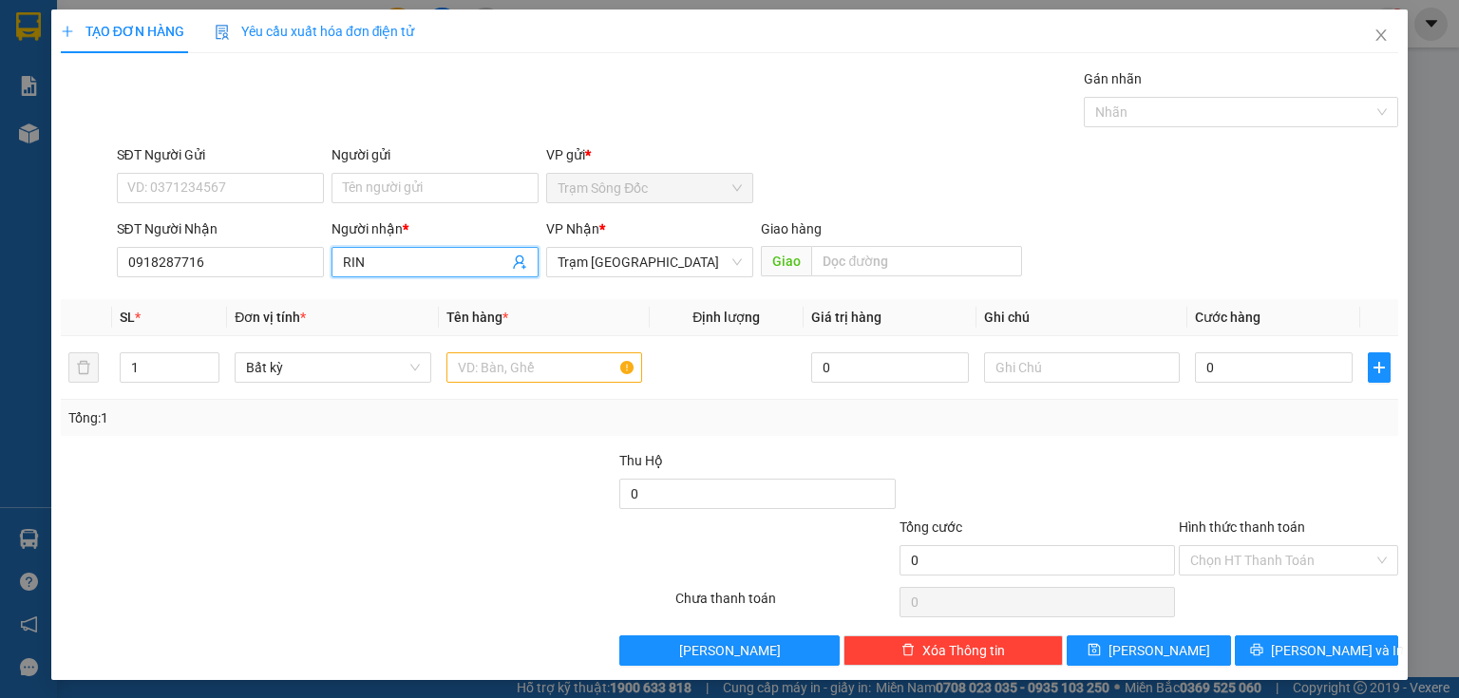
click at [390, 264] on input "RIN" at bounding box center [425, 262] width 165 height 21
drag, startPoint x: 377, startPoint y: 261, endPoint x: 308, endPoint y: 253, distance: 69.9
click at [308, 253] on div "SĐT Người Nhận 0918287716 Người nhận * RIN RIN VP Nhận * Trạm Sài Gòn Giao hàng…" at bounding box center [758, 252] width 1290 height 67
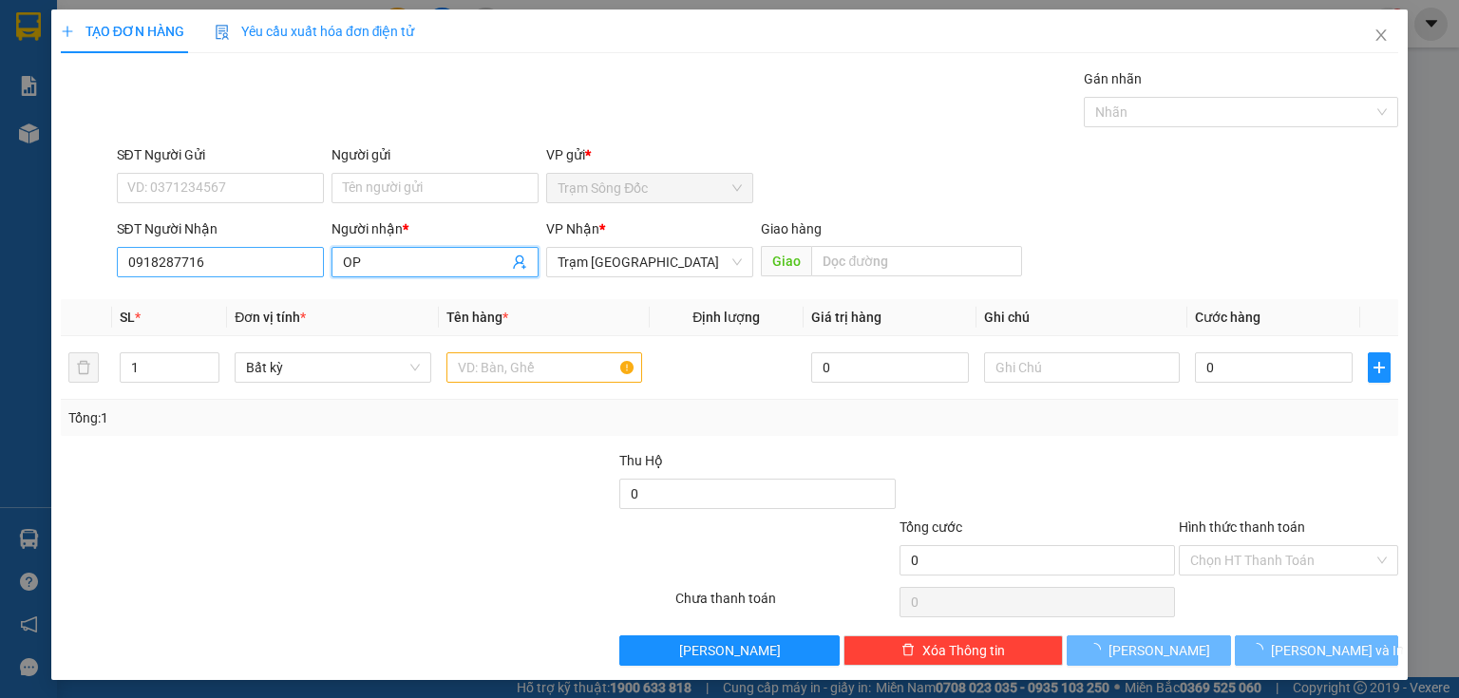
type input "O"
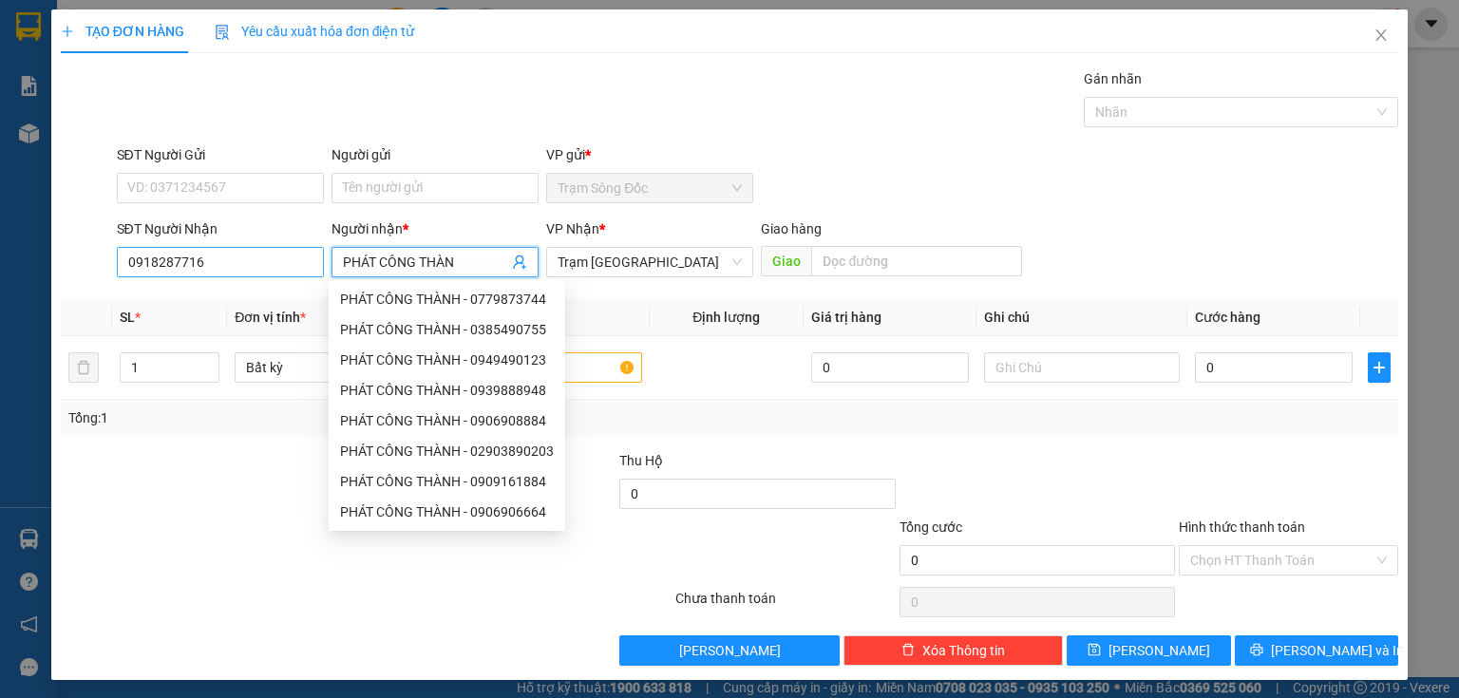
type input "PHÁT CÔNG THÀNH"
click at [471, 372] on div "PHÁT CÔNG THÀNH - 0949490123" at bounding box center [447, 360] width 237 height 30
type input "0949490123"
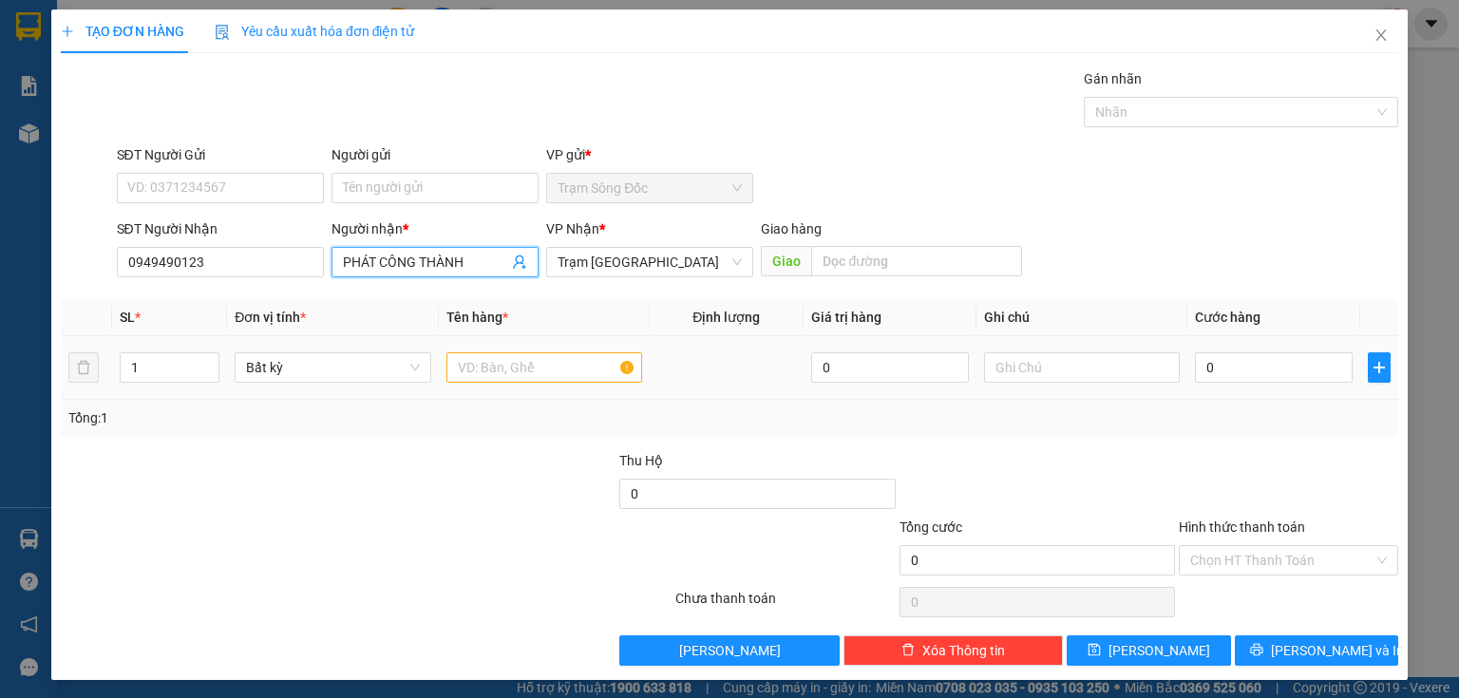
type input "PHÁT CÔNG THÀNH"
click at [575, 369] on input "text" at bounding box center [545, 368] width 196 height 30
drag, startPoint x: 265, startPoint y: 270, endPoint x: 90, endPoint y: 264, distance: 174.9
click at [90, 264] on div "SĐT Người Nhận 0949490123 0949490123 Người nhận * PHÁT CÔNG THÀNH VP Nhận * Trạ…" at bounding box center [730, 252] width 1342 height 67
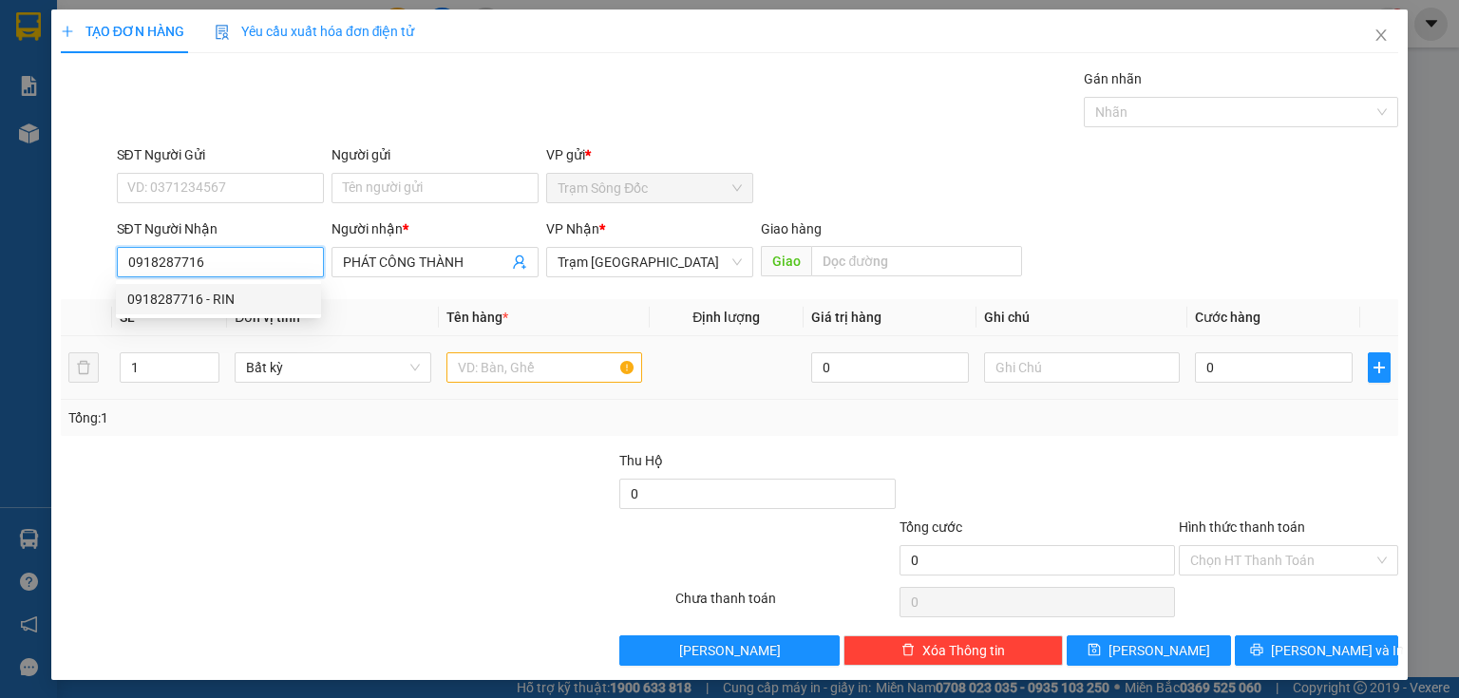
type input "0918287716"
click at [502, 370] on input "text" at bounding box center [545, 368] width 196 height 30
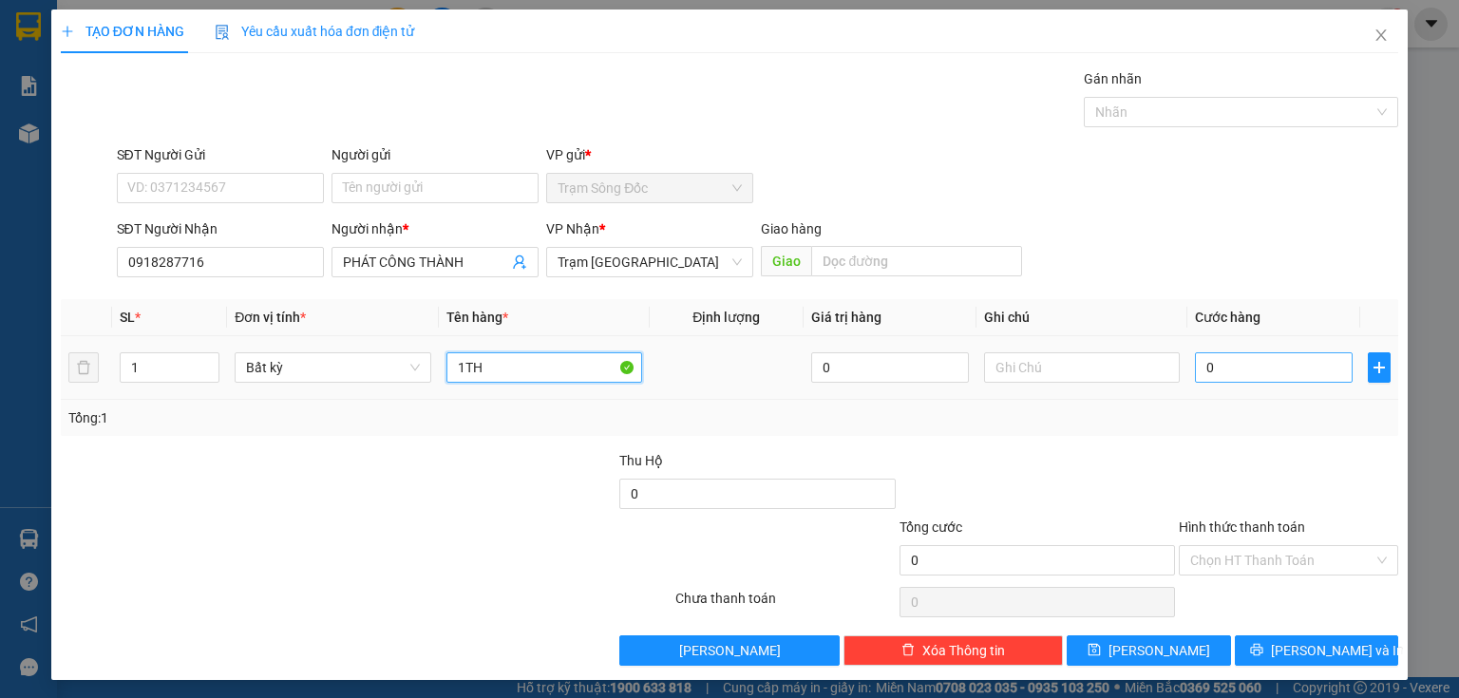
type input "1TH"
click at [1236, 369] on input "0" at bounding box center [1274, 368] width 158 height 30
click at [1212, 452] on div at bounding box center [1288, 483] width 223 height 67
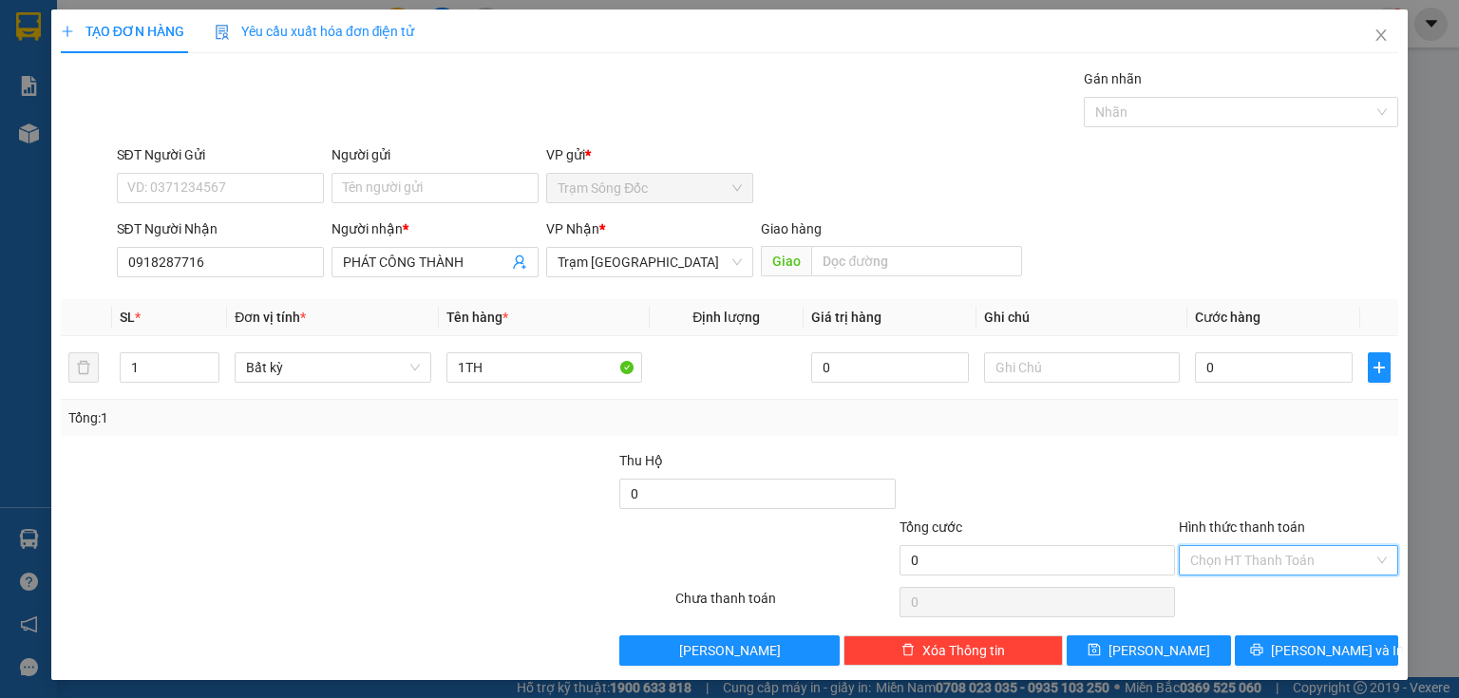
click at [1261, 565] on input "Hình thức thanh toán" at bounding box center [1282, 560] width 183 height 29
drag, startPoint x: 1246, startPoint y: 620, endPoint x: 1228, endPoint y: 623, distance: 18.4
click at [1243, 620] on div "Miễn phí" at bounding box center [1279, 627] width 196 height 21
click at [1181, 644] on button "[PERSON_NAME]" at bounding box center [1149, 651] width 164 height 30
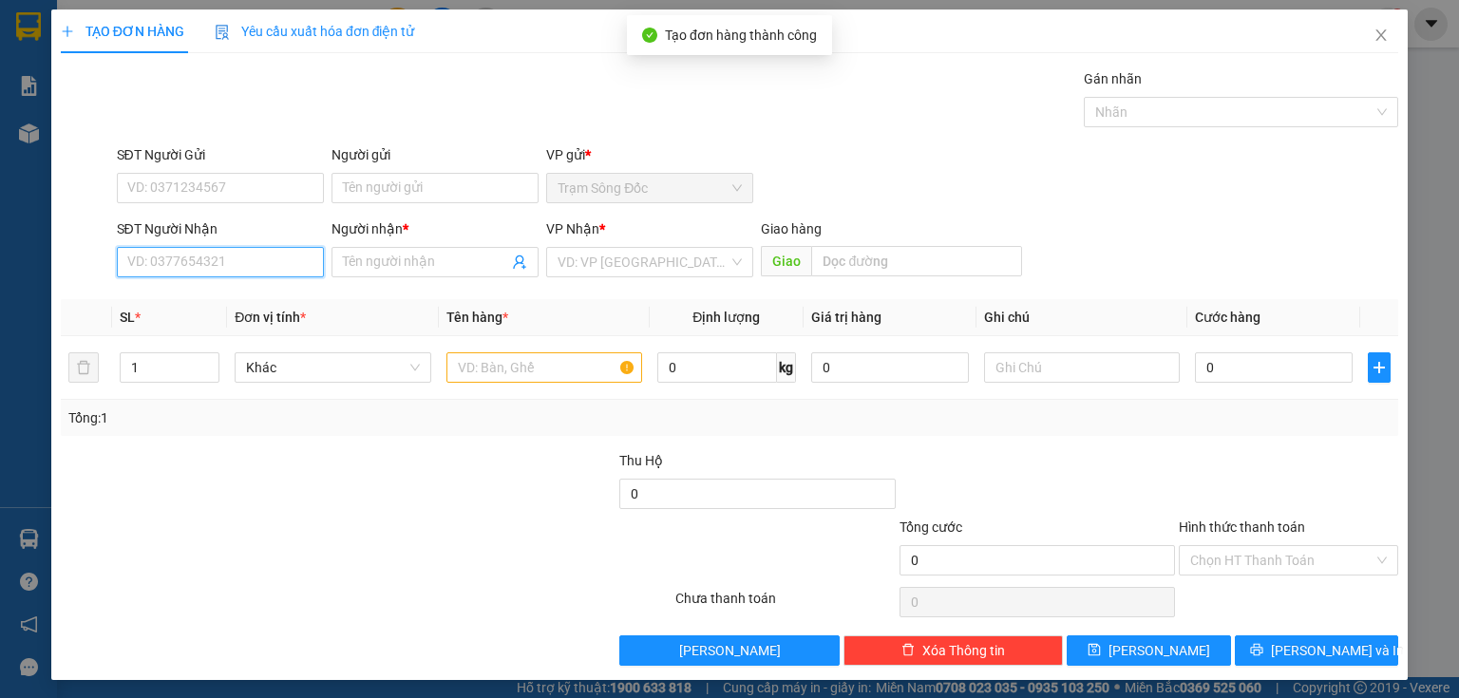
click at [258, 270] on input "SĐT Người Nhận" at bounding box center [220, 262] width 207 height 30
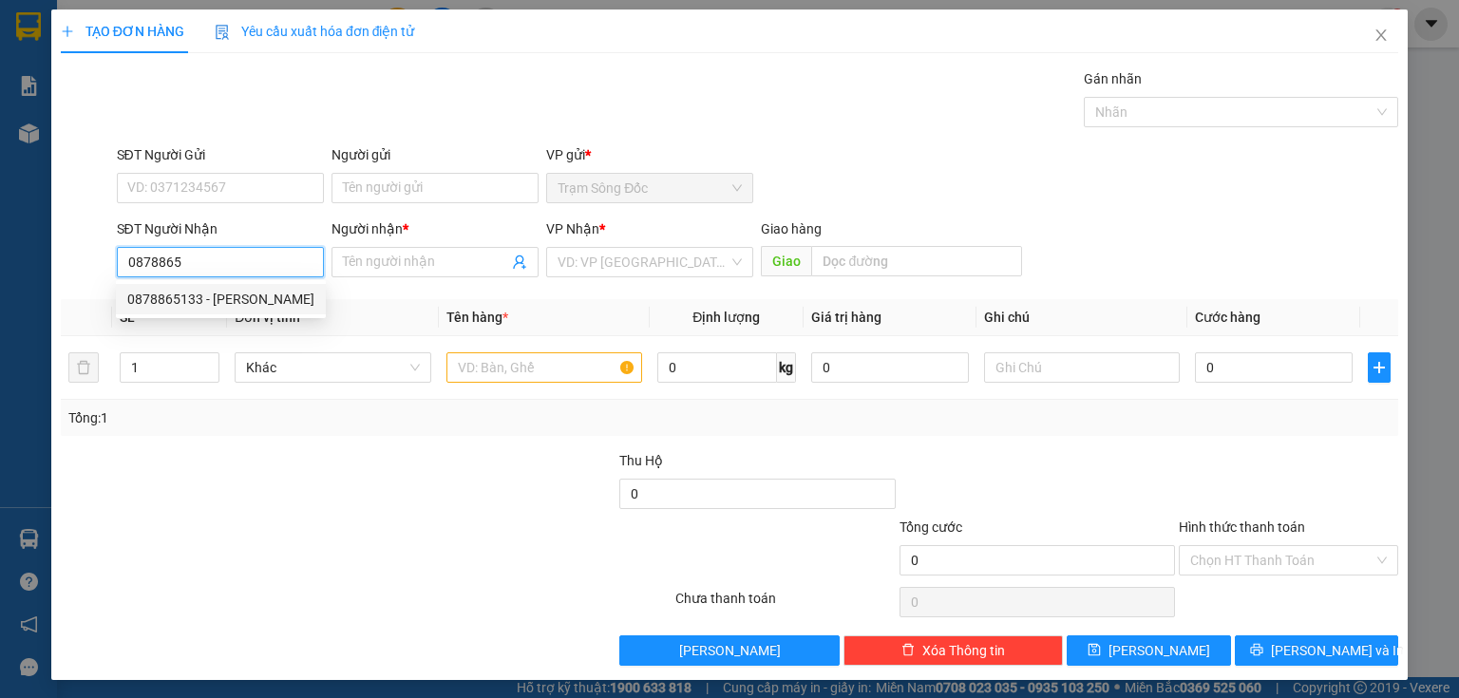
click at [281, 312] on div "0878865133 - HAN" at bounding box center [221, 299] width 210 height 30
type input "0878865133"
type input "HAN"
type input "UNG BUU"
type input "0878865133"
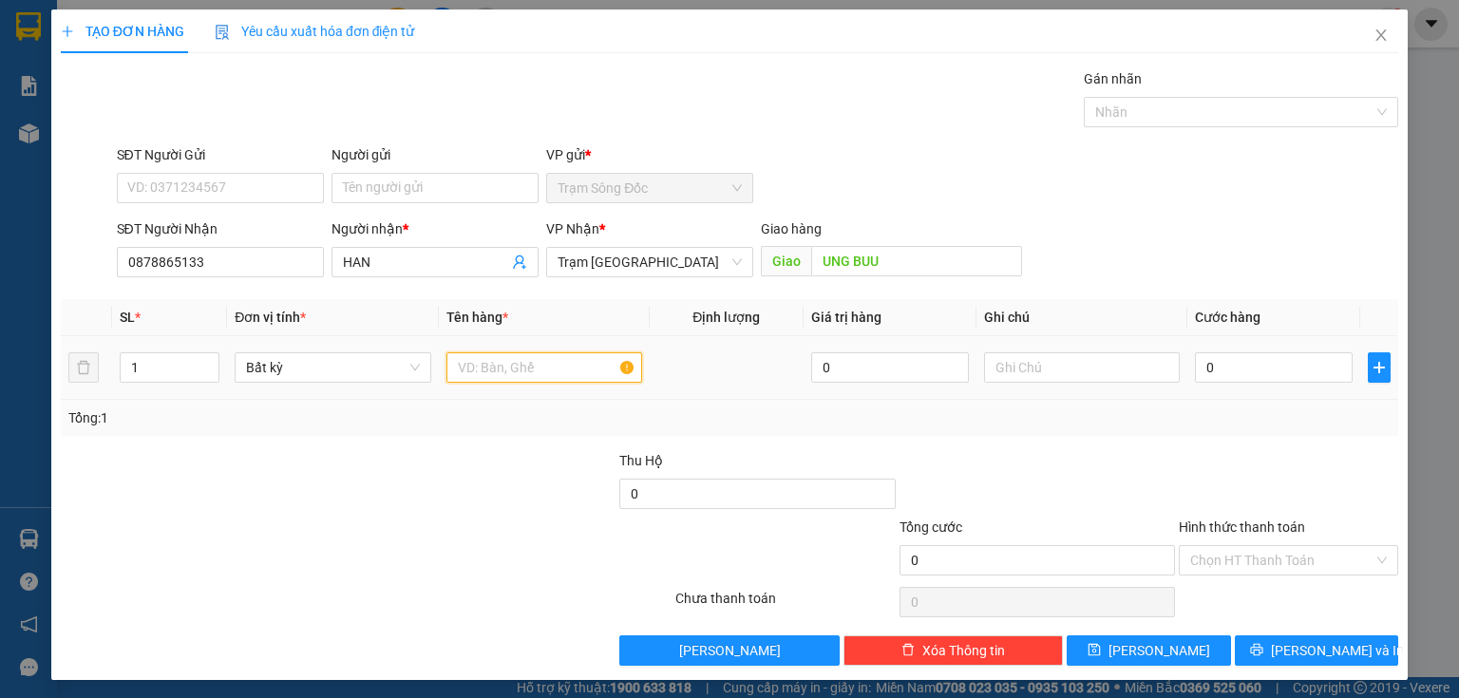
click at [491, 374] on input "text" at bounding box center [545, 368] width 196 height 30
type input "1TH"
click at [1231, 376] on input "0" at bounding box center [1274, 368] width 158 height 30
type input "5"
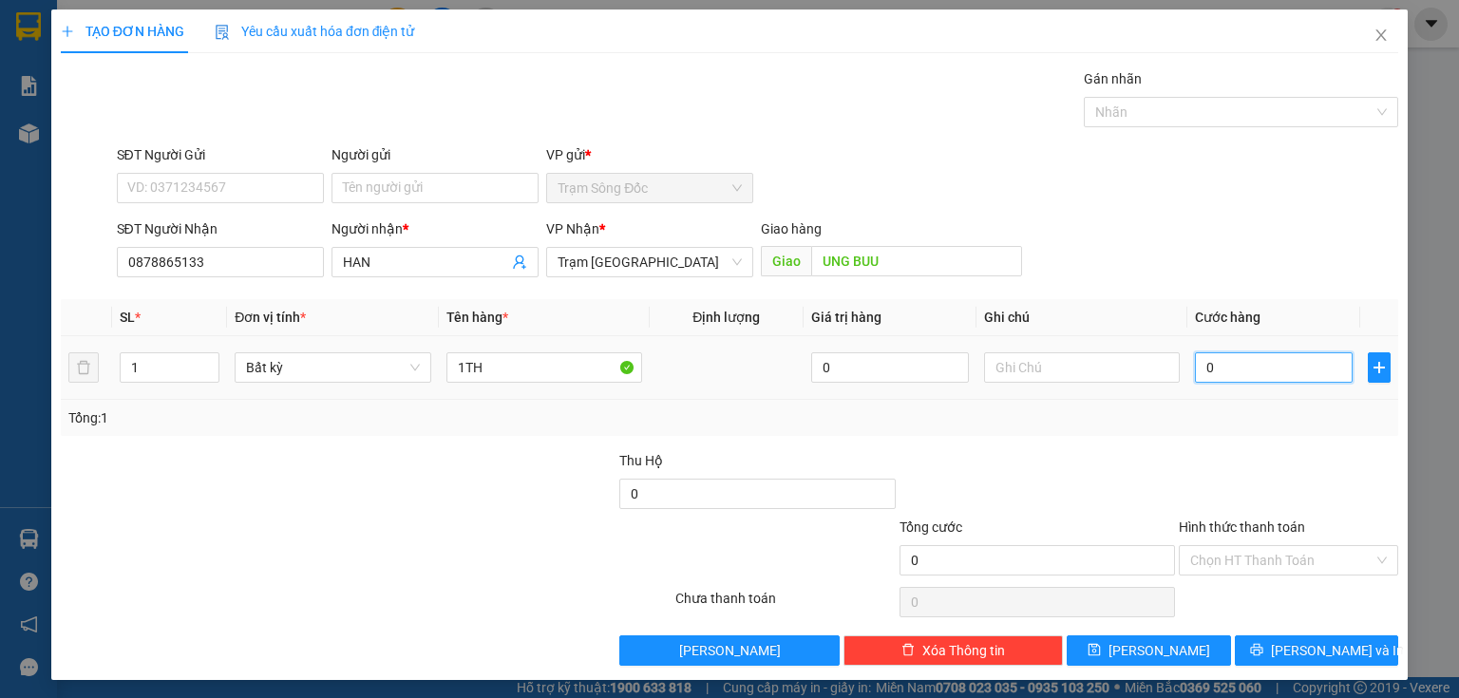
type input "5"
type input "50"
type input "50.000"
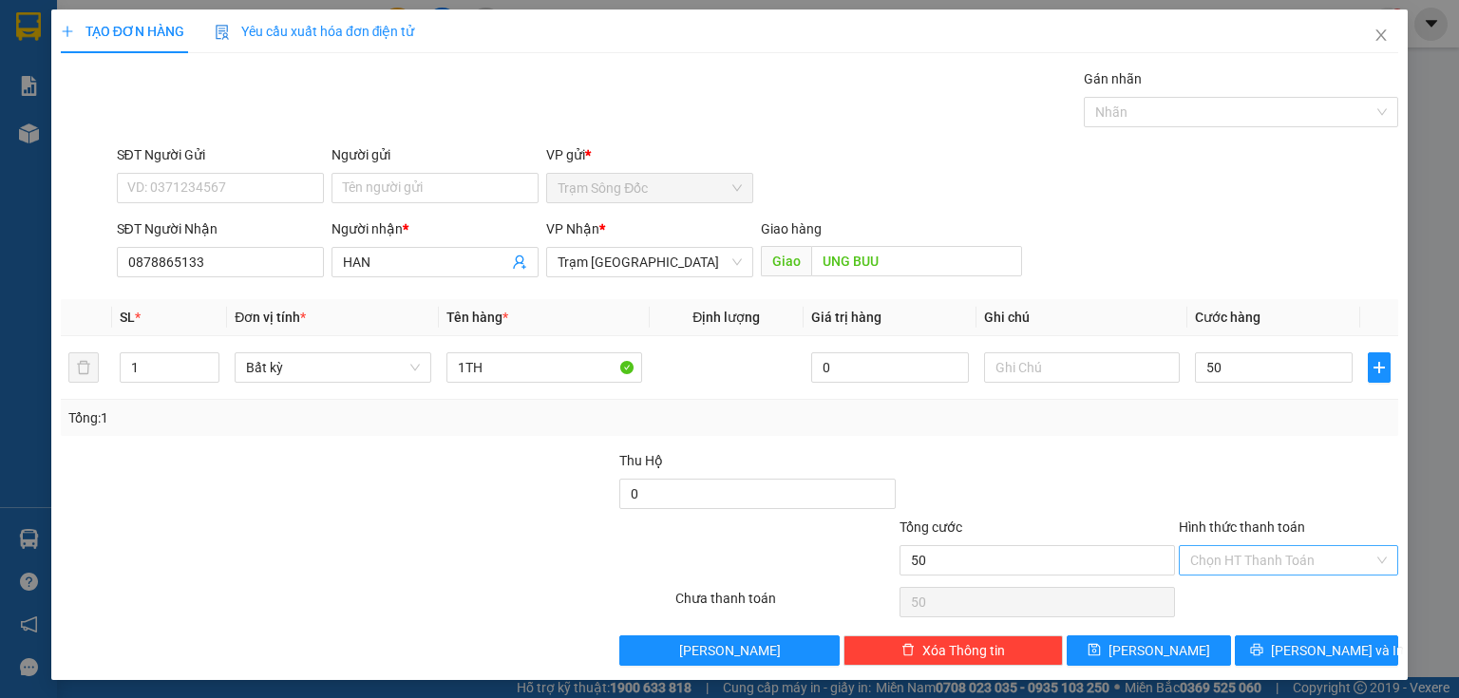
type input "50.000"
click at [1281, 558] on input "Hình thức thanh toán" at bounding box center [1282, 560] width 183 height 29
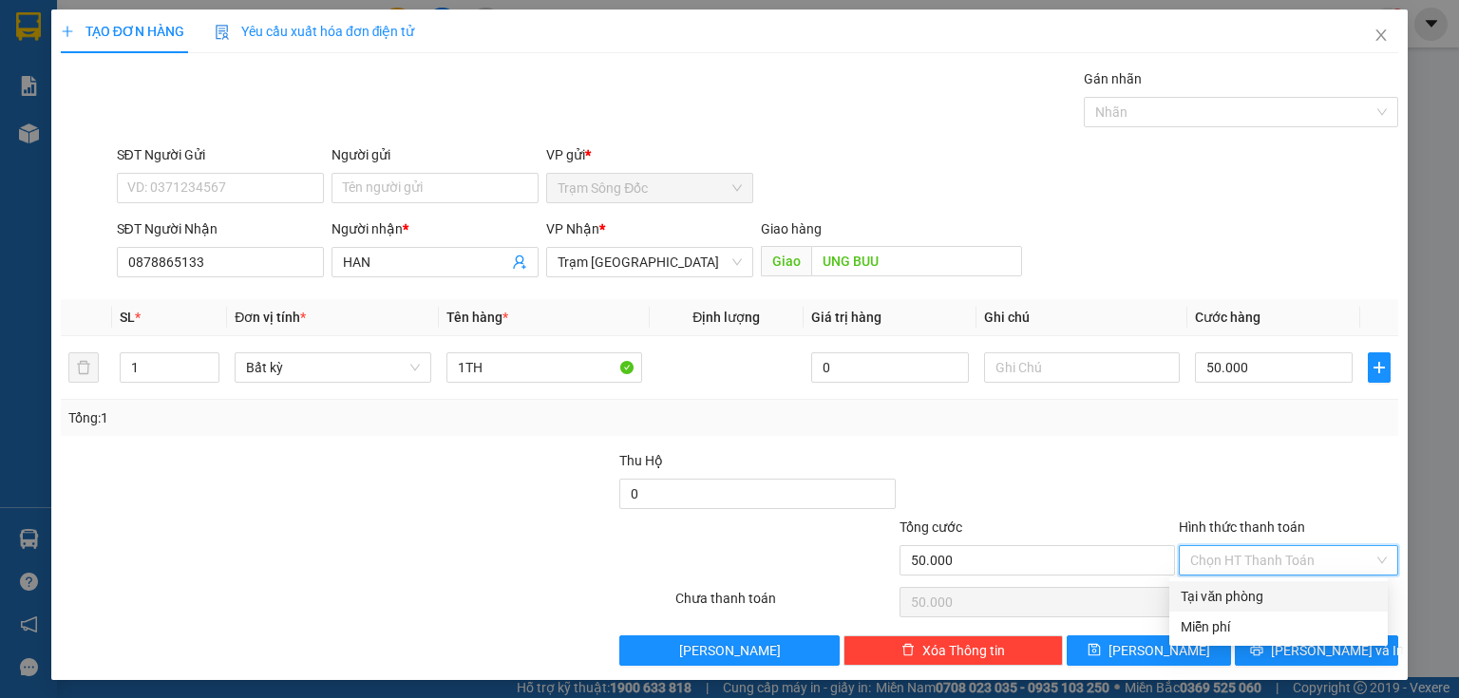
drag, startPoint x: 1249, startPoint y: 593, endPoint x: 1239, endPoint y: 603, distance: 14.1
click at [1247, 595] on div "Tại văn phòng" at bounding box center [1279, 596] width 196 height 21
type input "0"
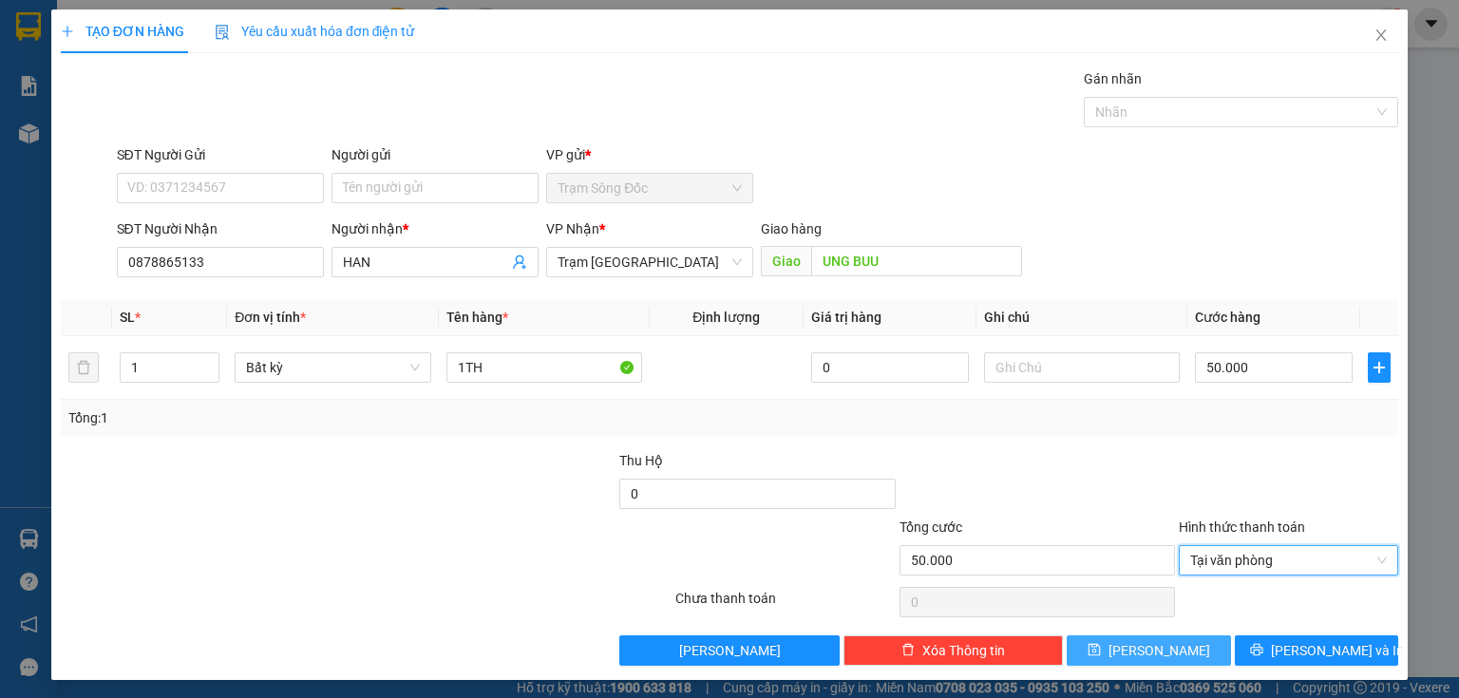
click at [1101, 654] on icon "save" at bounding box center [1094, 649] width 13 height 13
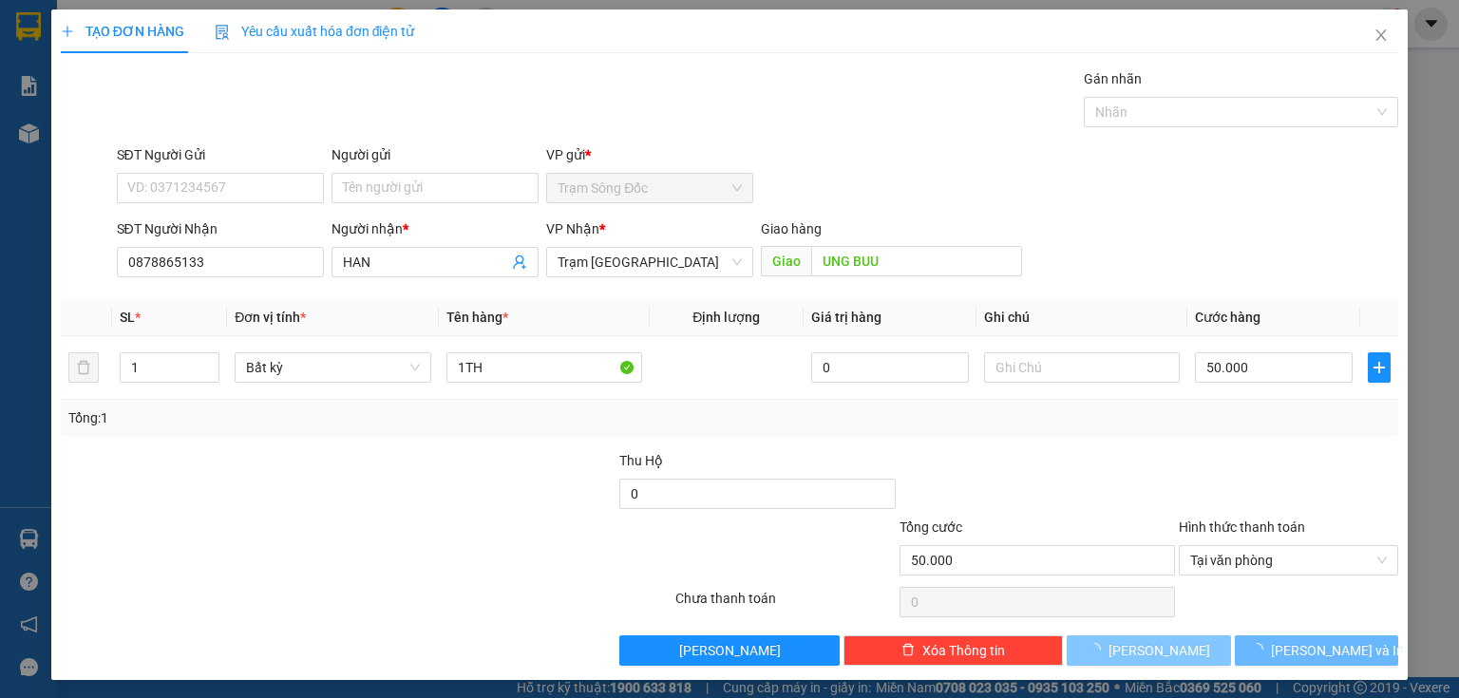
type input "0"
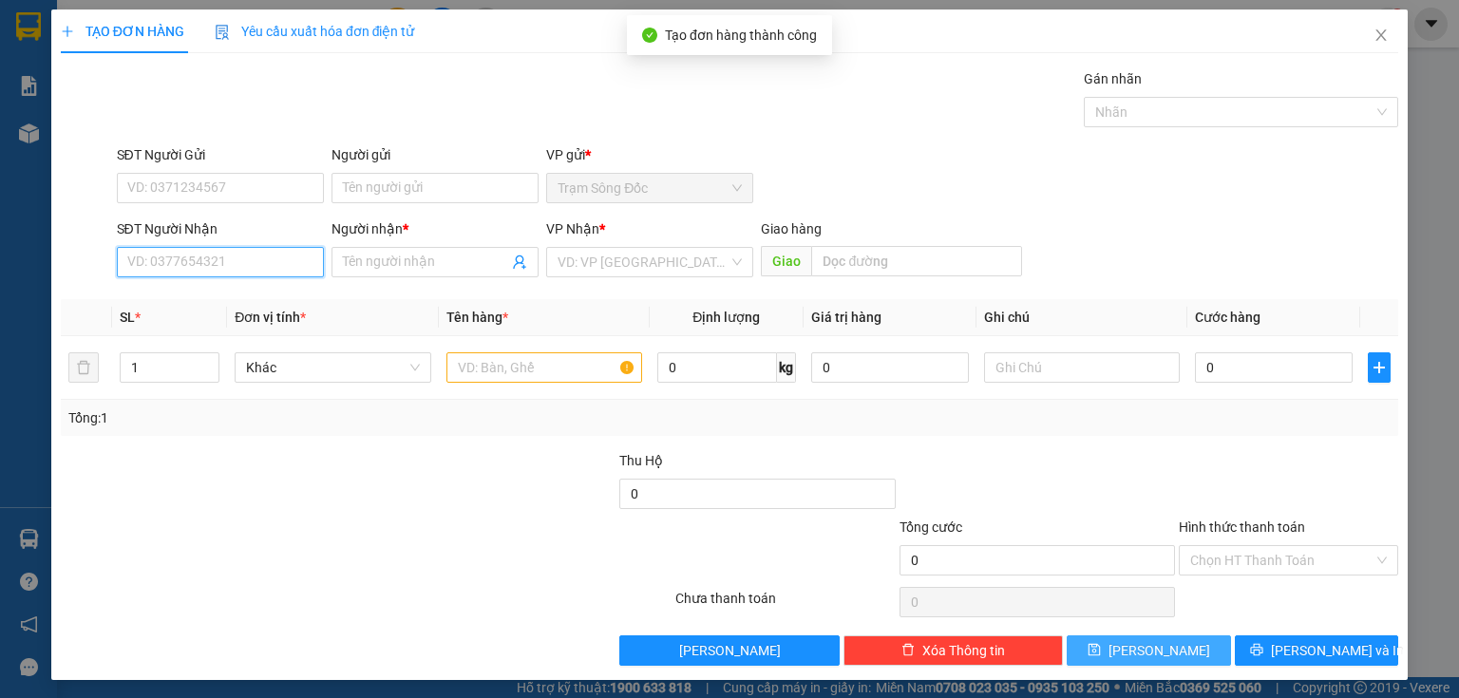
click at [250, 258] on input "SĐT Người Nhận" at bounding box center [220, 262] width 207 height 30
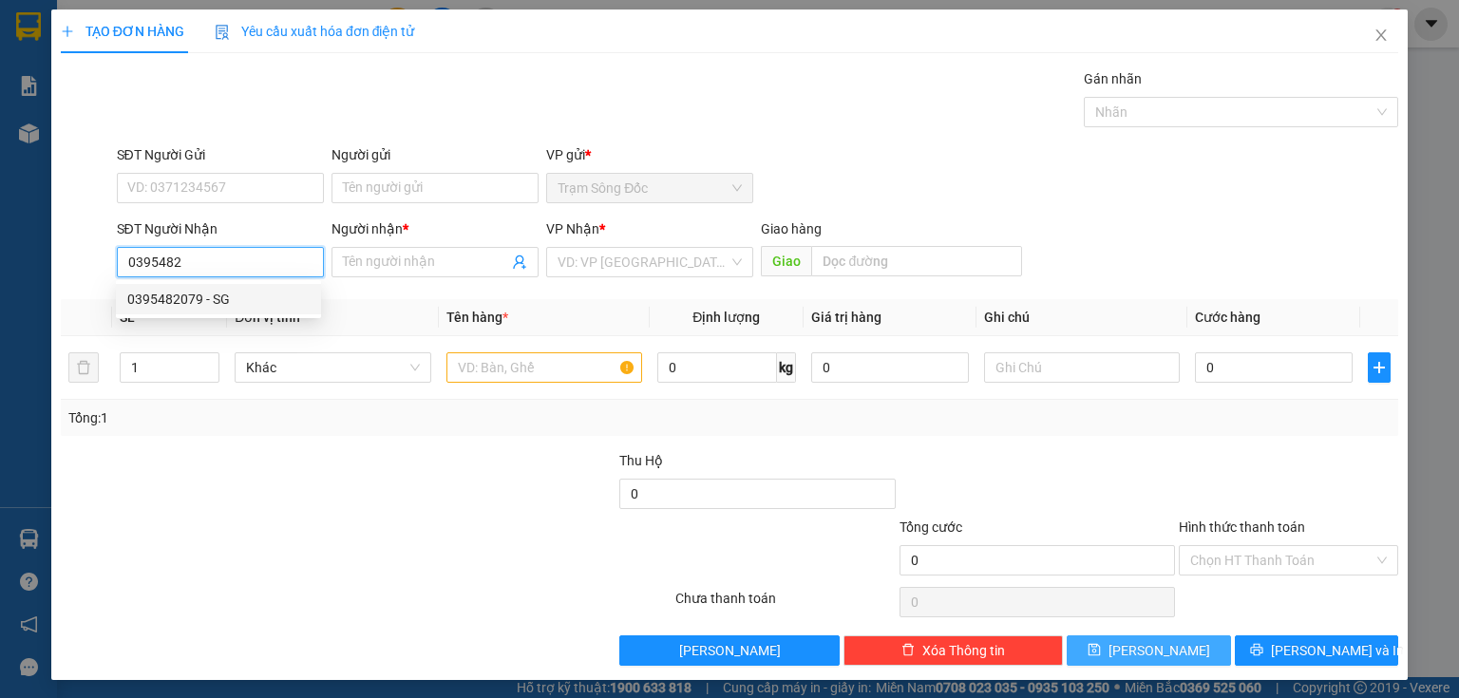
click at [218, 289] on div "0395482079 - SG" at bounding box center [218, 299] width 182 height 21
type input "0395482079"
type input "SG"
type input "AN SUONG"
type input "0395482079"
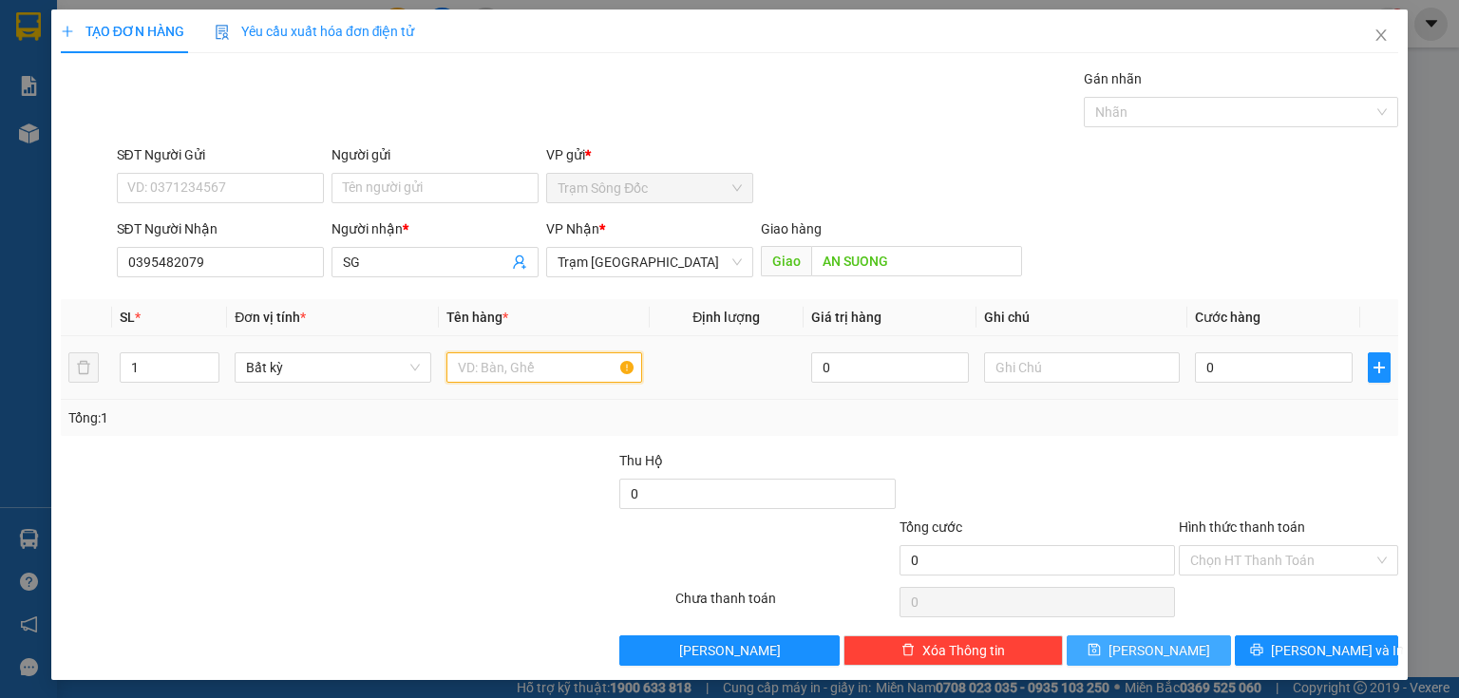
click at [486, 364] on input "text" at bounding box center [545, 368] width 196 height 30
type input "1TH"
click at [1218, 364] on input "0" at bounding box center [1274, 368] width 158 height 30
type input "6"
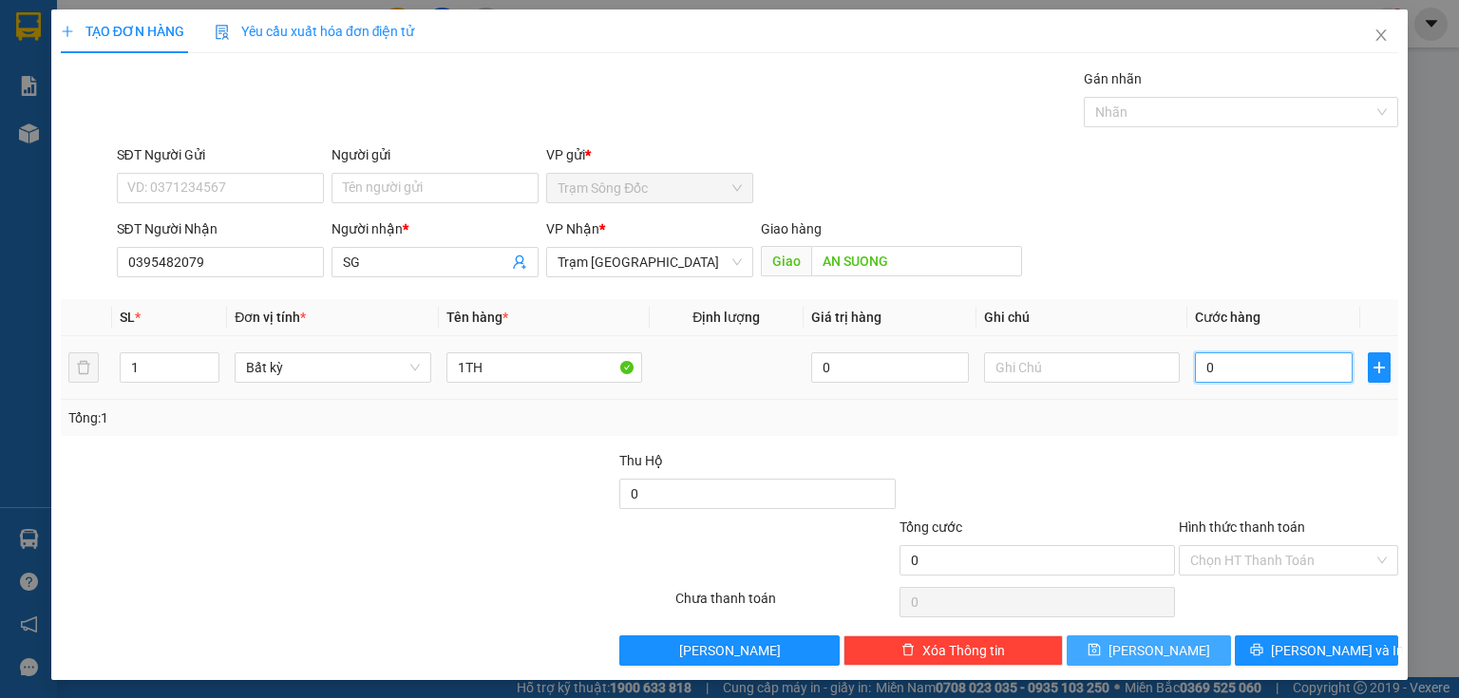
type input "6"
type input "60"
type input "60.000"
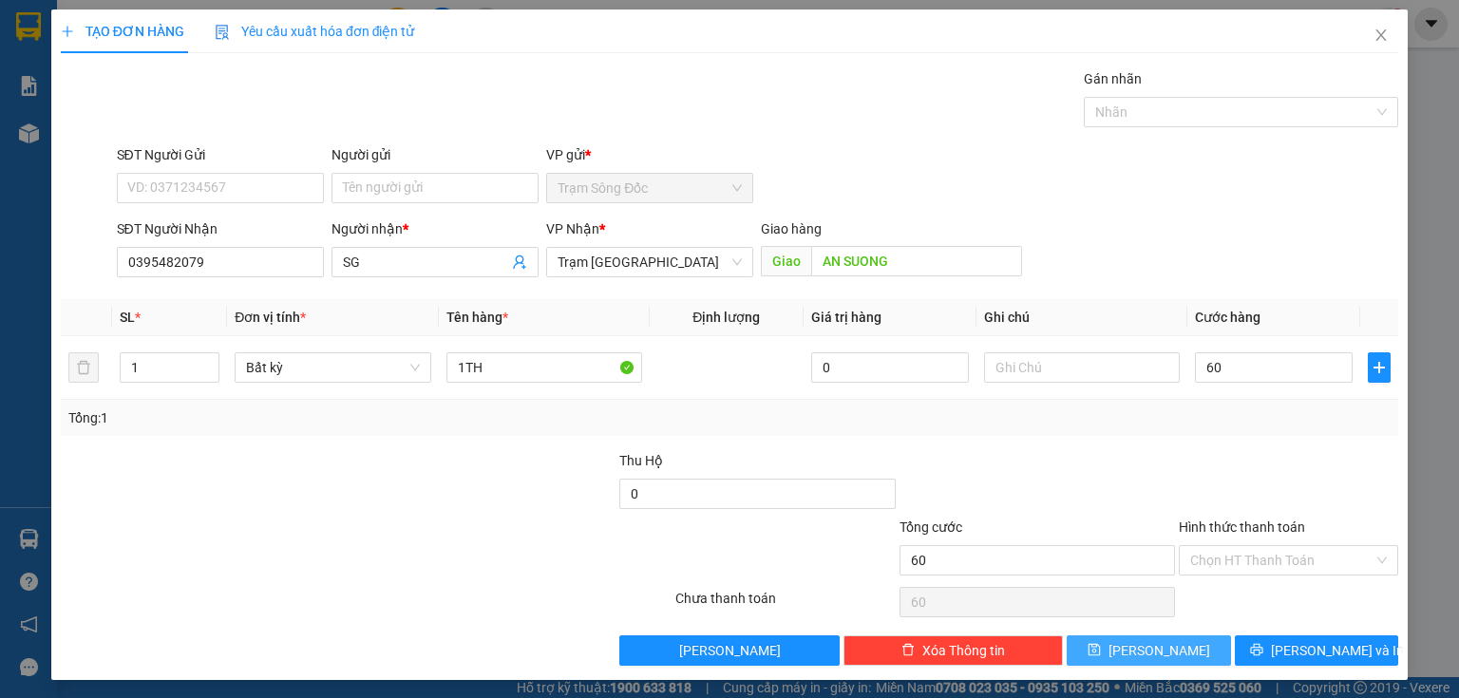
type input "60.000"
drag, startPoint x: 1180, startPoint y: 642, endPoint x: 764, endPoint y: 542, distance: 428.2
click at [1177, 642] on button "[PERSON_NAME]" at bounding box center [1149, 651] width 164 height 30
type input "0"
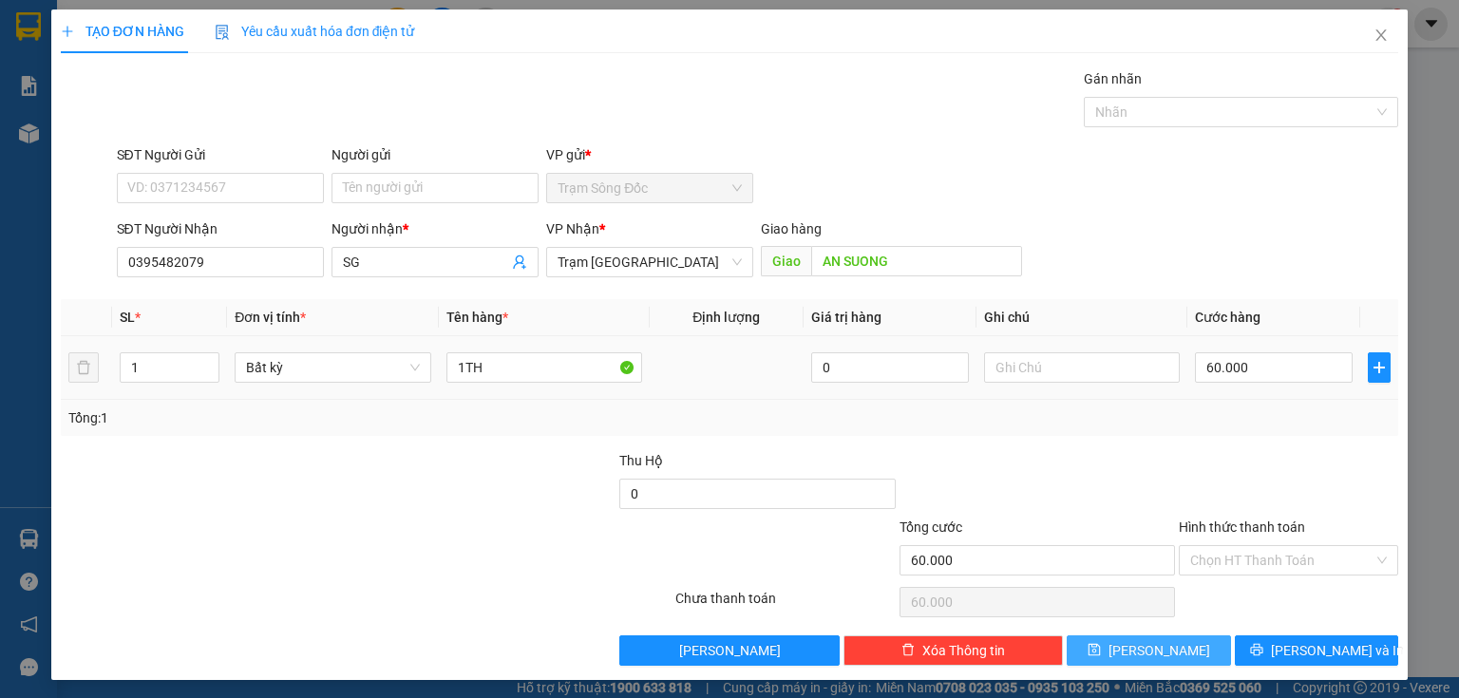
type input "0"
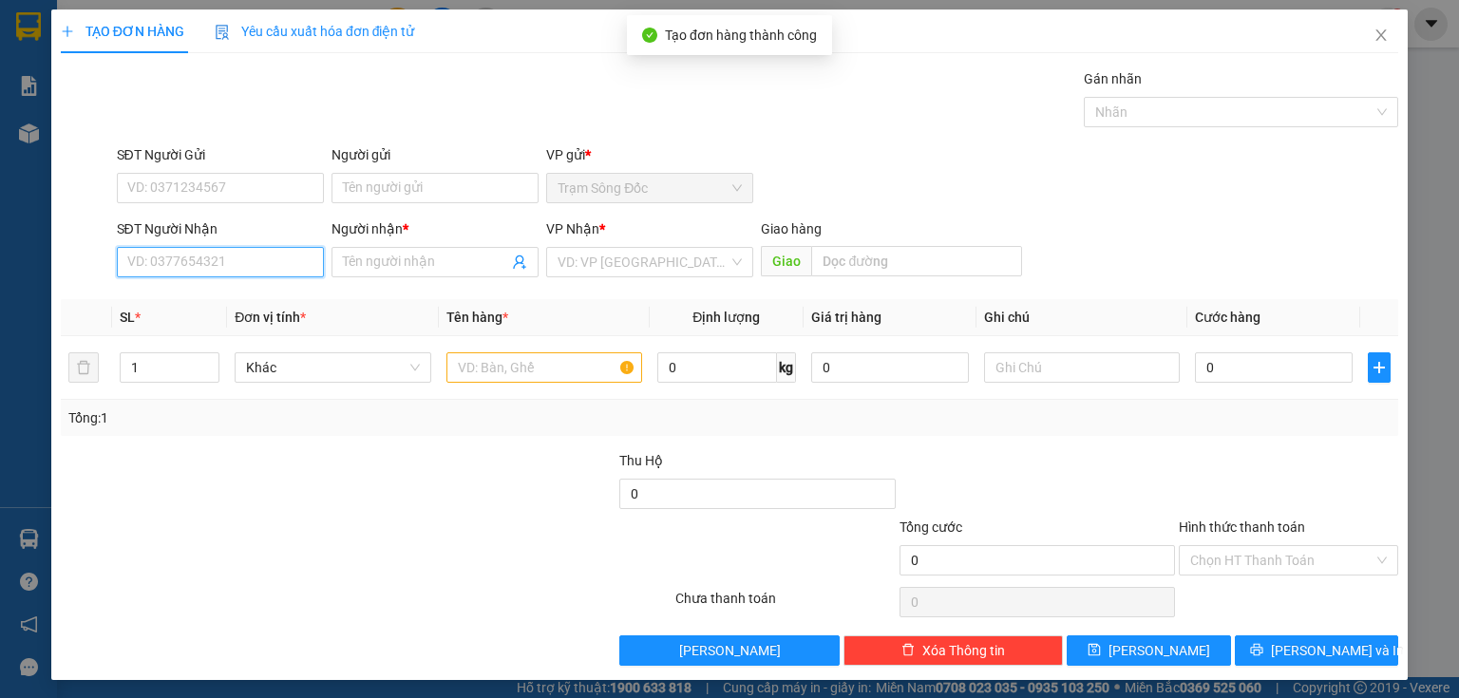
click at [198, 260] on input "SĐT Người Nhận" at bounding box center [220, 262] width 207 height 30
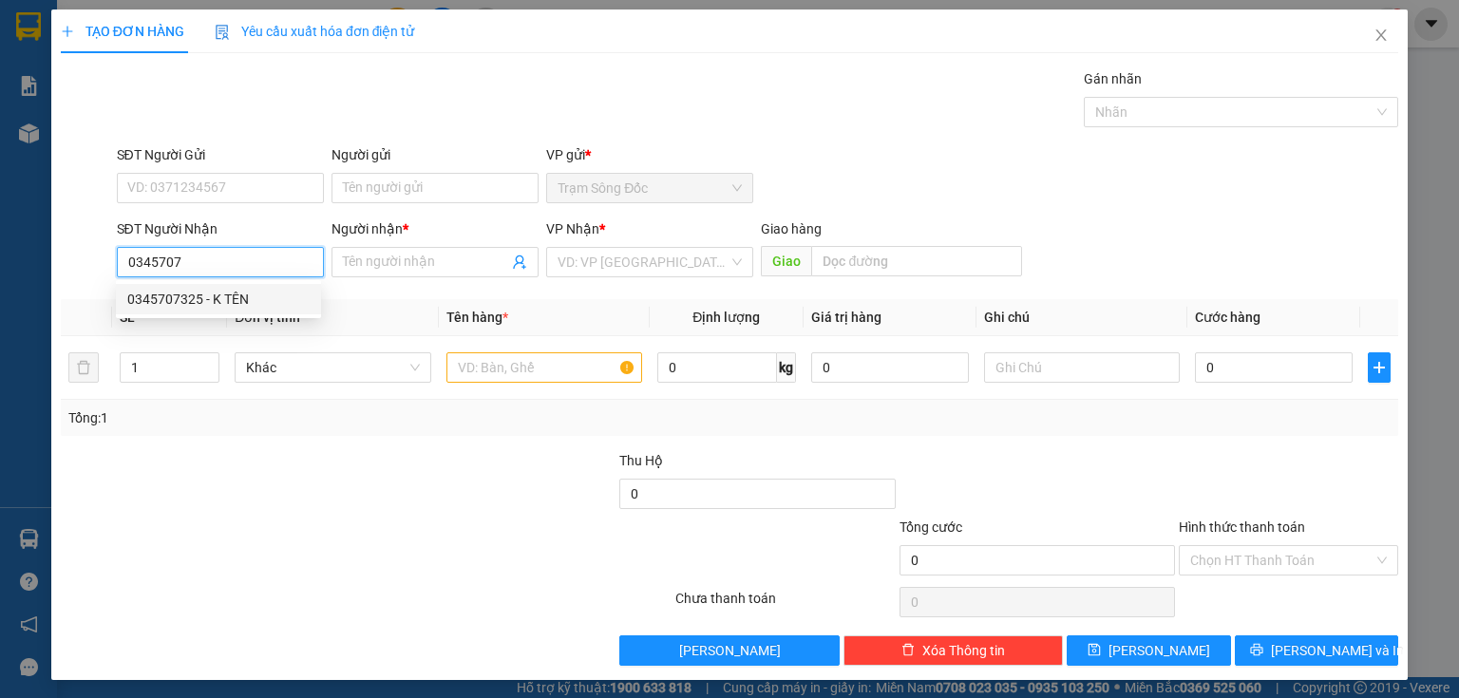
click at [213, 304] on div "0345707325 - K TÊN" at bounding box center [218, 299] width 182 height 21
type input "0345707325"
type input "K TÊN"
type input "SOC TRANG"
type input "0345707325"
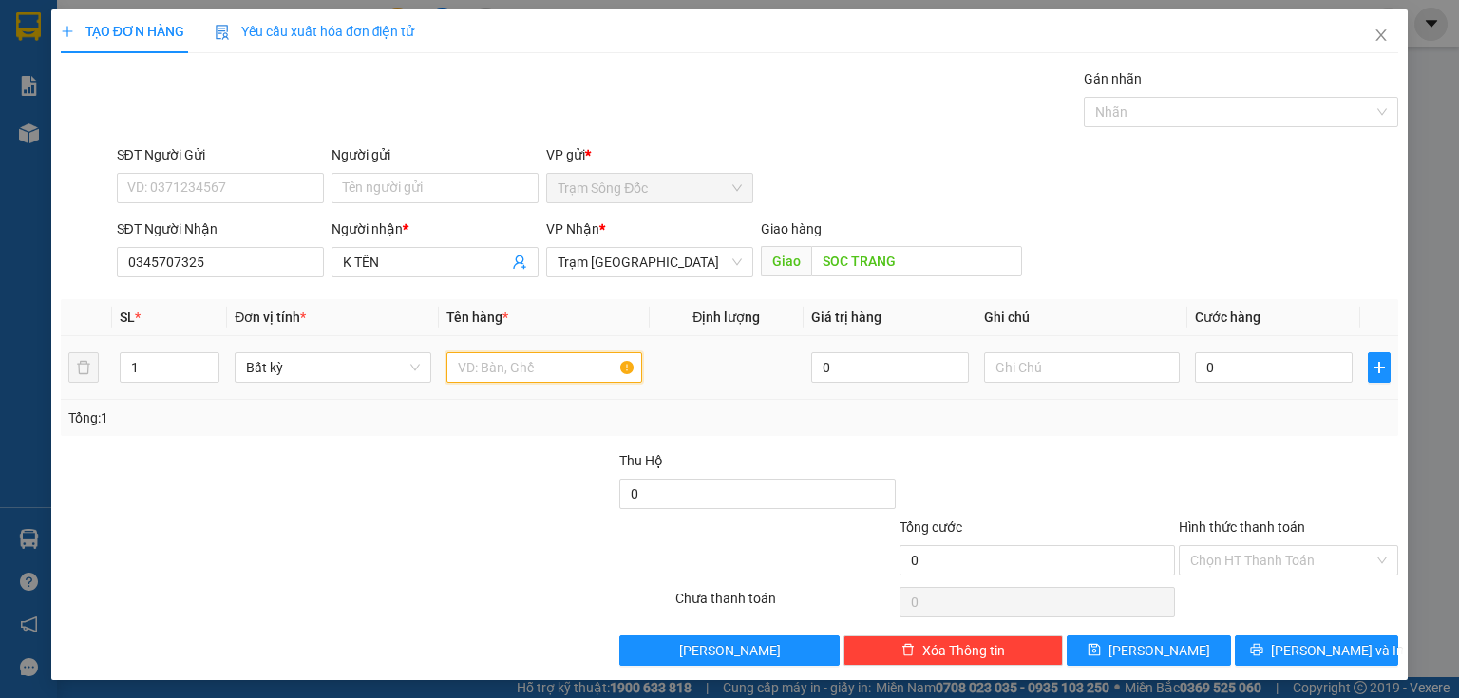
click at [479, 375] on input "text" at bounding box center [545, 368] width 196 height 30
type input "1TH"
click at [1198, 363] on input "0" at bounding box center [1274, 368] width 158 height 30
type input "5"
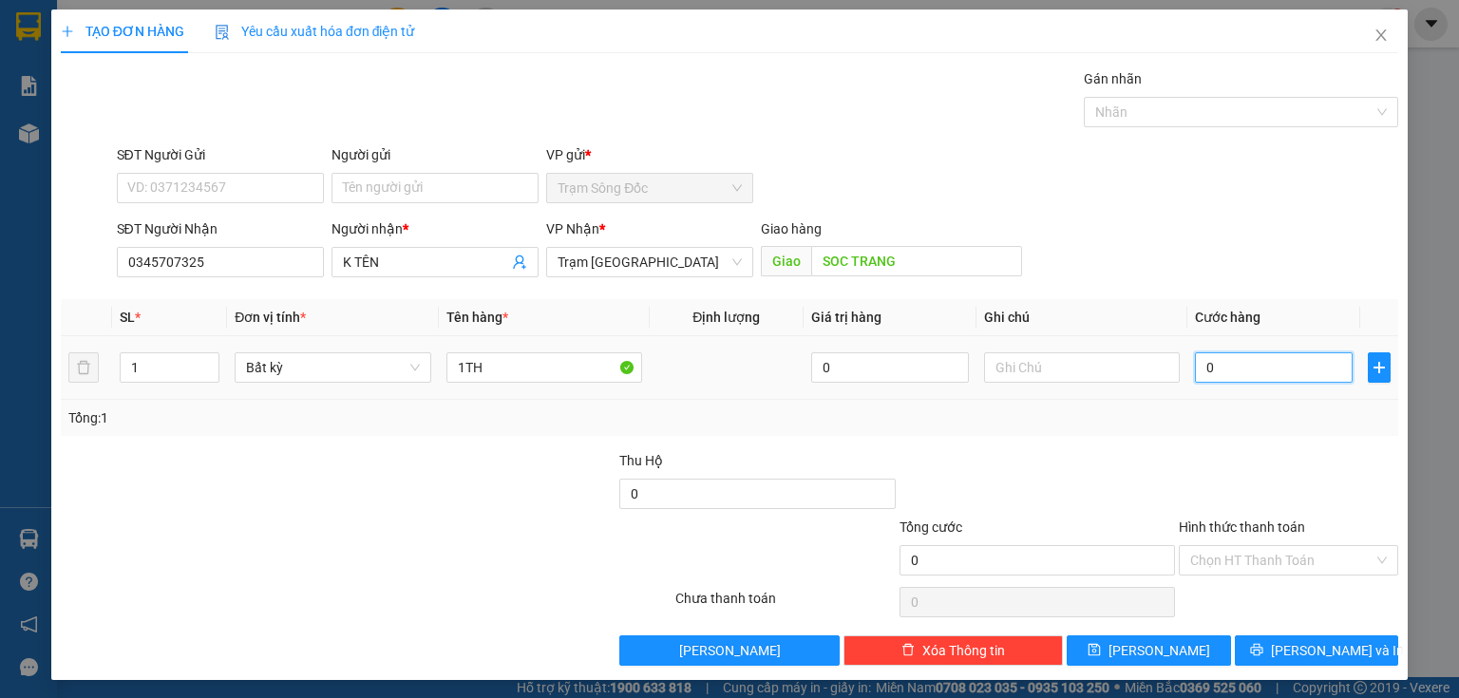
type input "5"
type input "50"
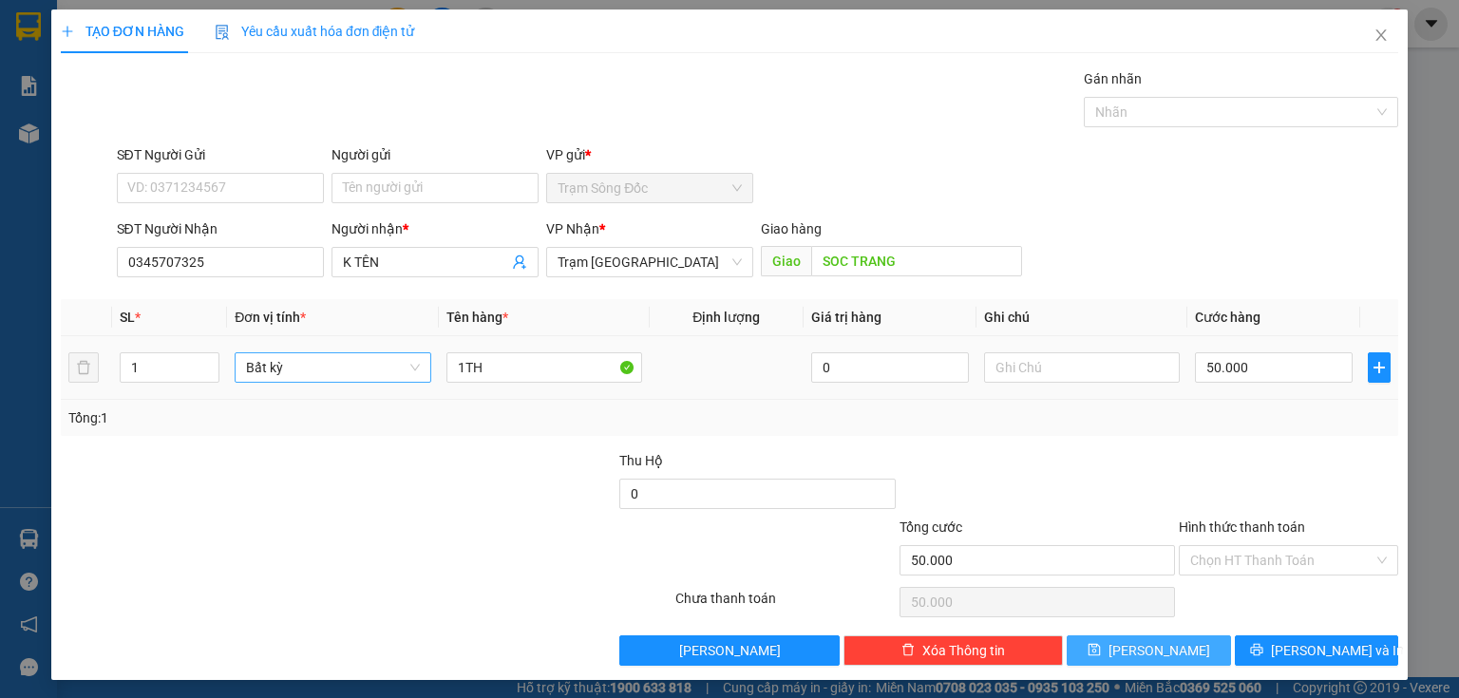
drag, startPoint x: 1148, startPoint y: 645, endPoint x: 334, endPoint y: 374, distance: 857.3
click at [1147, 644] on span "[PERSON_NAME]" at bounding box center [1160, 650] width 102 height 21
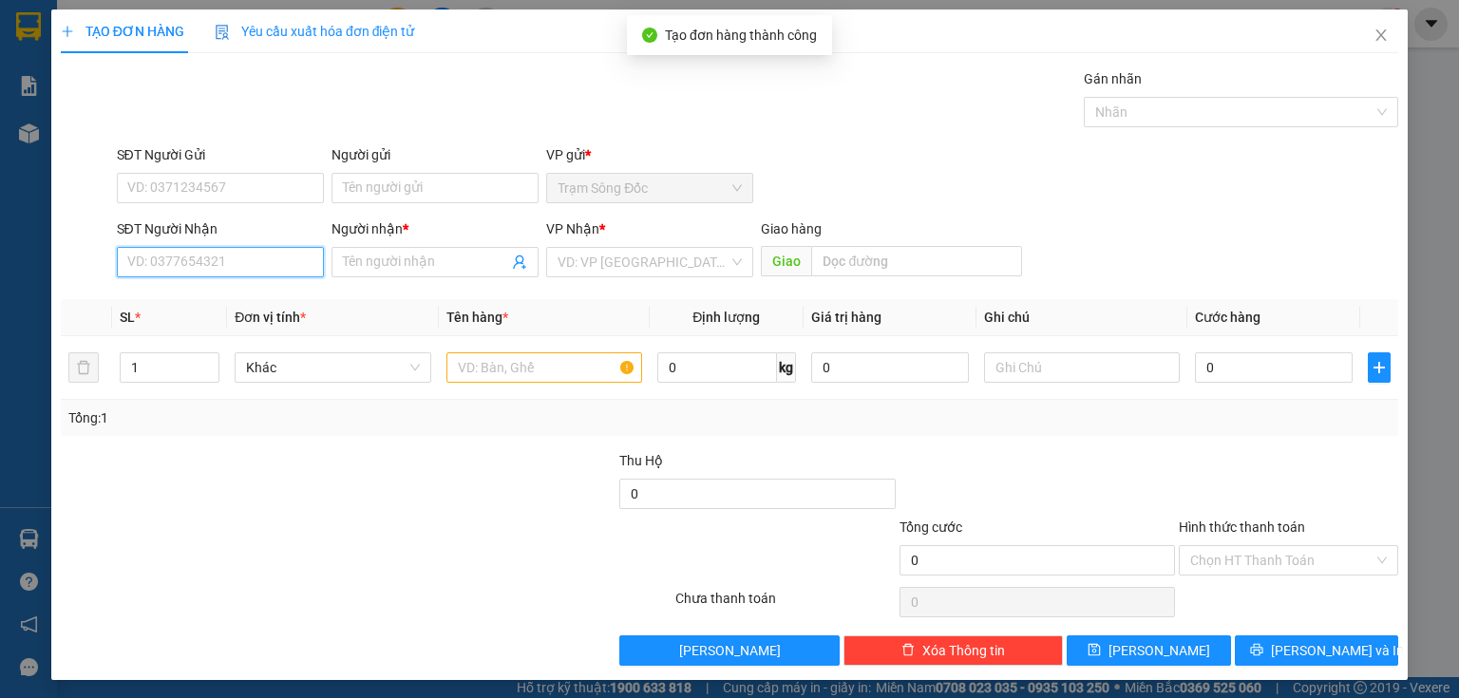
click at [279, 266] on input "SĐT Người Nhận" at bounding box center [220, 262] width 207 height 30
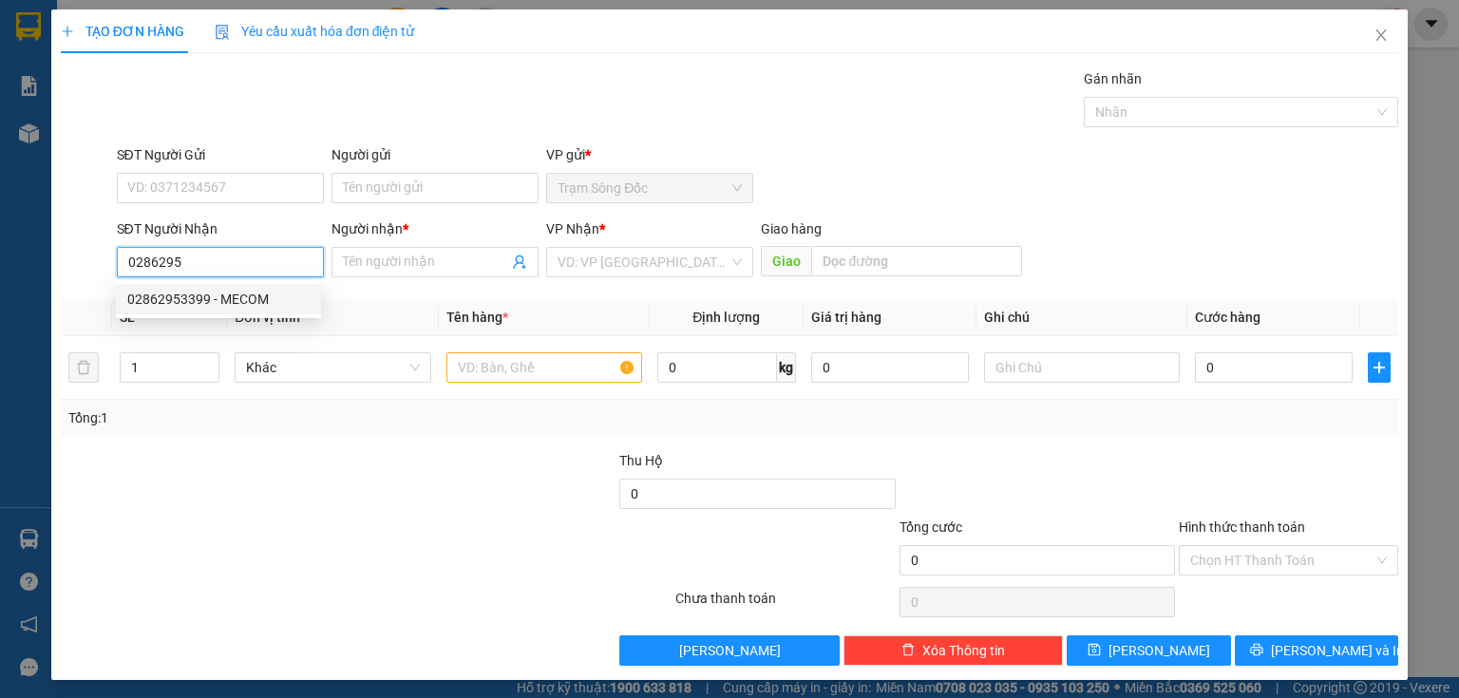
click at [194, 297] on div "02862953399 - MECOM" at bounding box center [218, 299] width 182 height 21
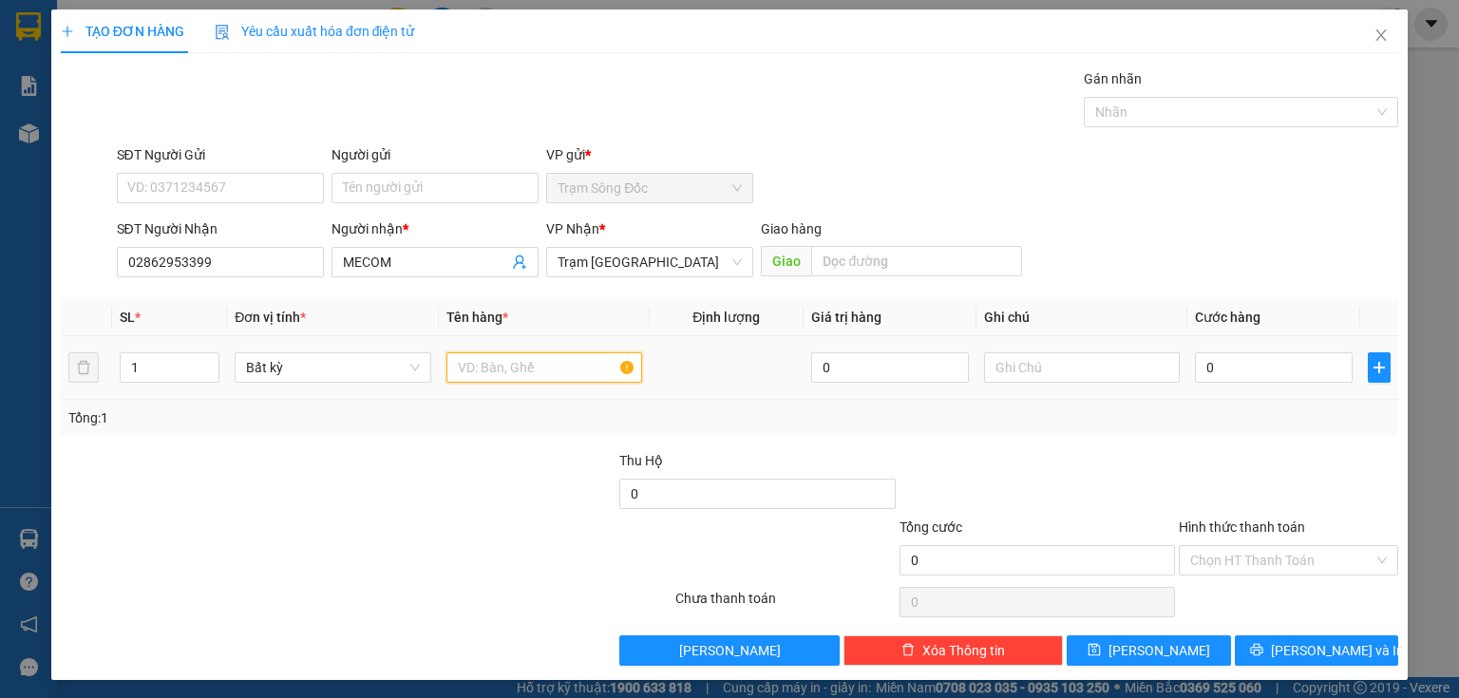
click at [472, 368] on input "text" at bounding box center [545, 368] width 196 height 30
click at [1266, 357] on input "0" at bounding box center [1274, 368] width 158 height 30
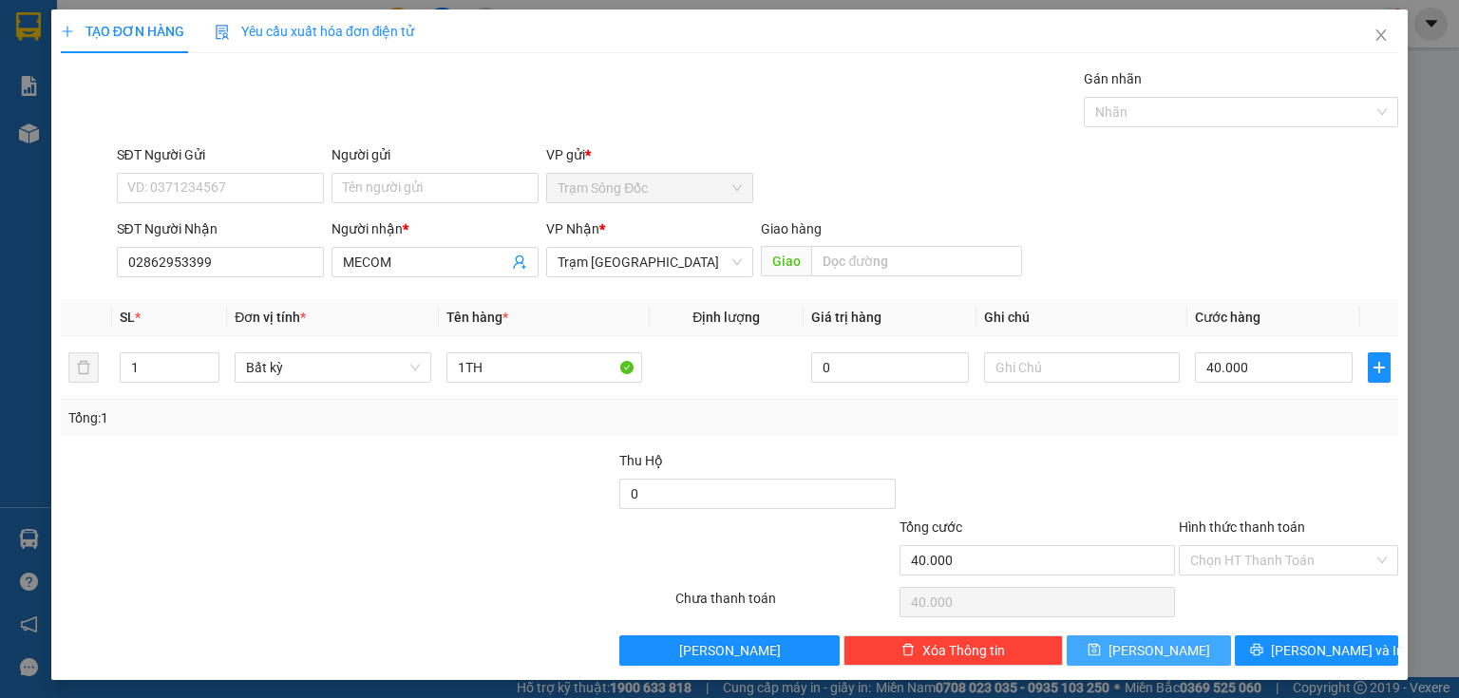
click at [1159, 651] on span "[PERSON_NAME]" at bounding box center [1160, 650] width 102 height 21
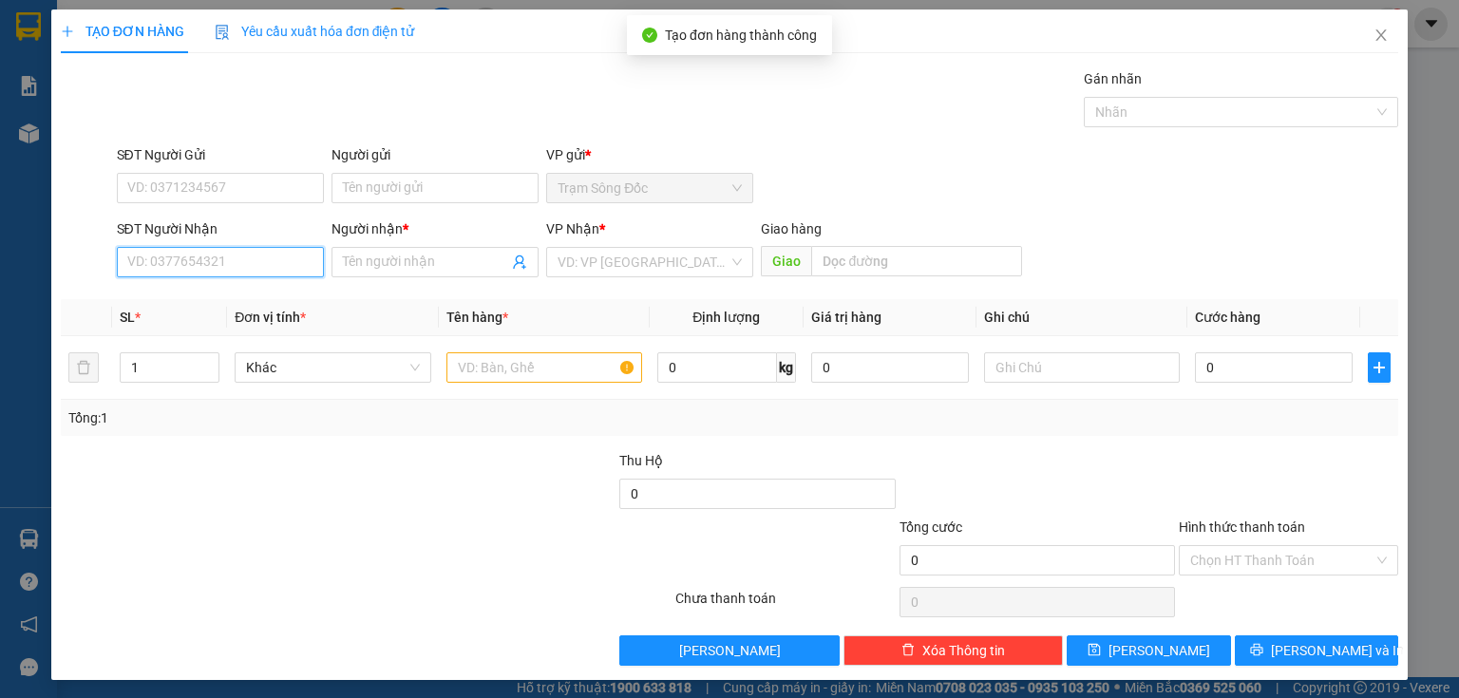
click at [229, 267] on input "SĐT Người Nhận" at bounding box center [220, 262] width 207 height 30
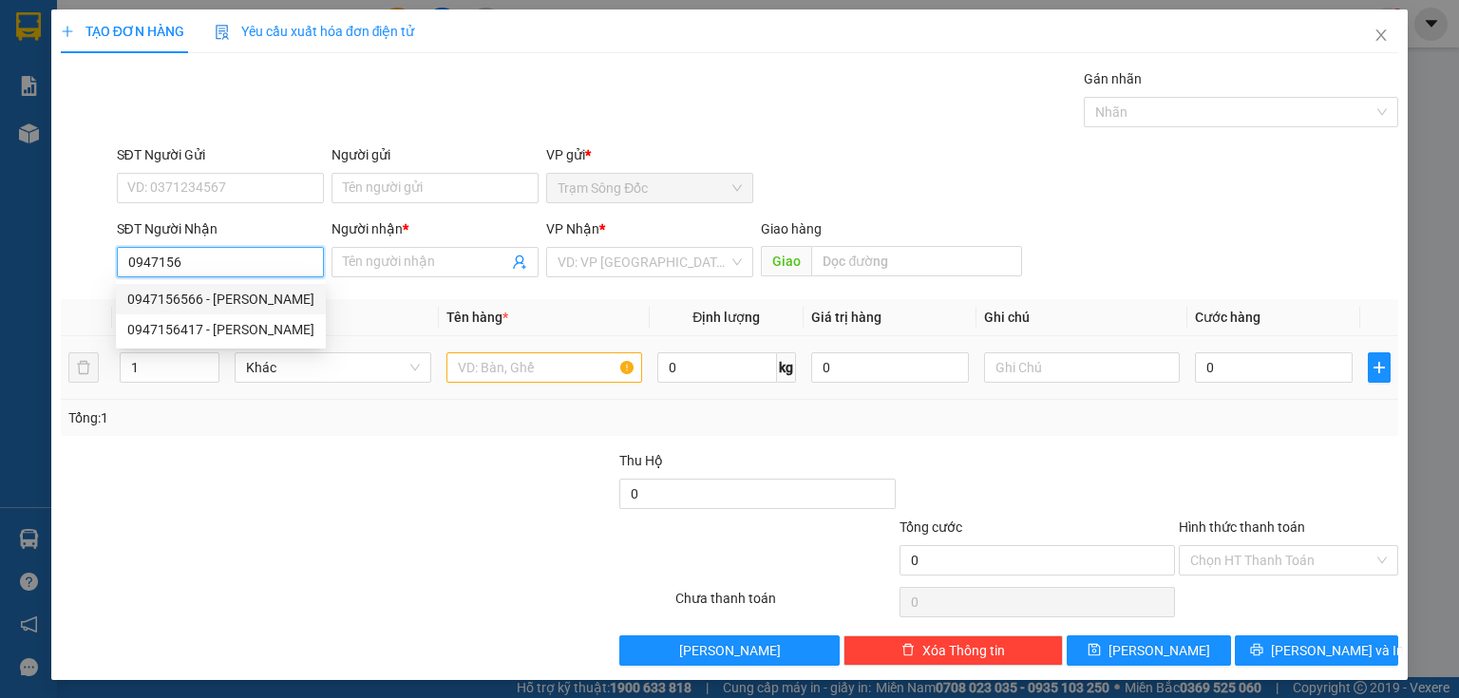
drag, startPoint x: 209, startPoint y: 304, endPoint x: 343, endPoint y: 344, distance: 139.8
click at [208, 304] on div "0947156566 - THANH" at bounding box center [220, 299] width 187 height 21
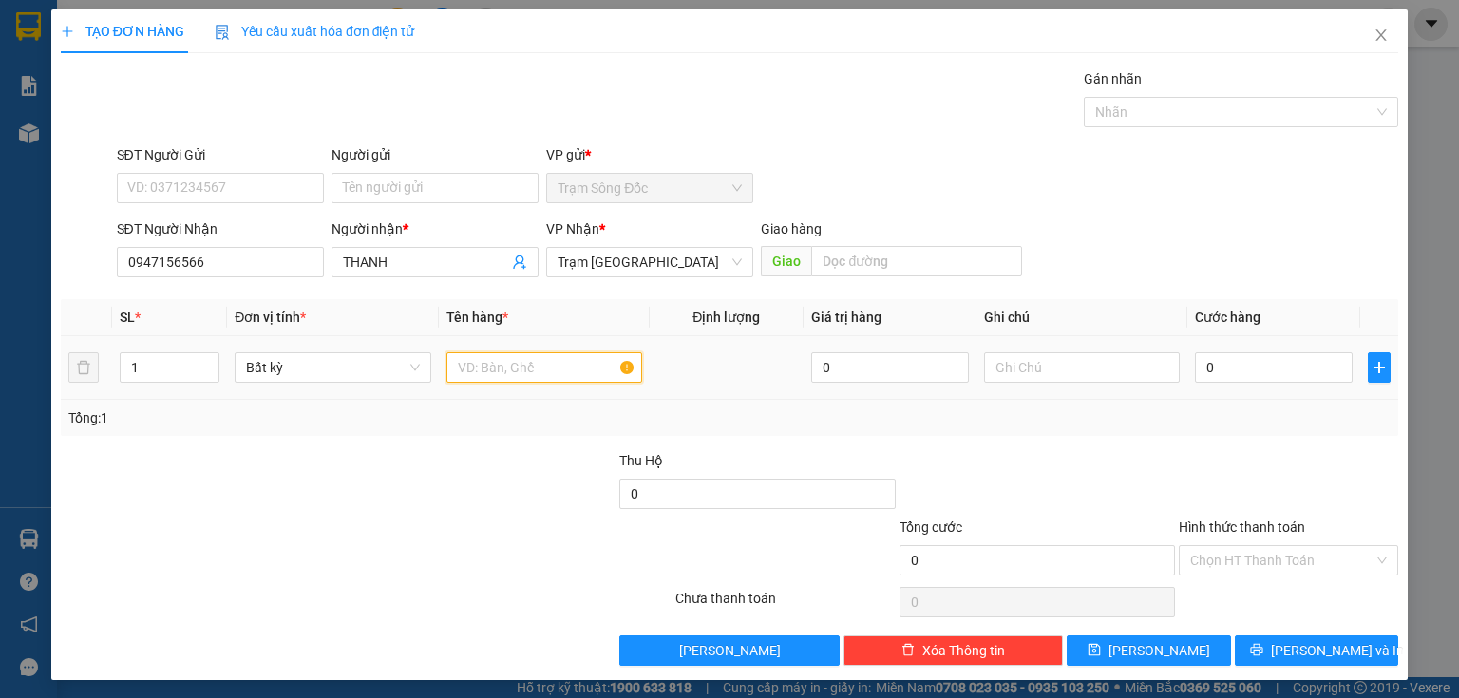
click at [511, 373] on input "text" at bounding box center [545, 368] width 196 height 30
click at [1212, 363] on input "0" at bounding box center [1274, 368] width 158 height 30
click at [1197, 562] on input "Hình thức thanh toán" at bounding box center [1282, 560] width 183 height 29
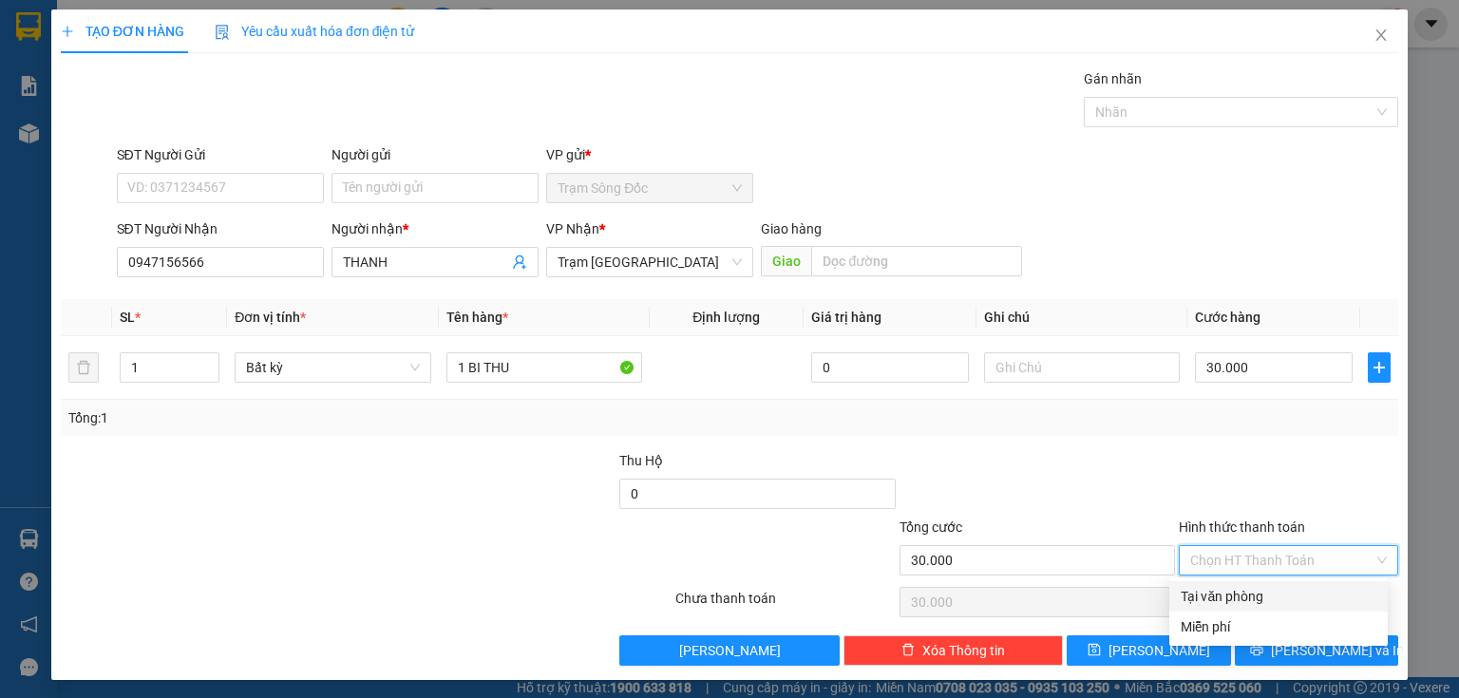
click at [1200, 596] on div "Tại văn phòng" at bounding box center [1279, 596] width 196 height 21
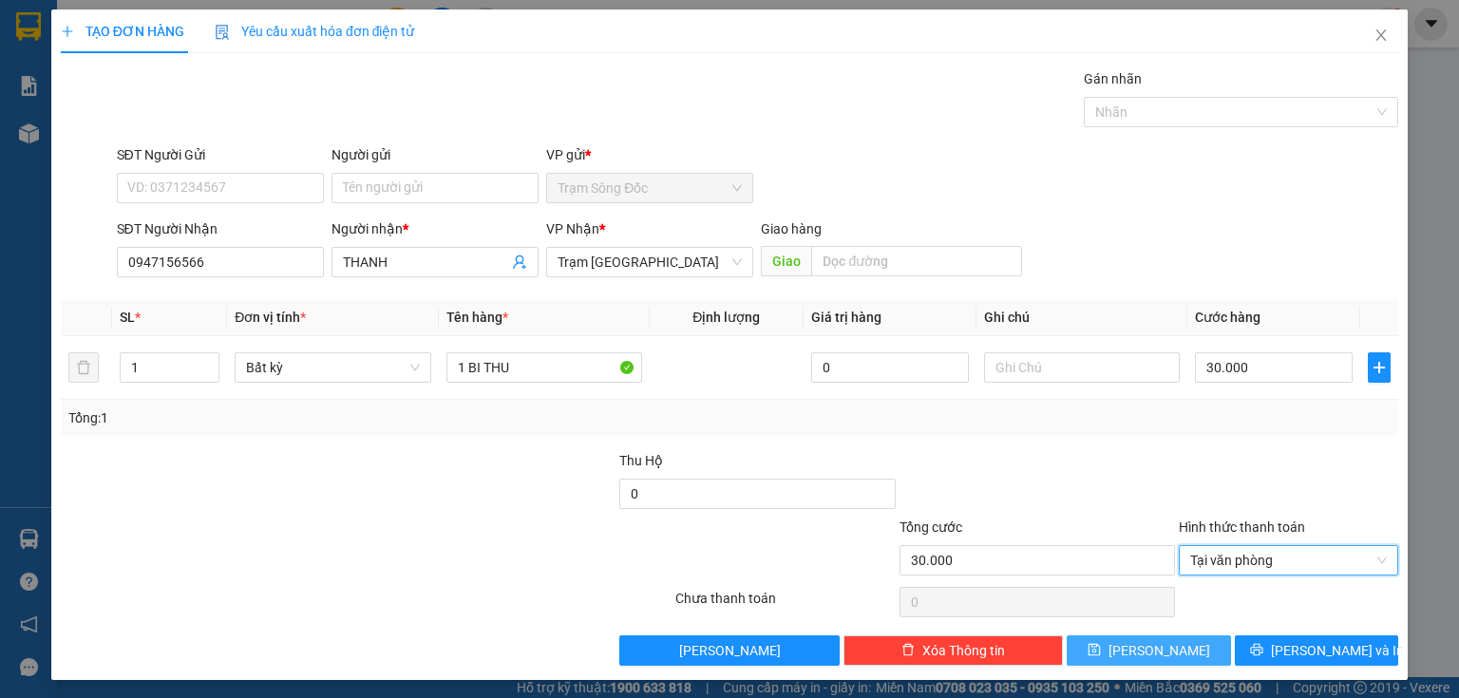
click at [1158, 650] on span "[PERSON_NAME]" at bounding box center [1160, 650] width 102 height 21
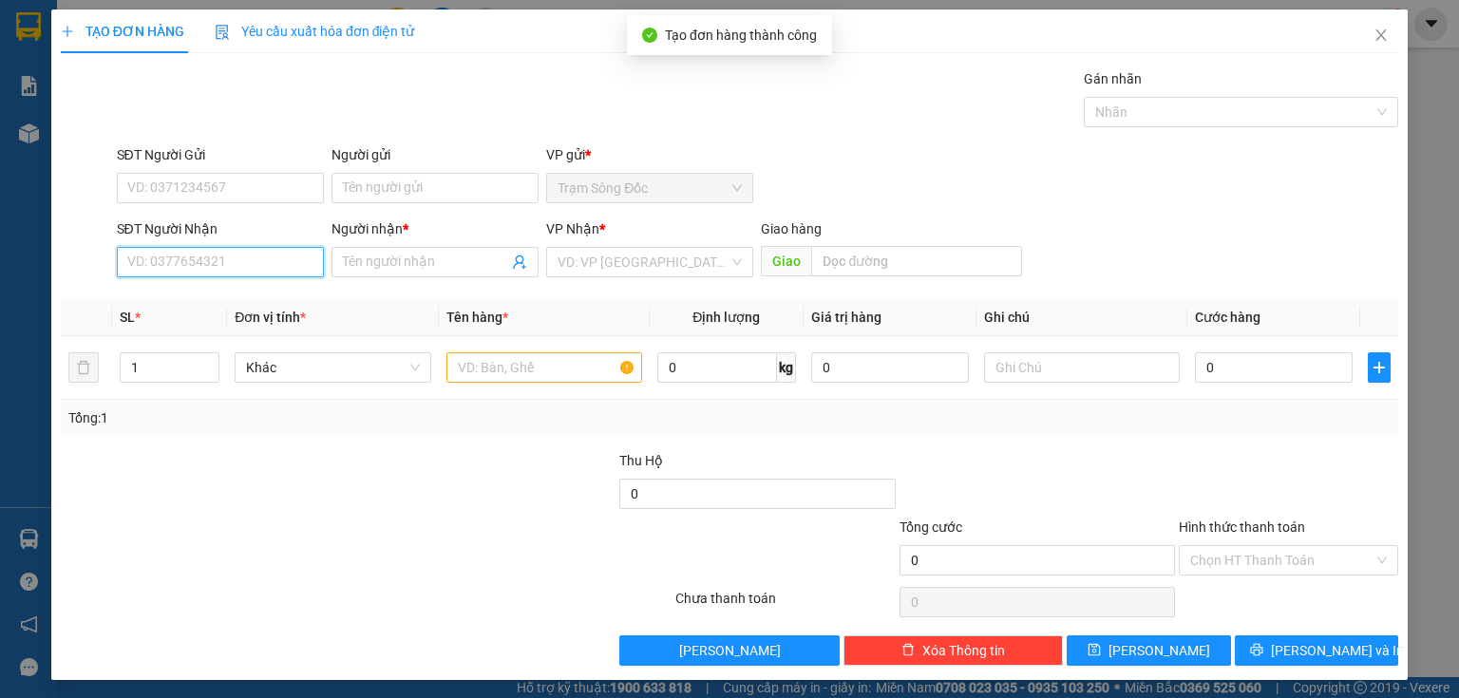
click at [288, 267] on input "SĐT Người Nhận" at bounding box center [220, 262] width 207 height 30
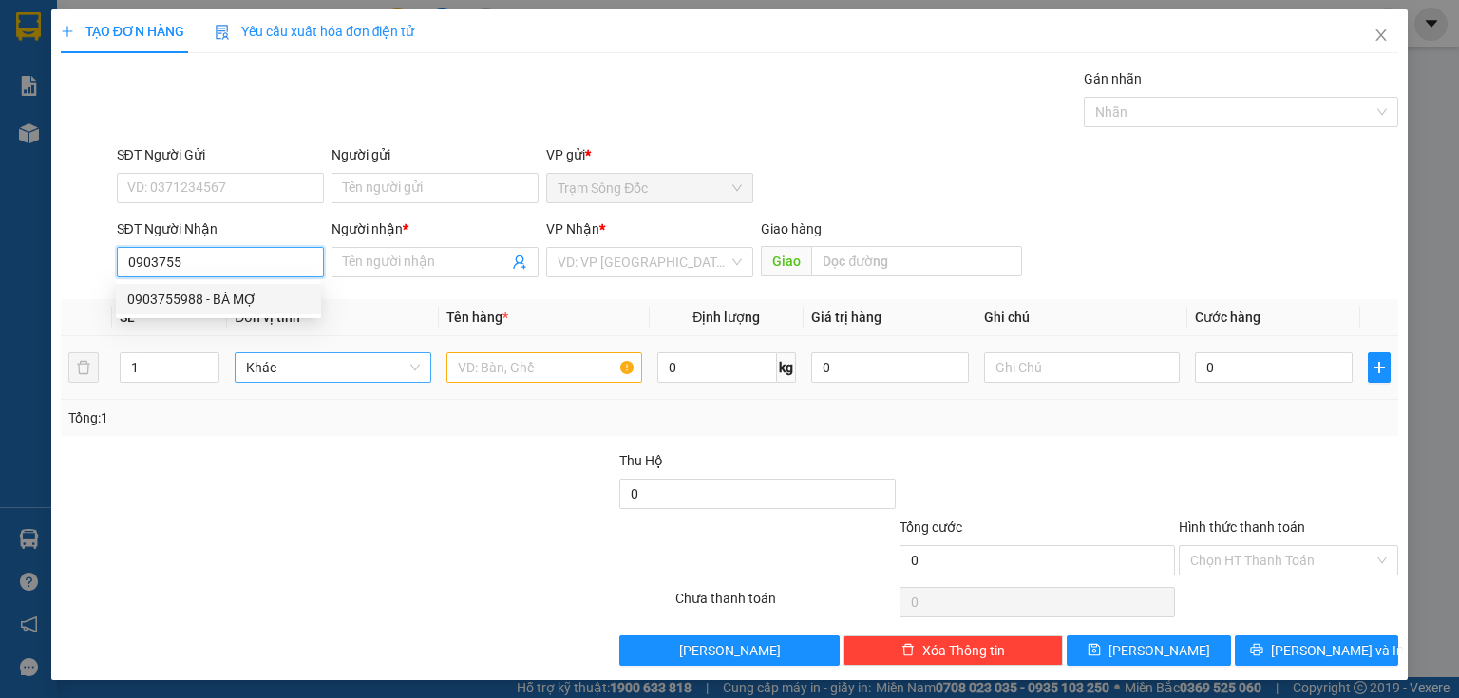
drag, startPoint x: 190, startPoint y: 305, endPoint x: 277, endPoint y: 352, distance: 99.0
click at [192, 304] on div "0903755988 - BÀ MỢ" at bounding box center [218, 299] width 182 height 21
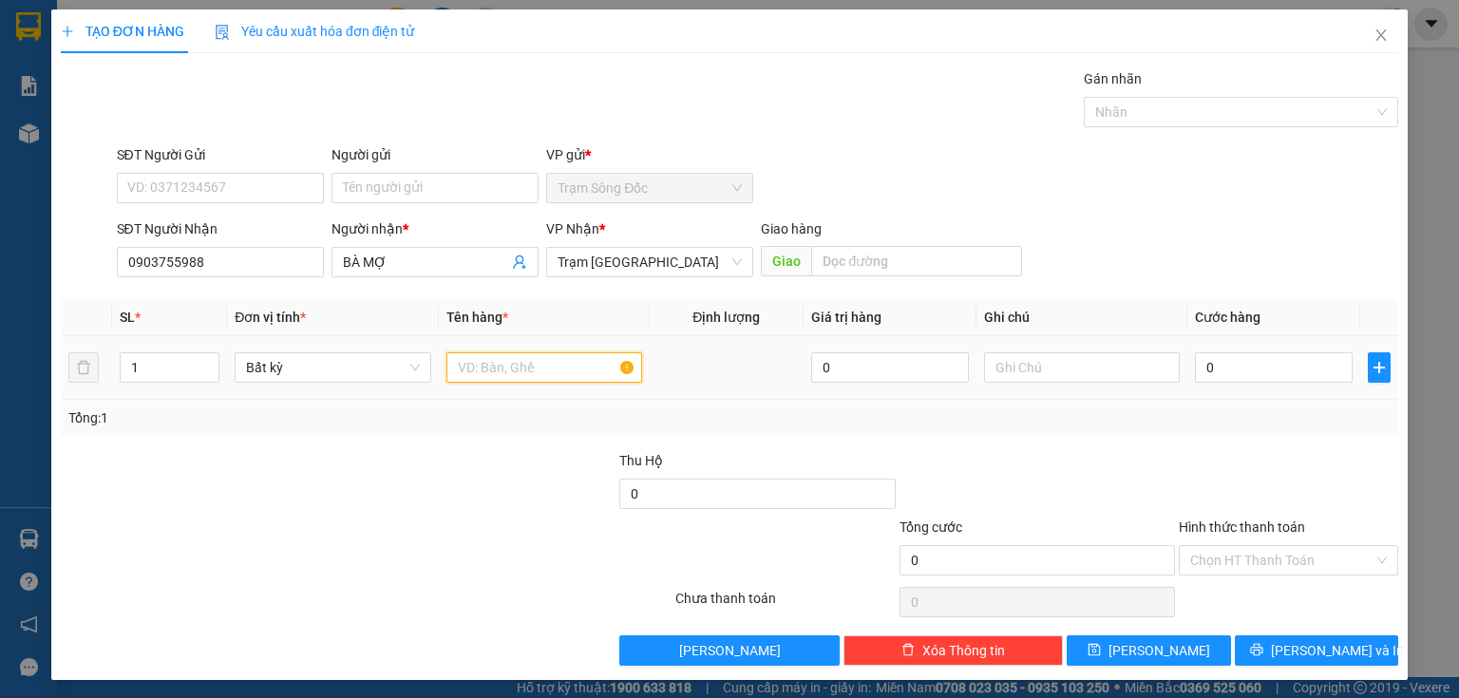
click at [475, 360] on input "text" at bounding box center [545, 368] width 196 height 30
click at [1233, 367] on input "0" at bounding box center [1274, 368] width 158 height 30
click at [1225, 551] on input "Hình thức thanh toán" at bounding box center [1282, 560] width 183 height 29
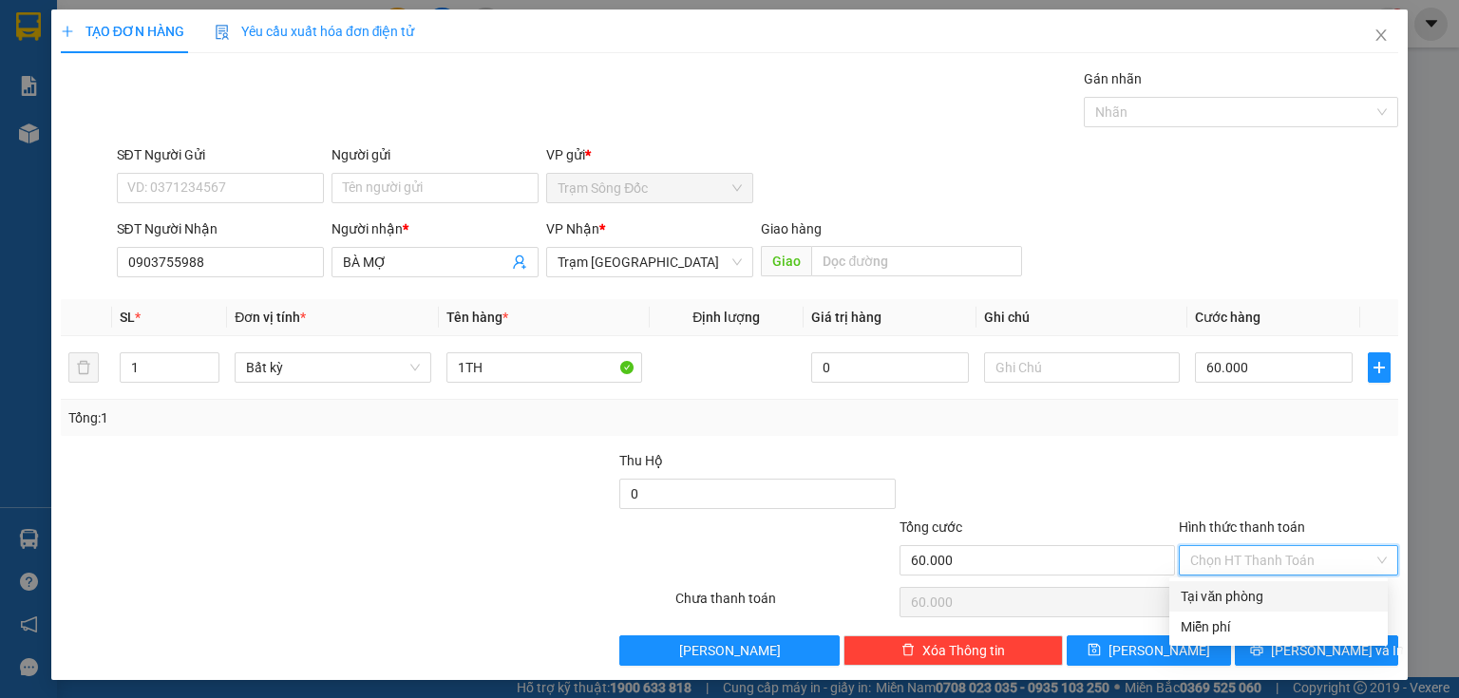
drag, startPoint x: 1219, startPoint y: 607, endPoint x: 1199, endPoint y: 620, distance: 23.5
click at [1219, 608] on div "Tại văn phòng" at bounding box center [1279, 597] width 219 height 30
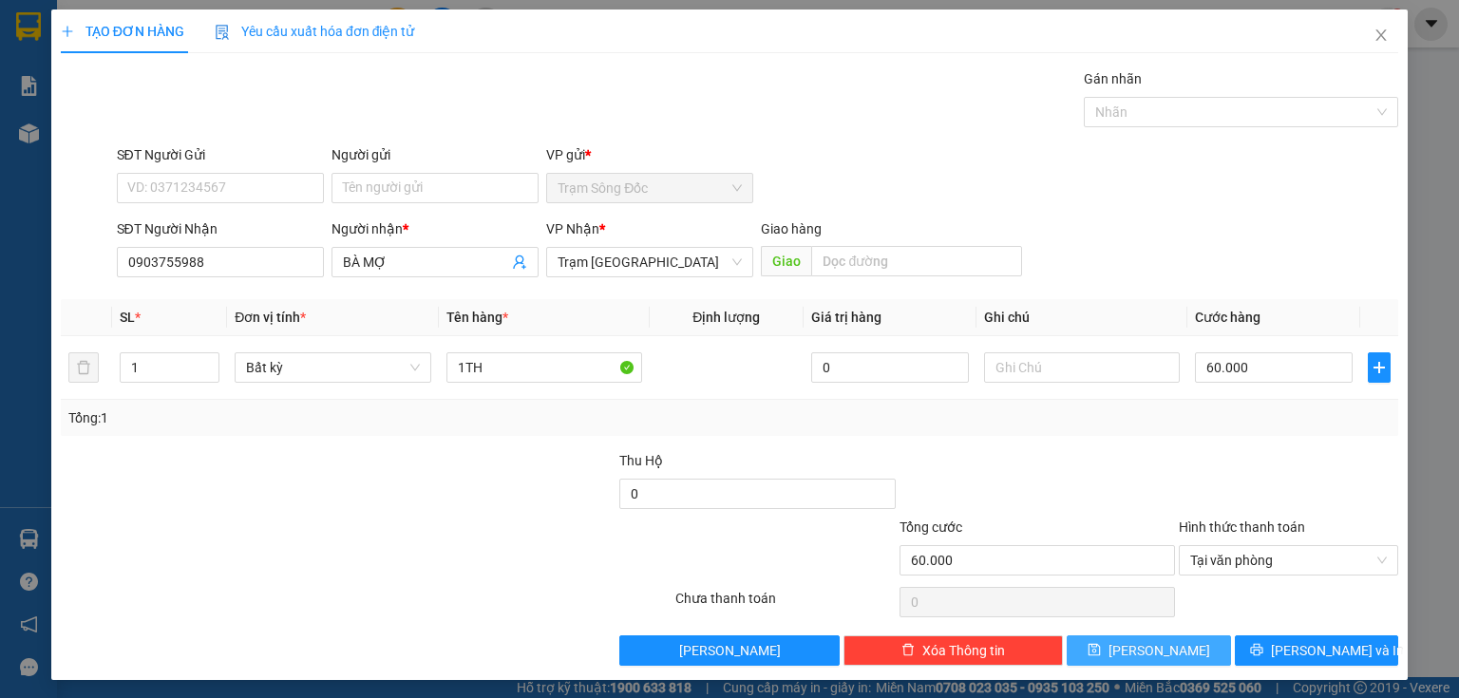
click at [1168, 658] on button "[PERSON_NAME]" at bounding box center [1149, 651] width 164 height 30
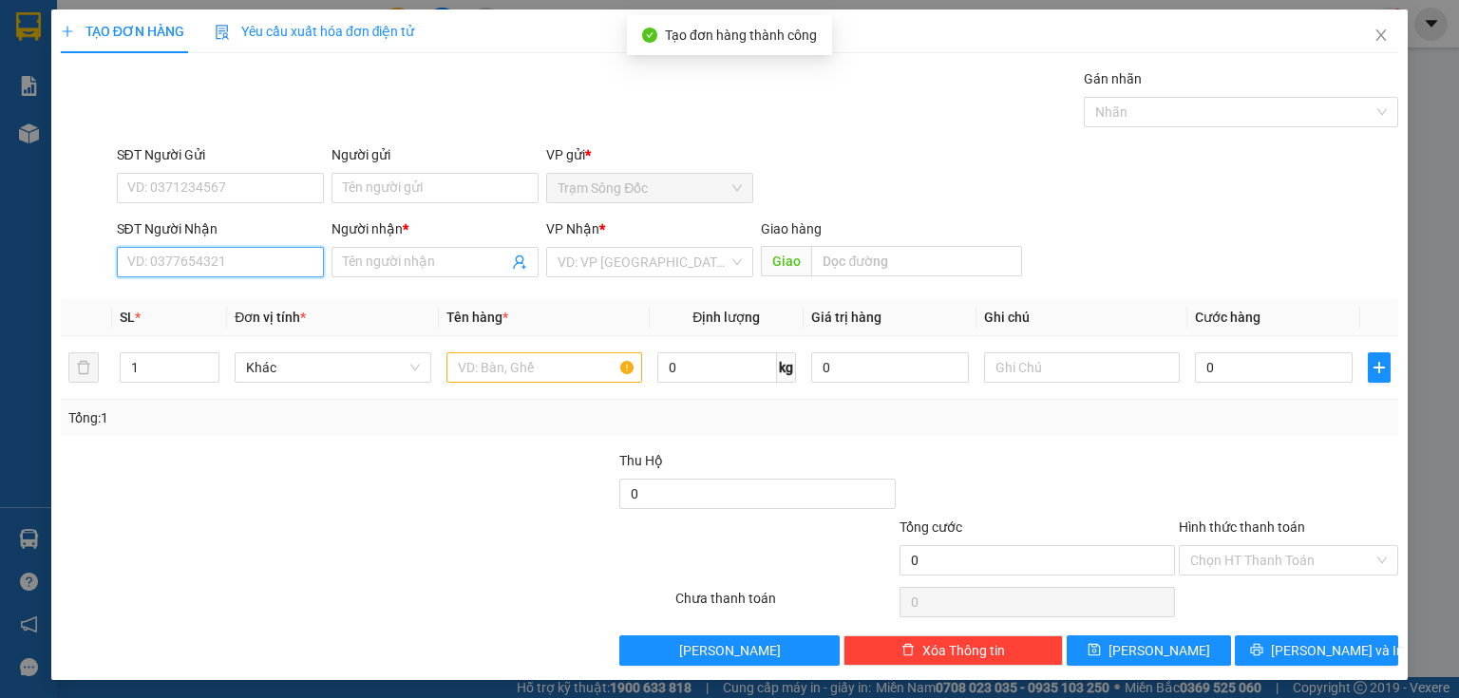
click at [262, 266] on input "SĐT Người Nhận" at bounding box center [220, 262] width 207 height 30
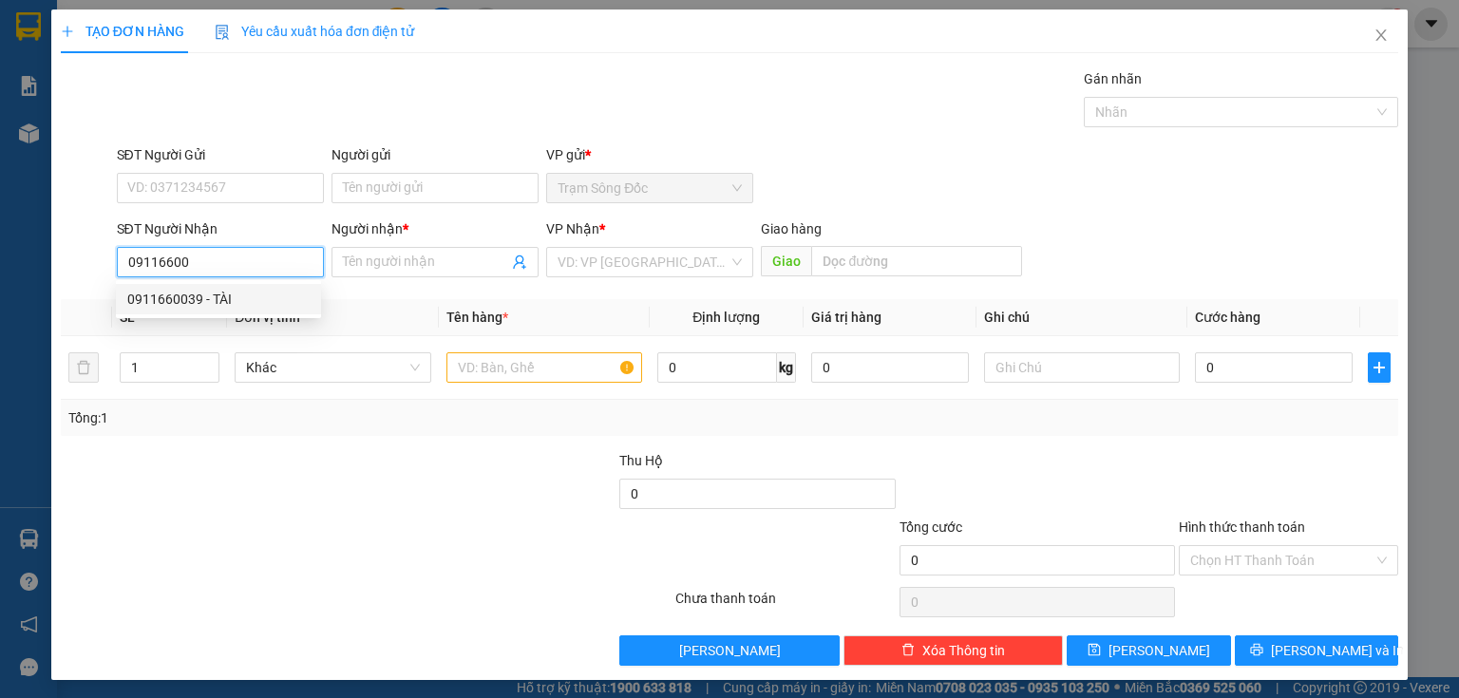
click at [209, 299] on div "0911660039 - TÀI" at bounding box center [218, 299] width 182 height 21
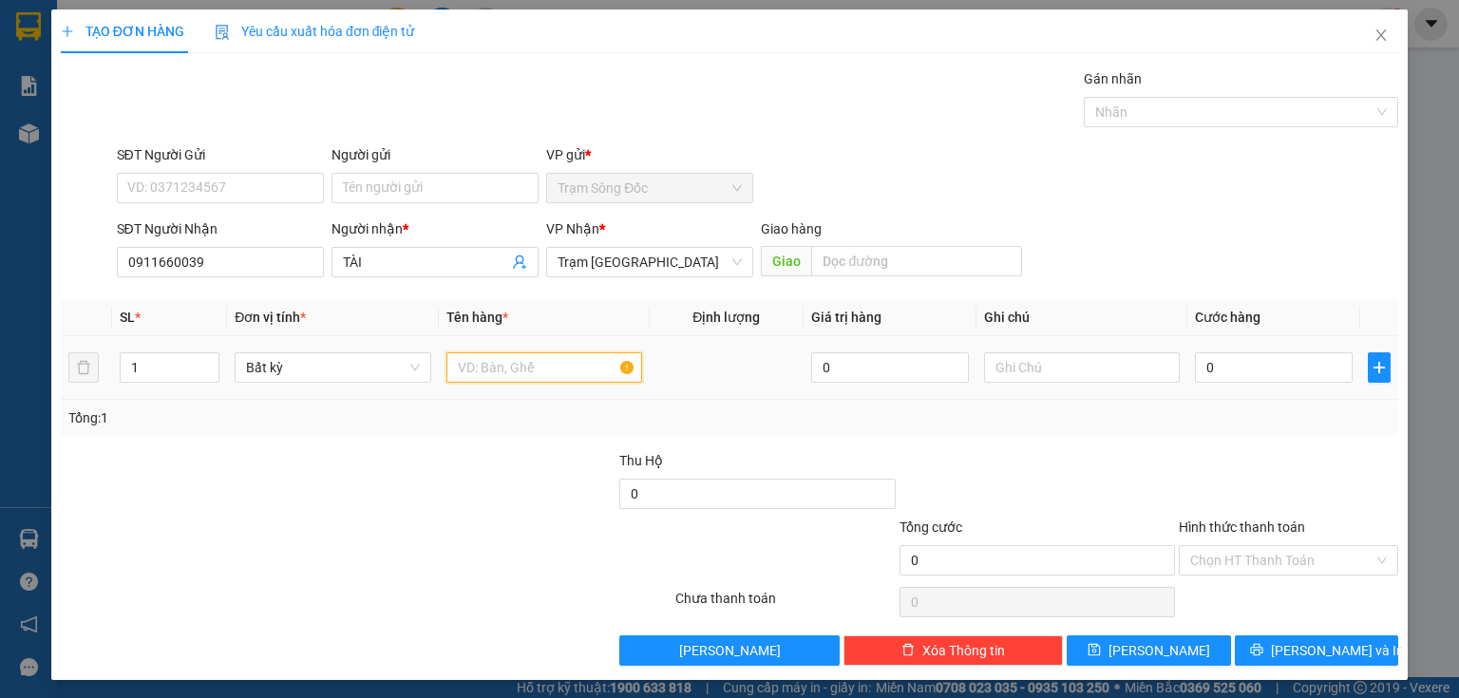
click at [481, 369] on input "text" at bounding box center [545, 368] width 196 height 30
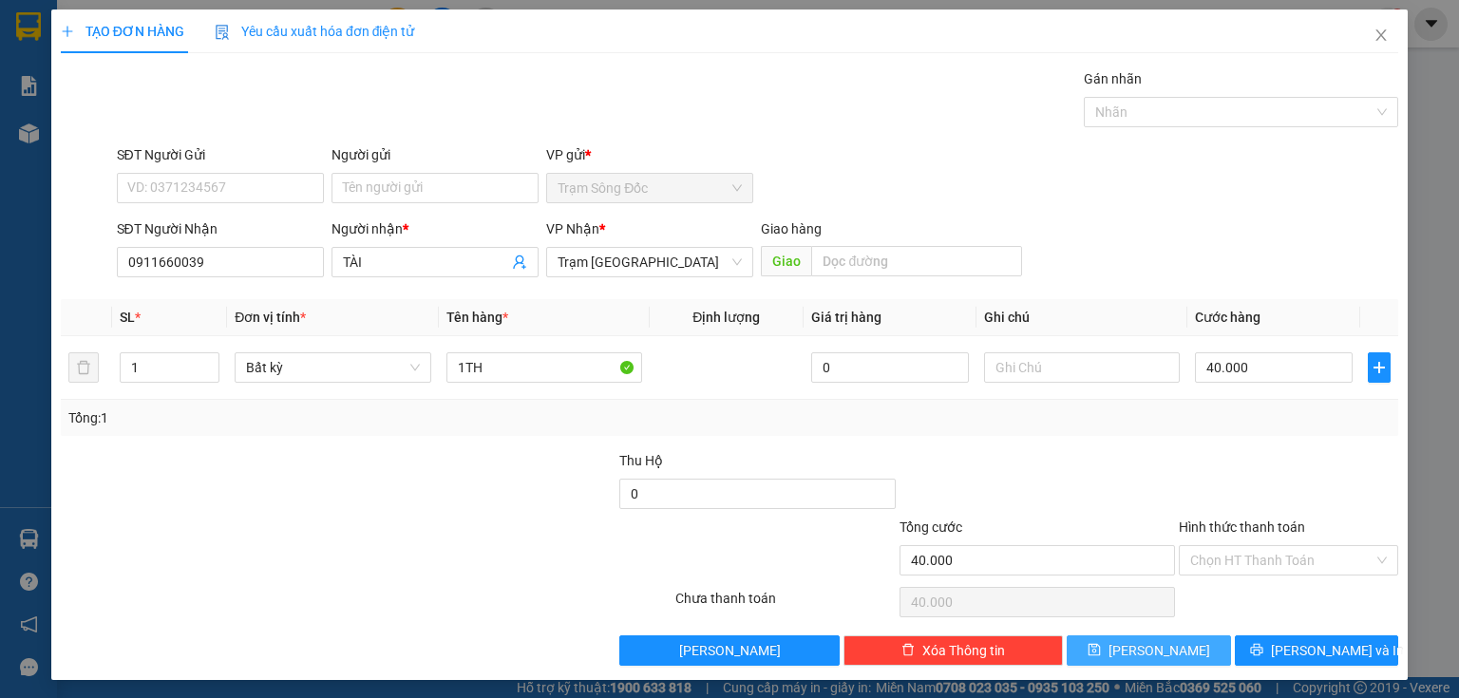
click at [1172, 645] on button "[PERSON_NAME]" at bounding box center [1149, 651] width 164 height 30
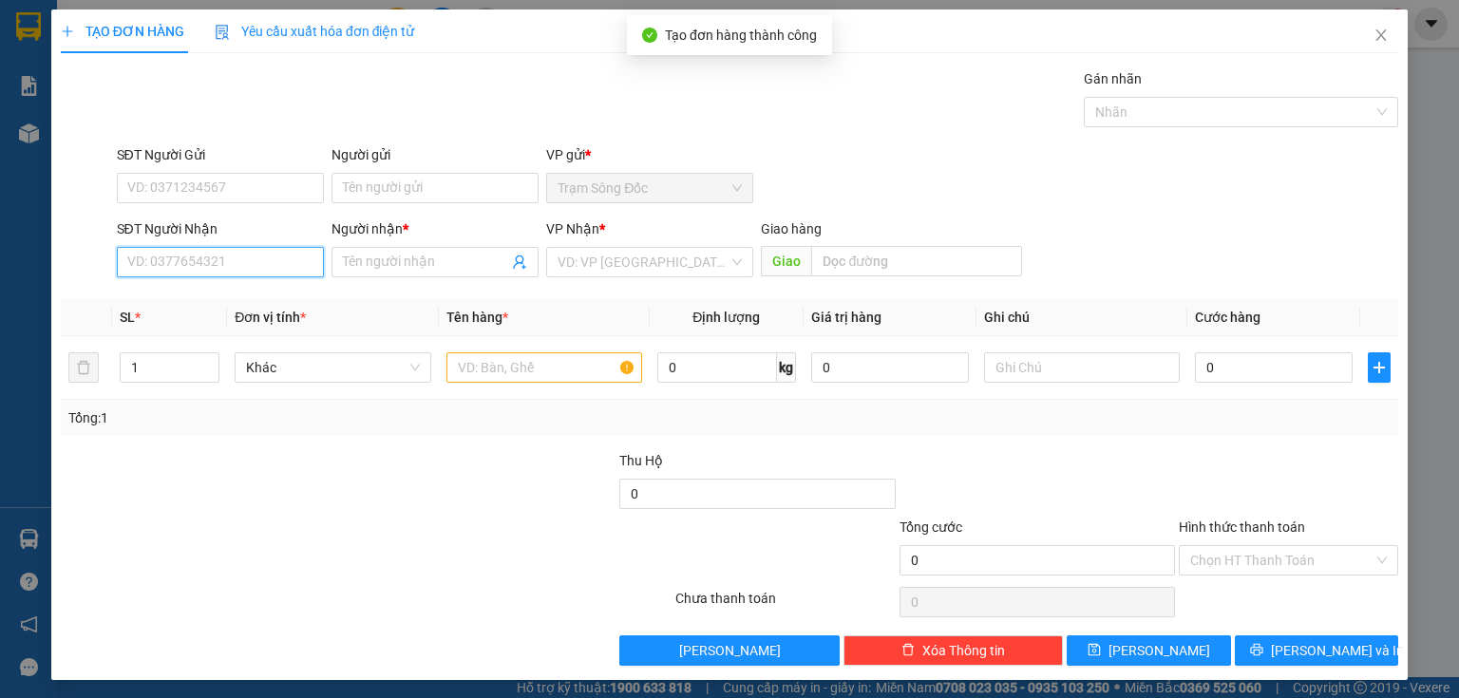
click at [286, 260] on input "SĐT Người Nhận" at bounding box center [220, 262] width 207 height 30
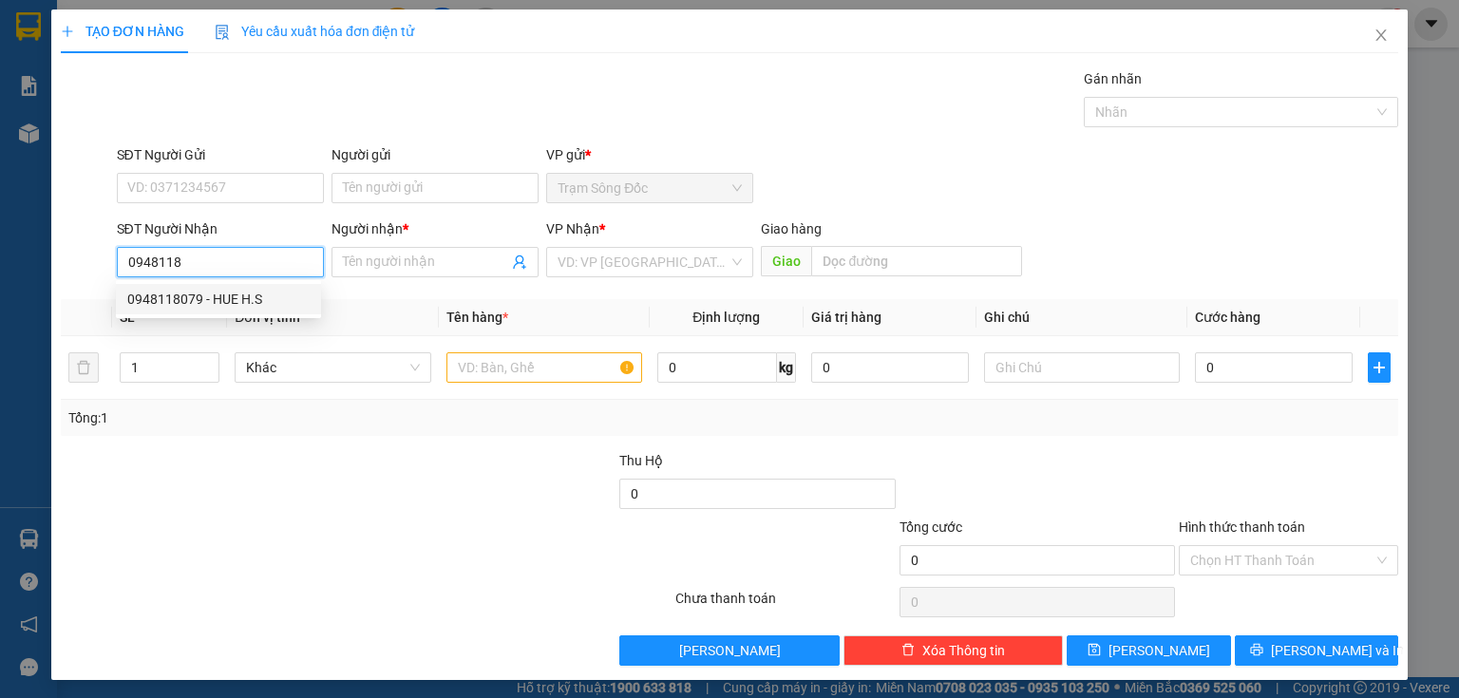
click at [243, 303] on div "0948118079 - HUE H.S" at bounding box center [218, 299] width 182 height 21
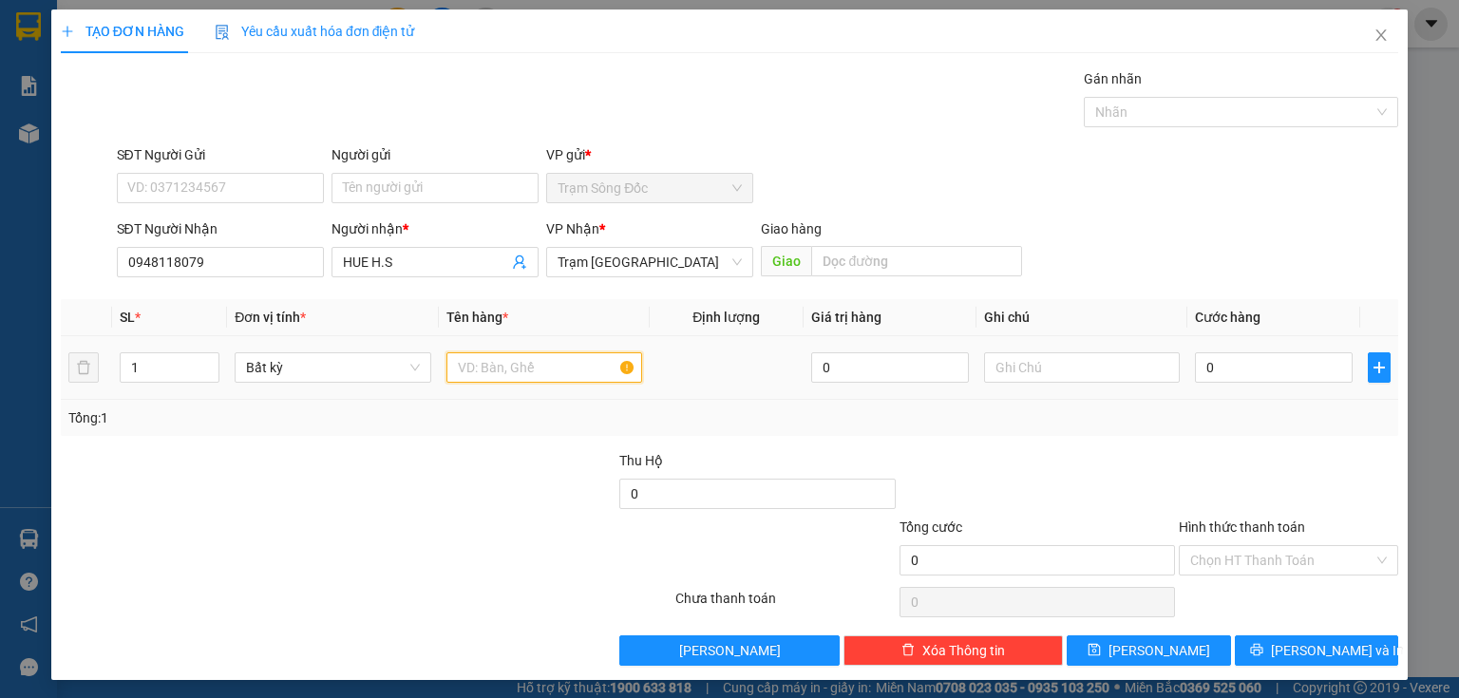
click at [486, 367] on input "text" at bounding box center [545, 368] width 196 height 30
click at [1227, 378] on input "0" at bounding box center [1274, 368] width 158 height 30
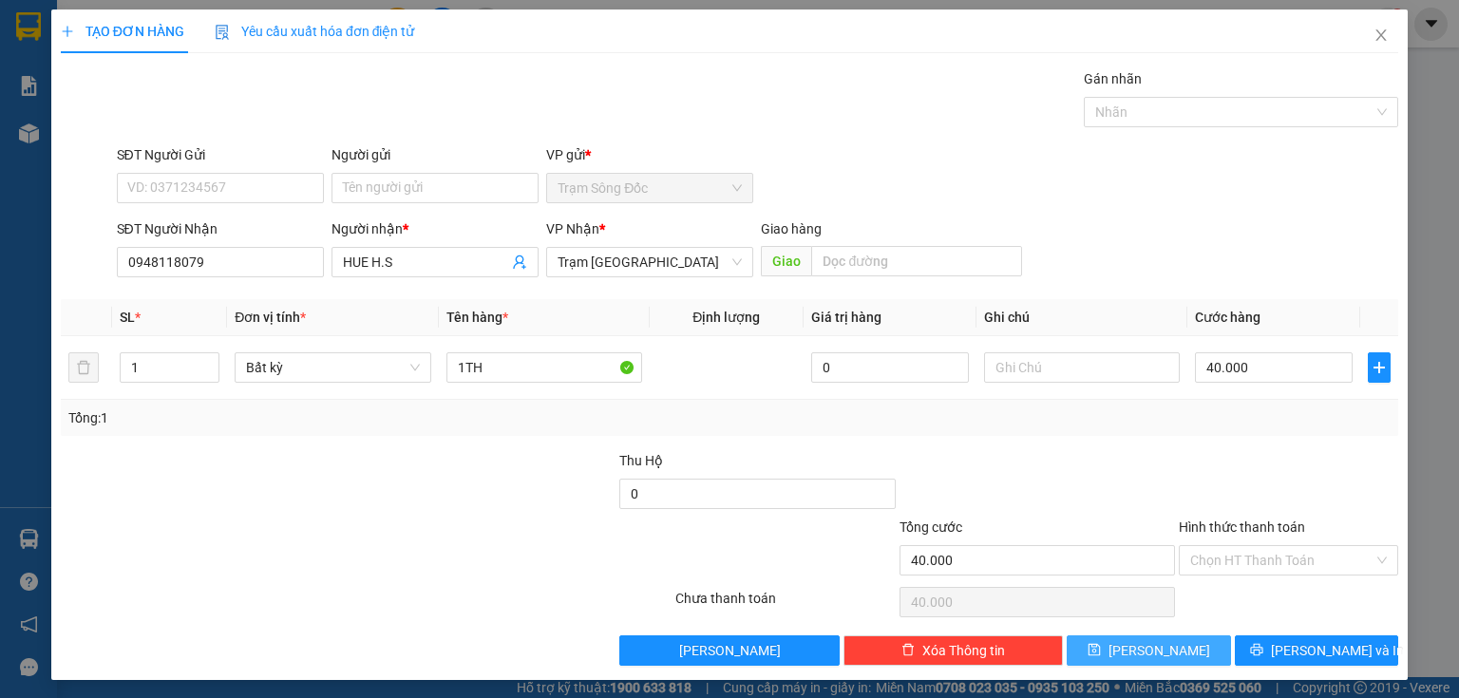
click at [1158, 639] on div "Transit Pickup Surcharge Ids Transit Deliver Surcharge Ids Transit Deliver Surc…" at bounding box center [730, 367] width 1338 height 598
click at [1159, 640] on span "[PERSON_NAME]" at bounding box center [1160, 650] width 102 height 21
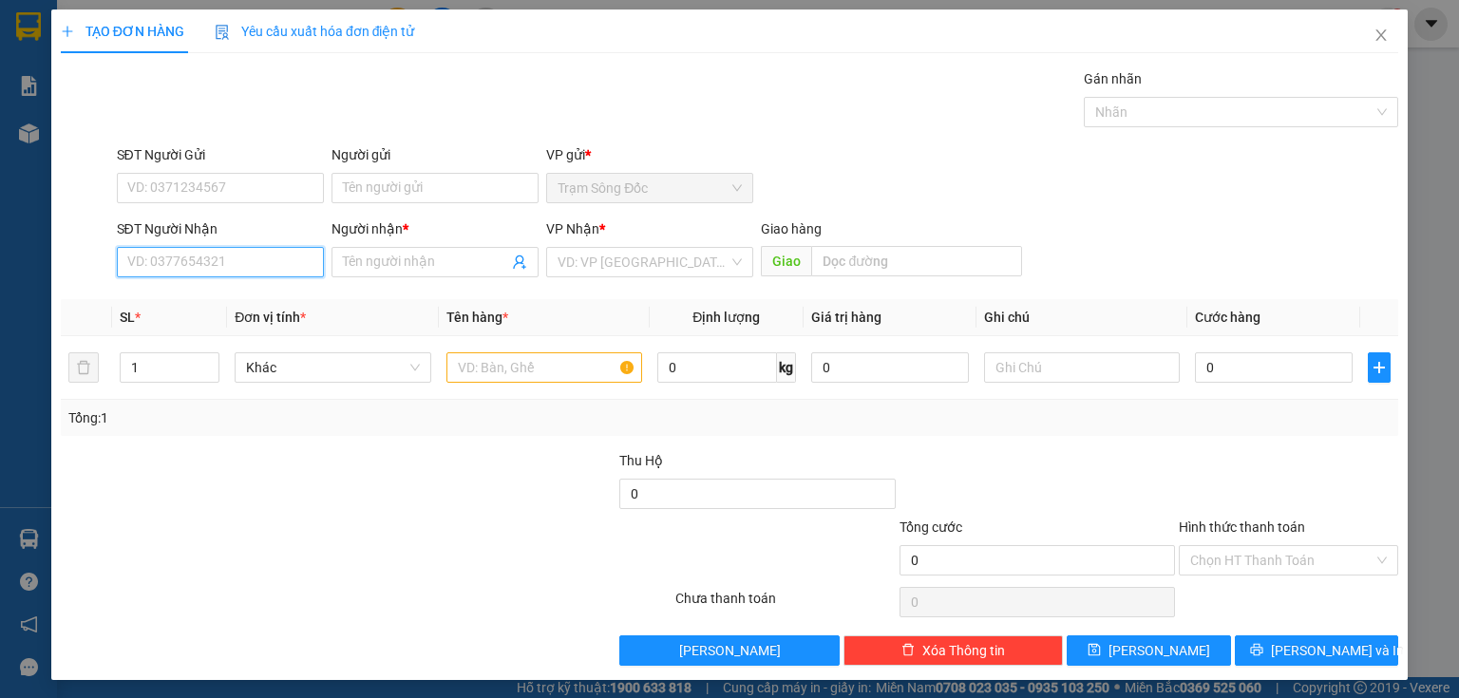
click at [252, 261] on input "SĐT Người Nhận" at bounding box center [220, 262] width 207 height 30
click at [277, 296] on div "02862953399 - MECOM" at bounding box center [218, 299] width 182 height 21
click at [477, 372] on input "text" at bounding box center [545, 368] width 196 height 30
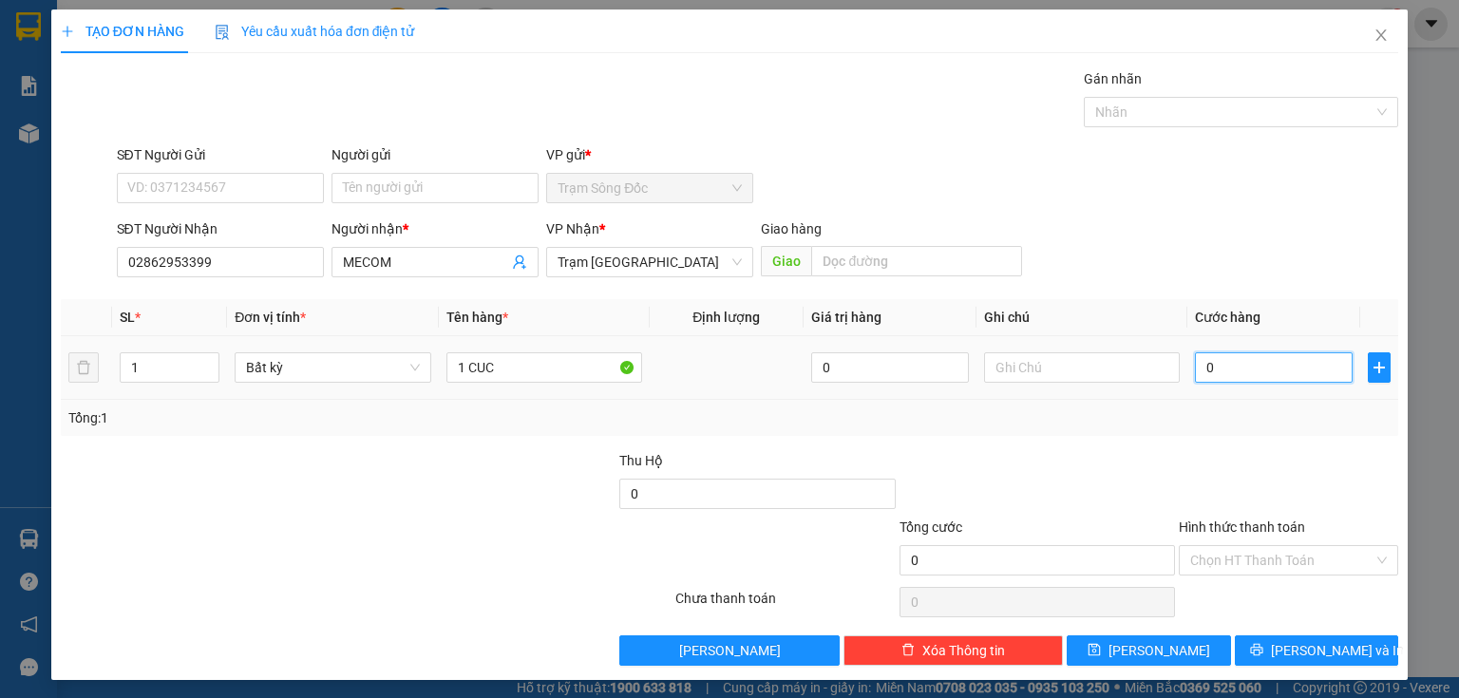
click at [1199, 355] on input "0" at bounding box center [1274, 368] width 158 height 30
click at [1206, 566] on input "Hình thức thanh toán" at bounding box center [1282, 560] width 183 height 29
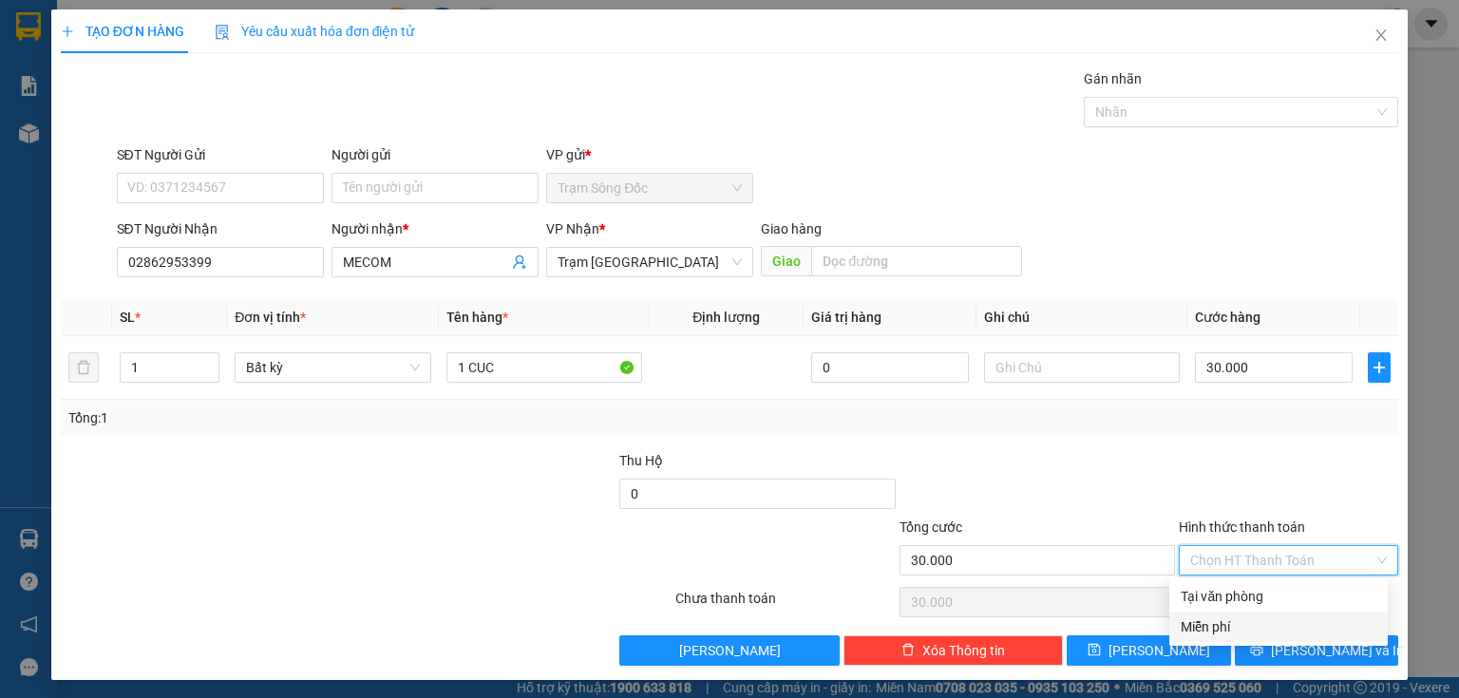
click at [1212, 628] on div "Miễn phí" at bounding box center [1279, 627] width 196 height 21
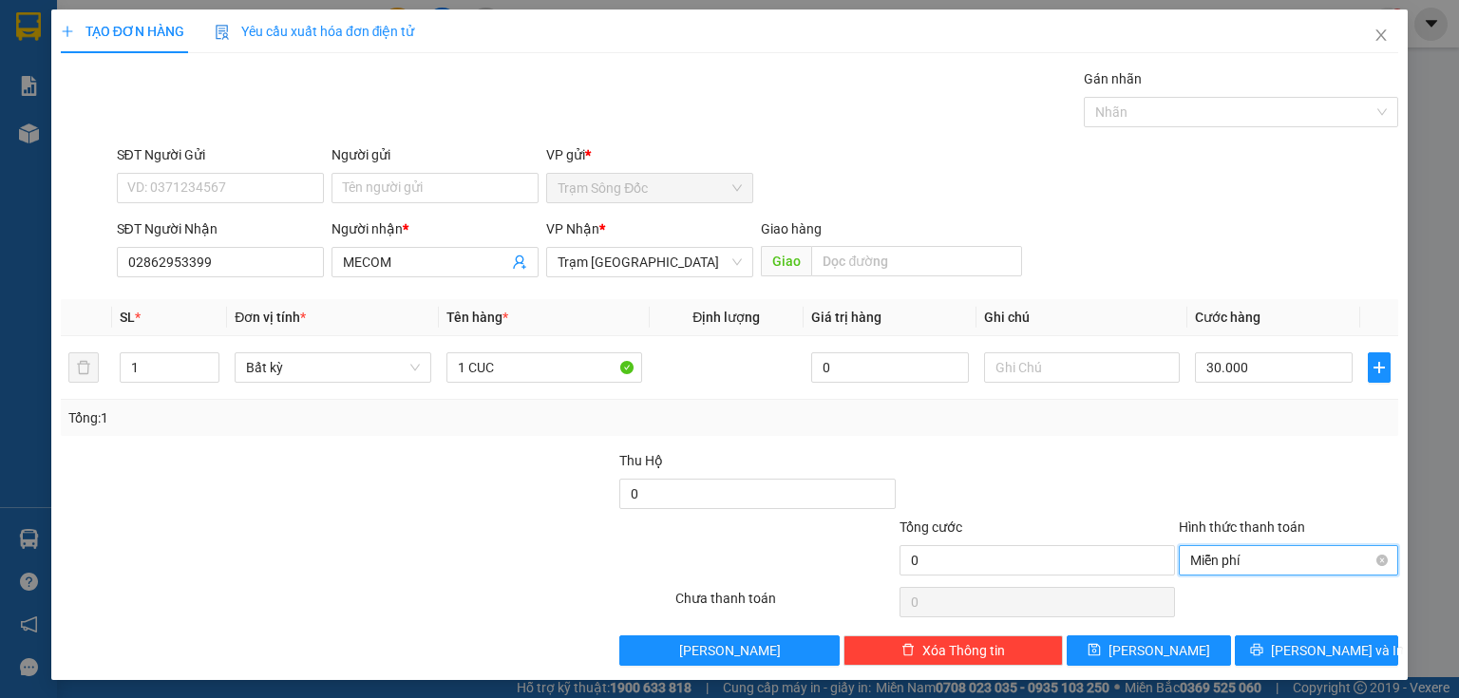
click at [1213, 560] on span "Miễn phí" at bounding box center [1289, 560] width 197 height 29
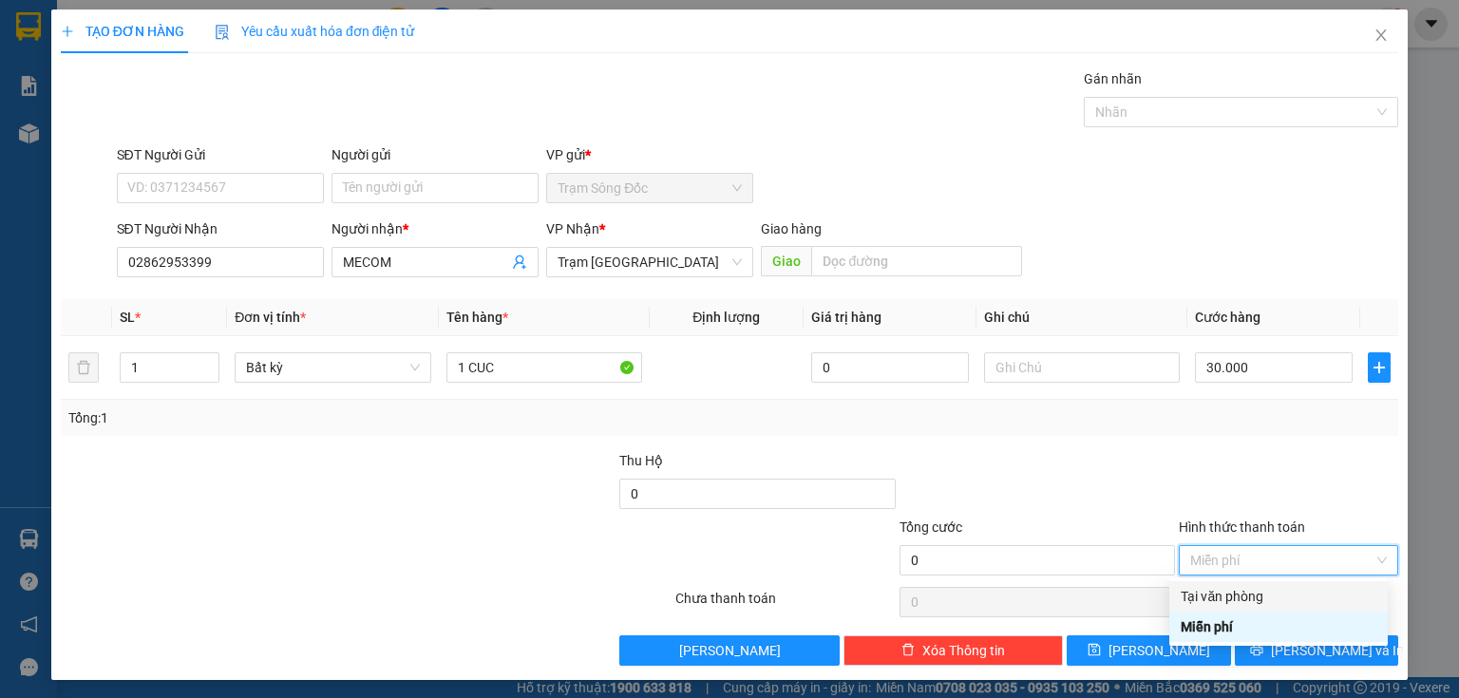
click at [1219, 595] on div "Tại văn phòng" at bounding box center [1279, 596] width 196 height 21
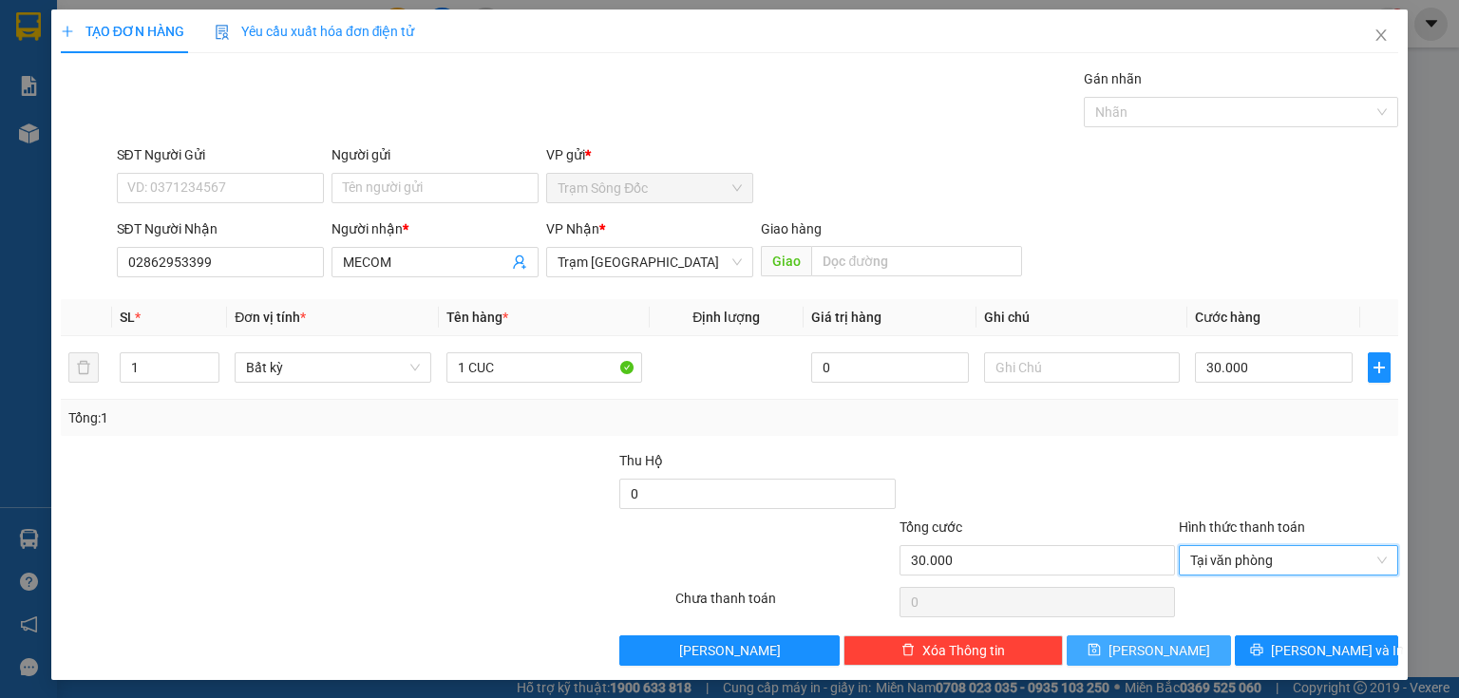
click at [1163, 654] on button "[PERSON_NAME]" at bounding box center [1149, 651] width 164 height 30
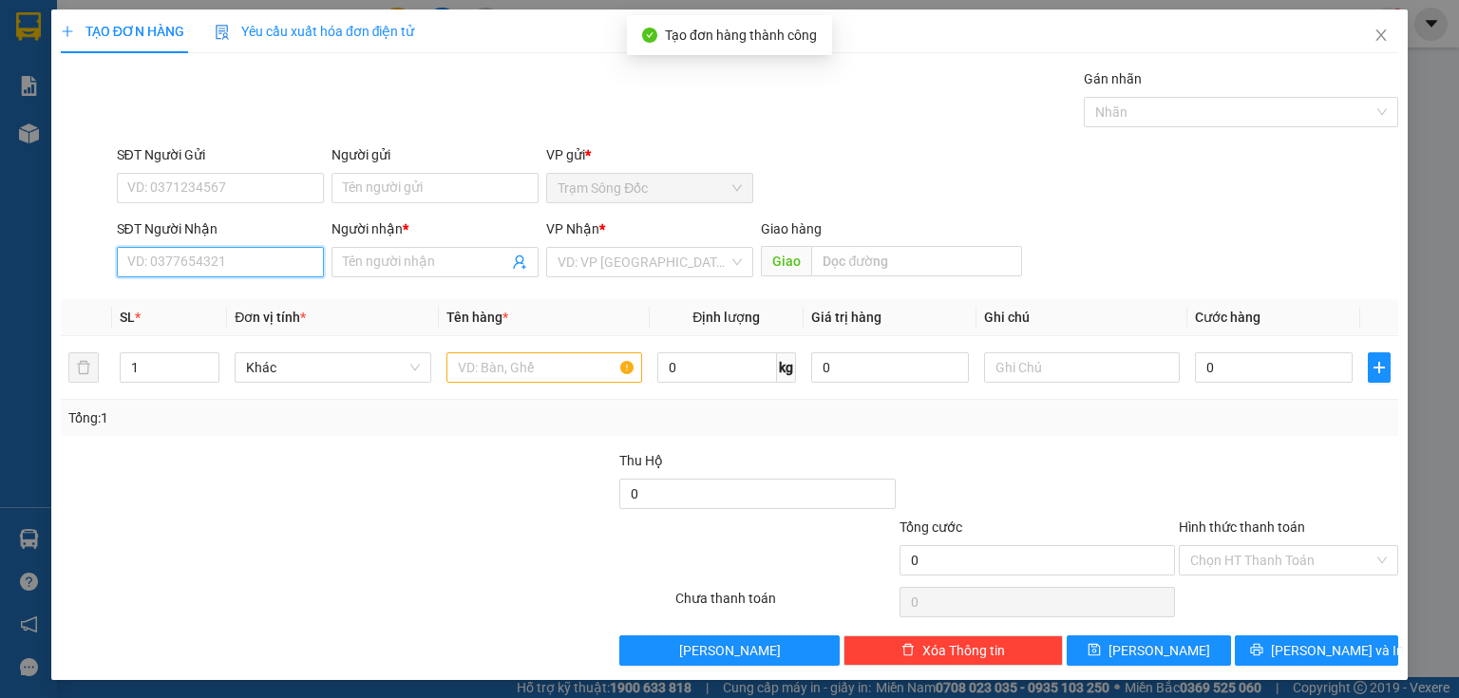
click at [280, 262] on input "SĐT Người Nhận" at bounding box center [220, 262] width 207 height 30
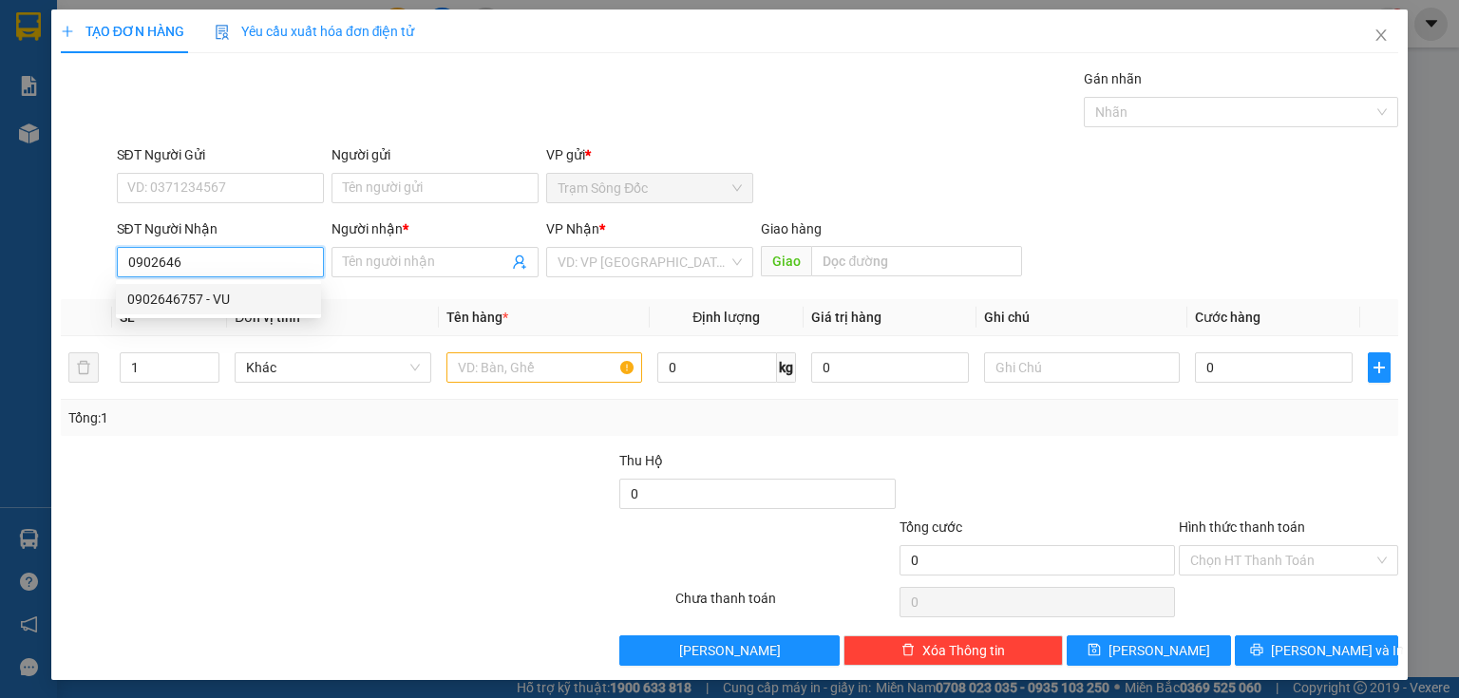
click at [266, 307] on div "0902646757 - VU" at bounding box center [218, 299] width 182 height 21
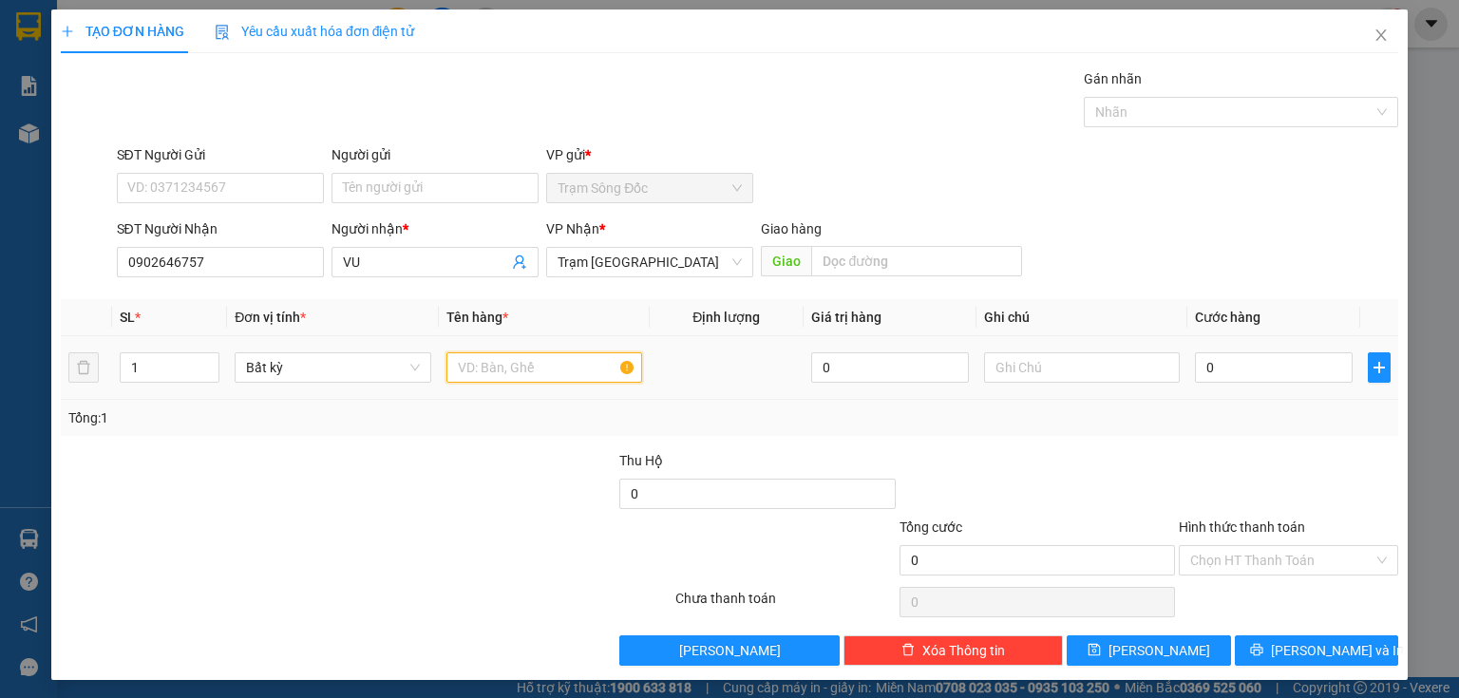
click at [484, 371] on input "text" at bounding box center [545, 368] width 196 height 30
click at [1231, 357] on input "0" at bounding box center [1274, 368] width 158 height 30
click at [1237, 555] on input "Hình thức thanh toán" at bounding box center [1282, 560] width 183 height 29
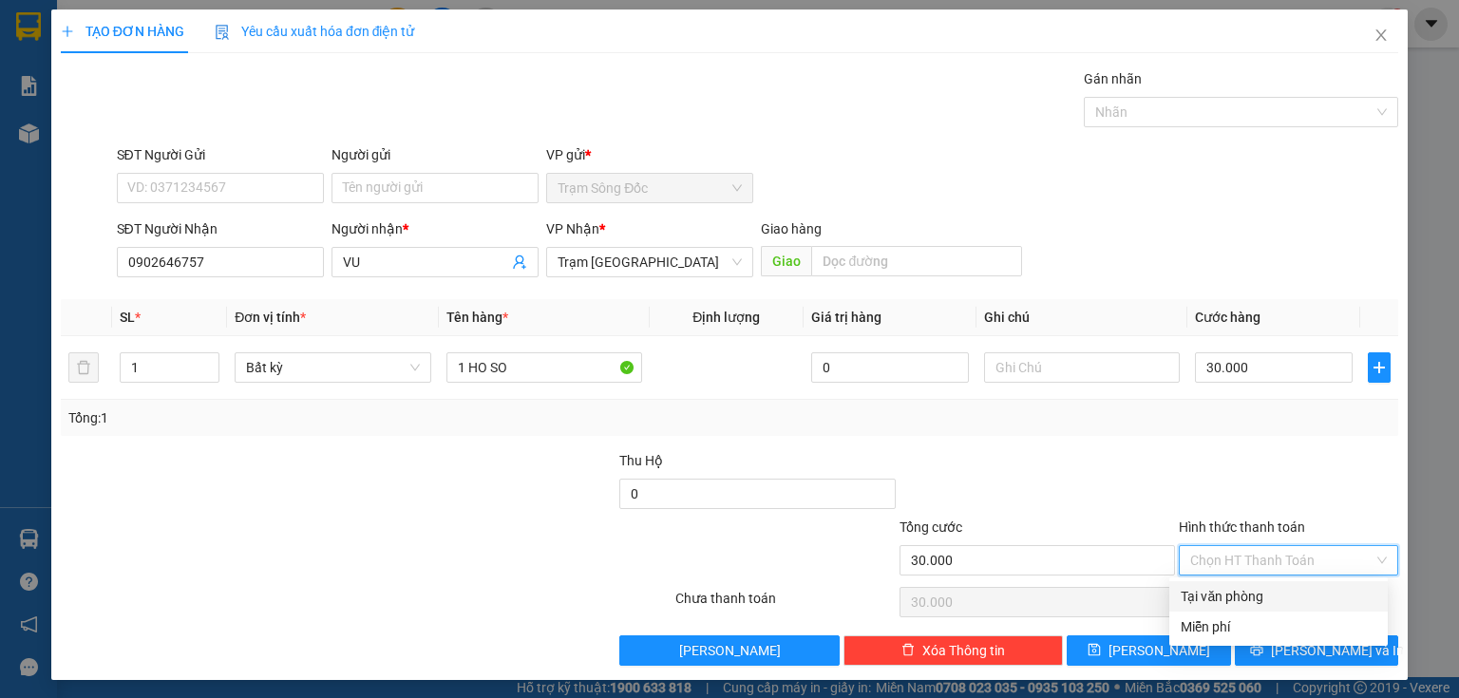
drag, startPoint x: 1216, startPoint y: 597, endPoint x: 1180, endPoint y: 623, distance: 44.9
click at [1215, 598] on div "Tại văn phòng" at bounding box center [1279, 596] width 196 height 21
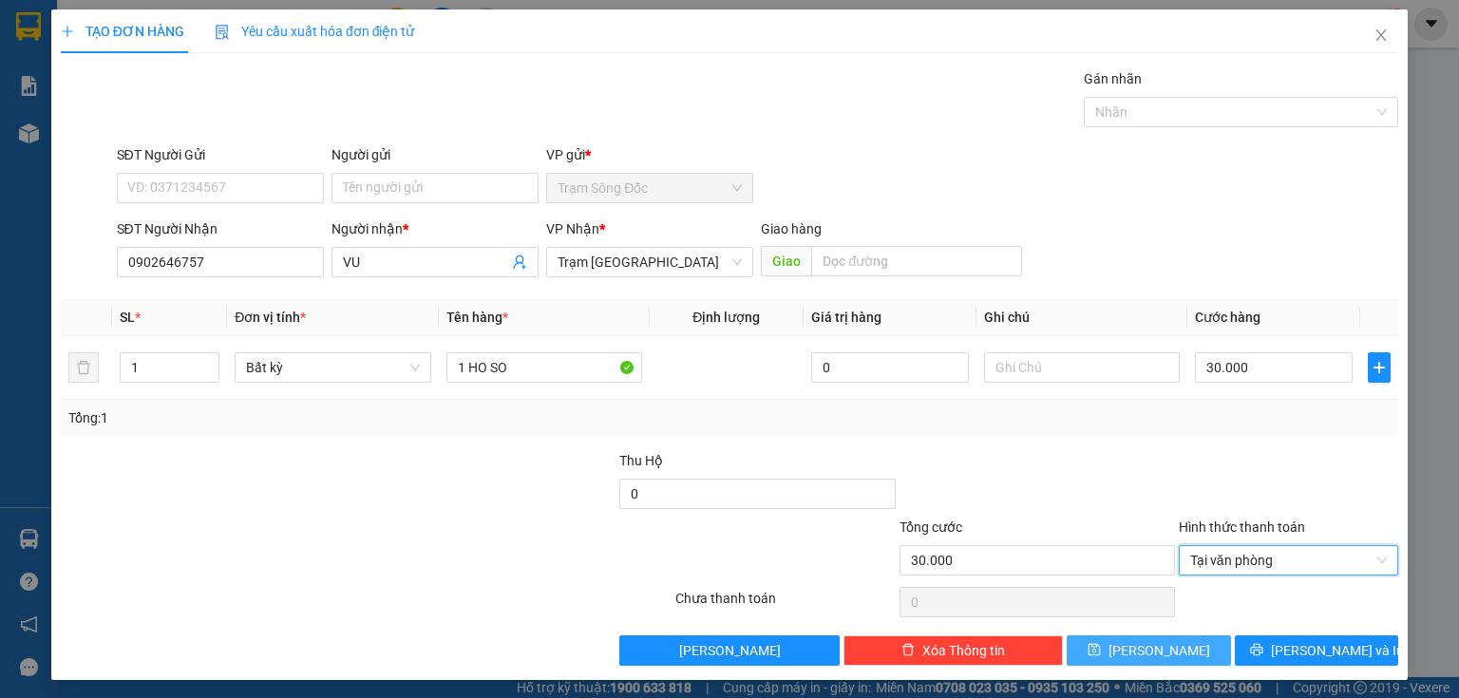
click at [1162, 652] on button "[PERSON_NAME]" at bounding box center [1149, 651] width 164 height 30
